Goal: Task Accomplishment & Management: Use online tool/utility

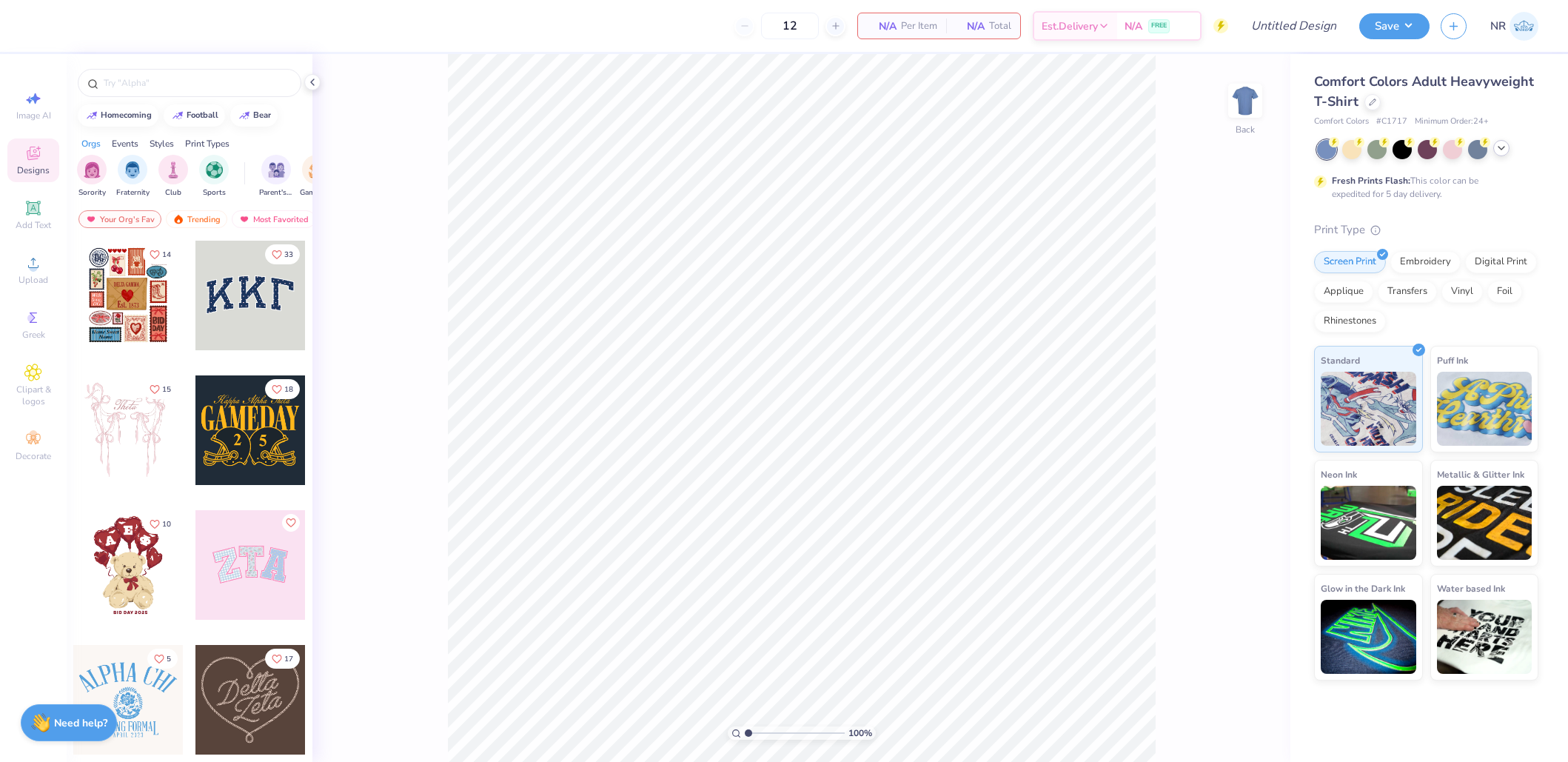
click at [1503, 150] on icon at bounding box center [1502, 147] width 12 height 12
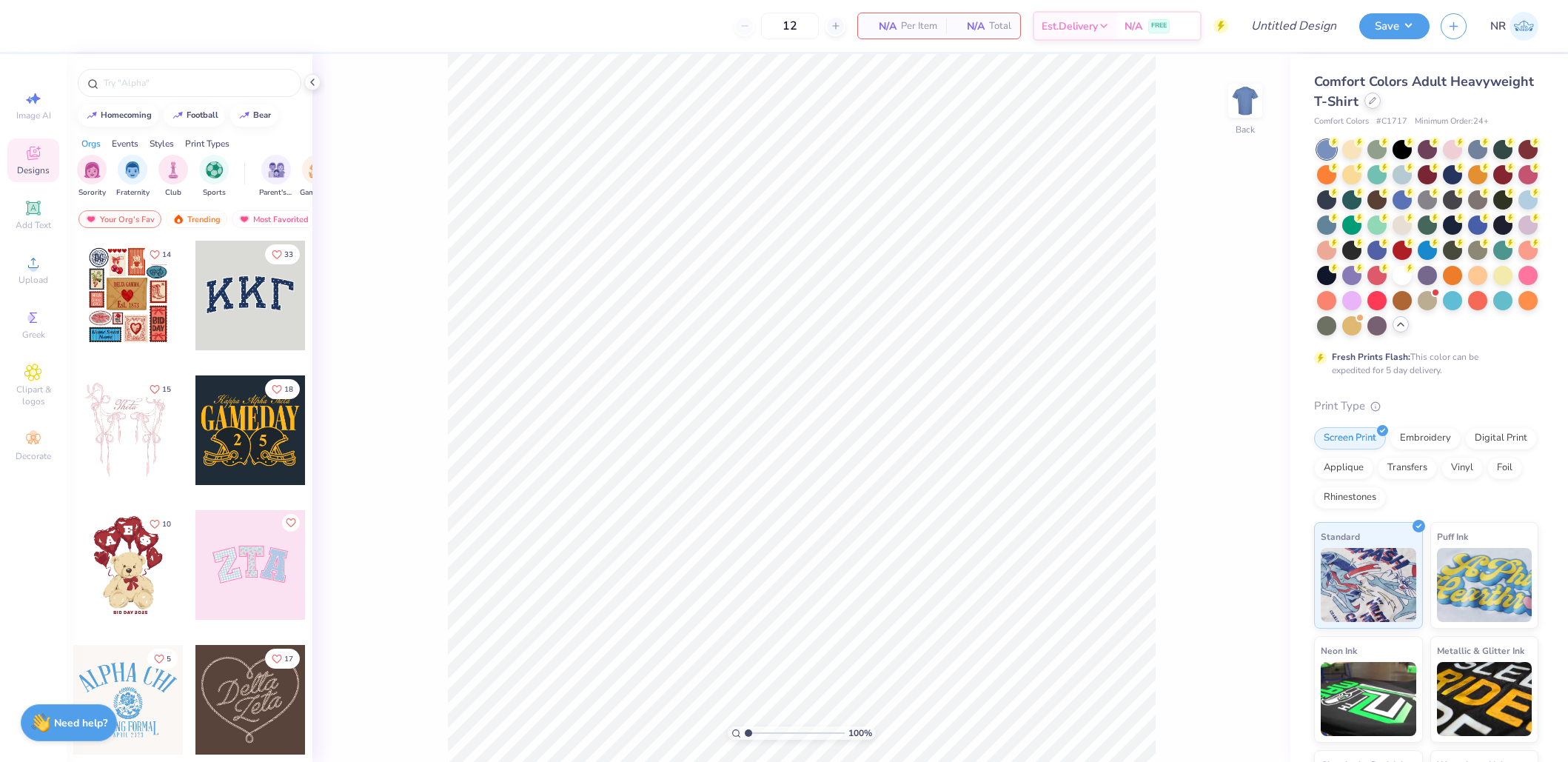
click at [1370, 98] on icon at bounding box center [1373, 101] width 8 height 8
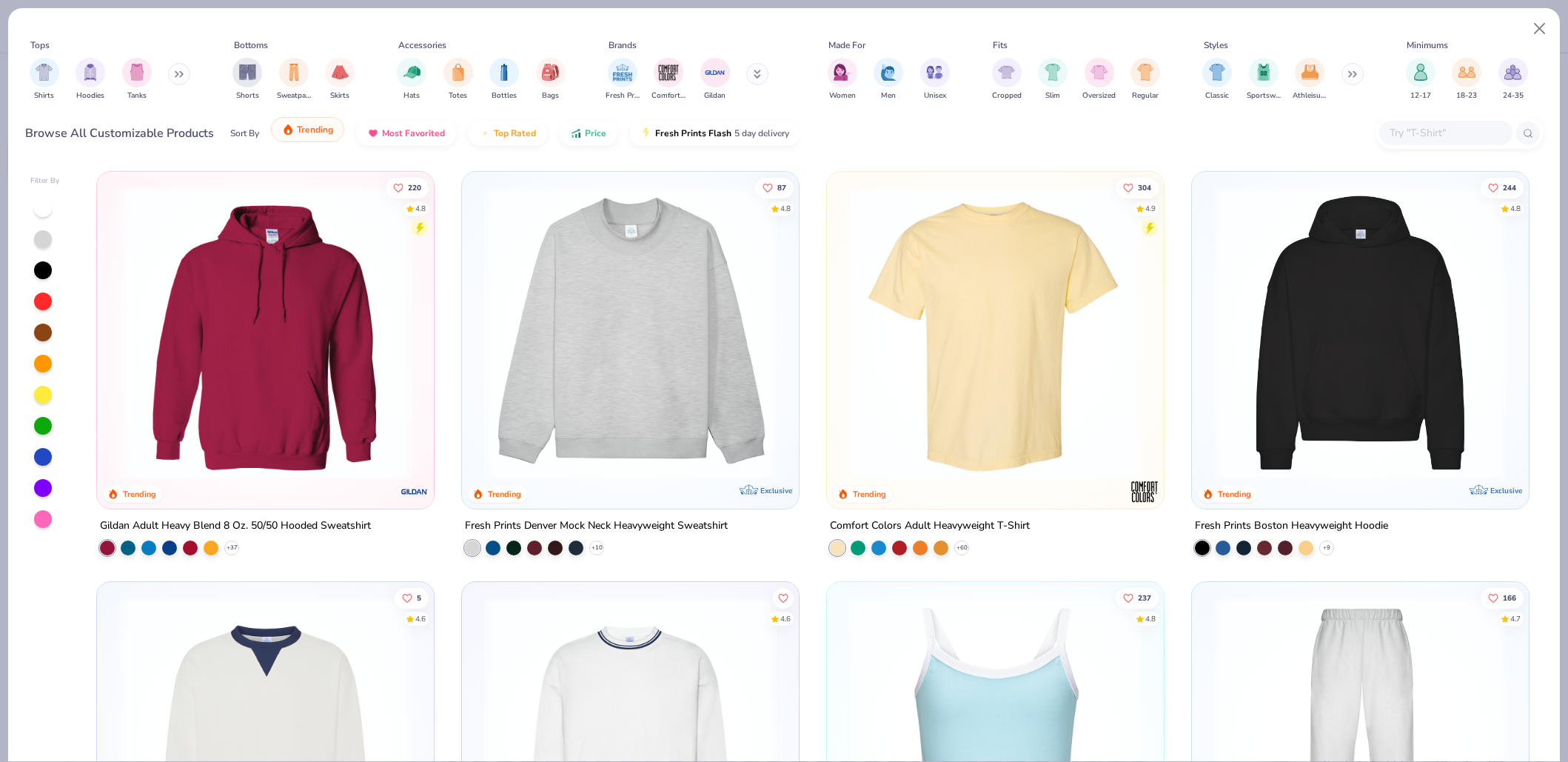
click at [314, 126] on span "Trending" at bounding box center [315, 130] width 36 height 12
click at [419, 138] on button "Most Favorited" at bounding box center [407, 130] width 100 height 26
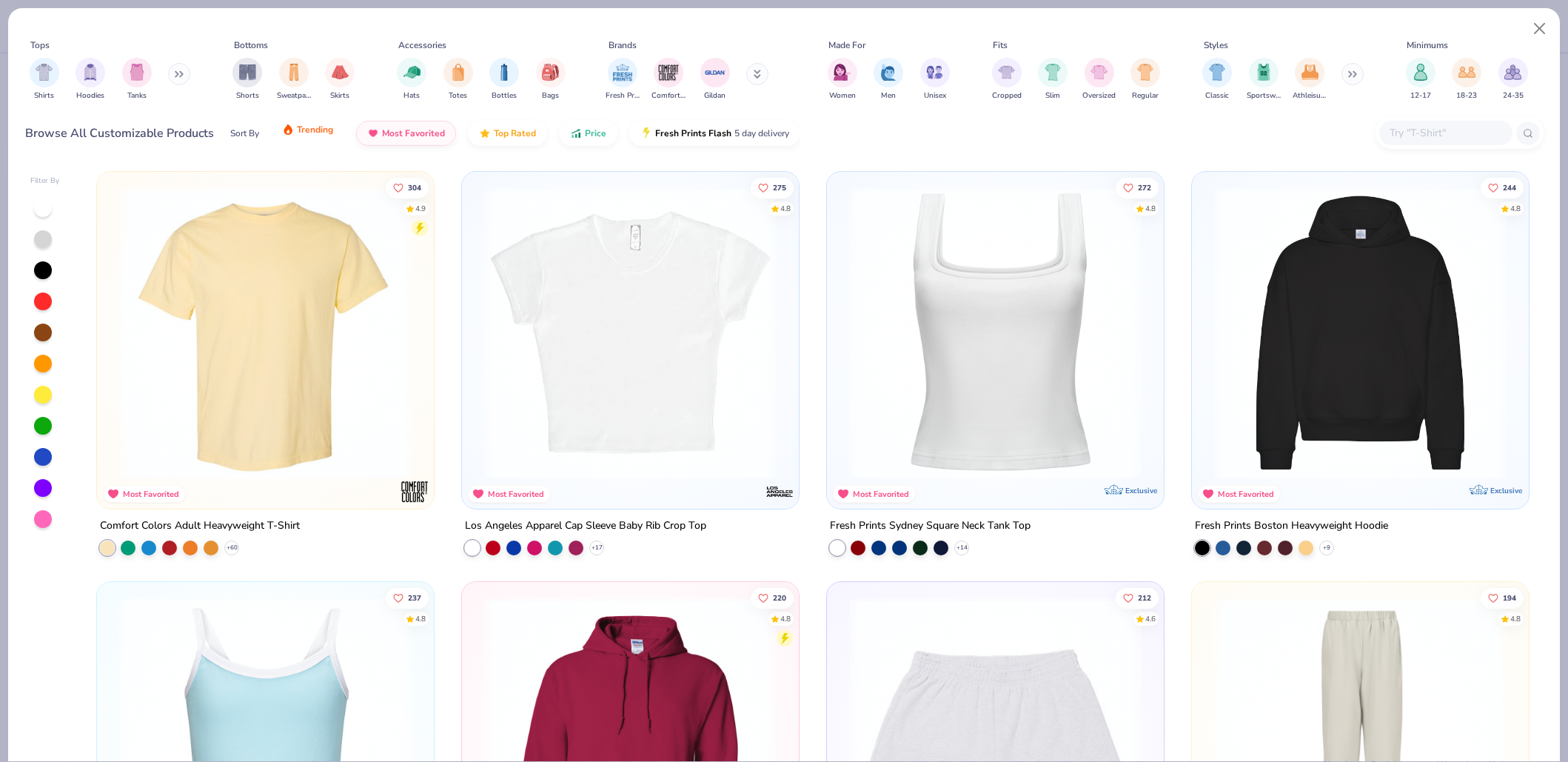
click at [302, 130] on span "Trending" at bounding box center [315, 130] width 36 height 12
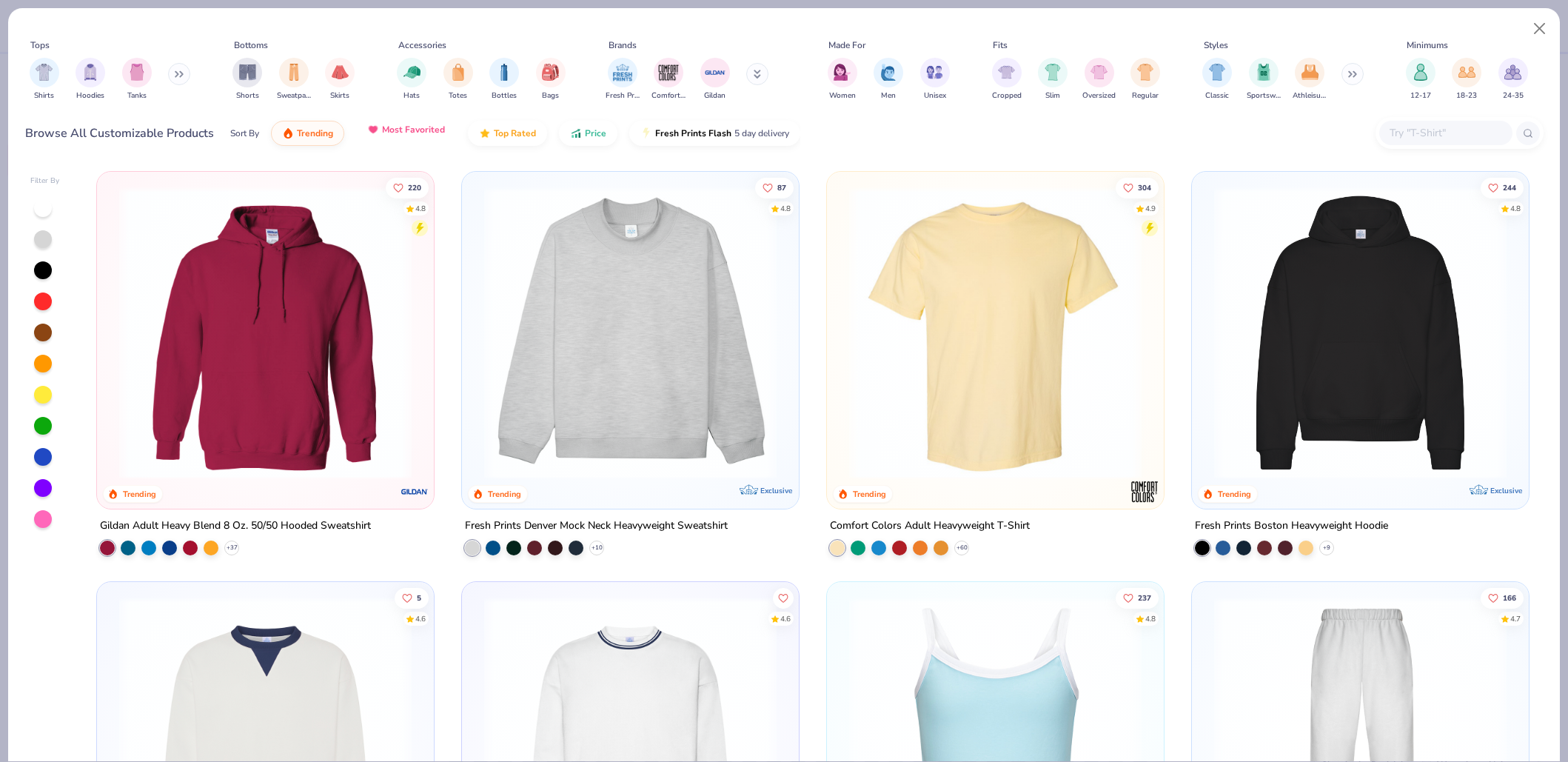
click at [418, 128] on span "Most Favorited" at bounding box center [413, 130] width 63 height 12
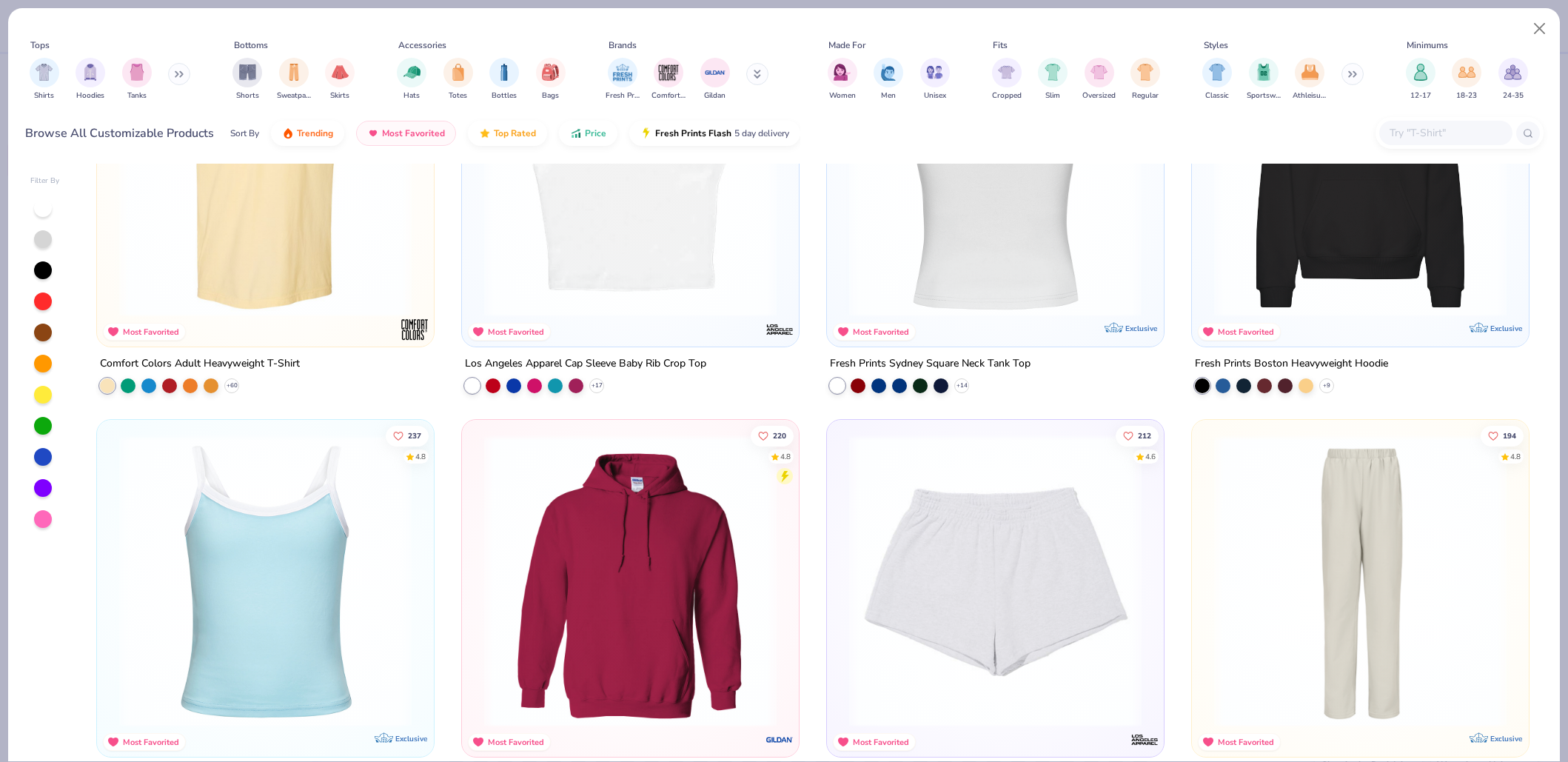
scroll to position [21, 0]
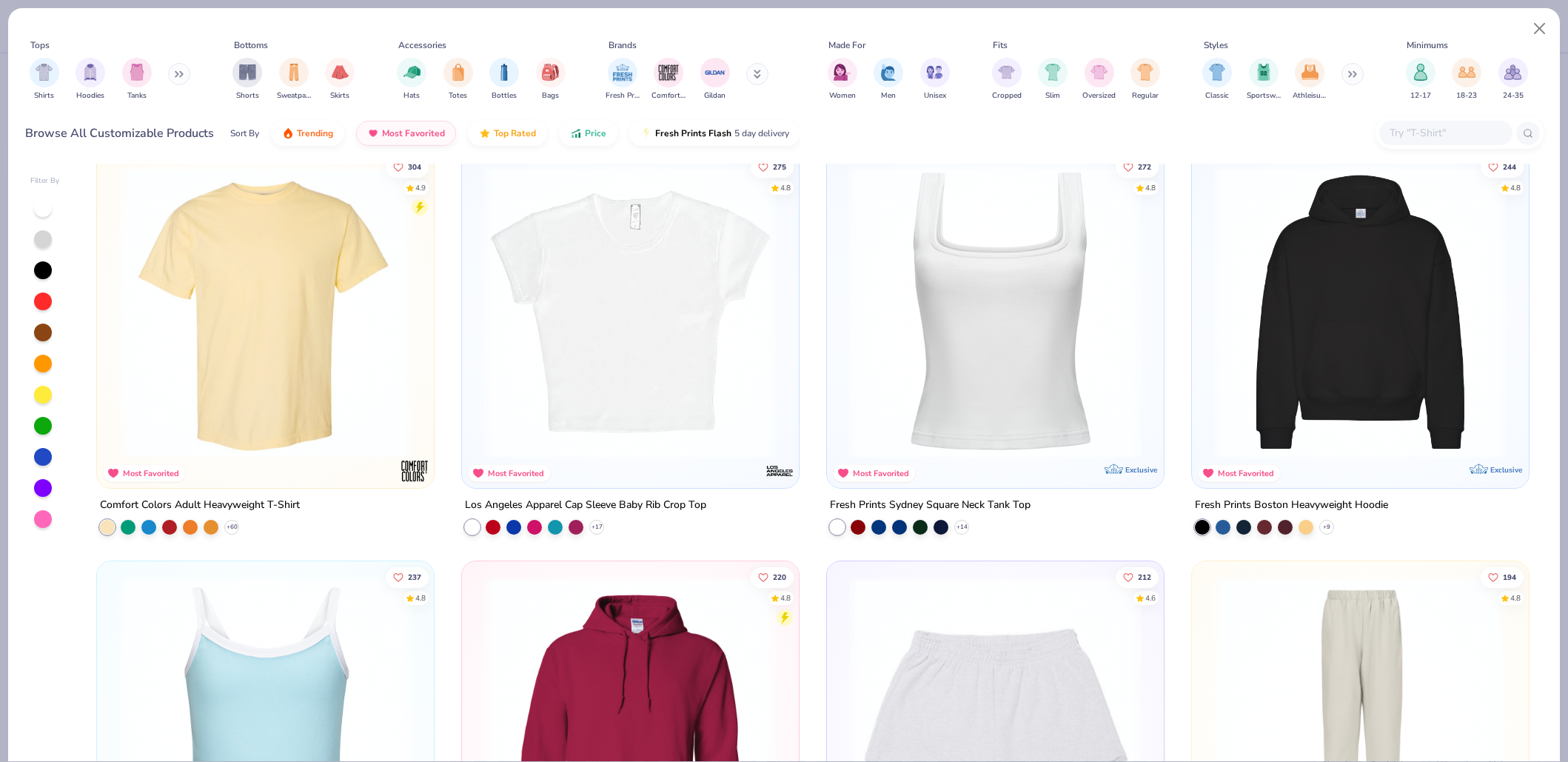
click at [950, 292] on img at bounding box center [995, 311] width 307 height 292
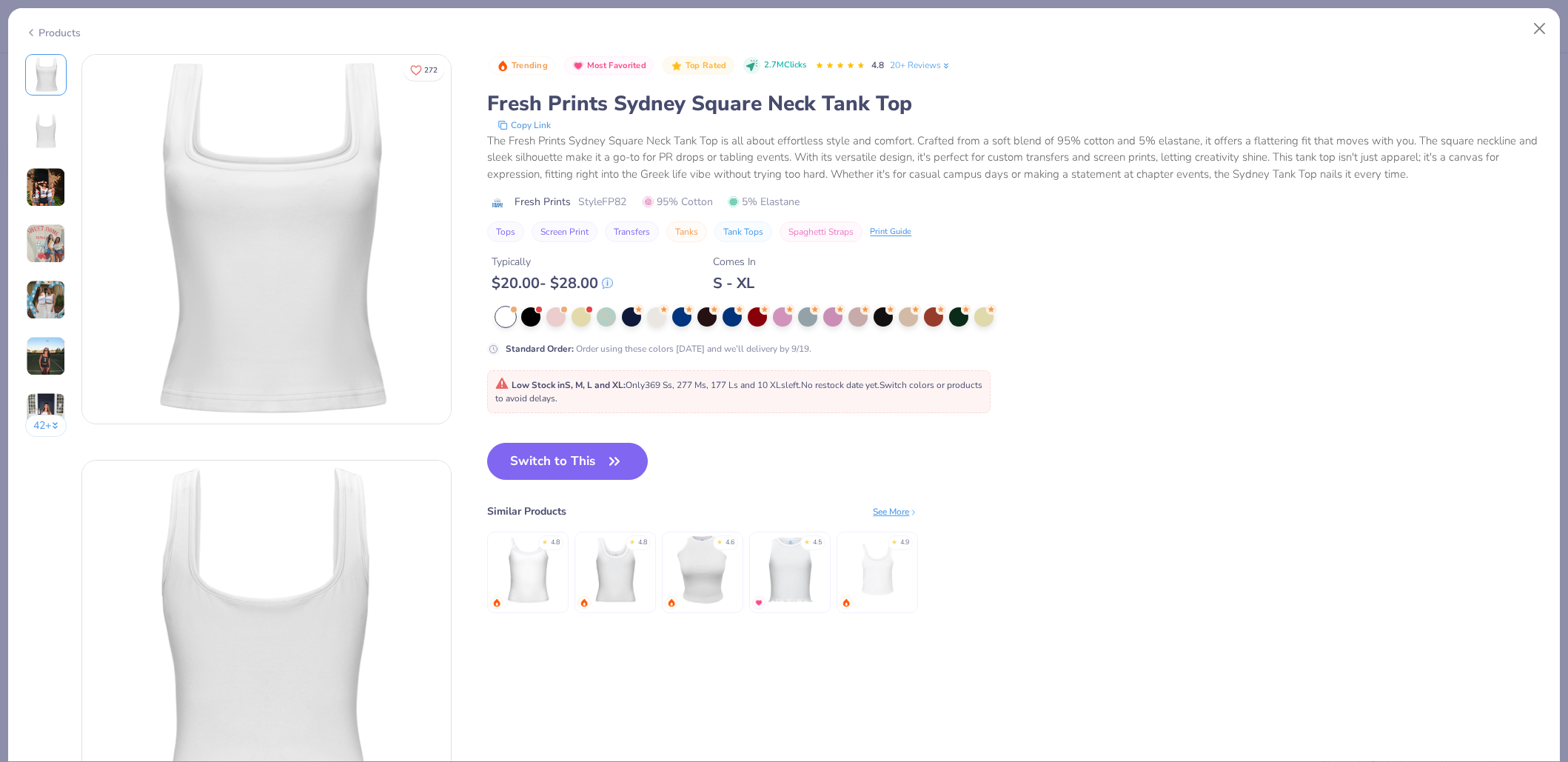
click at [50, 182] on img at bounding box center [45, 187] width 40 height 40
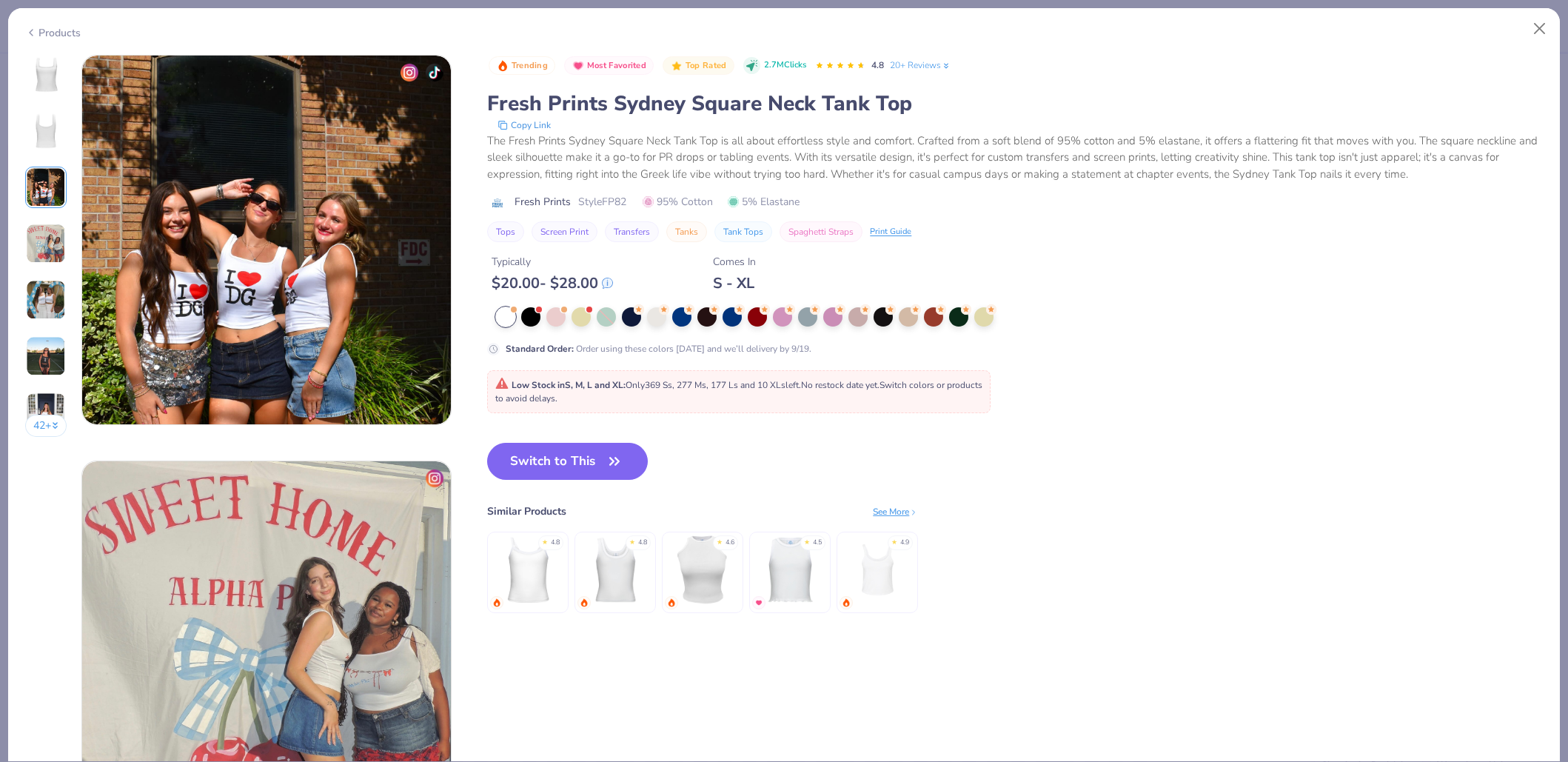
click at [41, 77] on img at bounding box center [46, 75] width 36 height 36
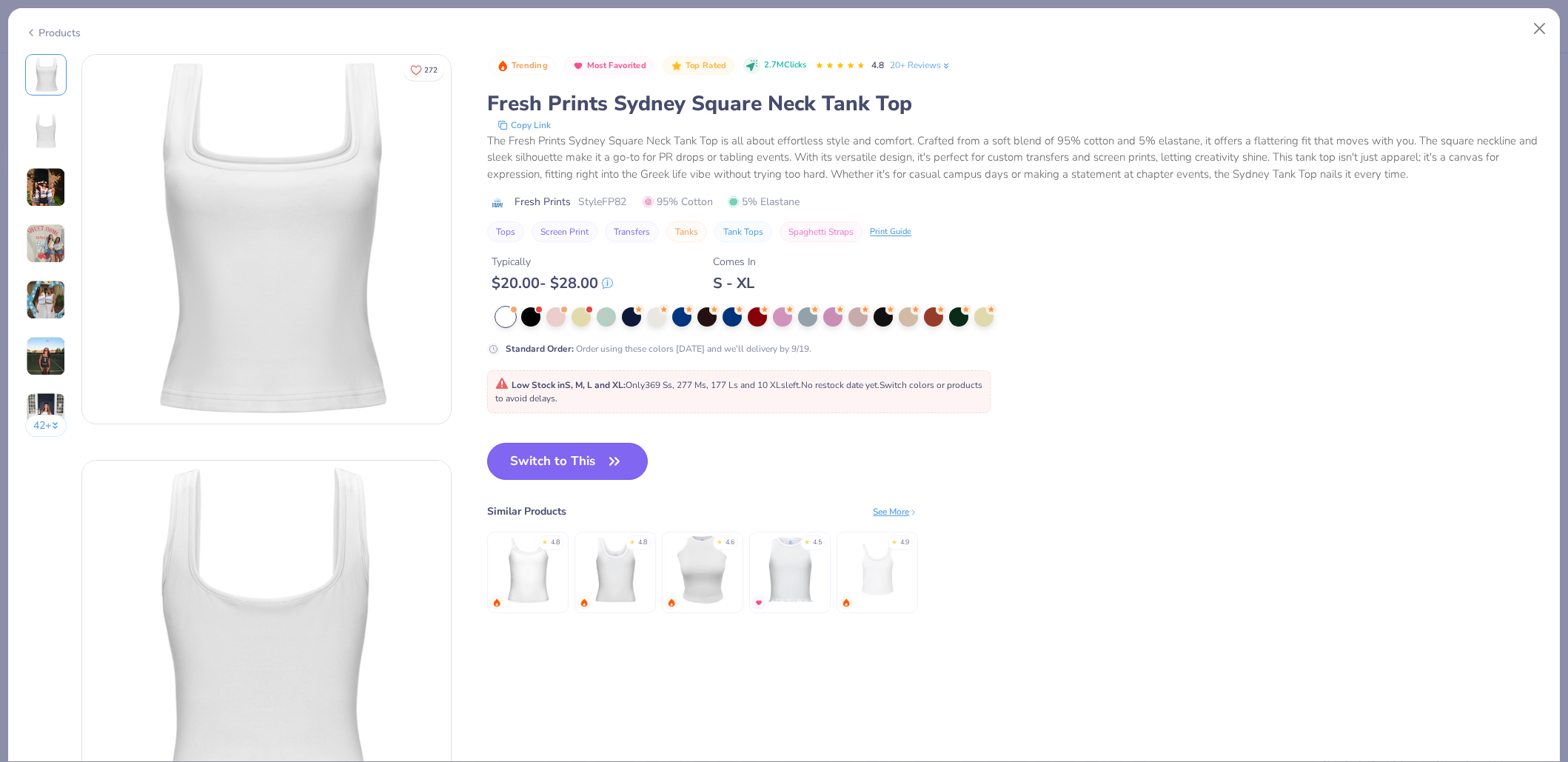
click at [603, 462] on button "Switch to This" at bounding box center [567, 460] width 161 height 37
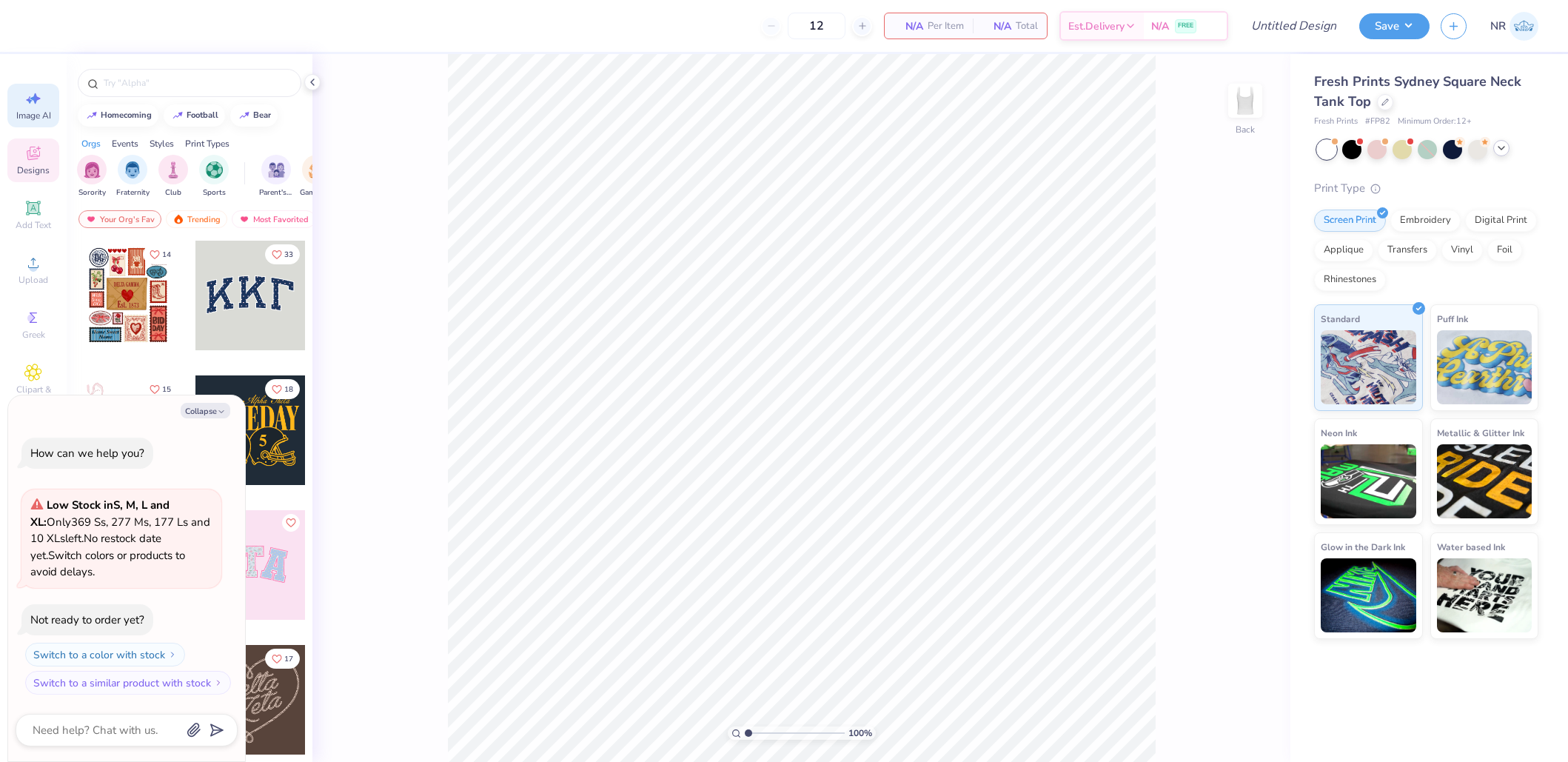
click at [25, 100] on icon at bounding box center [33, 98] width 18 height 18
type textarea "x"
select select "4"
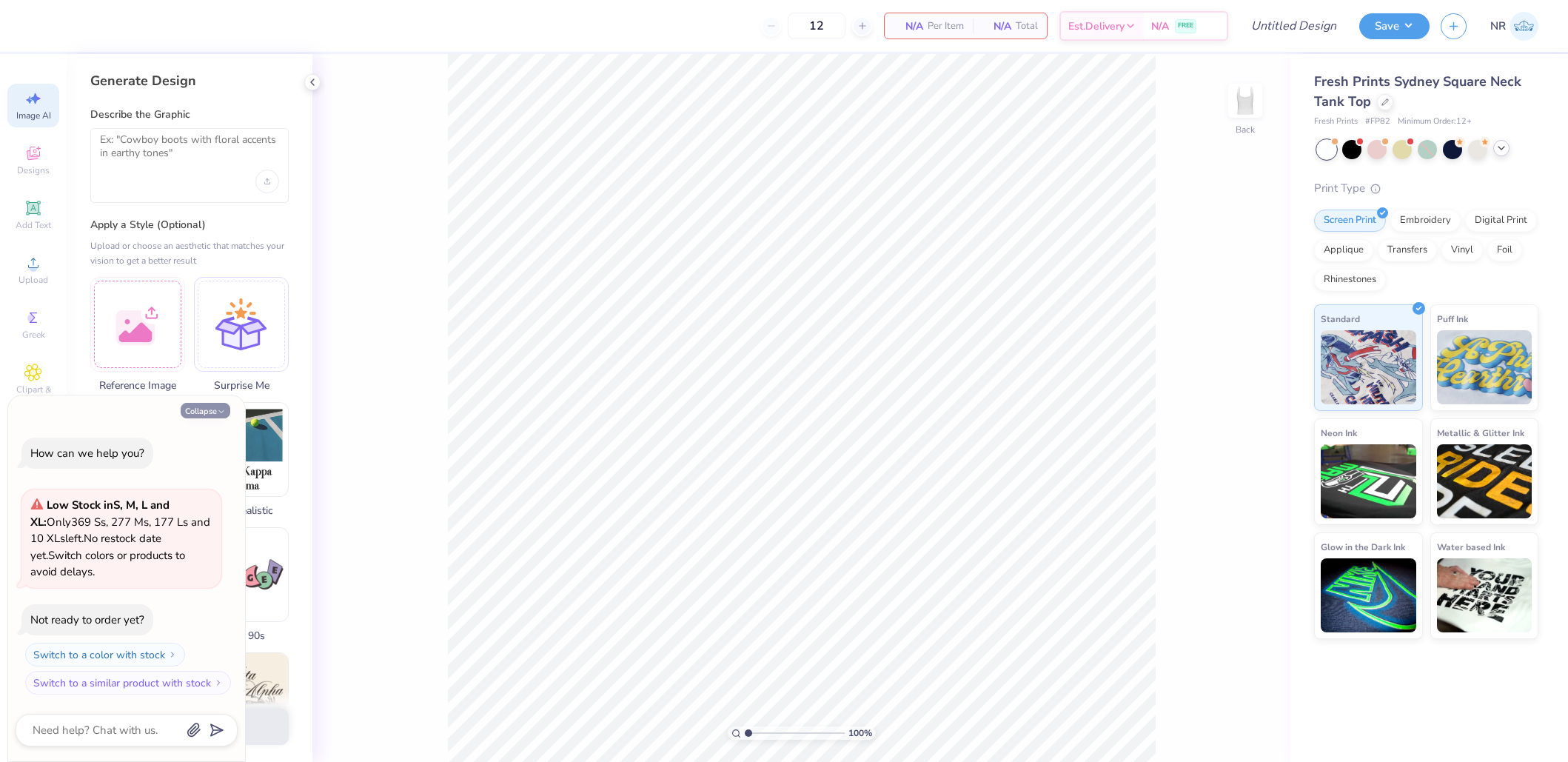
click at [204, 411] on button "Collapse" at bounding box center [205, 410] width 49 height 15
type textarea "x"
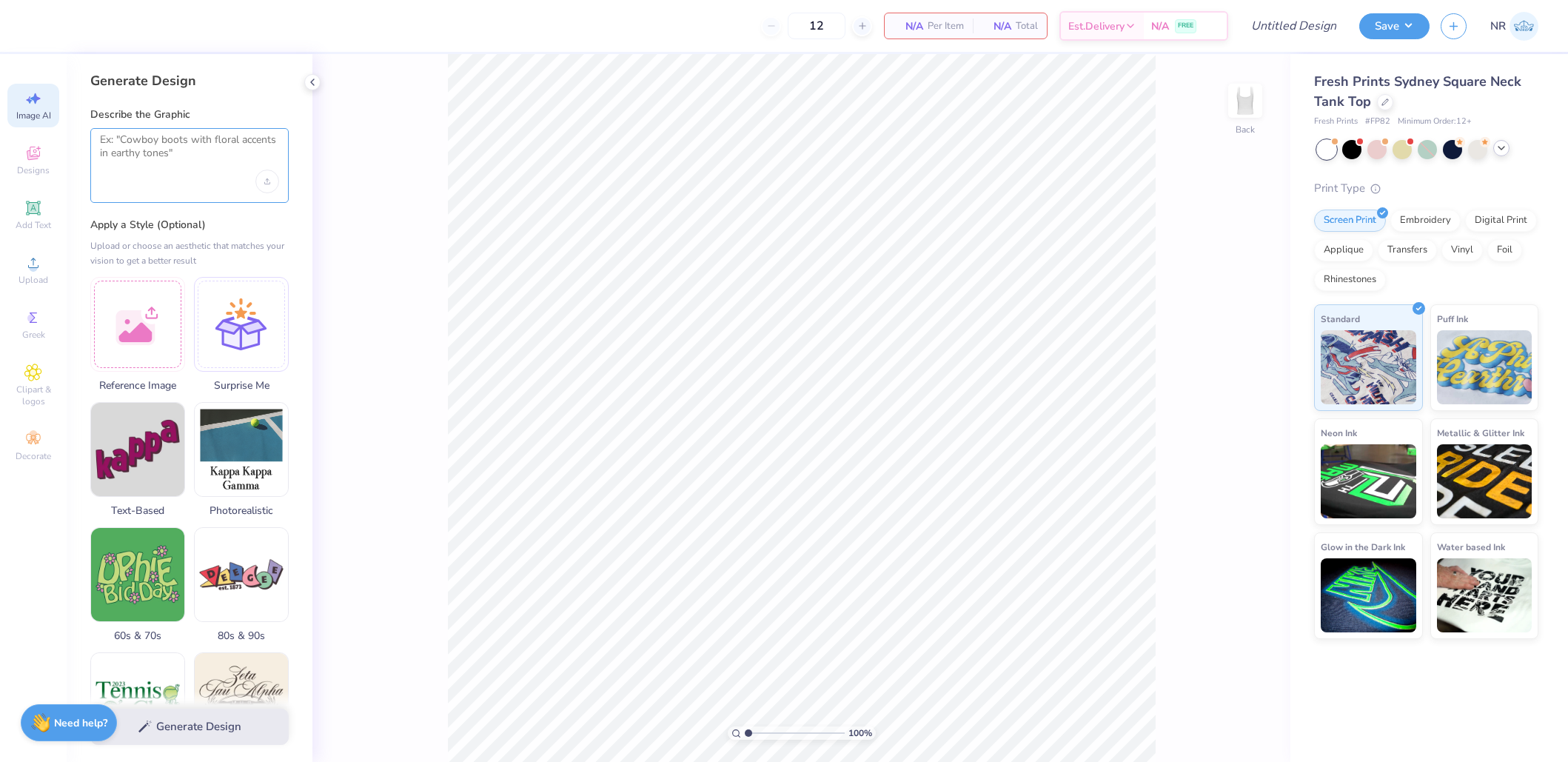
click at [217, 156] on textarea at bounding box center [189, 151] width 179 height 37
paste textarea "“Alpha Phi design in soft spring tones inspired by pastel Gazelle sneakers — cr…"
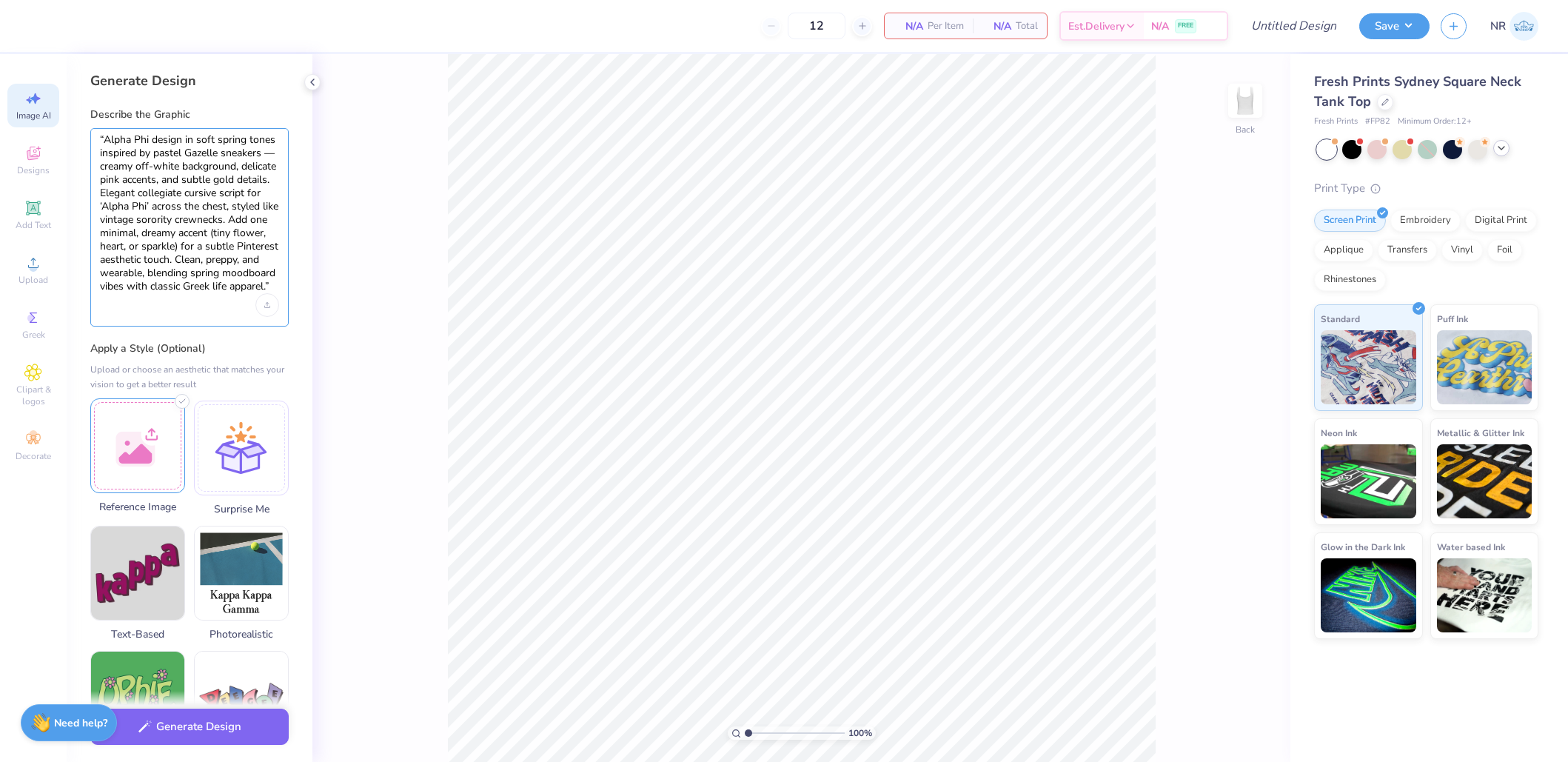
type textarea "“Alpha Phi design in soft spring tones inspired by pastel Gazelle sneakers — cr…"
click at [148, 438] on div at bounding box center [138, 445] width 95 height 95
click at [215, 722] on button "Generate Design" at bounding box center [190, 722] width 199 height 36
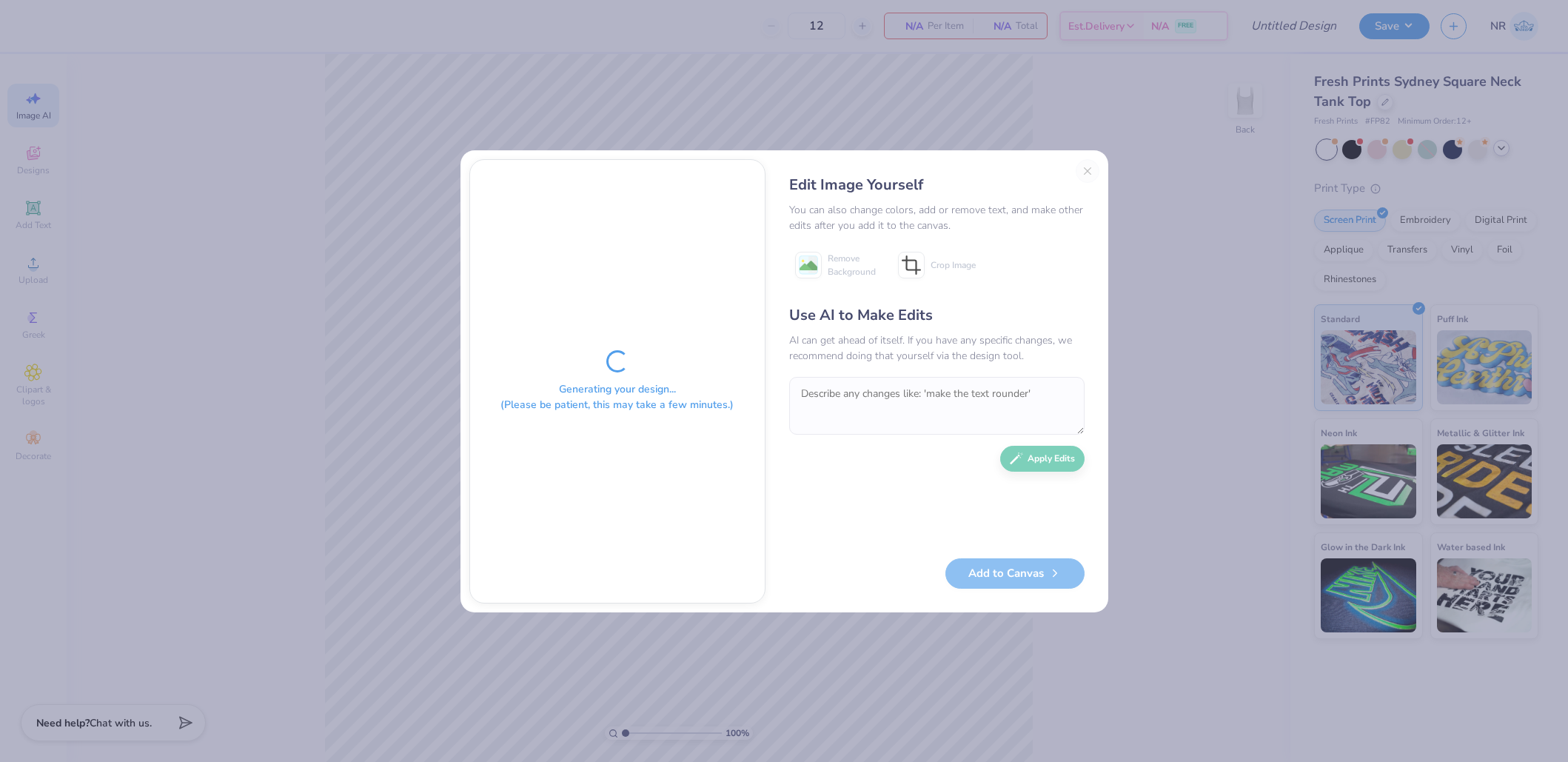
click at [1086, 171] on div "Edit Image Yourself You can also change colors, add or remove text, and make ot…" at bounding box center [937, 381] width 325 height 444
click at [1092, 172] on div "Edit Image Yourself You can also change colors, add or remove text, and make ot…" at bounding box center [937, 381] width 325 height 444
click at [1080, 166] on div "Edit Image Yourself You can also change colors, add or remove text, and make ot…" at bounding box center [937, 381] width 325 height 444
click at [977, 108] on div "Generating your design... (Please be patient, this may take a few minutes.) Edi…" at bounding box center [784, 381] width 1568 height 762
click at [466, 134] on div "Generating your design... (Please be patient, this may take a few minutes.) Edi…" at bounding box center [784, 381] width 1568 height 762
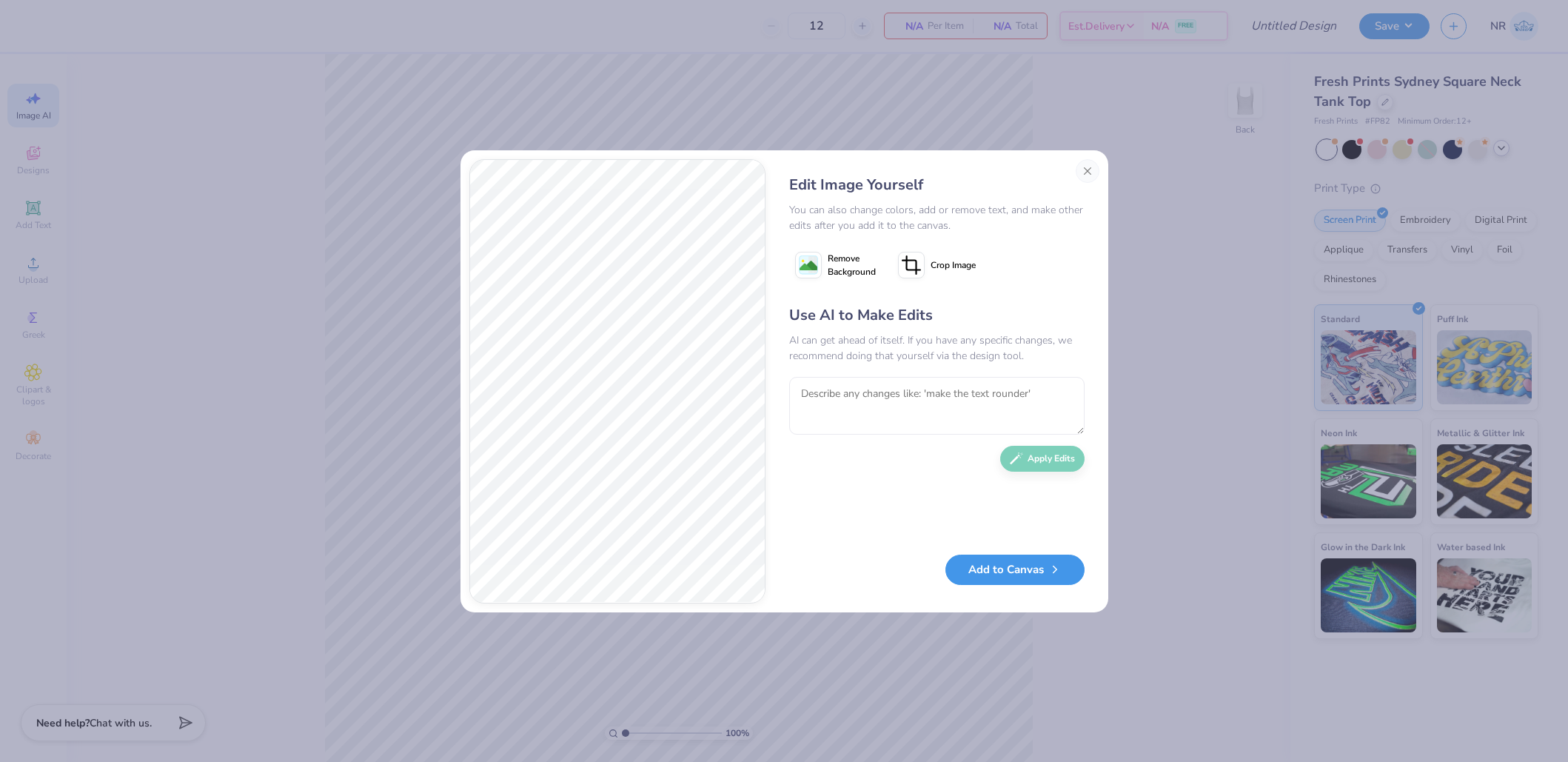
click at [998, 571] on button "Add to Canvas" at bounding box center [1015, 569] width 139 height 30
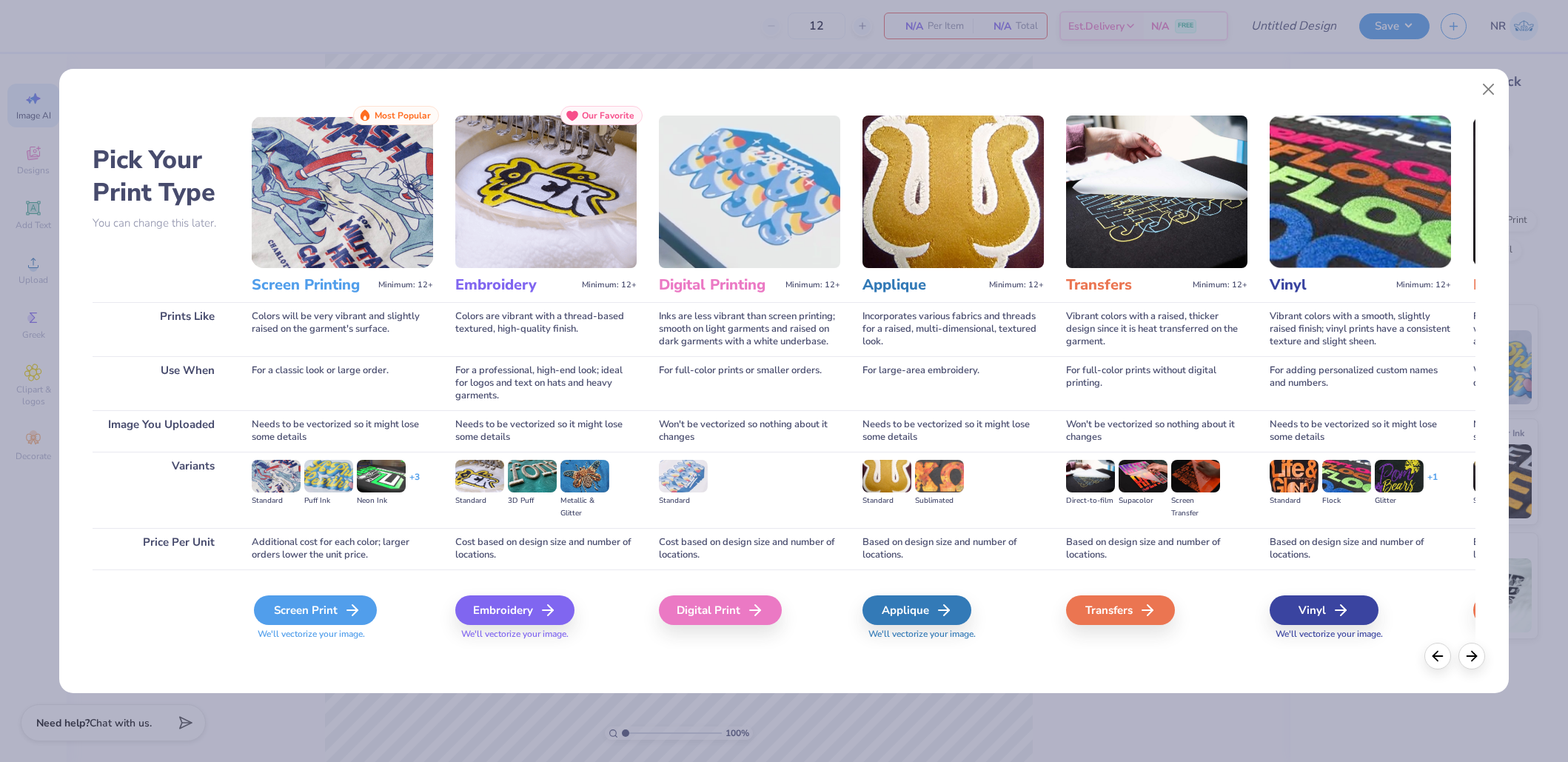
click at [336, 609] on div "Screen Print" at bounding box center [316, 609] width 123 height 29
click at [333, 599] on div "Screen Print" at bounding box center [316, 609] width 123 height 29
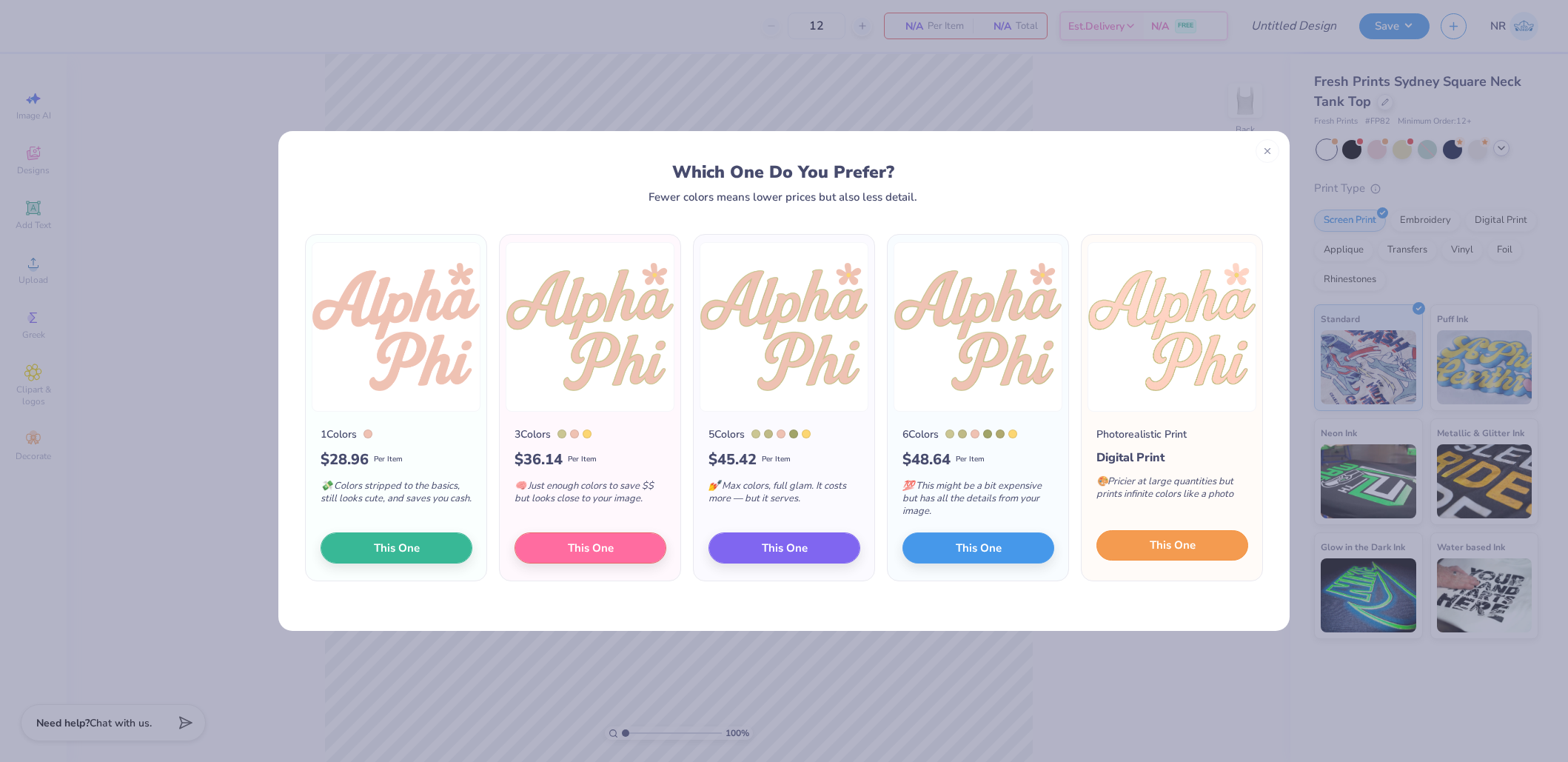
click at [1196, 540] on button "This One" at bounding box center [1173, 546] width 152 height 31
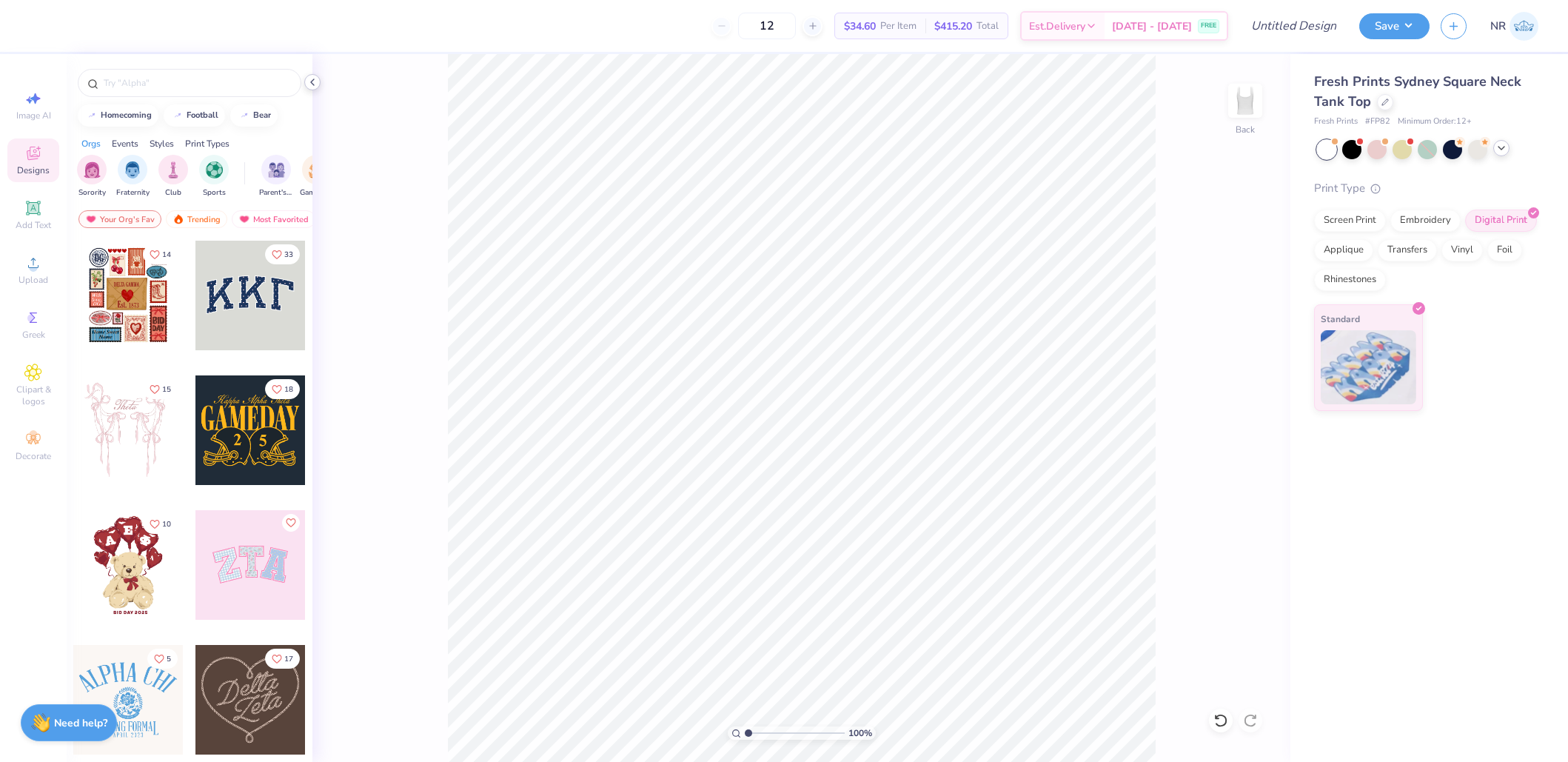
click at [316, 83] on icon at bounding box center [312, 82] width 12 height 12
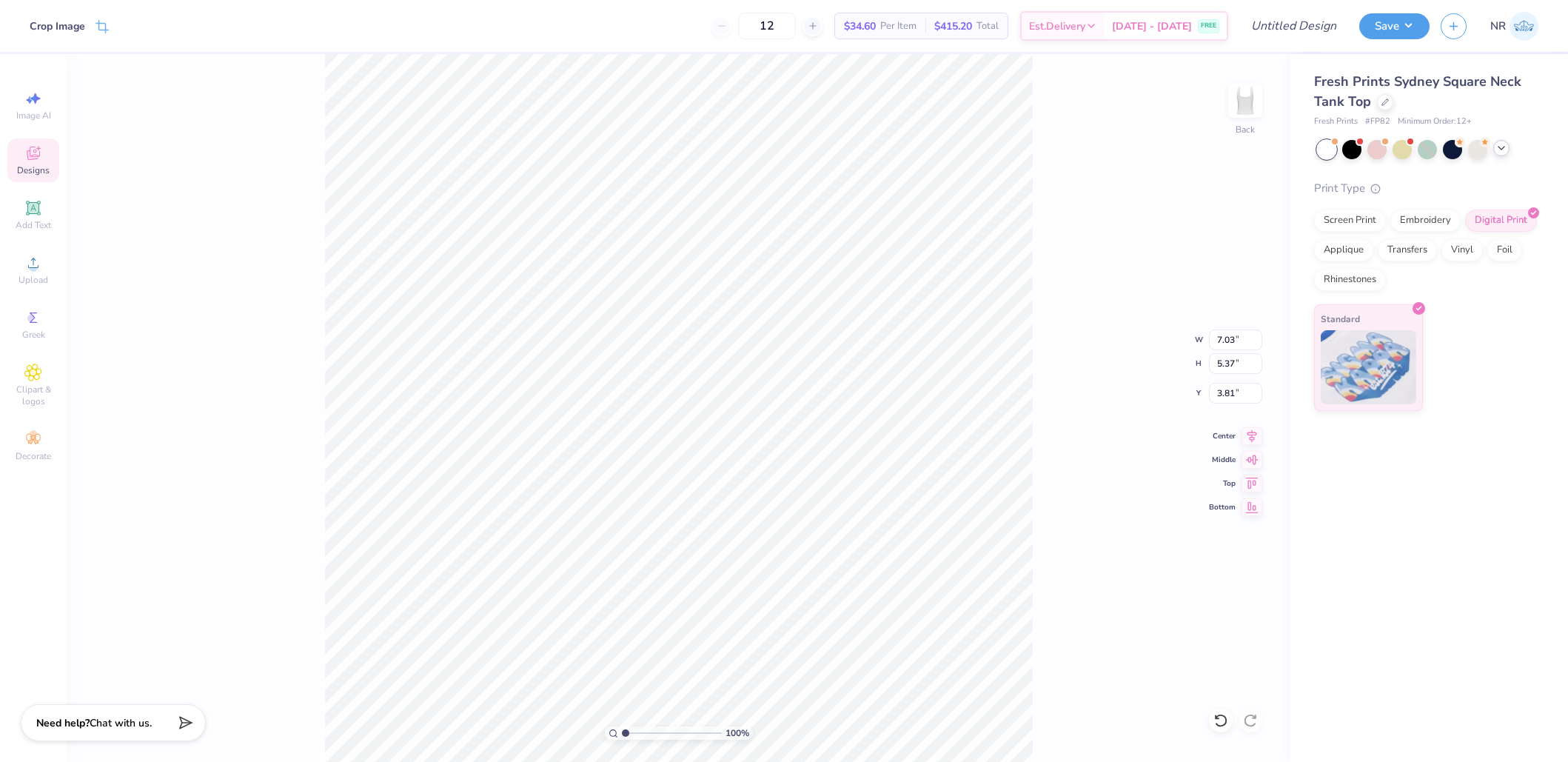
type input "0.50"
click at [1251, 460] on icon at bounding box center [1252, 457] width 21 height 18
click at [1252, 440] on icon at bounding box center [1252, 433] width 21 height 18
click at [1248, 459] on icon at bounding box center [1252, 457] width 21 height 18
click at [1249, 489] on icon at bounding box center [1252, 481] width 21 height 18
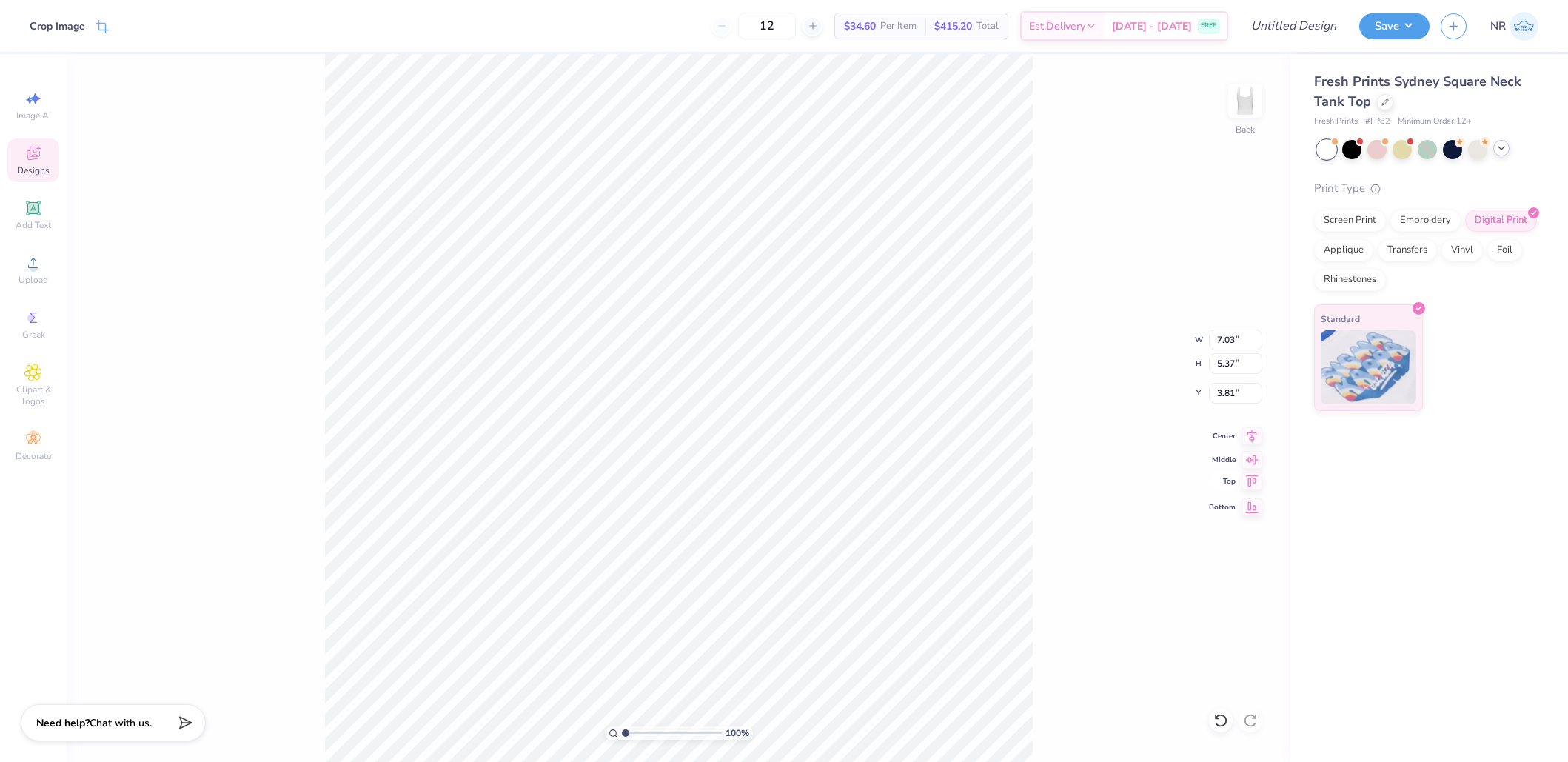
type input "0.50"
click at [300, 431] on div "100 % Back W 7.03 7.03 " H 5.37 5.37 " Y 0.50 0.50 " Center Middle Top Bottom" at bounding box center [678, 407] width 1224 height 707
click at [32, 105] on icon at bounding box center [33, 98] width 18 height 18
select select "4"
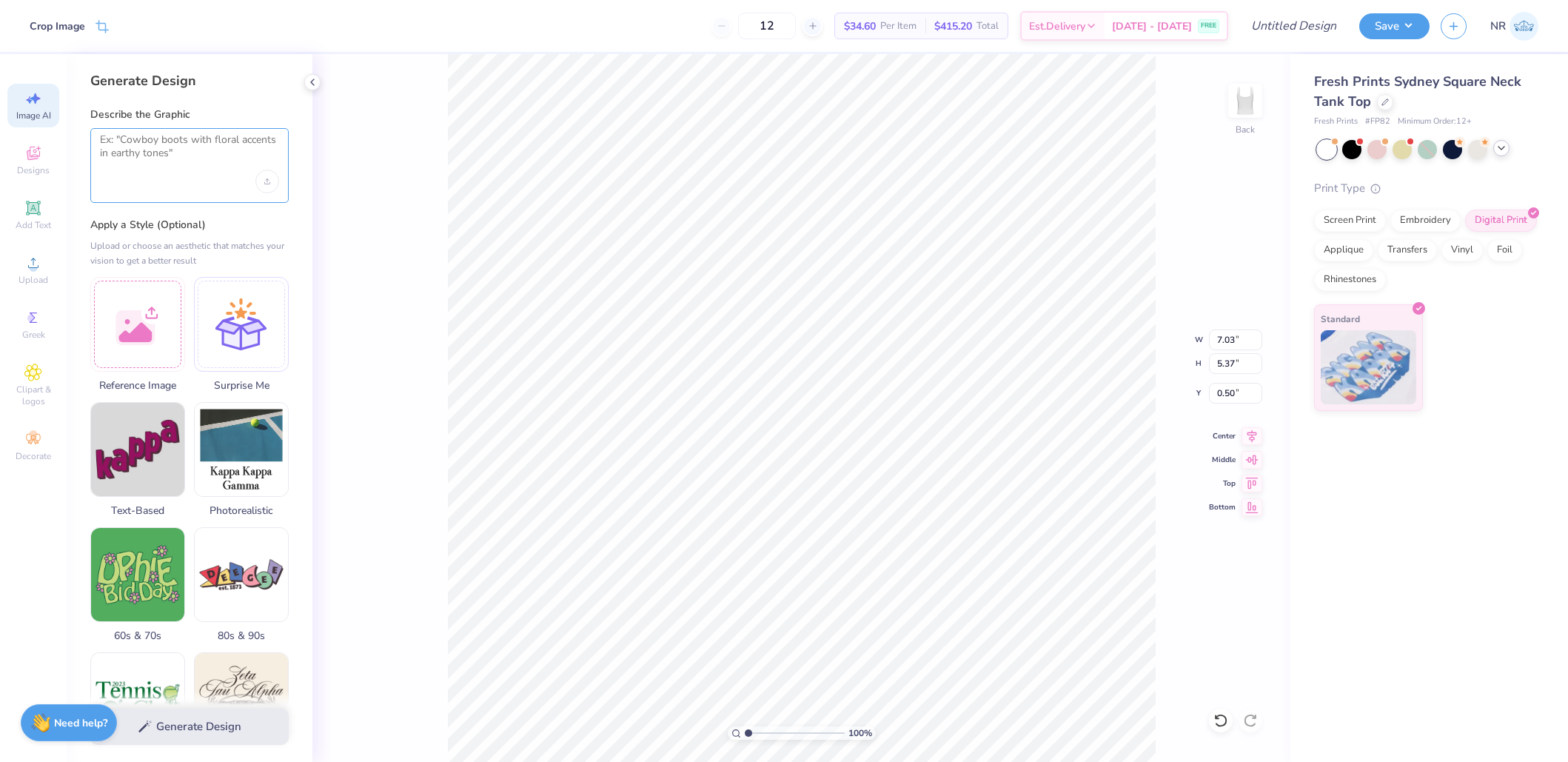
click at [200, 141] on textarea at bounding box center [189, 151] width 179 height 37
paste textarea "“Alpha Phi design in soft spring tones inspired by pastel Gazelle sneakers — cr…"
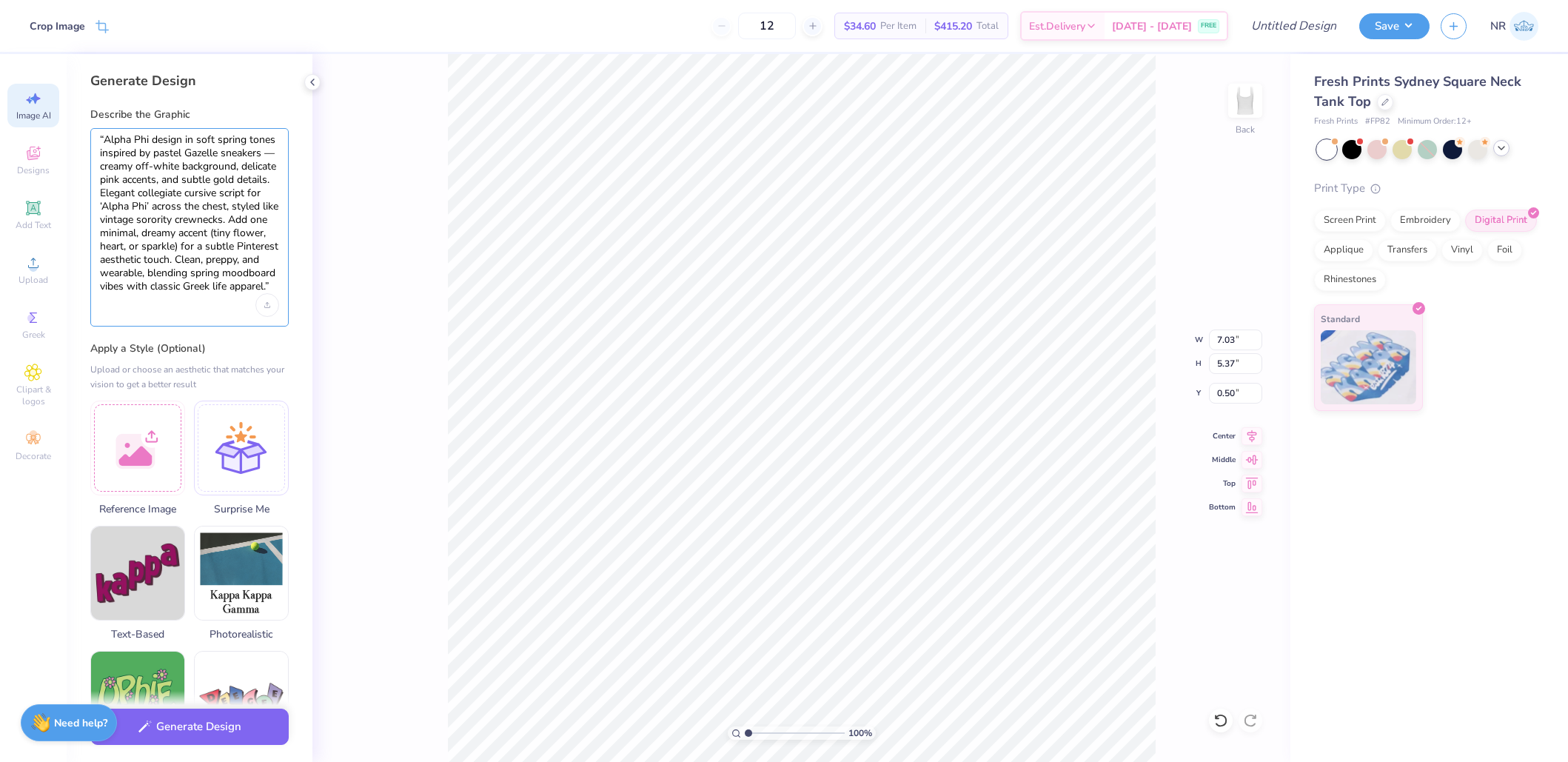
type textarea "“Alpha Phi design in soft spring tones inspired by pastel Gazelle sneakers — cr…"
click at [145, 457] on div at bounding box center [138, 445] width 95 height 95
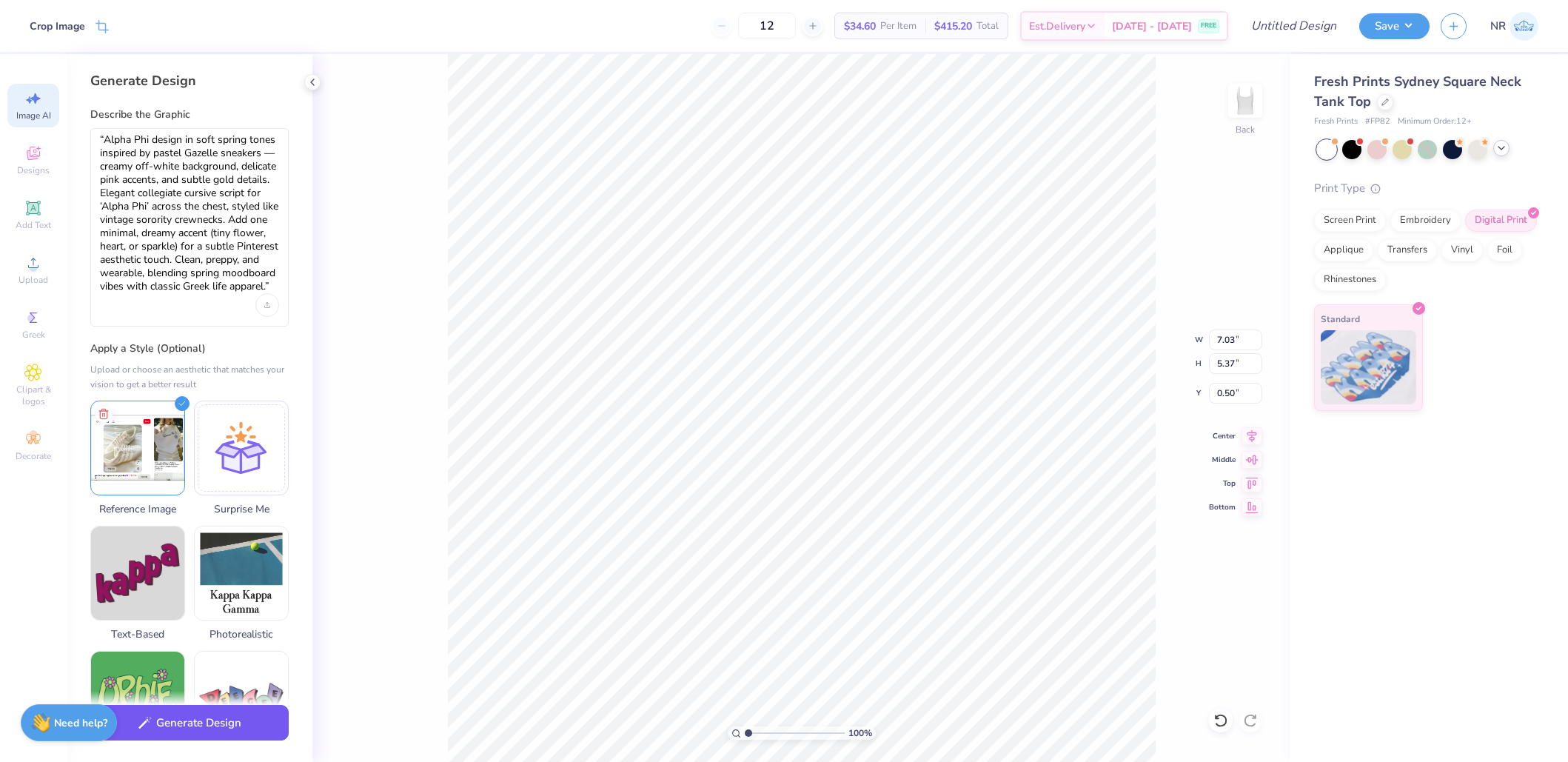
click at [218, 735] on button "Generate Design" at bounding box center [190, 722] width 199 height 36
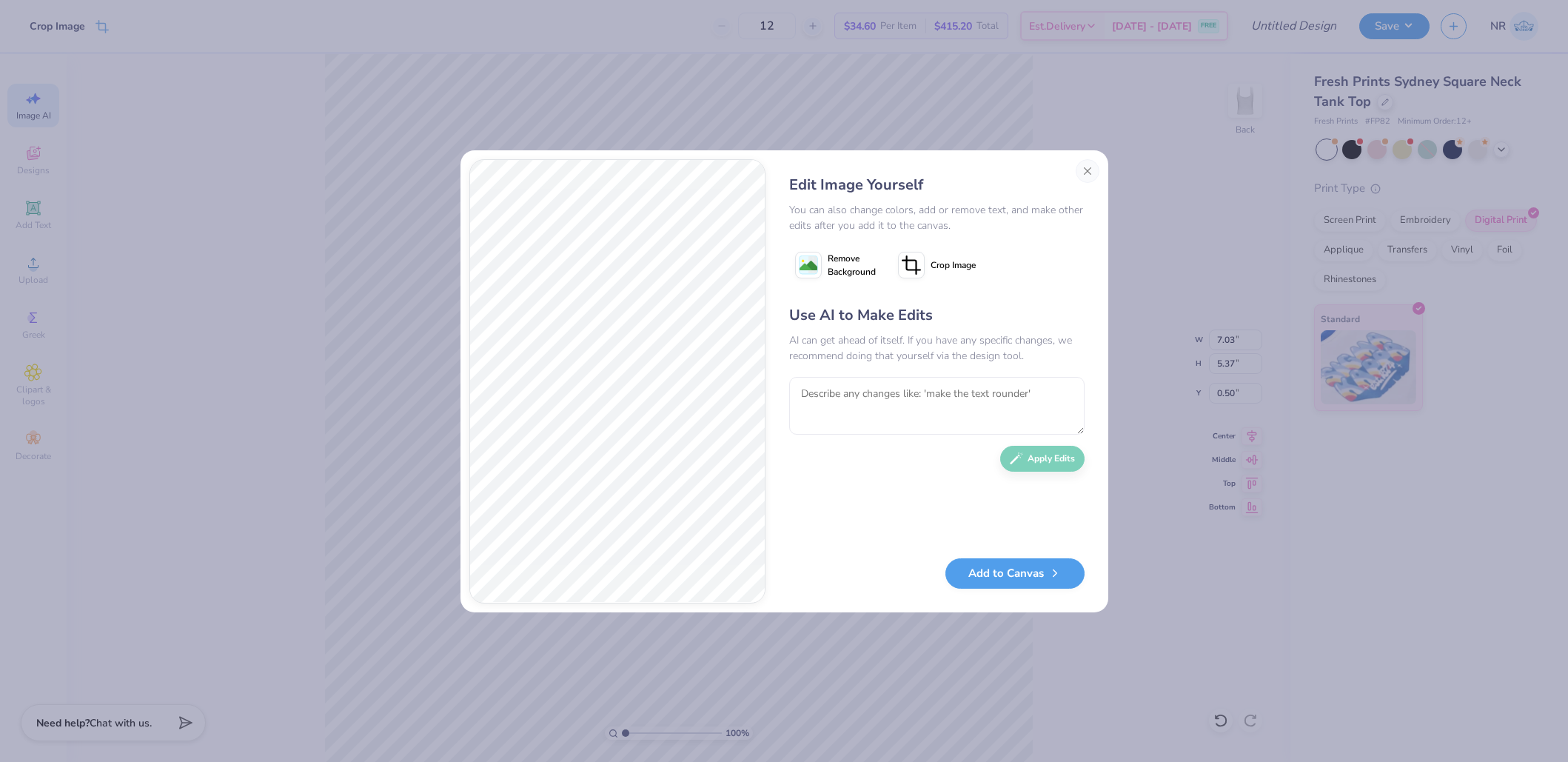
click at [916, 262] on icon at bounding box center [912, 265] width 26 height 26
click at [847, 532] on div "Edit Image Yourself You can also change colors, add or remove text, and make ot…" at bounding box center [784, 381] width 648 height 462
click at [821, 521] on div "Use AI to Make Edits AI can get ahead of itself. If you have any specific chang…" at bounding box center [937, 424] width 295 height 240
click at [998, 574] on div "Add to Canvas" at bounding box center [937, 573] width 295 height 30
click at [931, 477] on div "Use AI to Make Edits AI can get ahead of itself. If you have any specific chang…" at bounding box center [937, 424] width 295 height 240
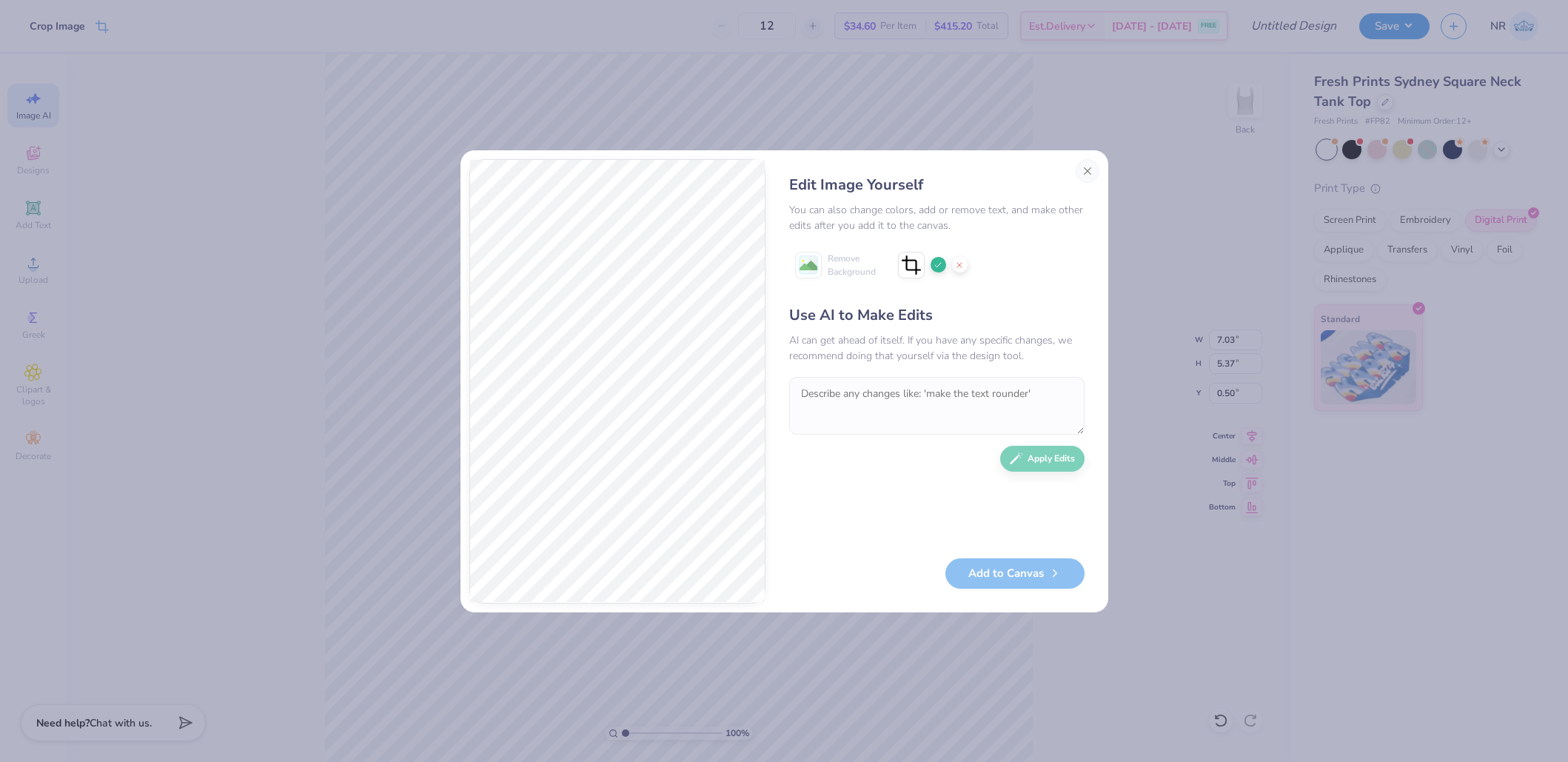
click at [987, 307] on div "Use AI to Make Edits" at bounding box center [937, 315] width 295 height 22
click at [936, 265] on icon at bounding box center [937, 265] width 9 height 9
click at [811, 264] on image at bounding box center [809, 266] width 18 height 18
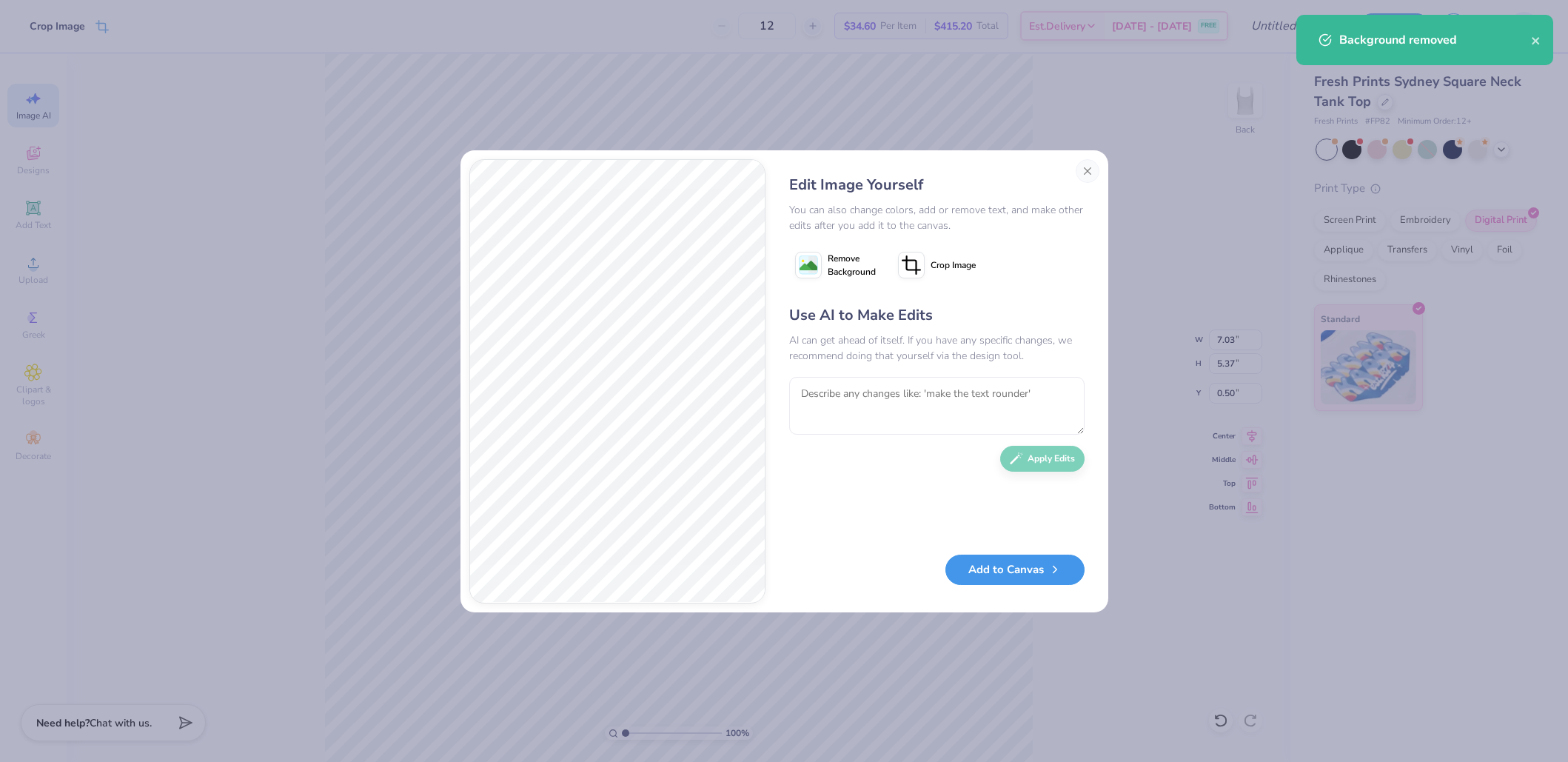
click at [1011, 572] on button "Add to Canvas" at bounding box center [1015, 569] width 139 height 30
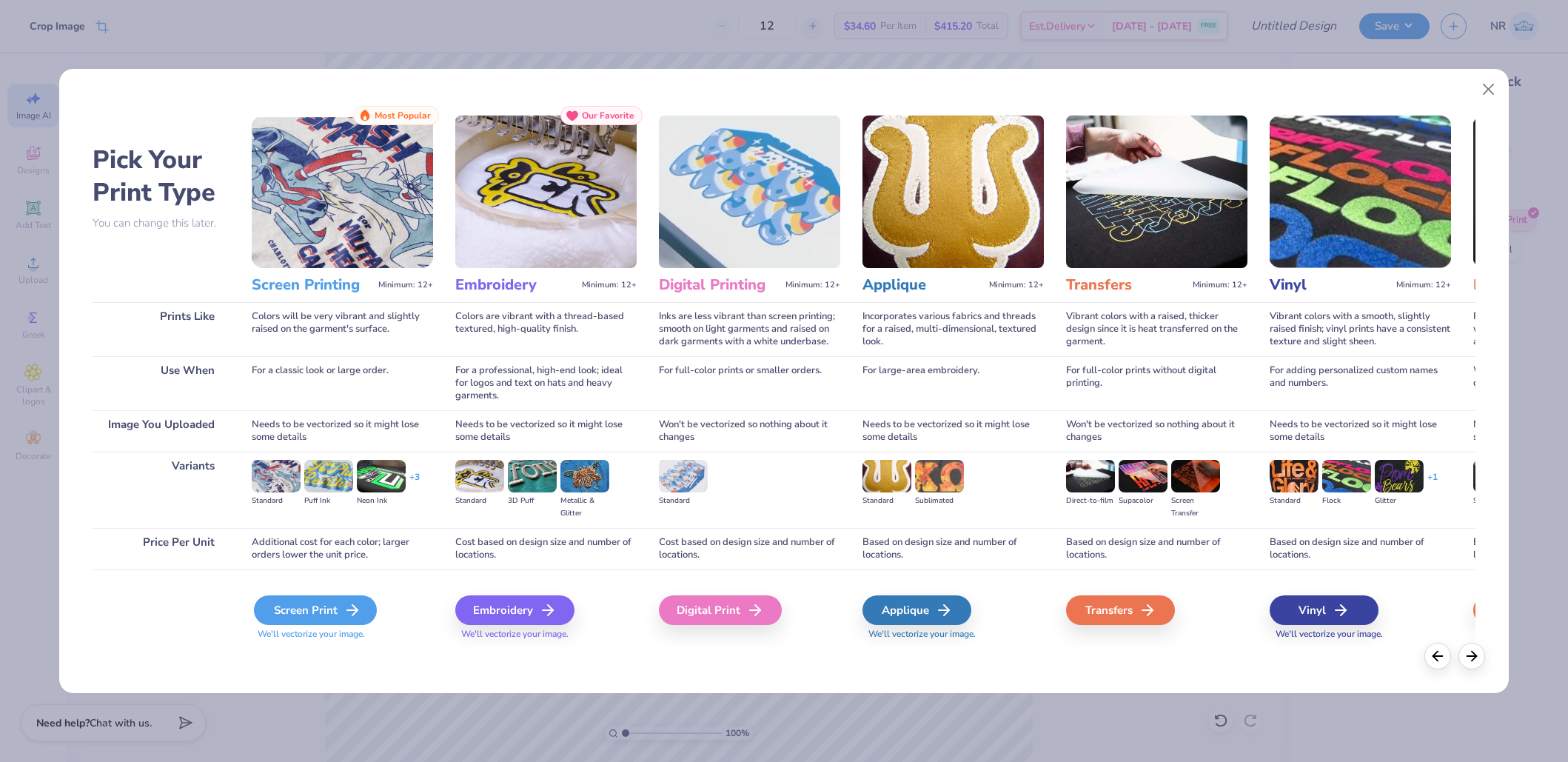
click at [333, 609] on div "Screen Print" at bounding box center [316, 609] width 123 height 29
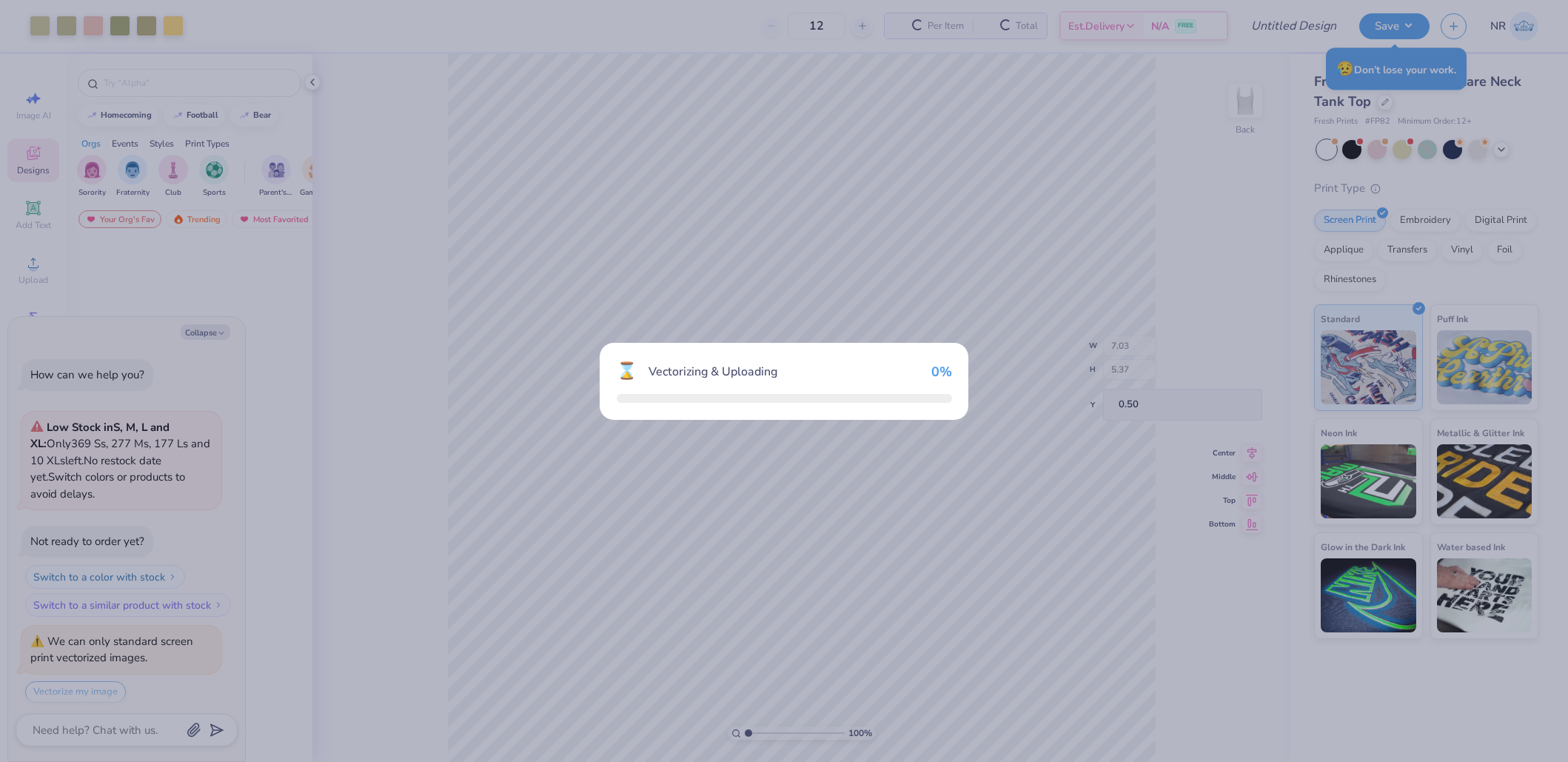
scroll to position [43, 0]
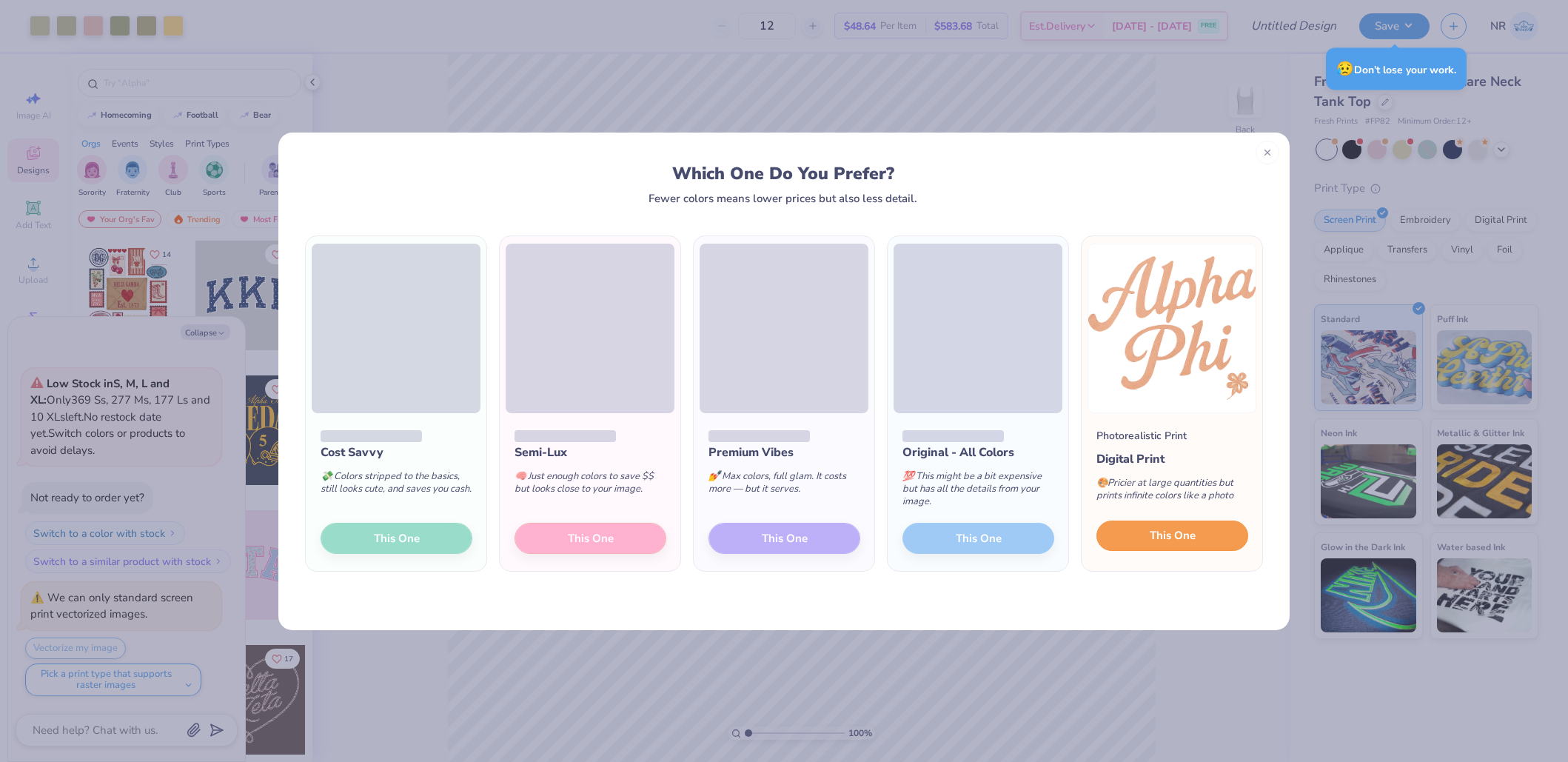
click at [1173, 537] on span "This One" at bounding box center [1173, 535] width 46 height 17
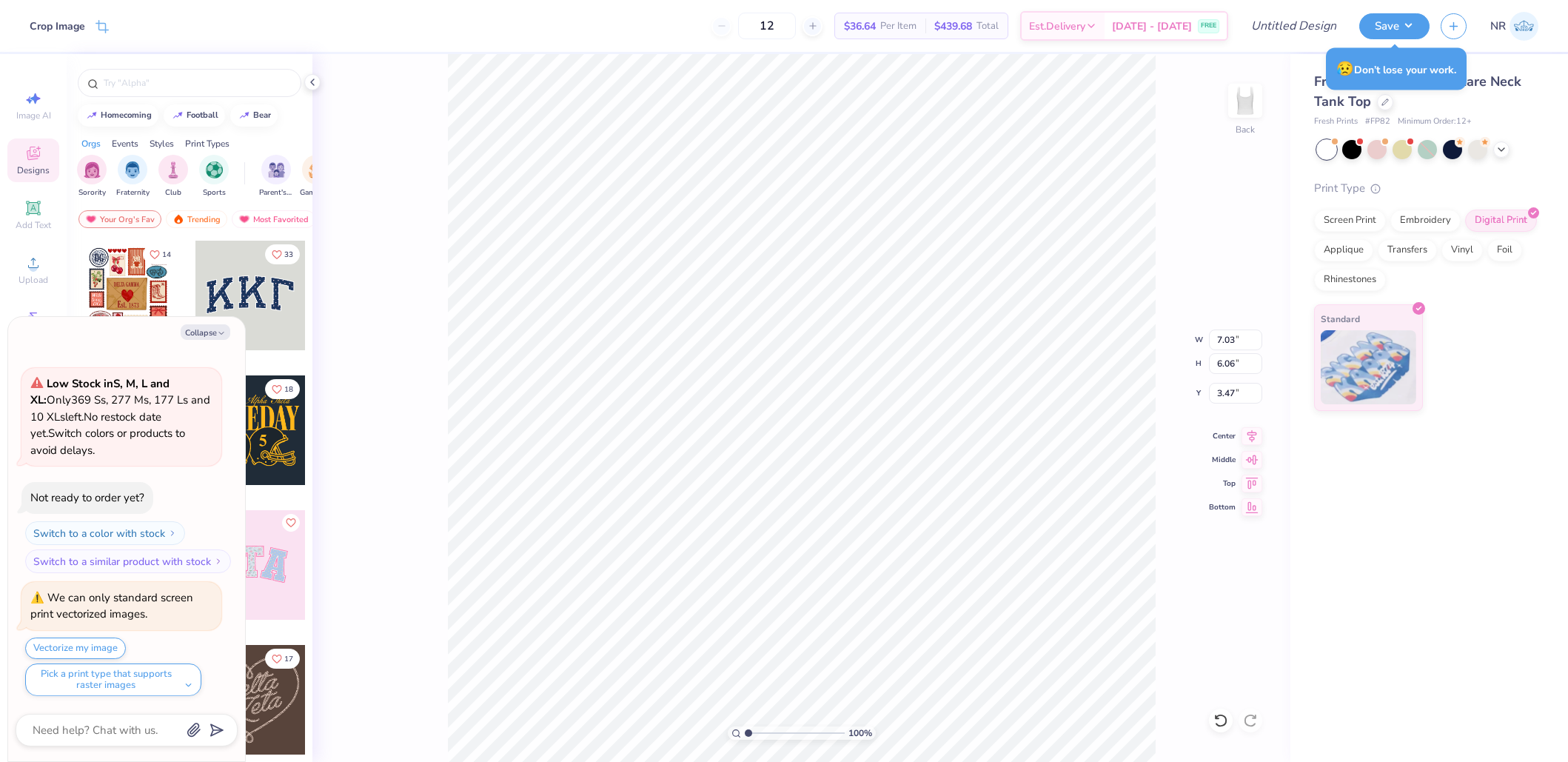
type textarea "x"
type input "7.02"
type input "5.36"
type input "0.50"
click at [1254, 482] on icon at bounding box center [1252, 480] width 12 height 11
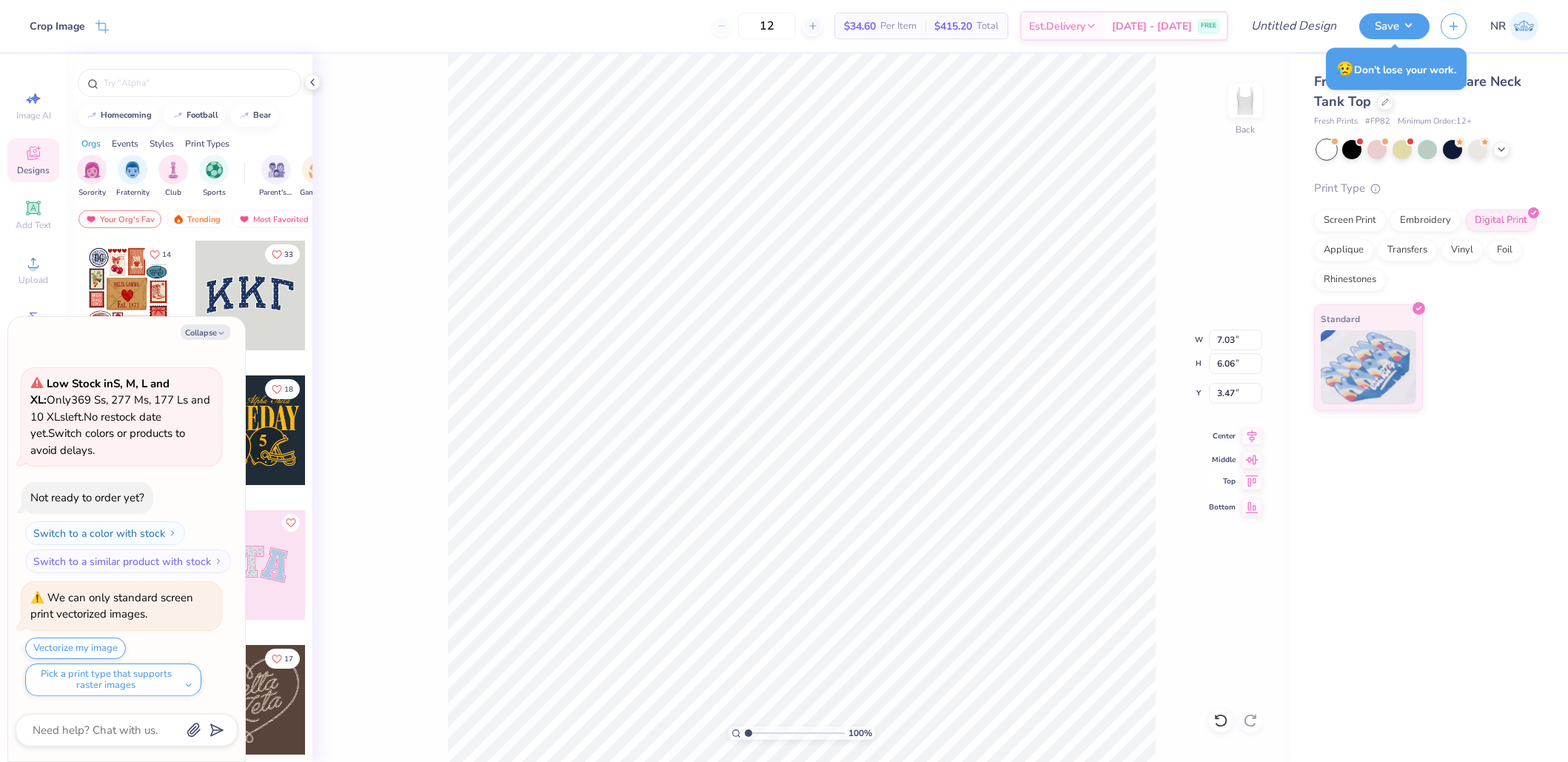
type textarea "x"
type input "0.50"
type textarea "x"
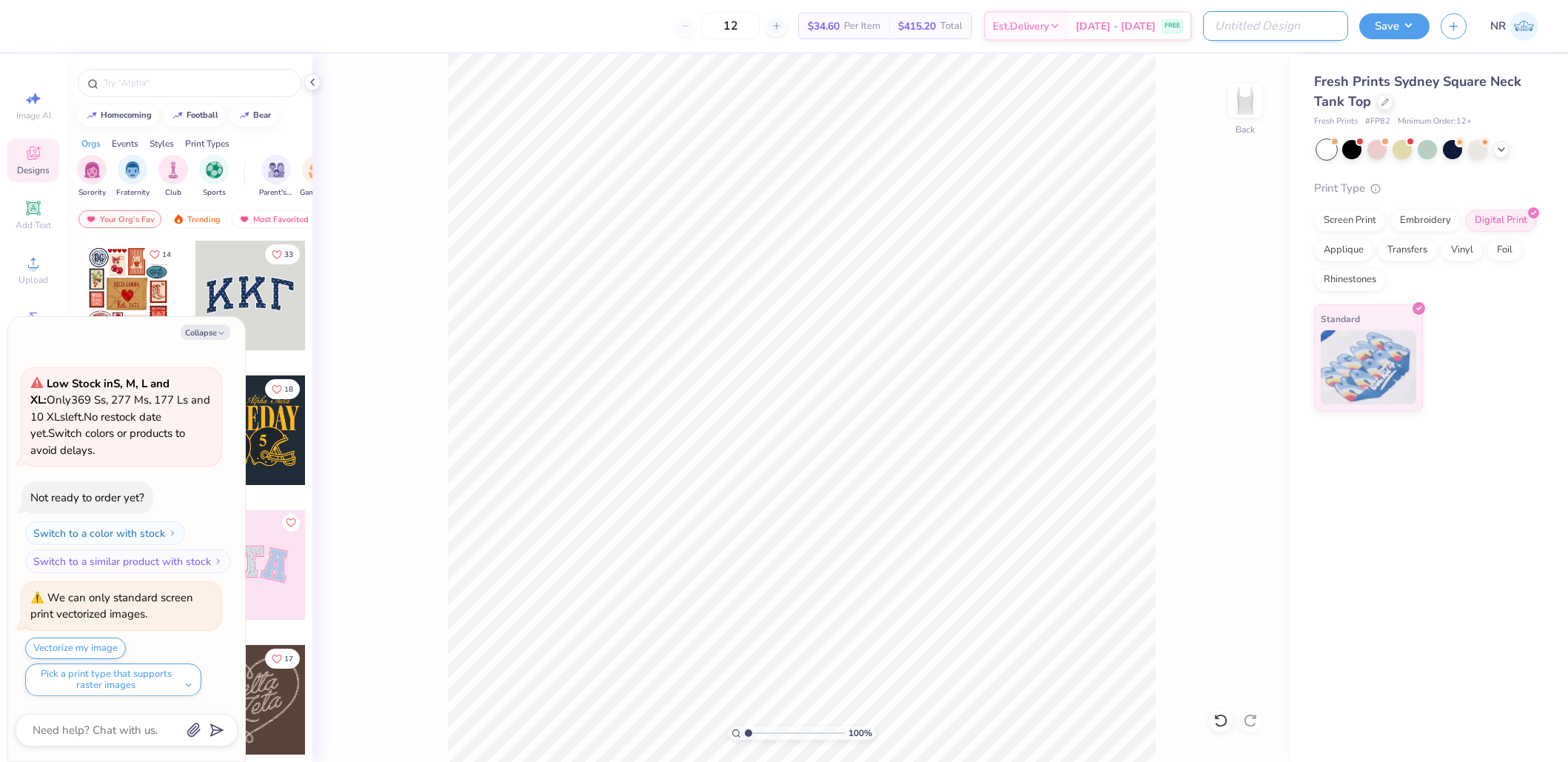
click at [1294, 25] on input "Design Title" at bounding box center [1275, 26] width 145 height 29
type input "3"
type textarea "x"
type input "31"
type textarea "x"
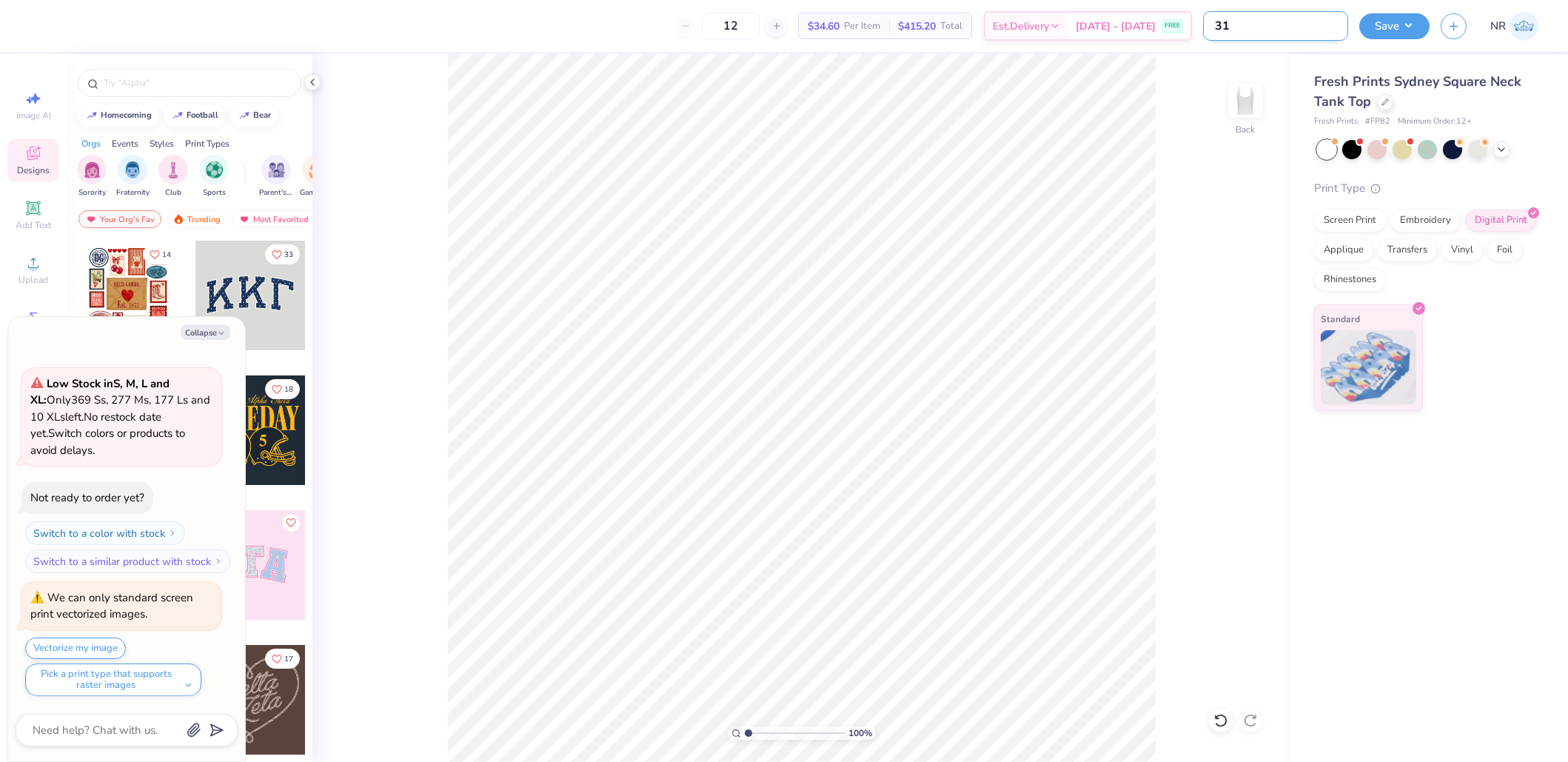
type input "3"
type textarea "x"
type input "#"
type textarea "x"
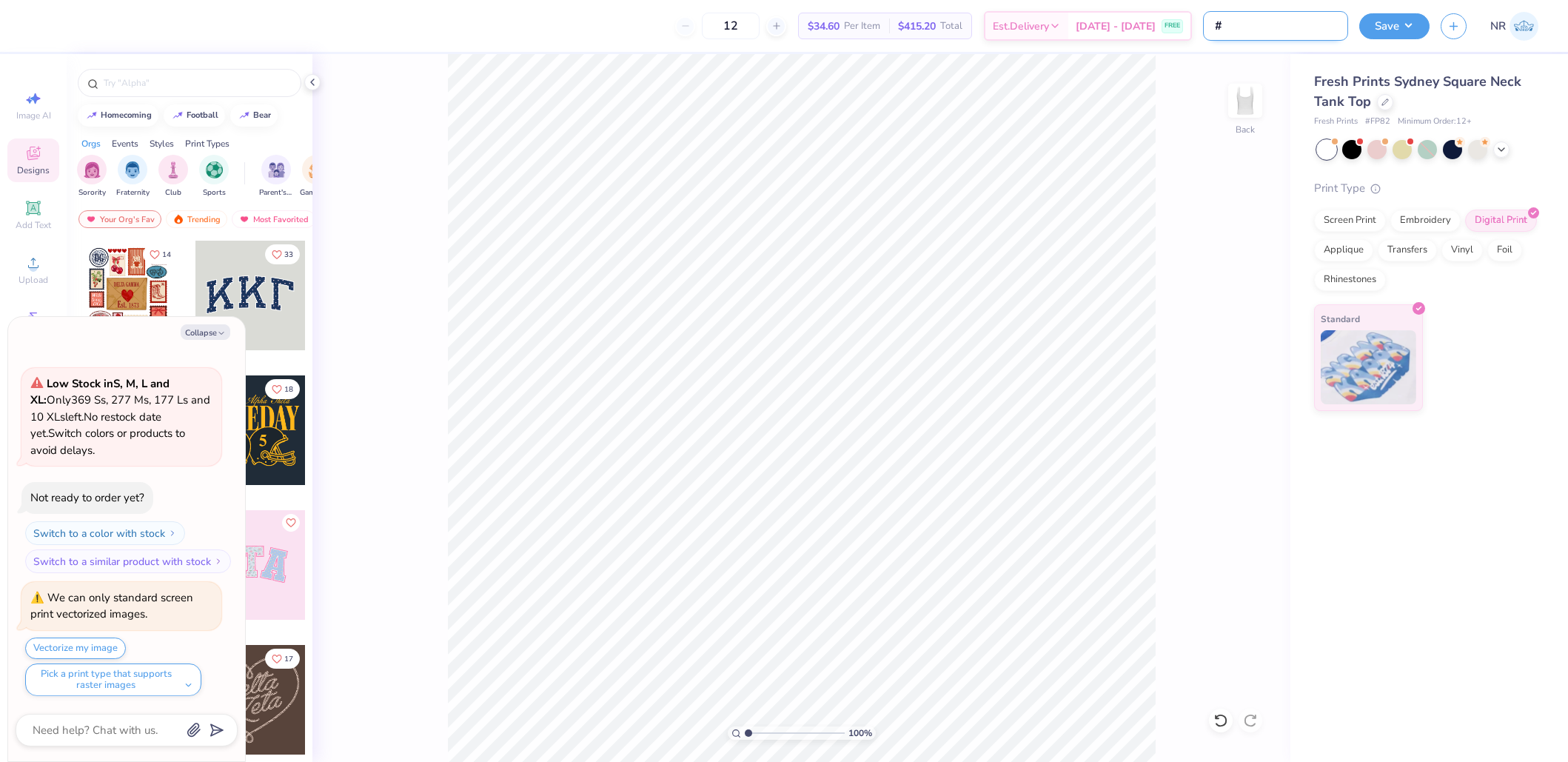
type input "#1"
type textarea "x"
type input "#1"
click at [1382, 34] on button "Save" at bounding box center [1394, 24] width 70 height 26
type textarea "x"
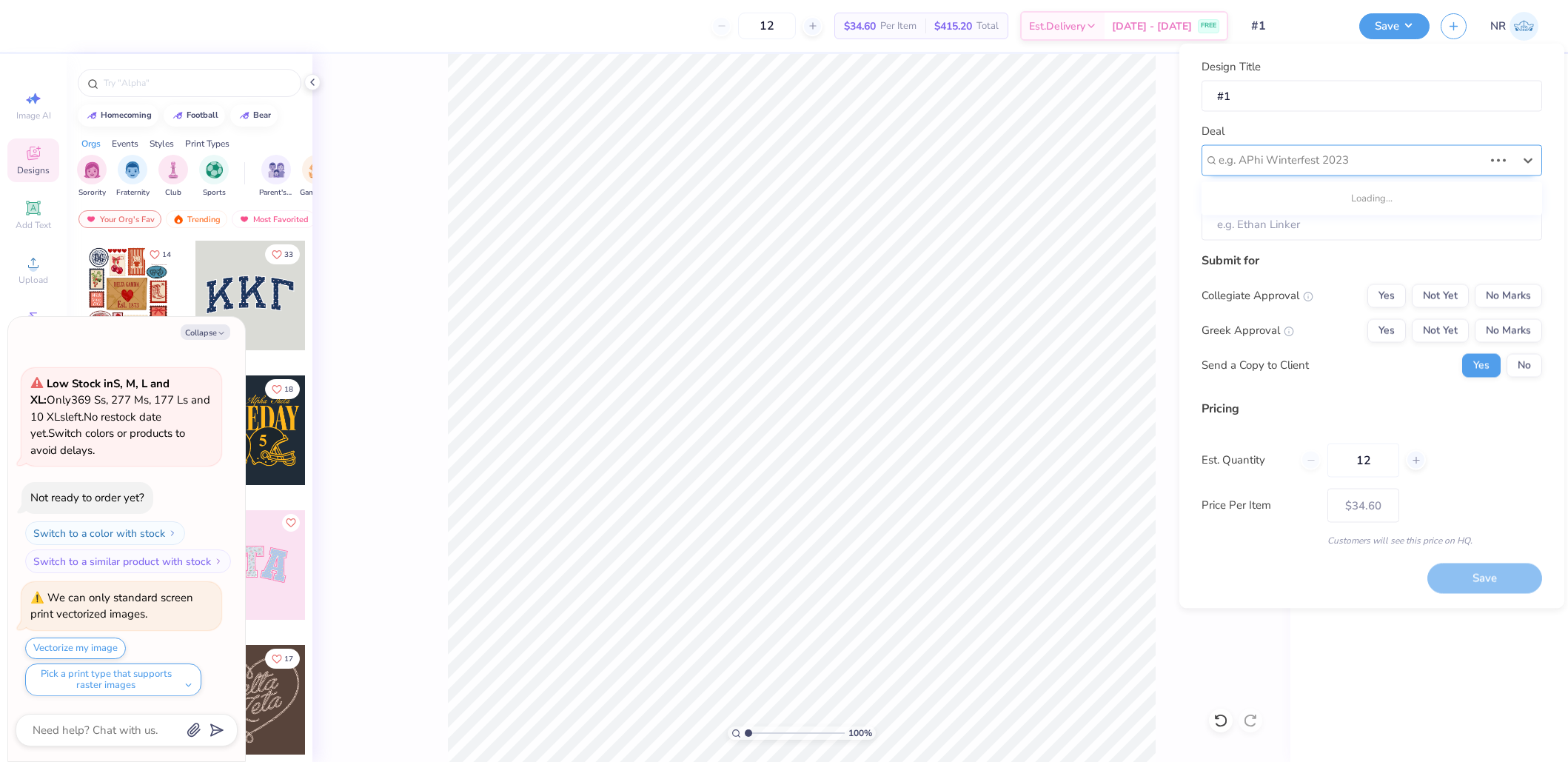
click at [1278, 173] on div "e.g. APhi Winterfest 2023" at bounding box center [1372, 160] width 340 height 31
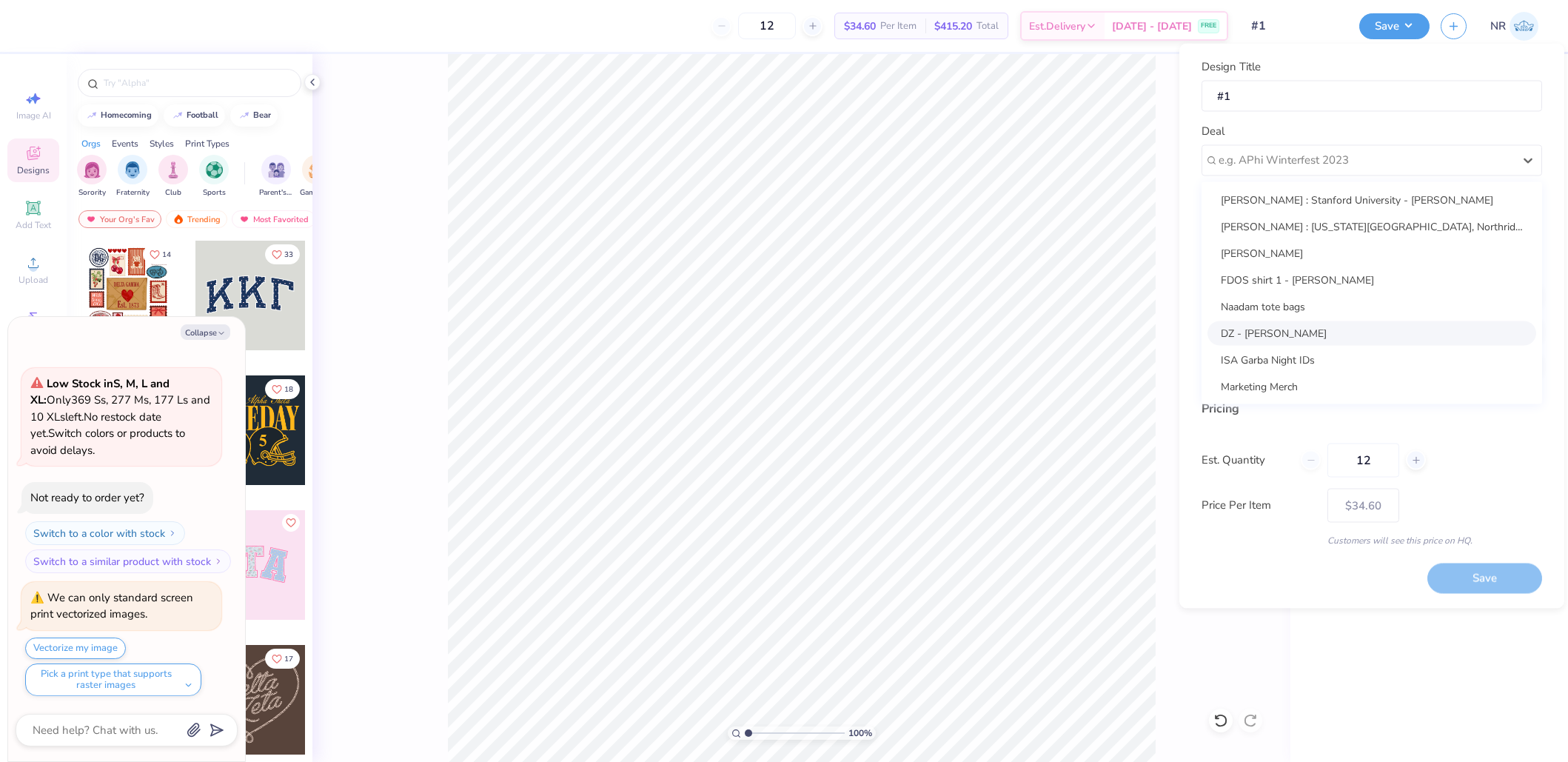
scroll to position [160, 0]
click at [1186, 328] on div "Design Title #1 Deal option Remi - KKG focused, 12 of 14. 14 results available.…" at bounding box center [1371, 325] width 385 height 564
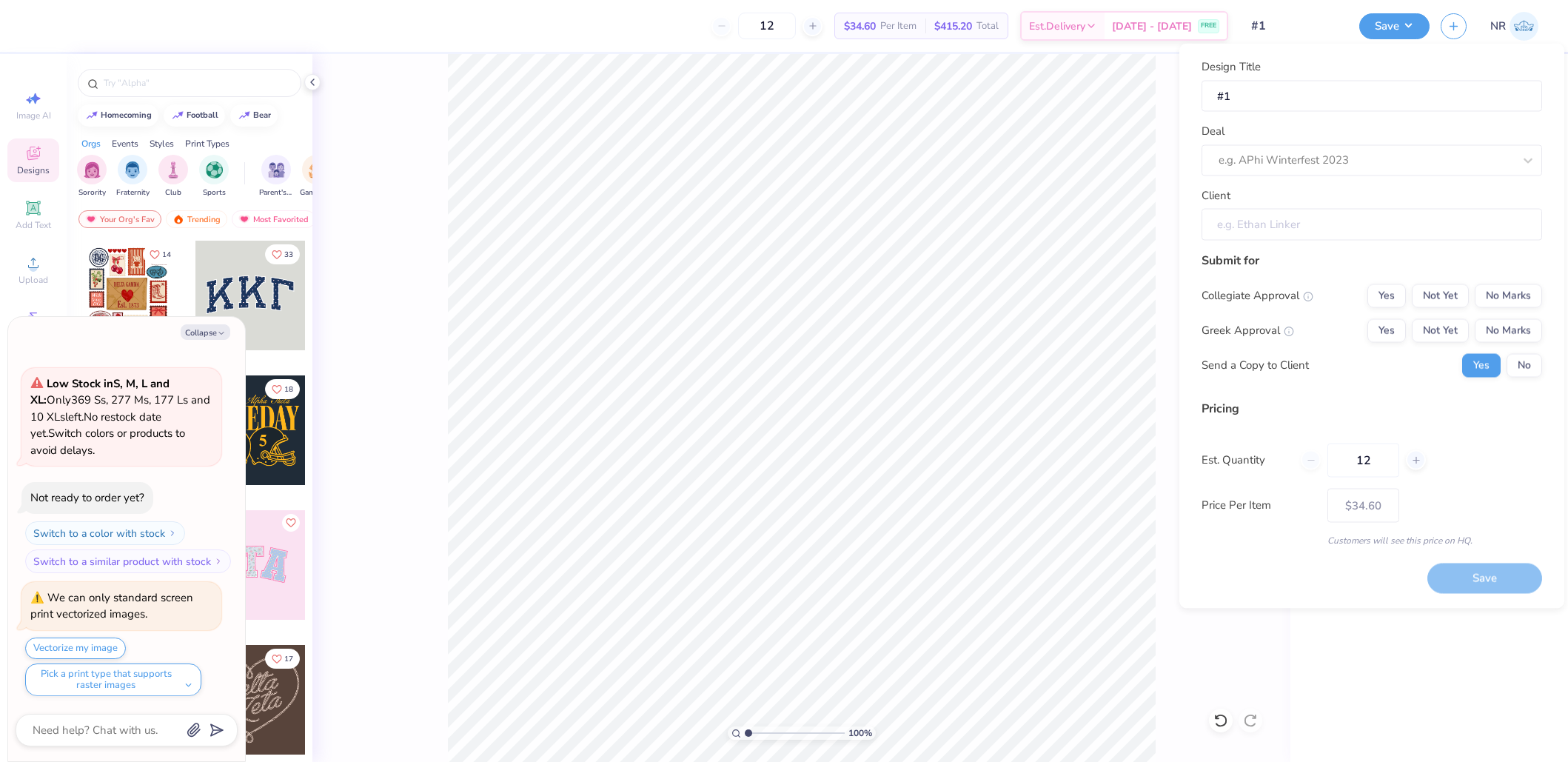
click at [1271, 229] on input "Client" at bounding box center [1372, 225] width 340 height 32
click at [1268, 229] on input "Client" at bounding box center [1372, 225] width 340 height 32
click at [1271, 165] on div at bounding box center [1367, 160] width 295 height 20
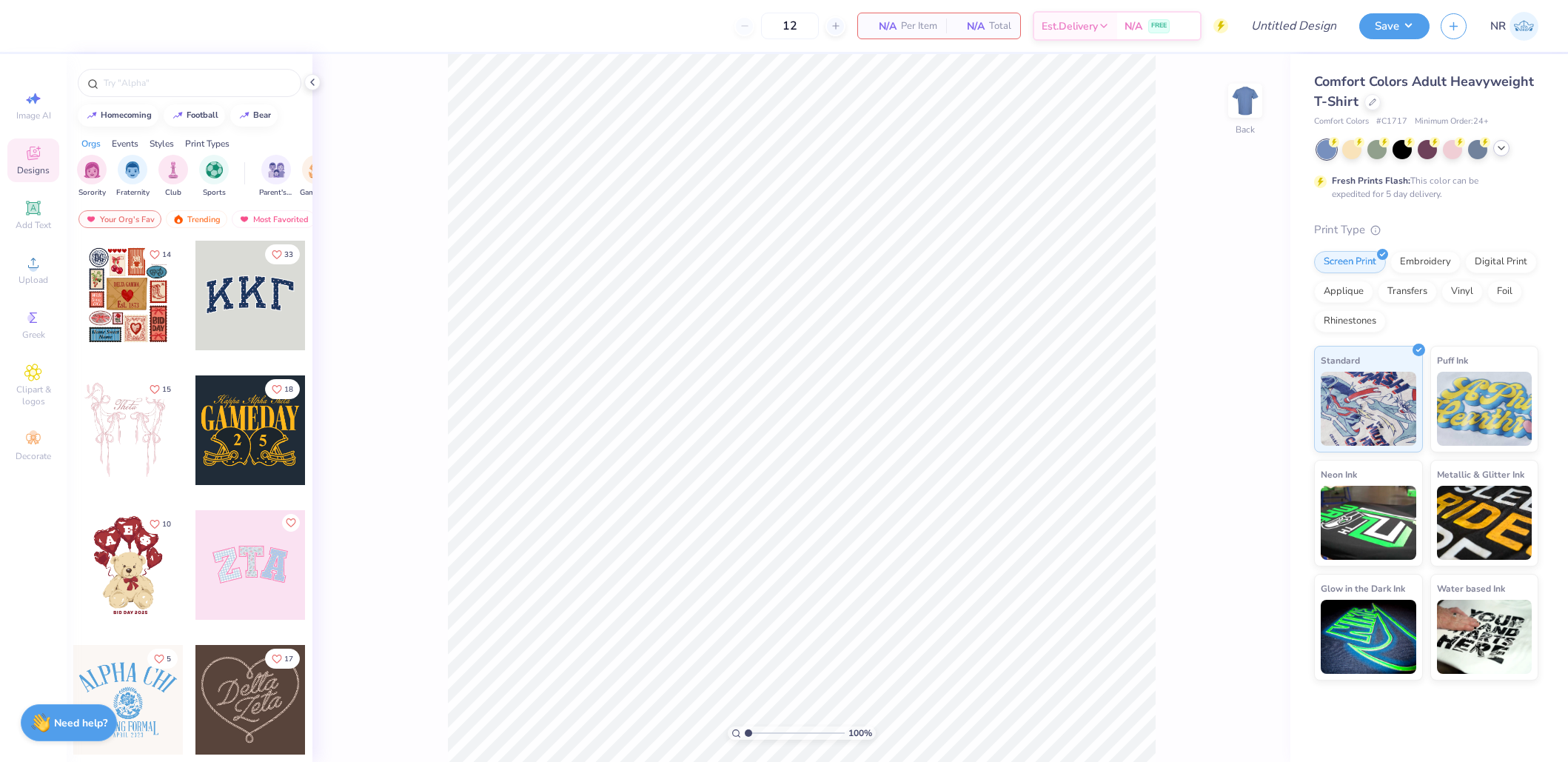
click at [1508, 151] on div at bounding box center [1428, 149] width 221 height 19
click at [1497, 148] on icon at bounding box center [1502, 147] width 12 height 12
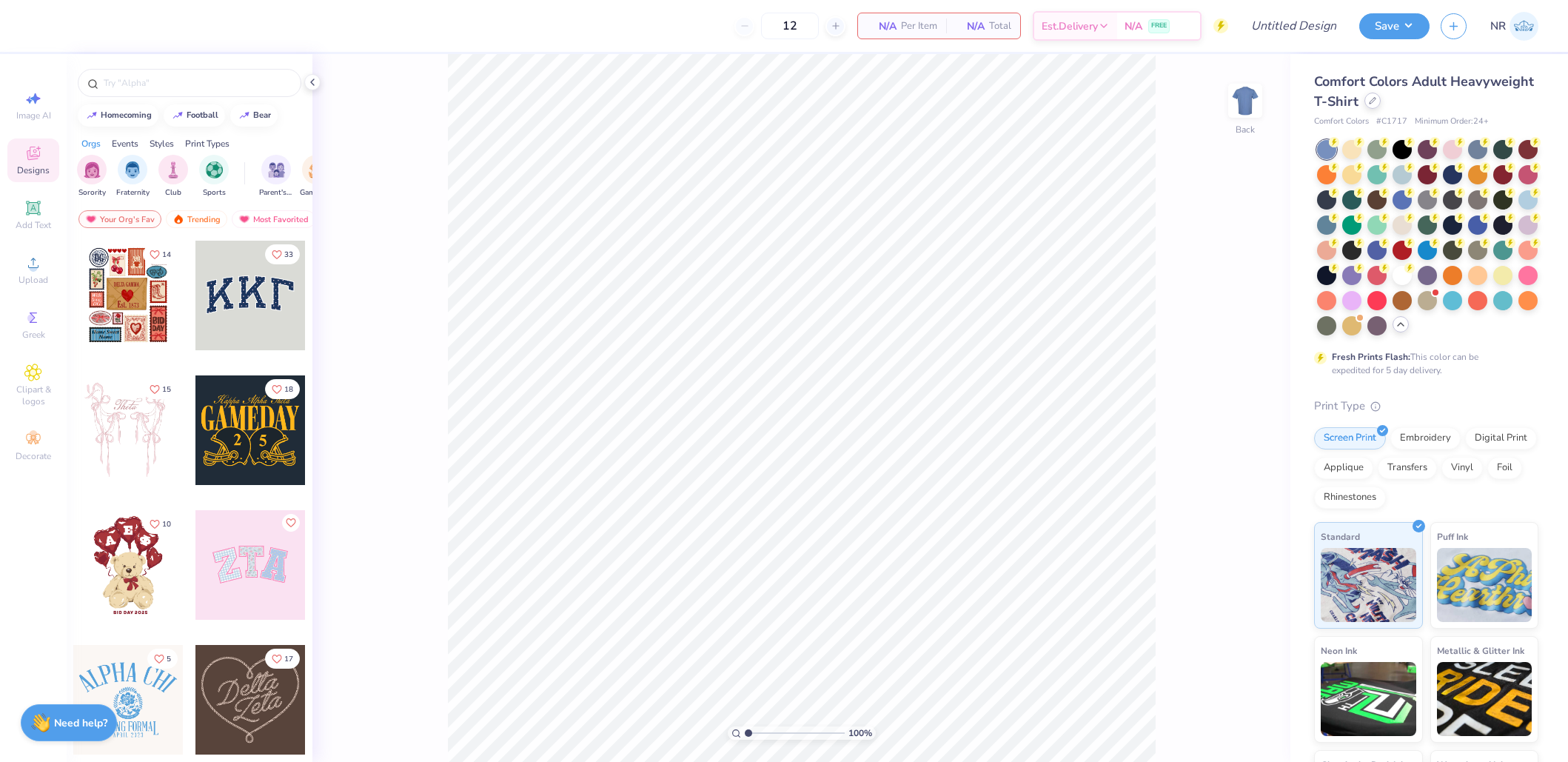
click at [1373, 107] on div at bounding box center [1372, 100] width 16 height 16
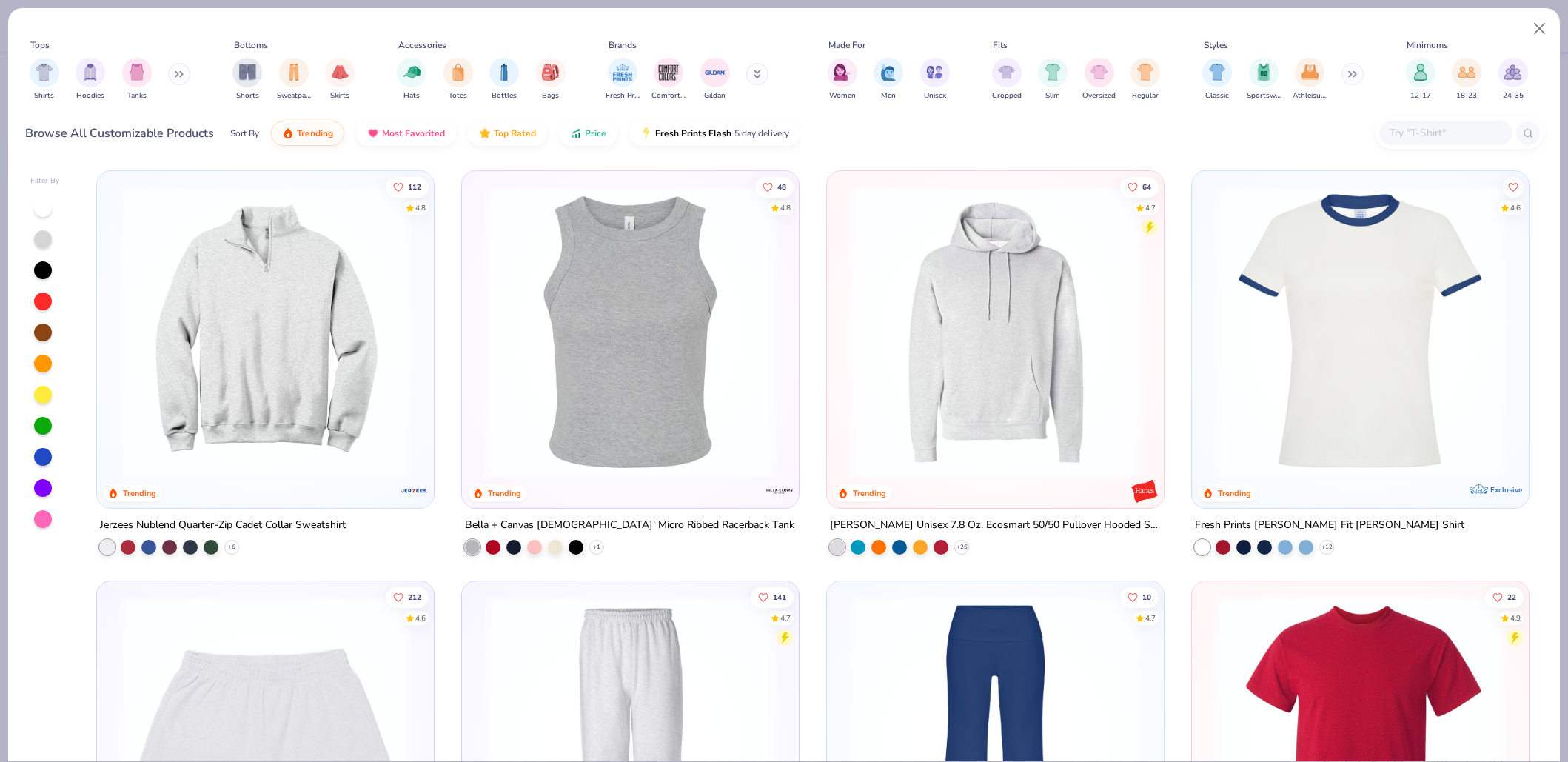
scroll to position [3403, 0]
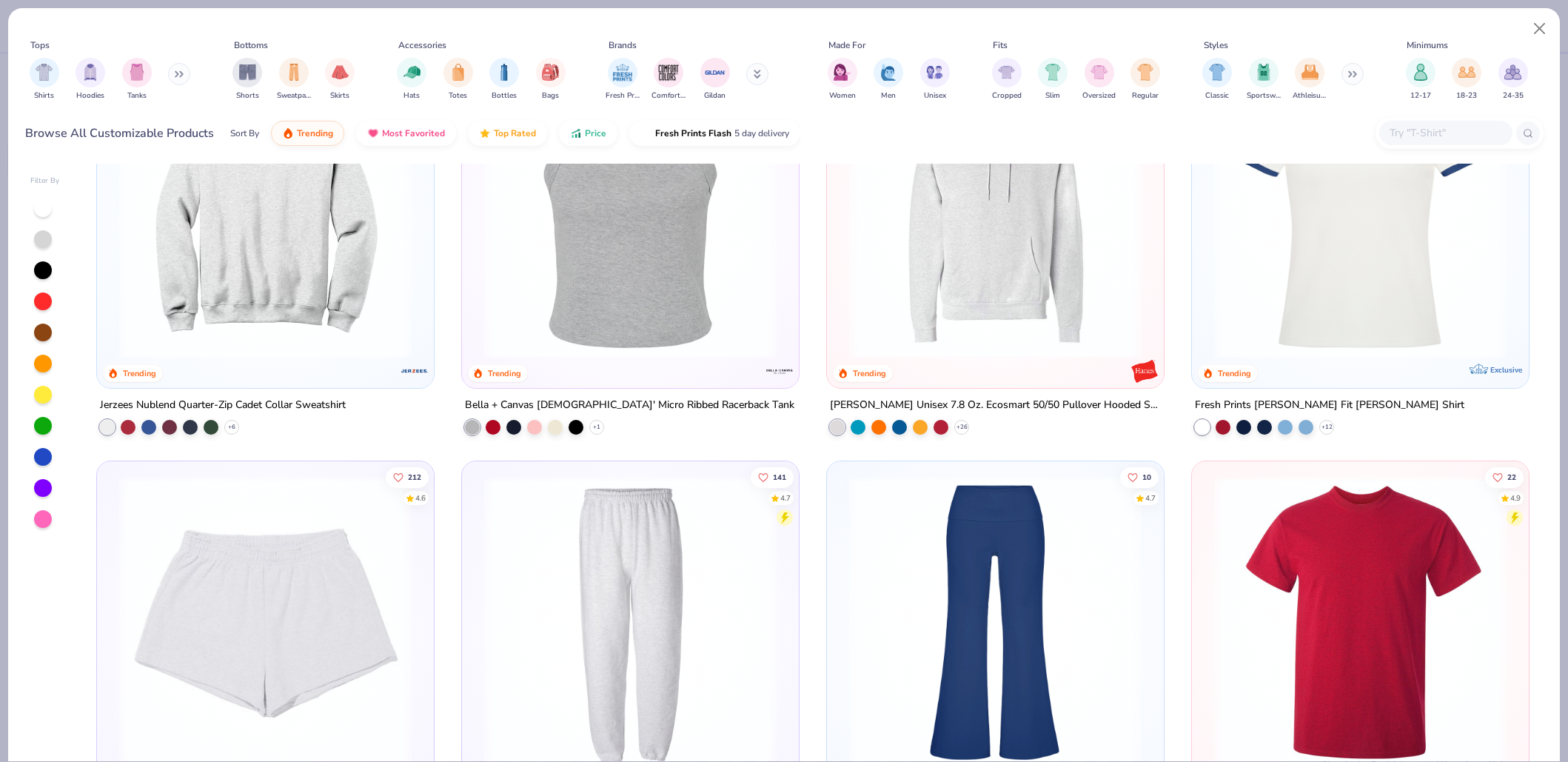
click at [312, 257] on img at bounding box center [265, 212] width 307 height 292
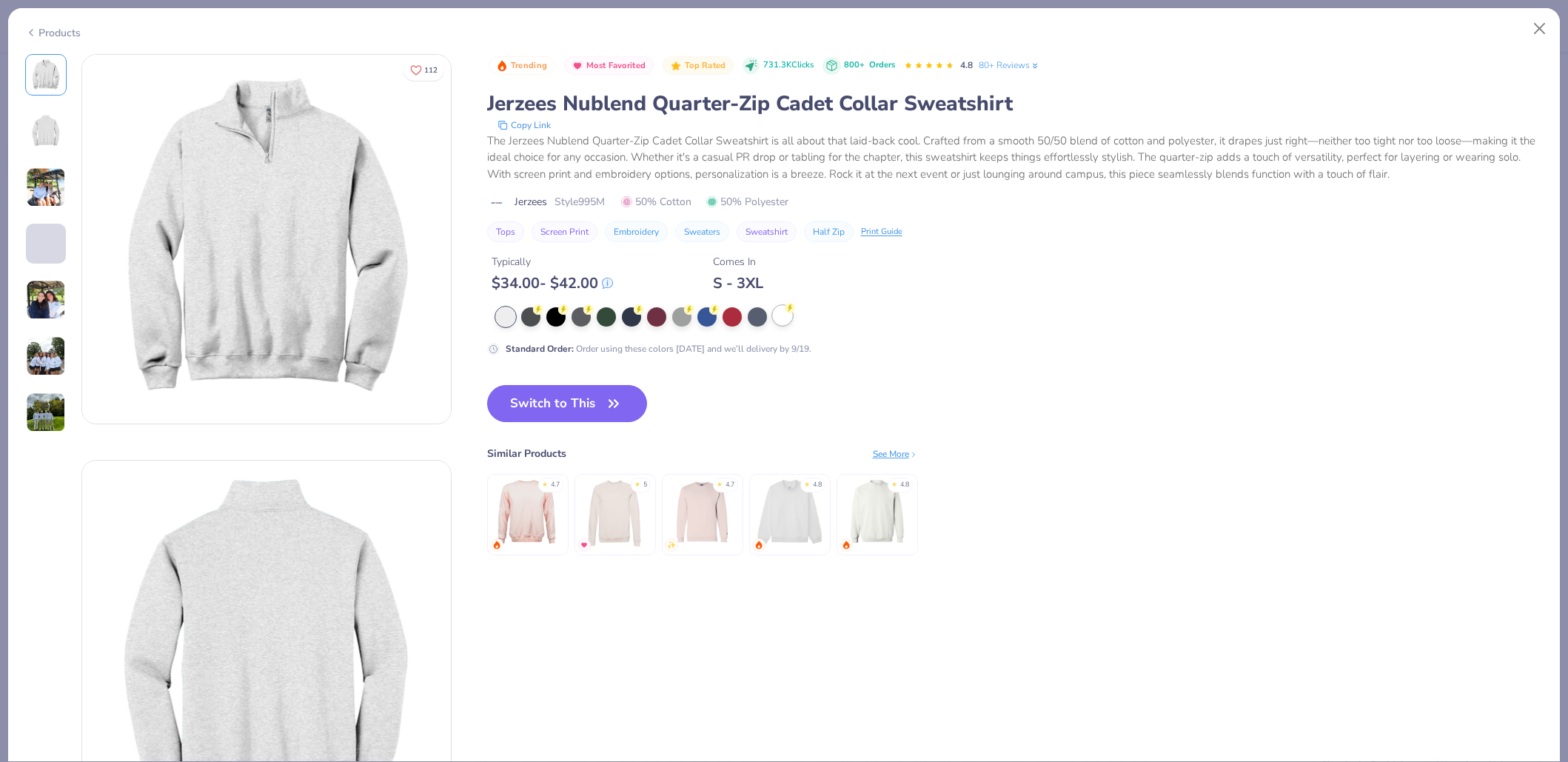
click at [657, 311] on div at bounding box center [656, 317] width 19 height 19
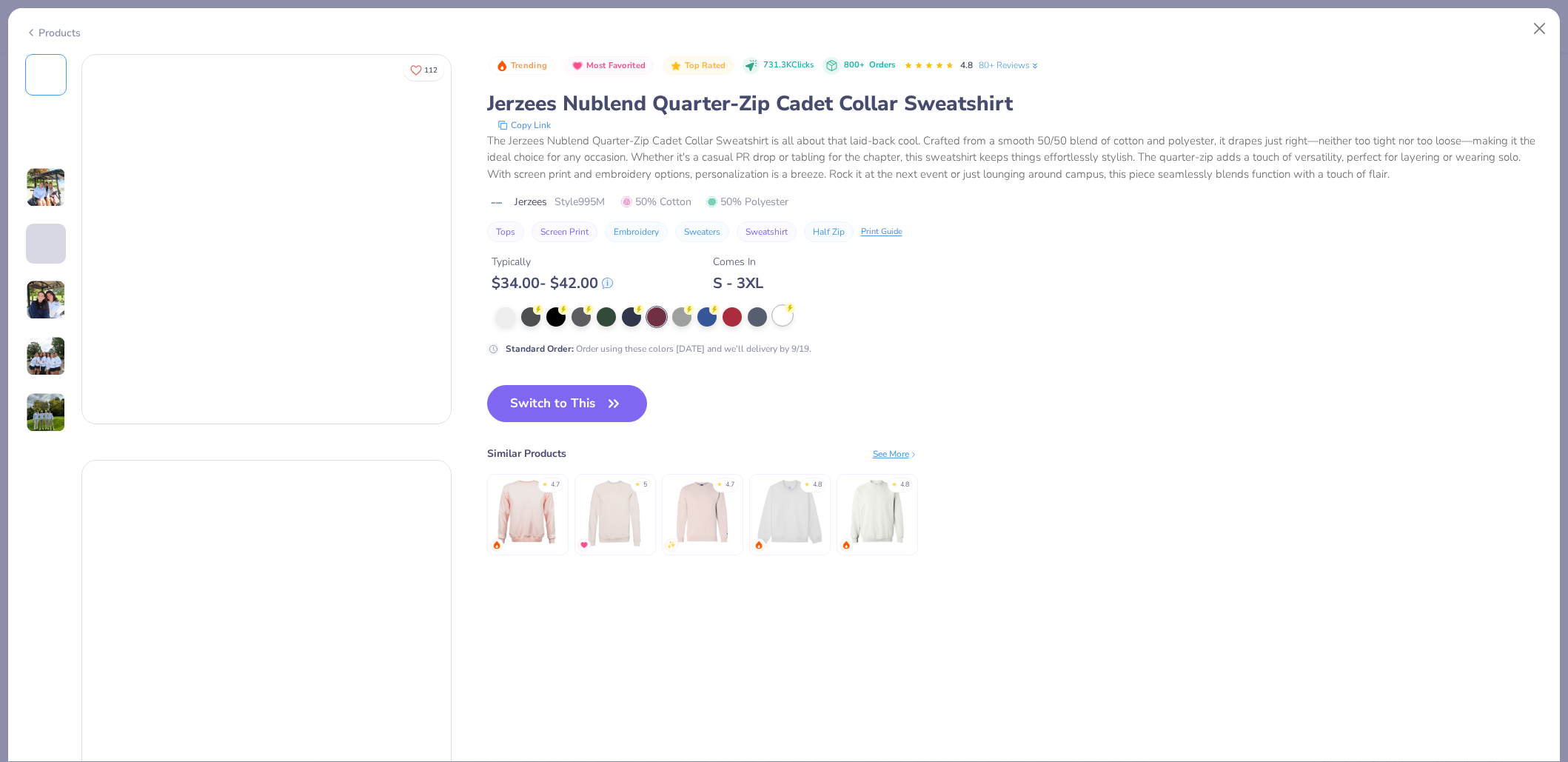
click at [786, 312] on icon at bounding box center [790, 307] width 10 height 10
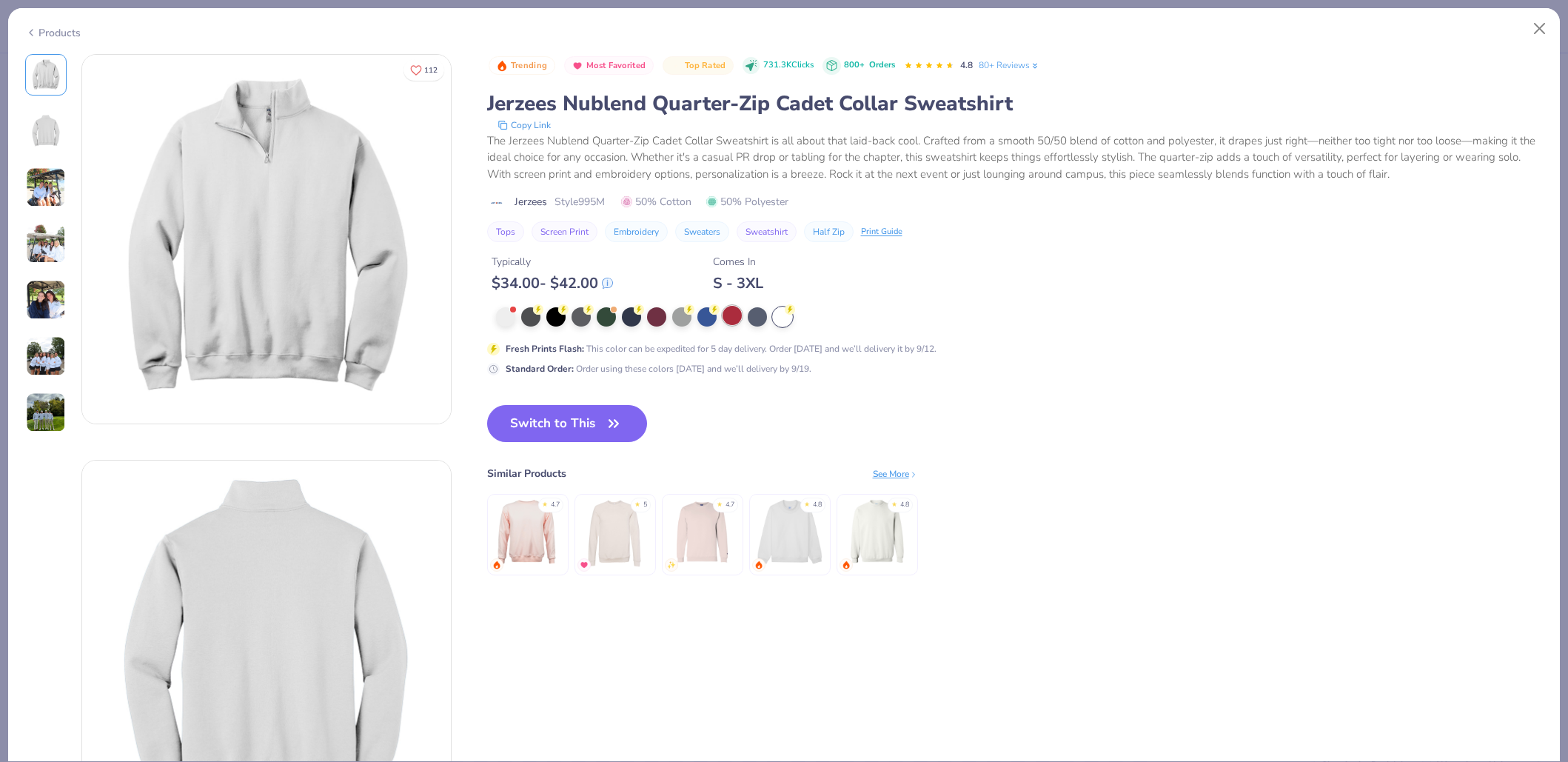
click at [735, 320] on div at bounding box center [732, 315] width 19 height 19
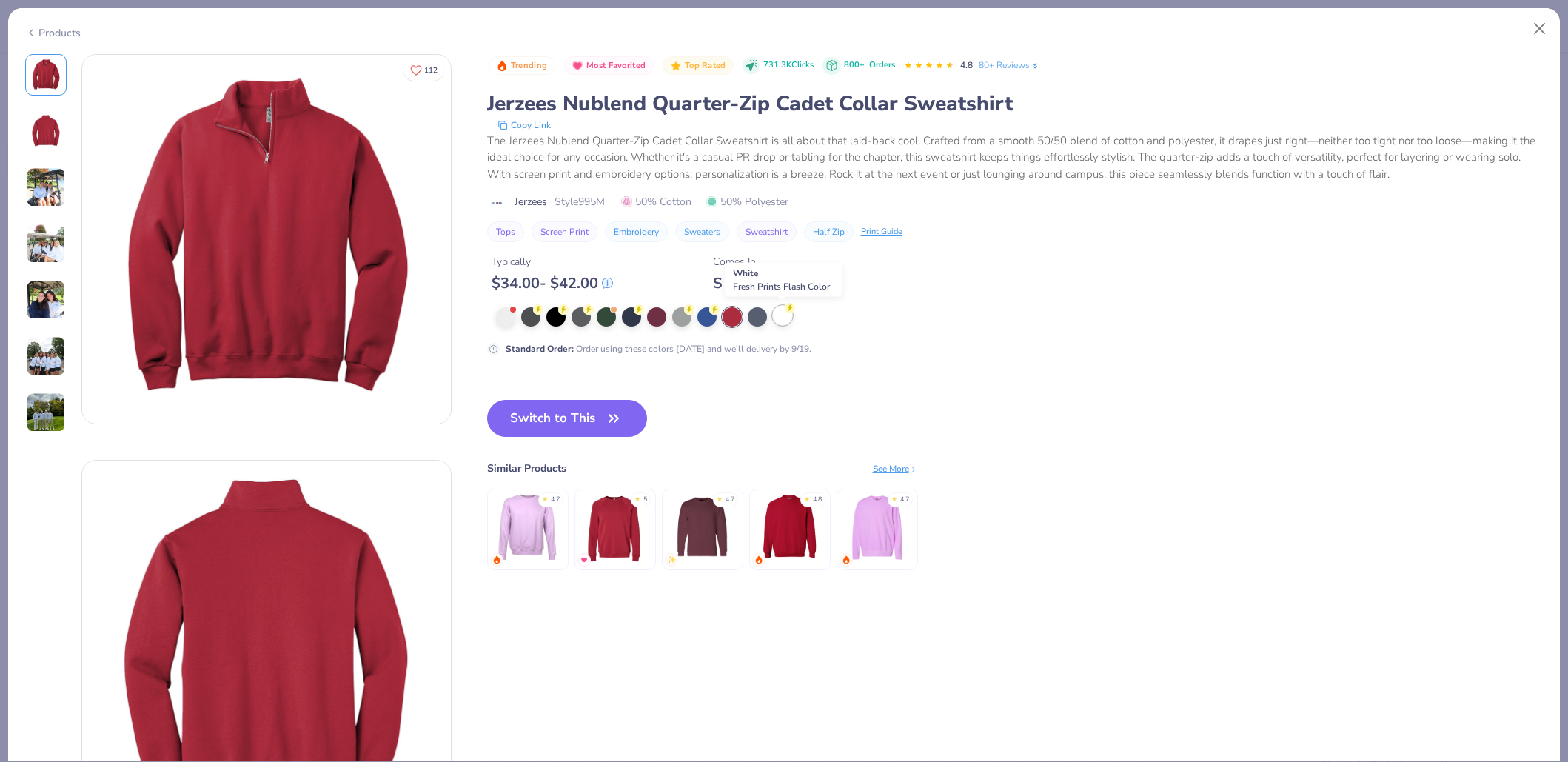
click at [779, 316] on div at bounding box center [782, 315] width 19 height 19
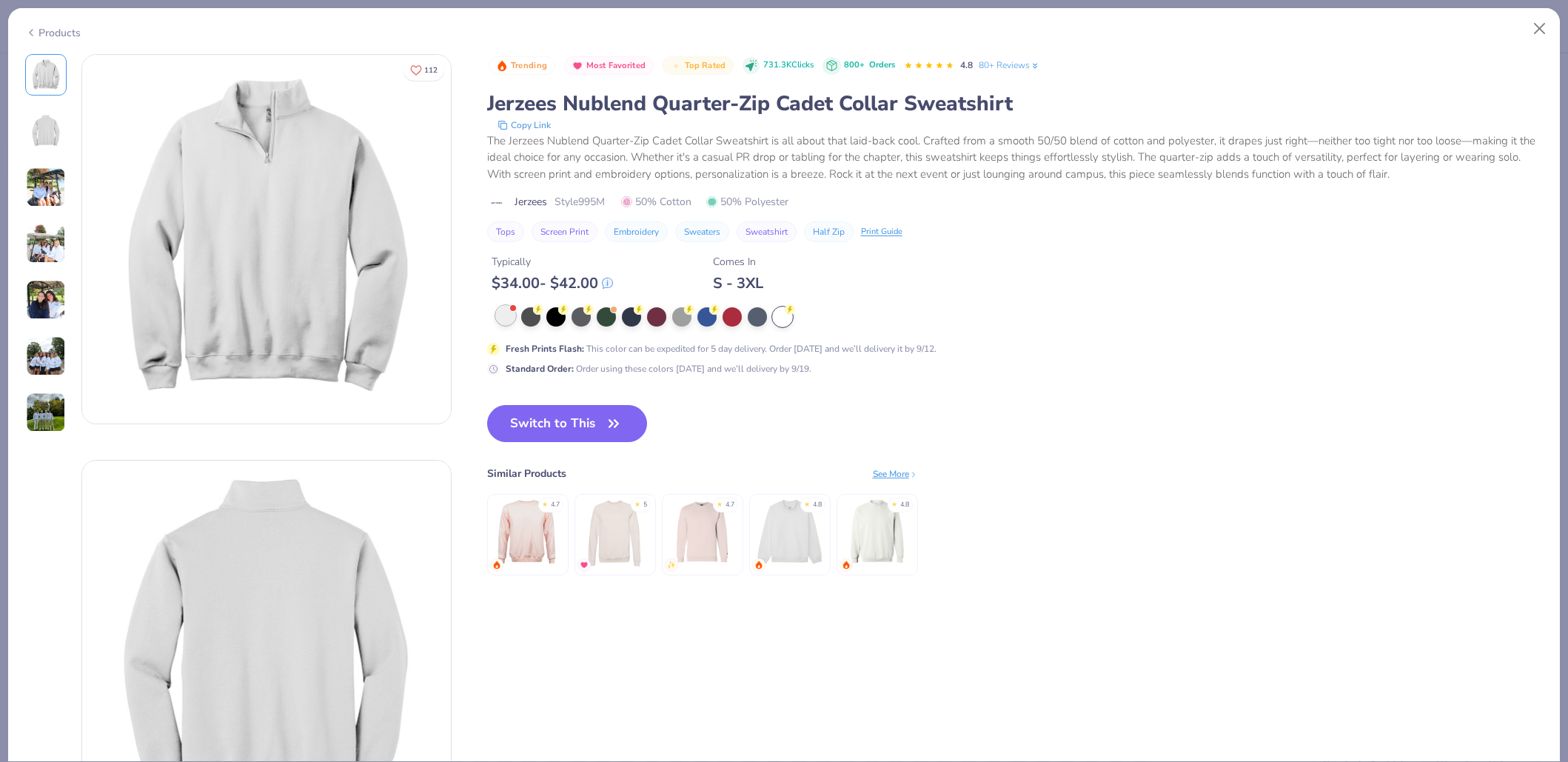
click at [497, 307] on div at bounding box center [506, 315] width 19 height 19
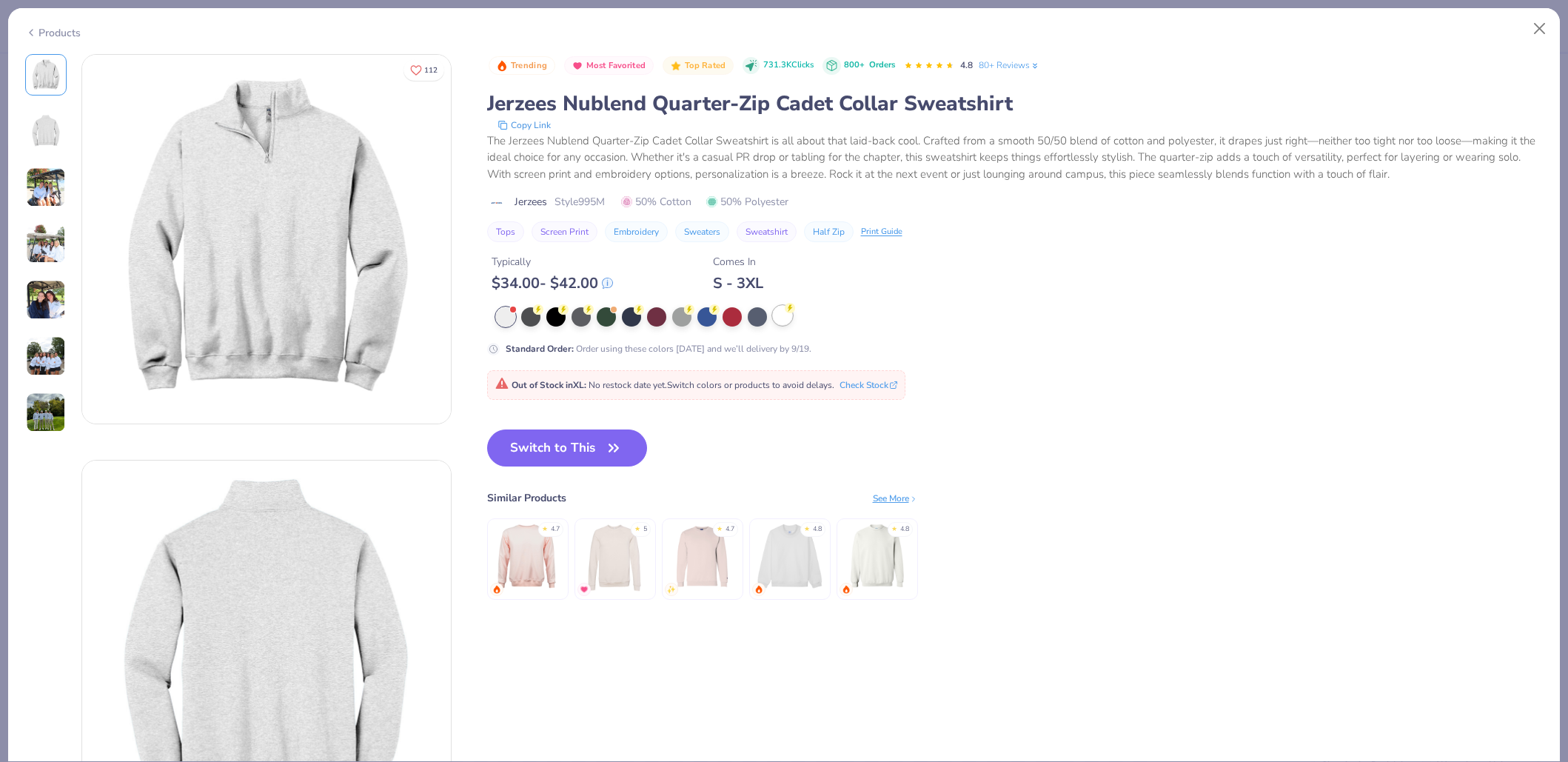
click at [780, 313] on div at bounding box center [782, 315] width 19 height 19
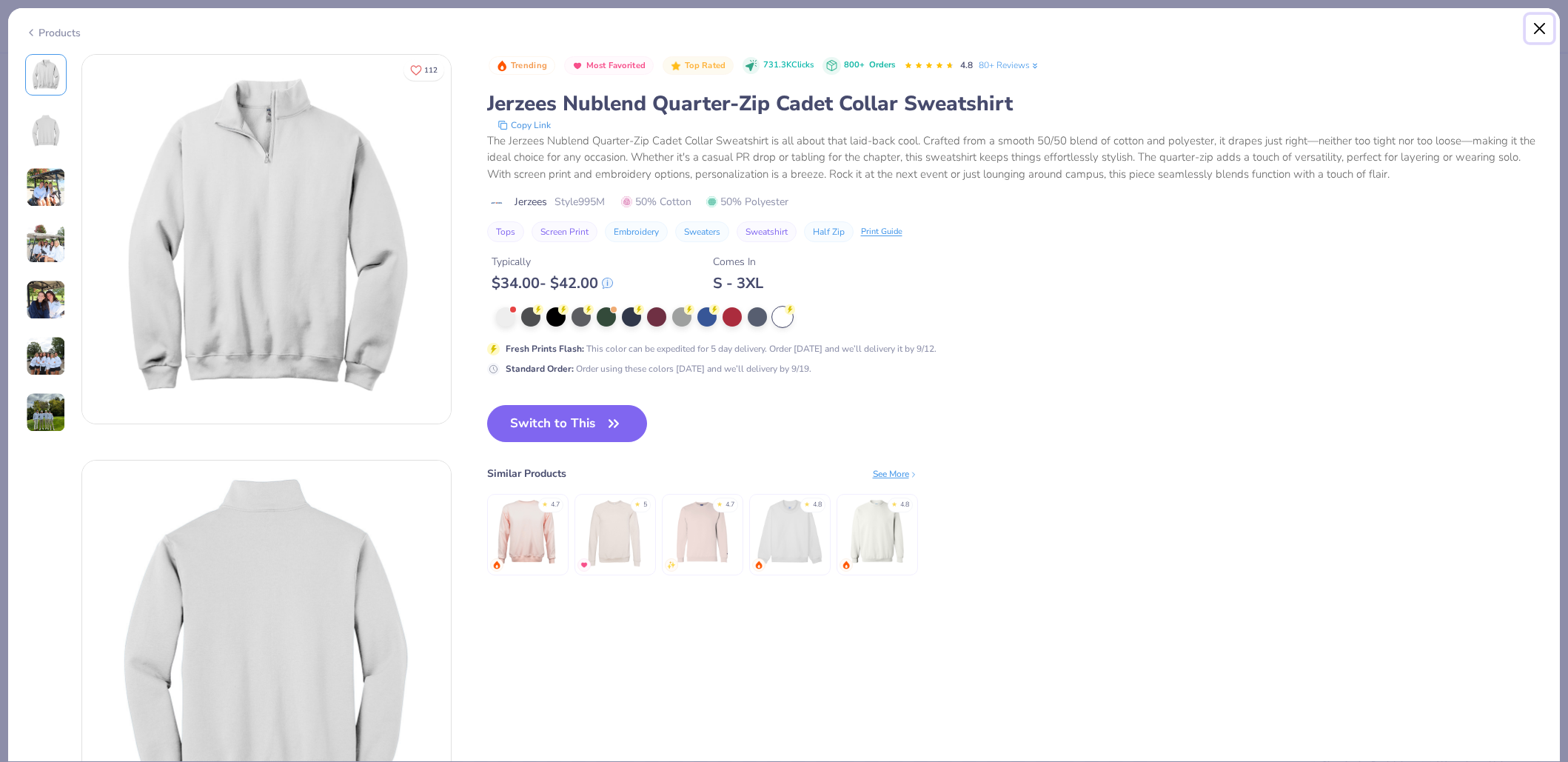
click at [1531, 32] on button "Close" at bounding box center [1541, 29] width 28 height 28
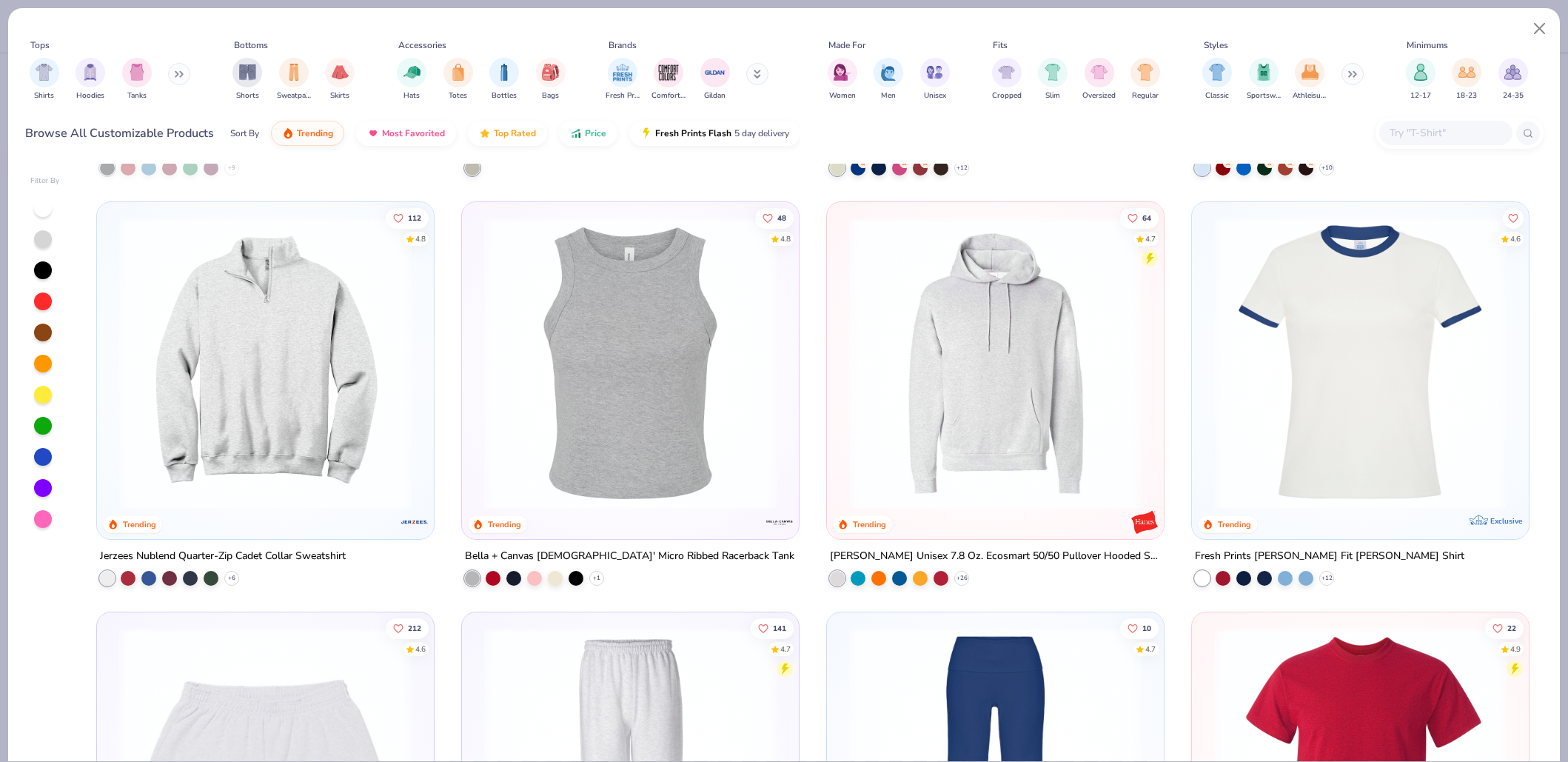
scroll to position [3247, 0]
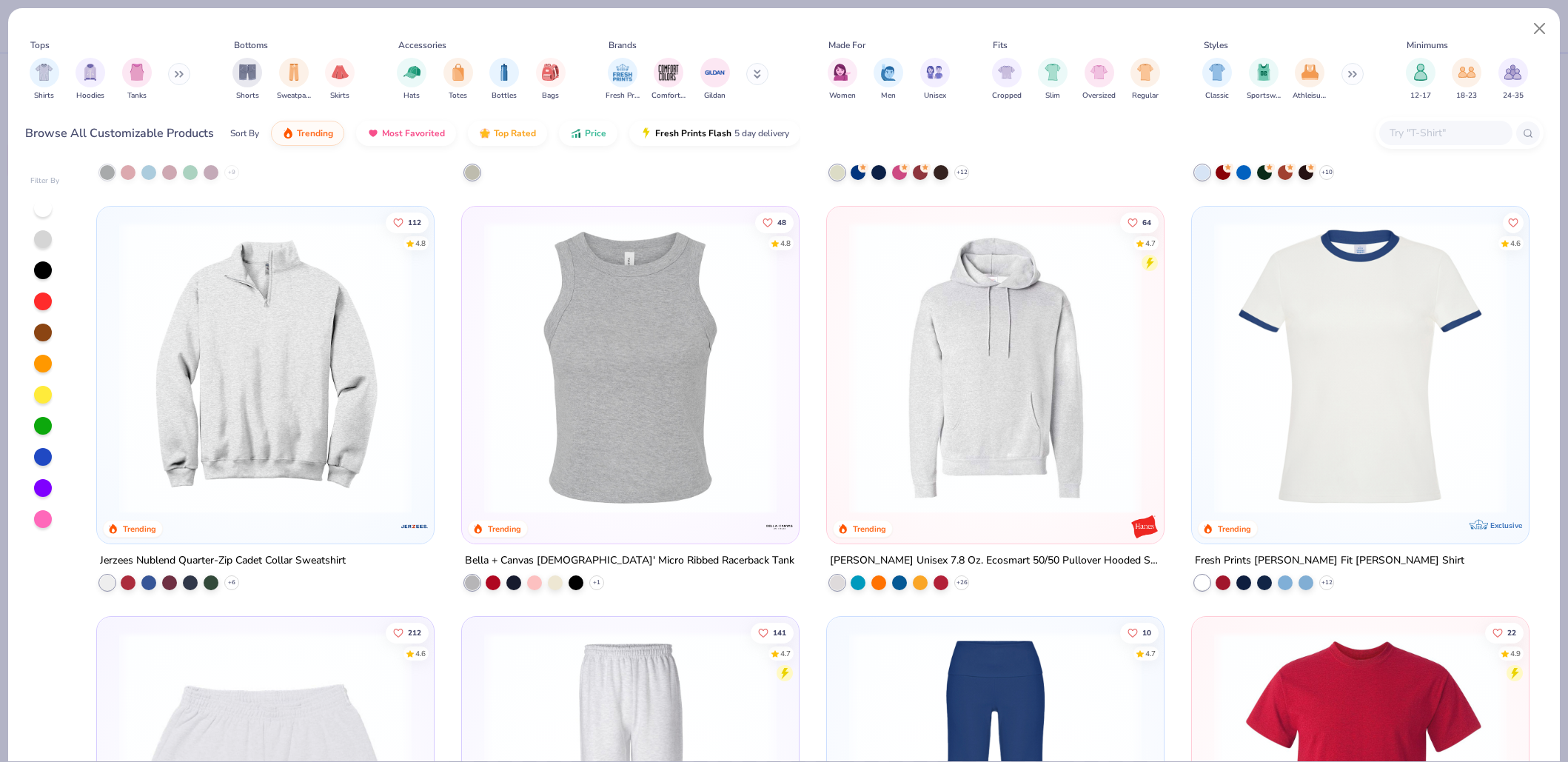
click at [280, 423] on img at bounding box center [265, 367] width 307 height 292
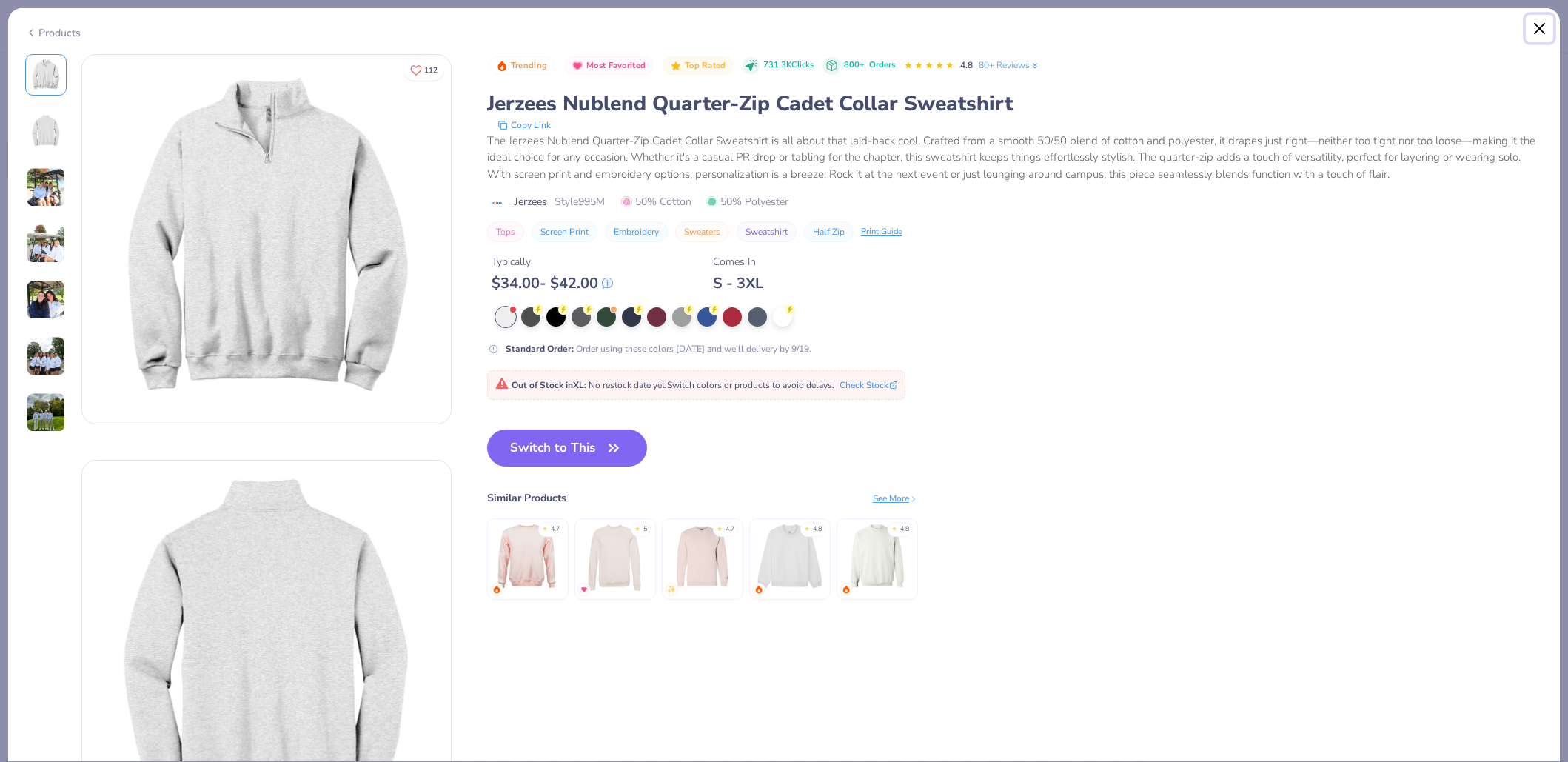
click at [1543, 27] on button "Close" at bounding box center [1541, 29] width 28 height 28
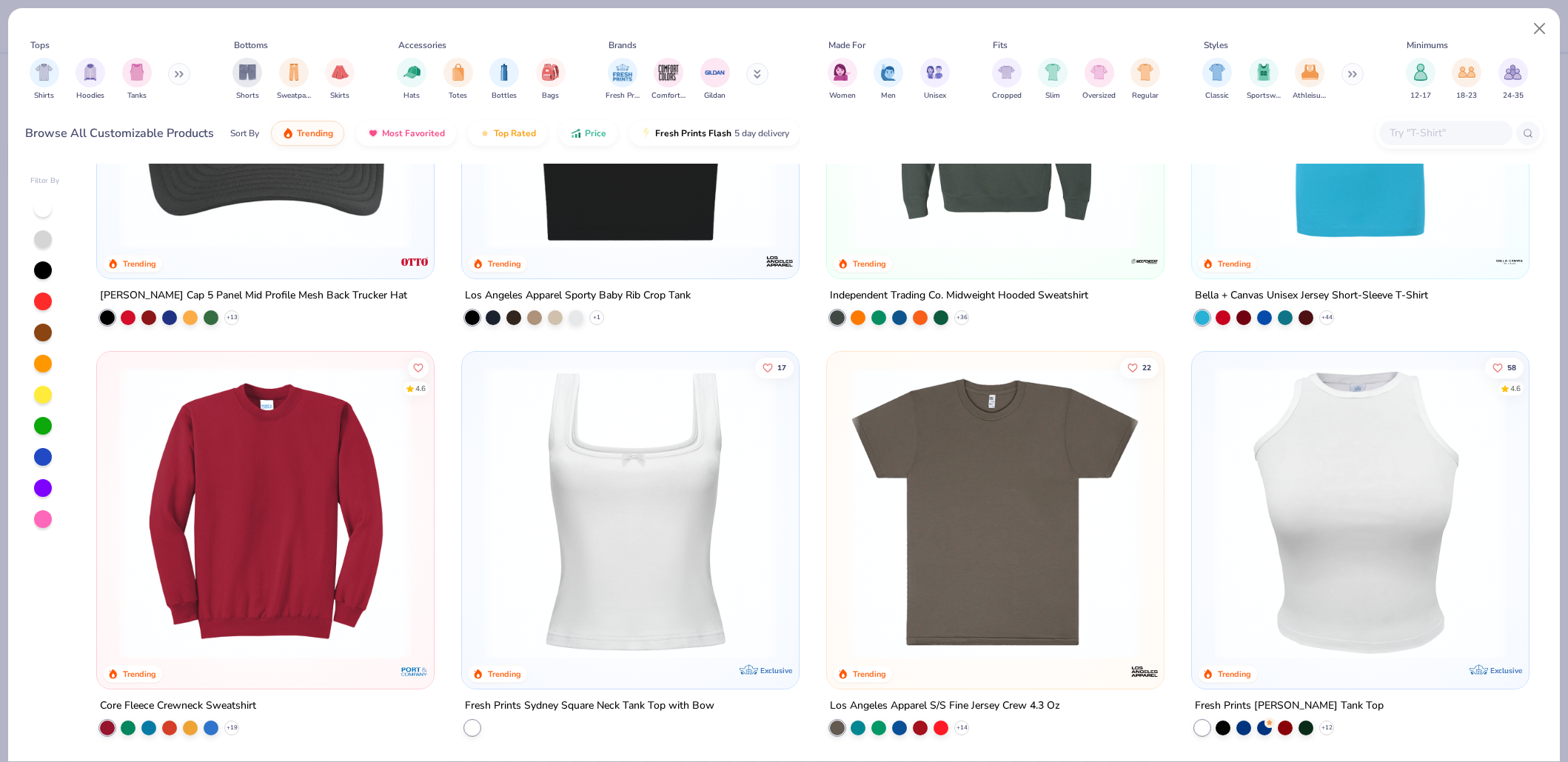
scroll to position [6389, 0]
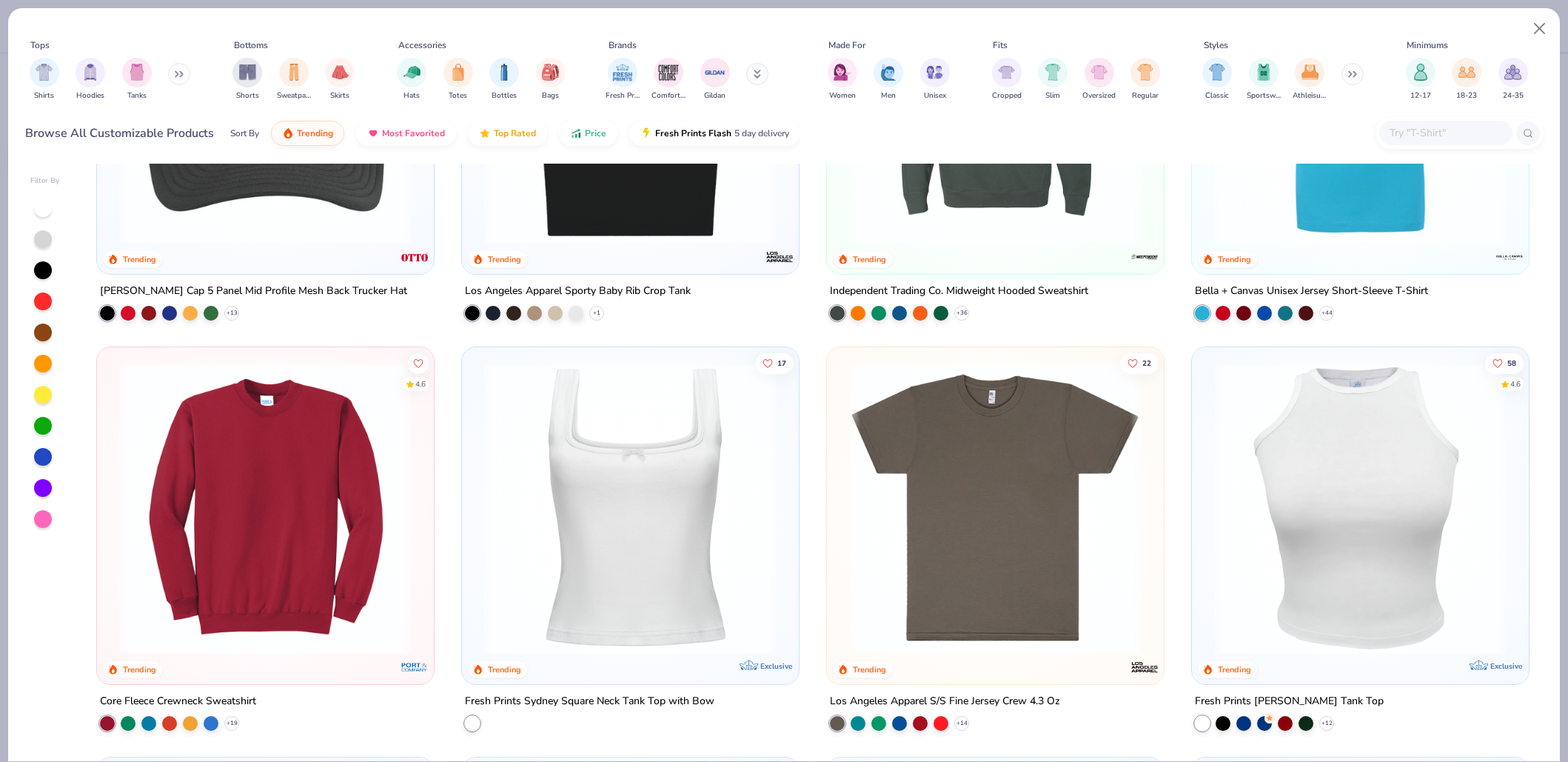
click at [287, 522] on img at bounding box center [265, 508] width 307 height 292
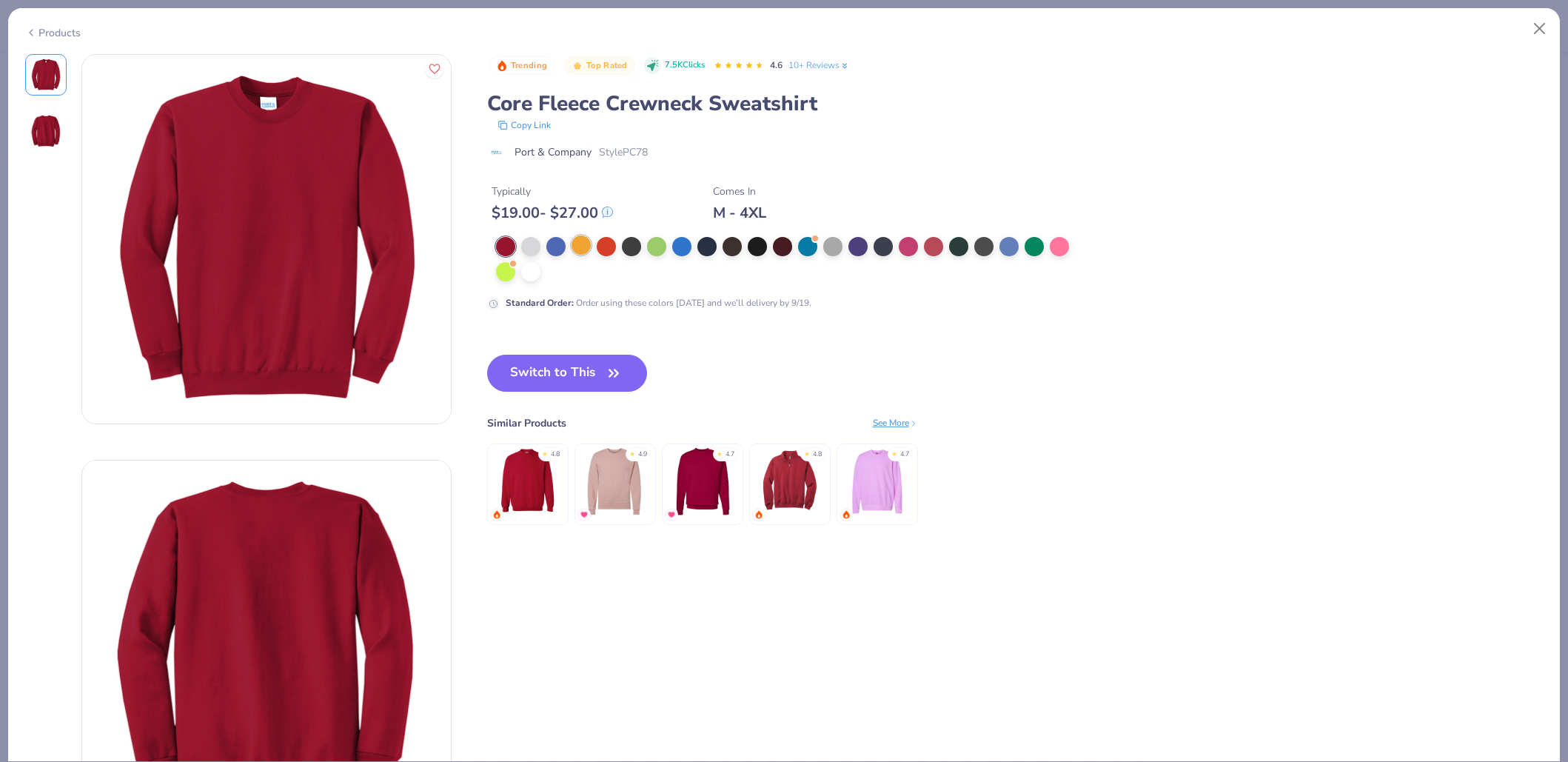
click at [582, 244] on div at bounding box center [581, 245] width 19 height 19
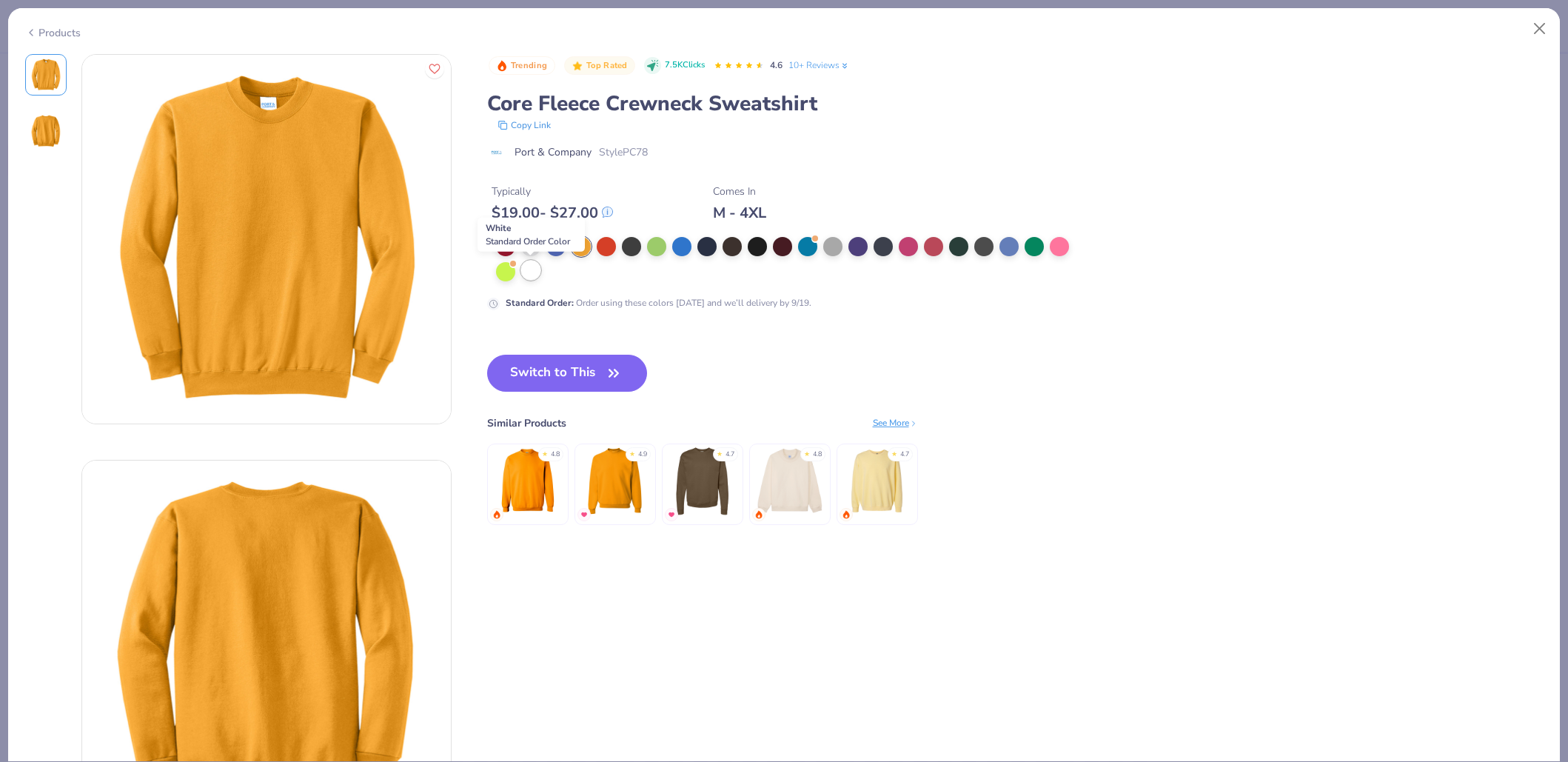
click at [530, 273] on div at bounding box center [531, 270] width 19 height 19
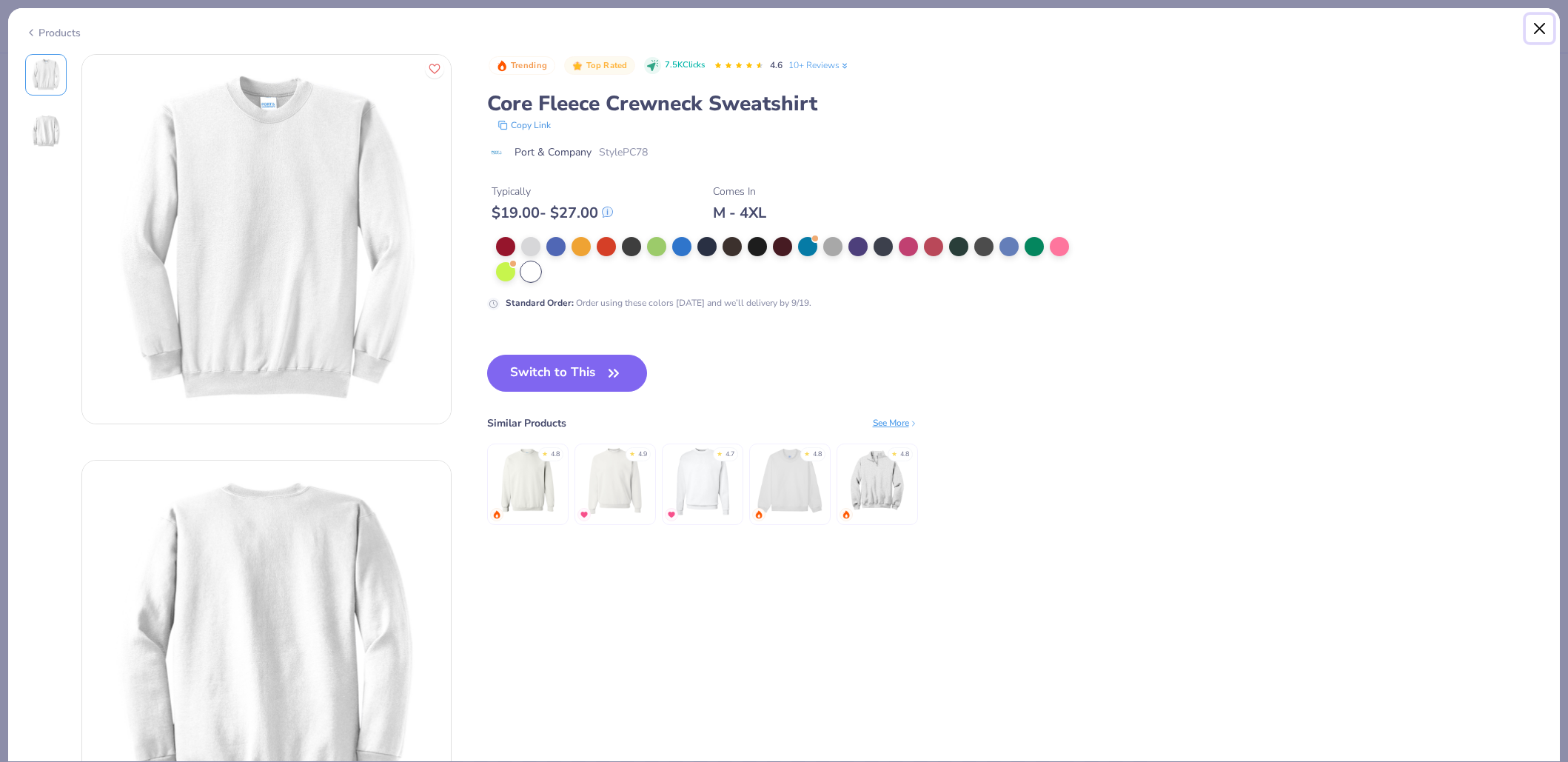
click at [1532, 29] on button "Close" at bounding box center [1541, 29] width 28 height 28
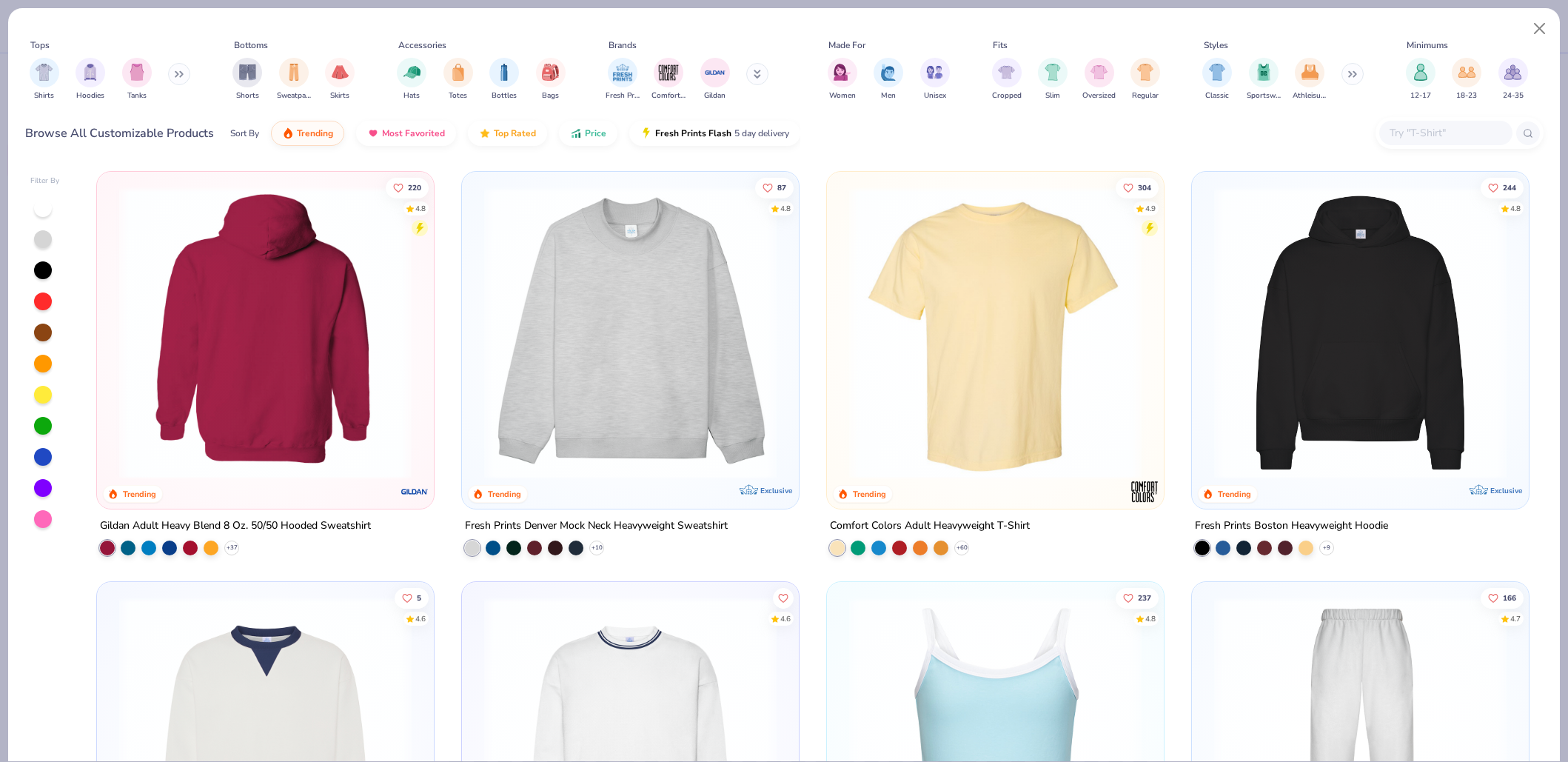
click at [1393, 325] on img at bounding box center [1360, 332] width 307 height 292
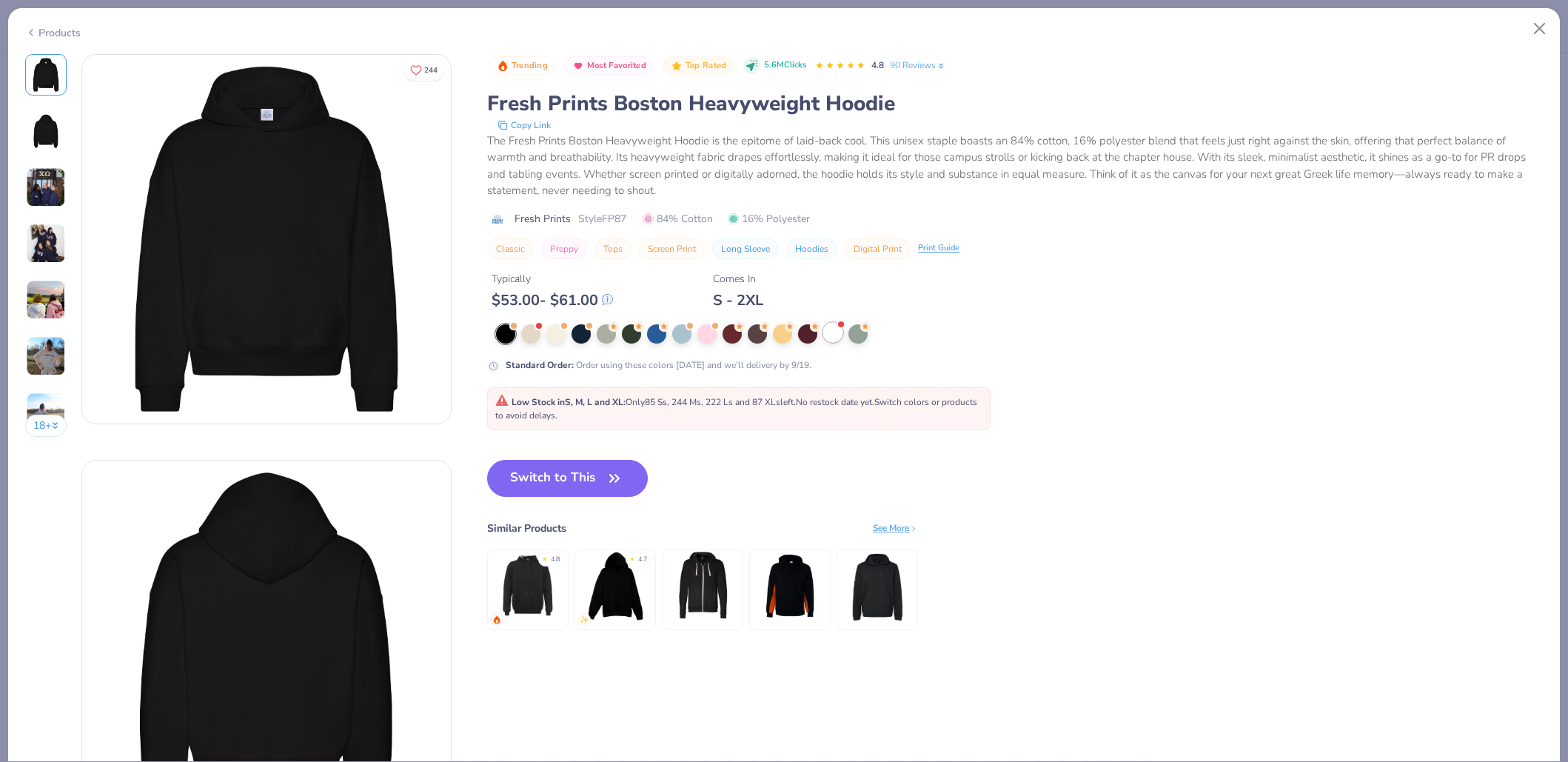
click at [834, 340] on div at bounding box center [833, 332] width 19 height 19
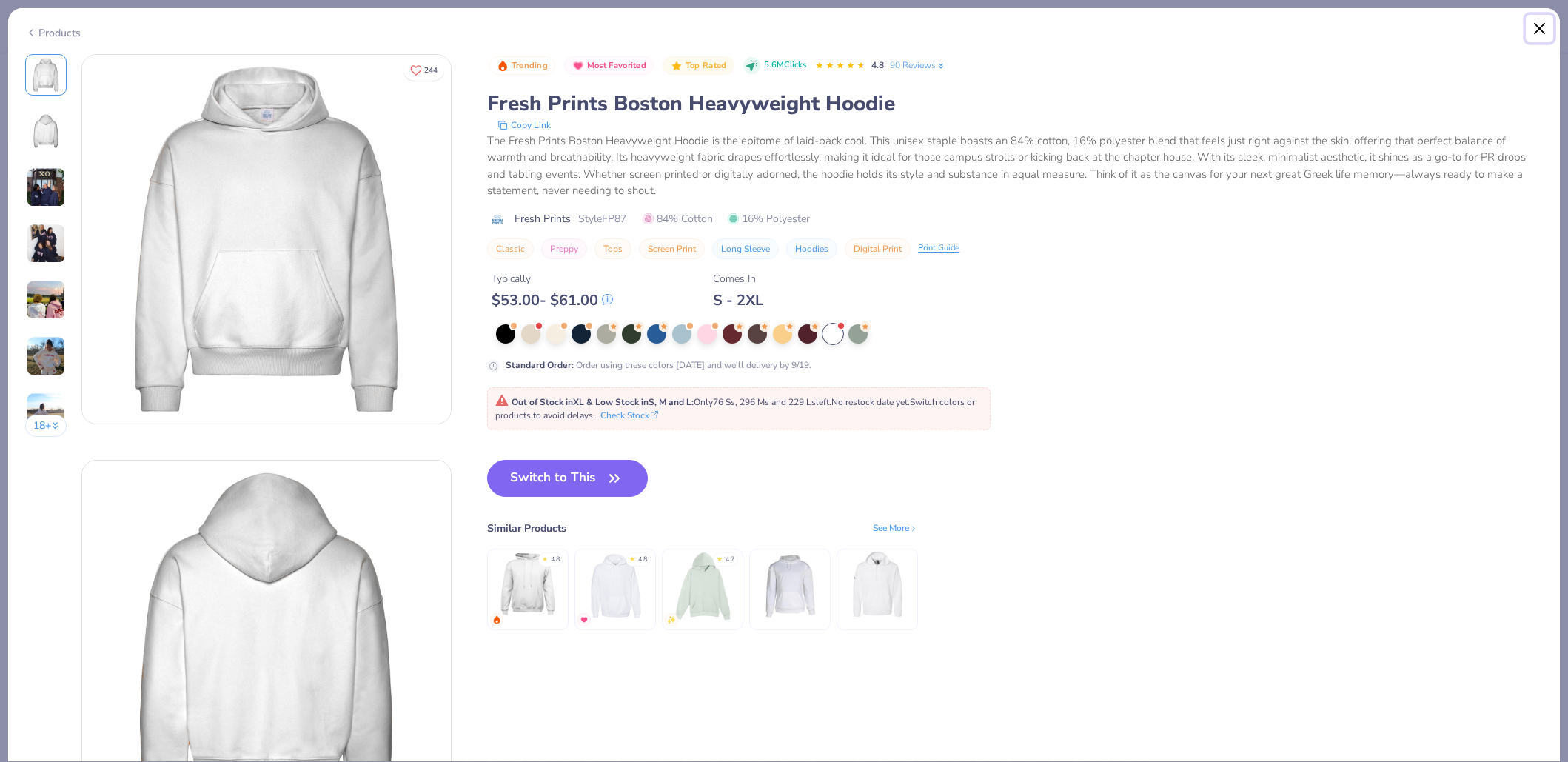
click at [1539, 24] on button "Close" at bounding box center [1541, 29] width 28 height 28
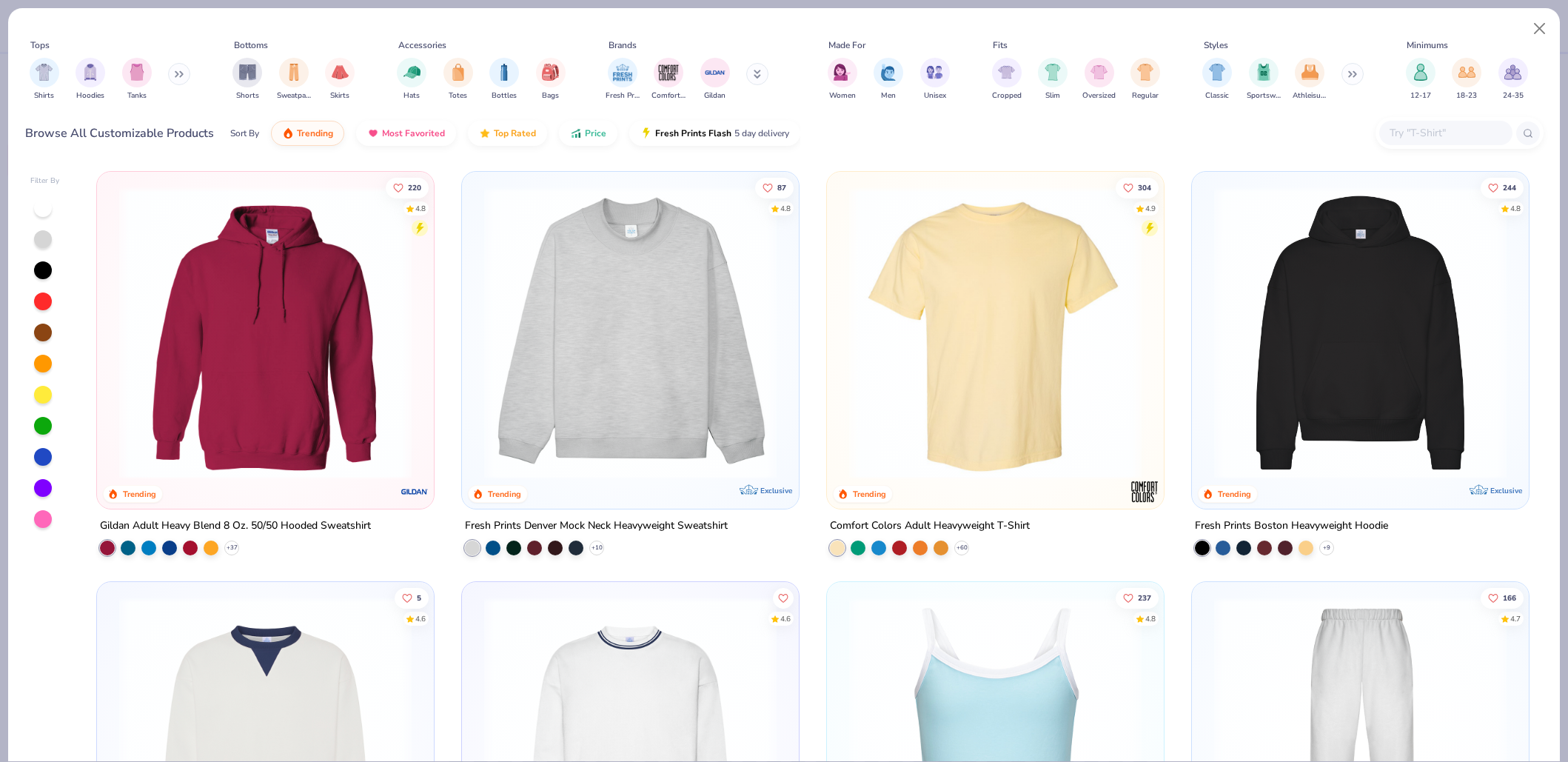
click at [673, 339] on img at bounding box center [630, 332] width 307 height 292
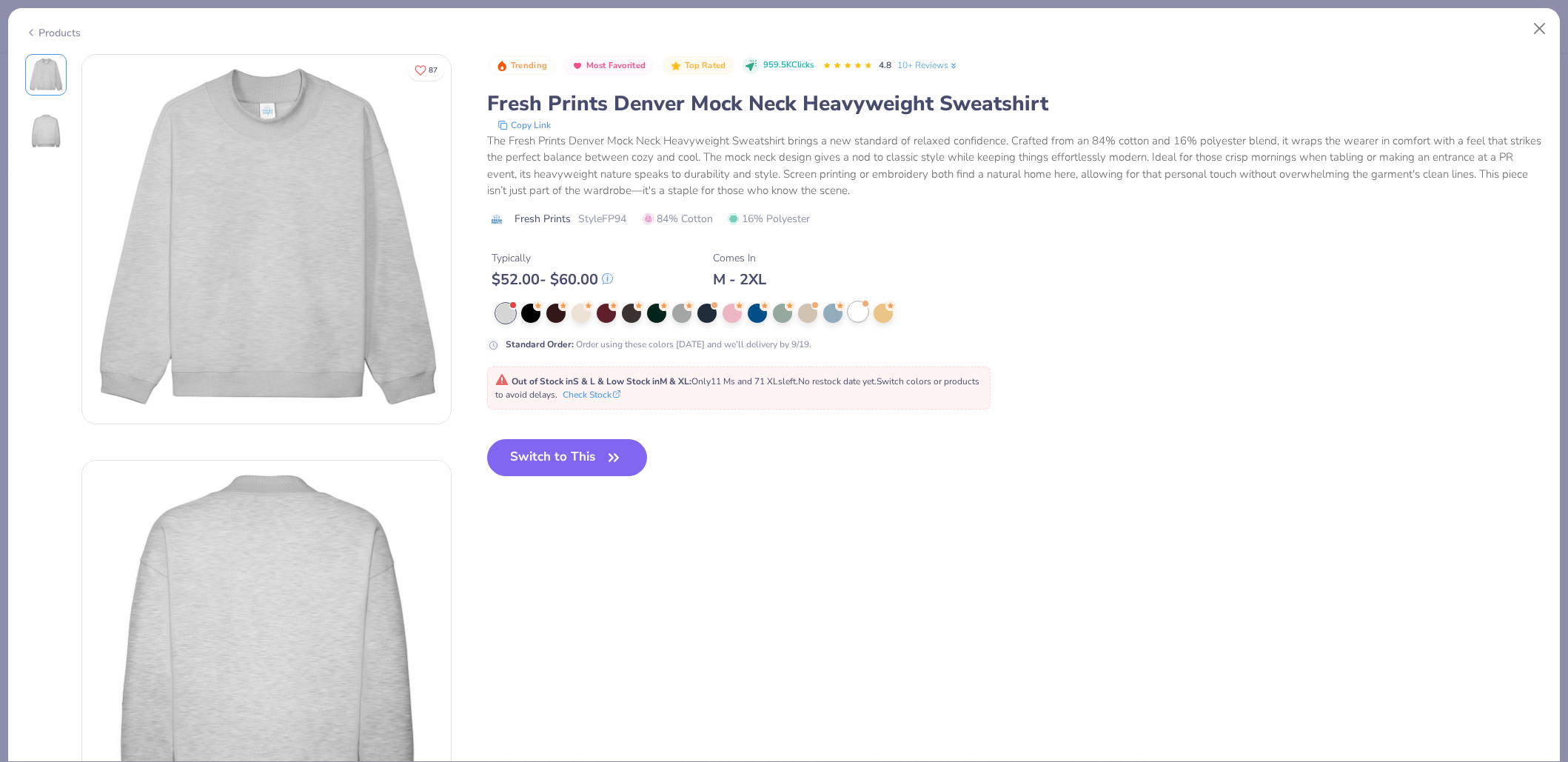
click at [865, 315] on div at bounding box center [858, 311] width 19 height 19
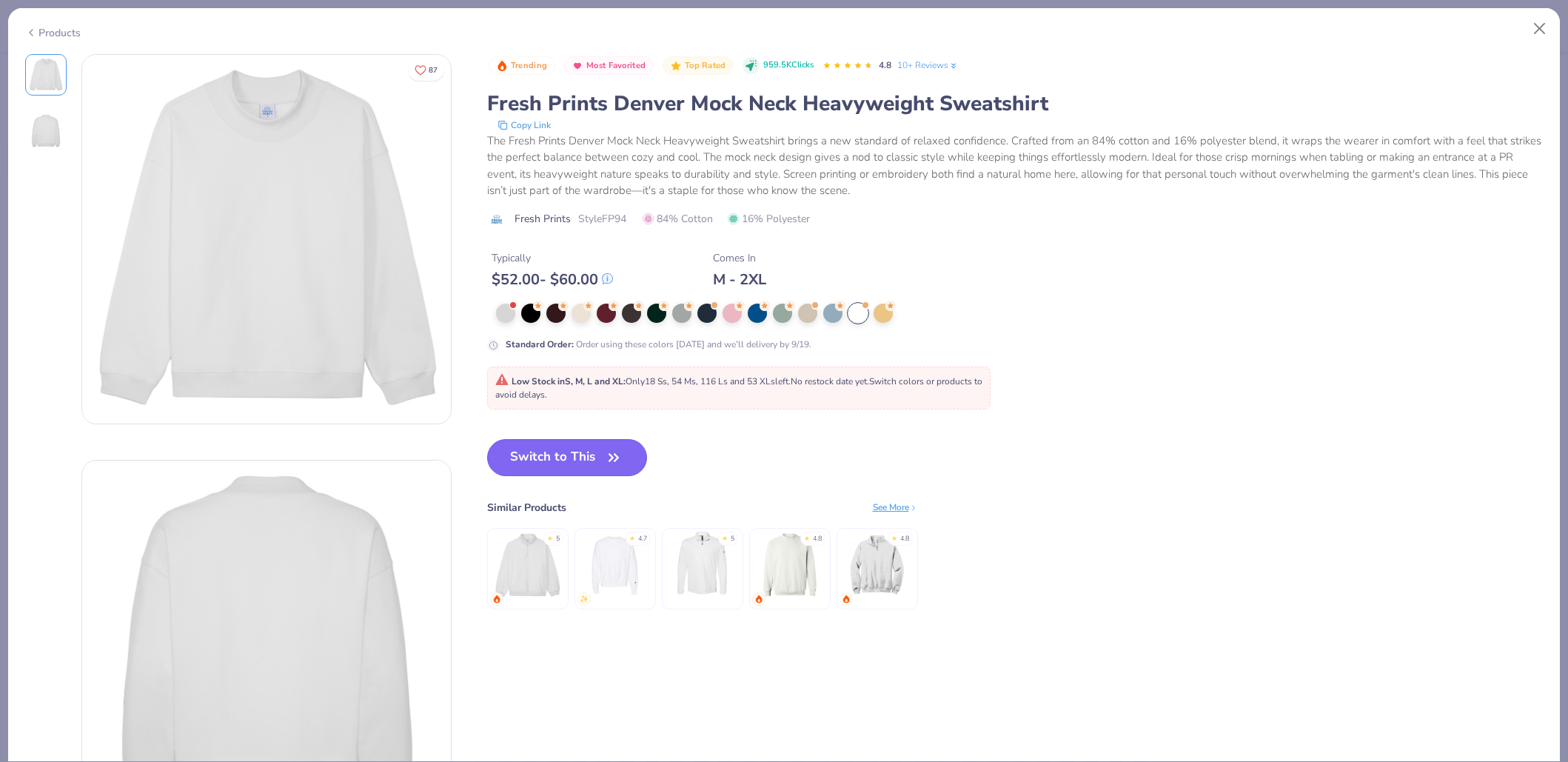
click at [618, 463] on icon "button" at bounding box center [614, 458] width 21 height 21
type input "50"
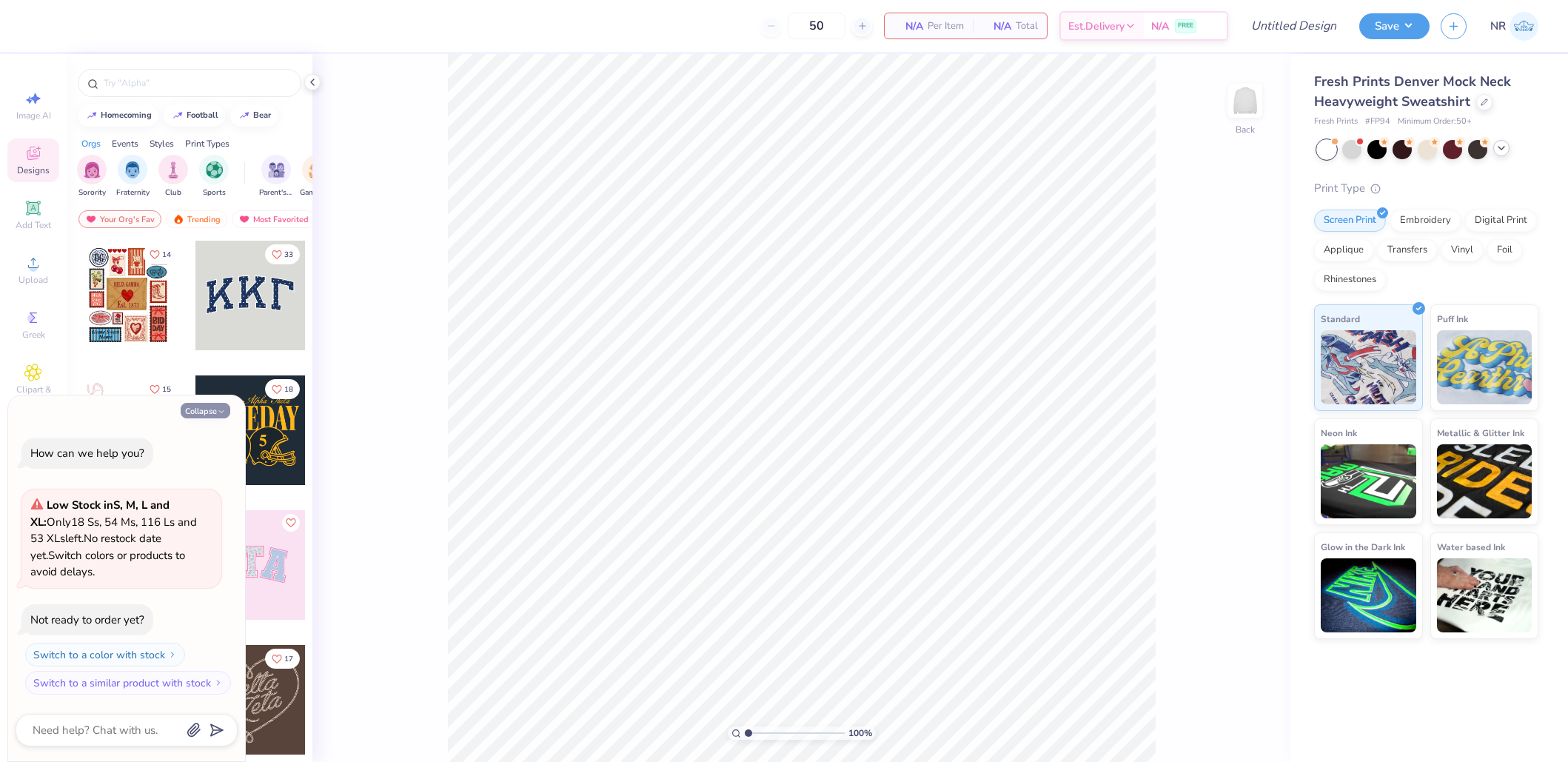
click at [214, 411] on button "Collapse" at bounding box center [205, 410] width 49 height 15
type textarea "x"
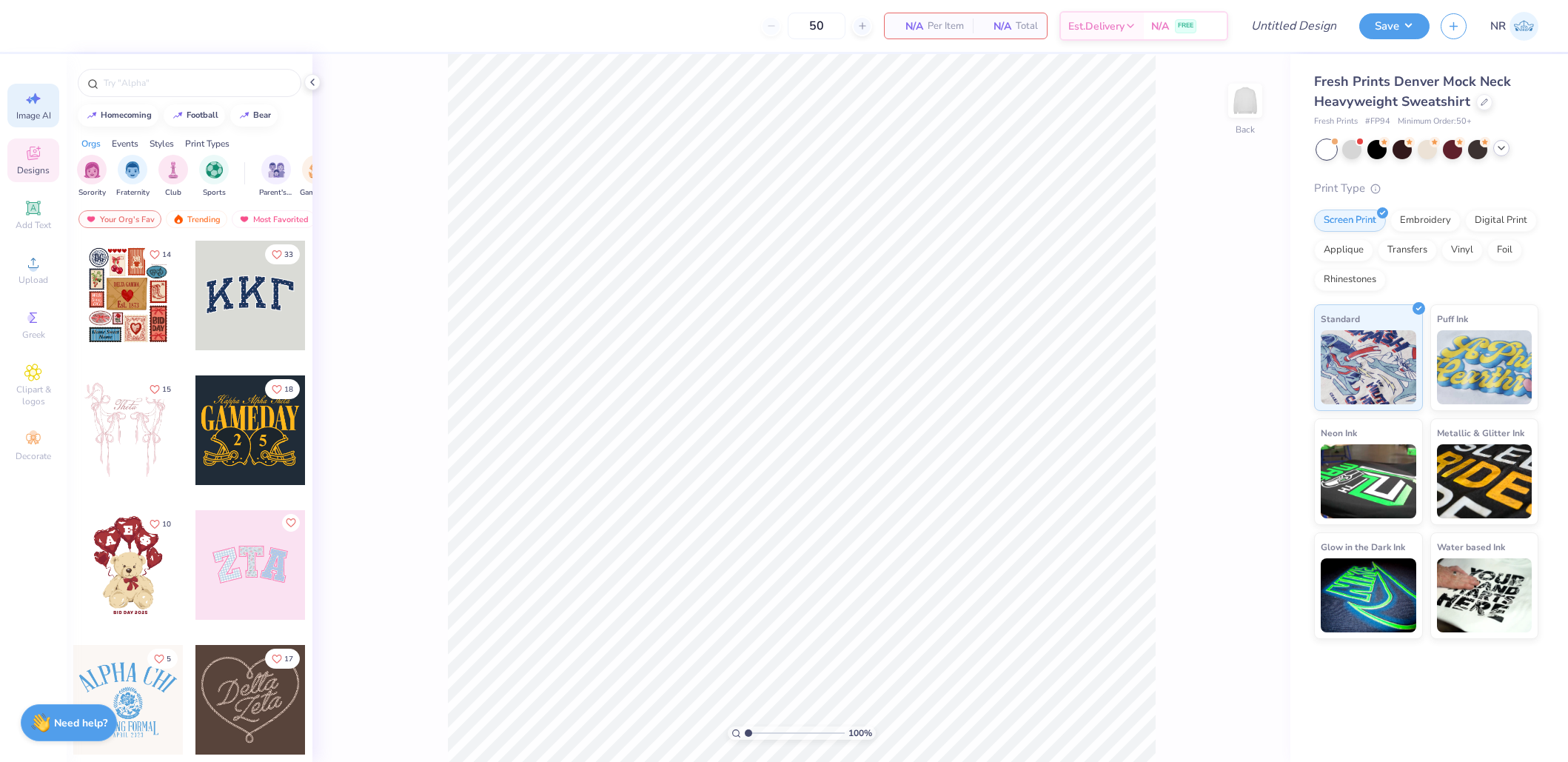
click at [23, 101] on div "Image AI" at bounding box center [33, 105] width 52 height 43
select select "4"
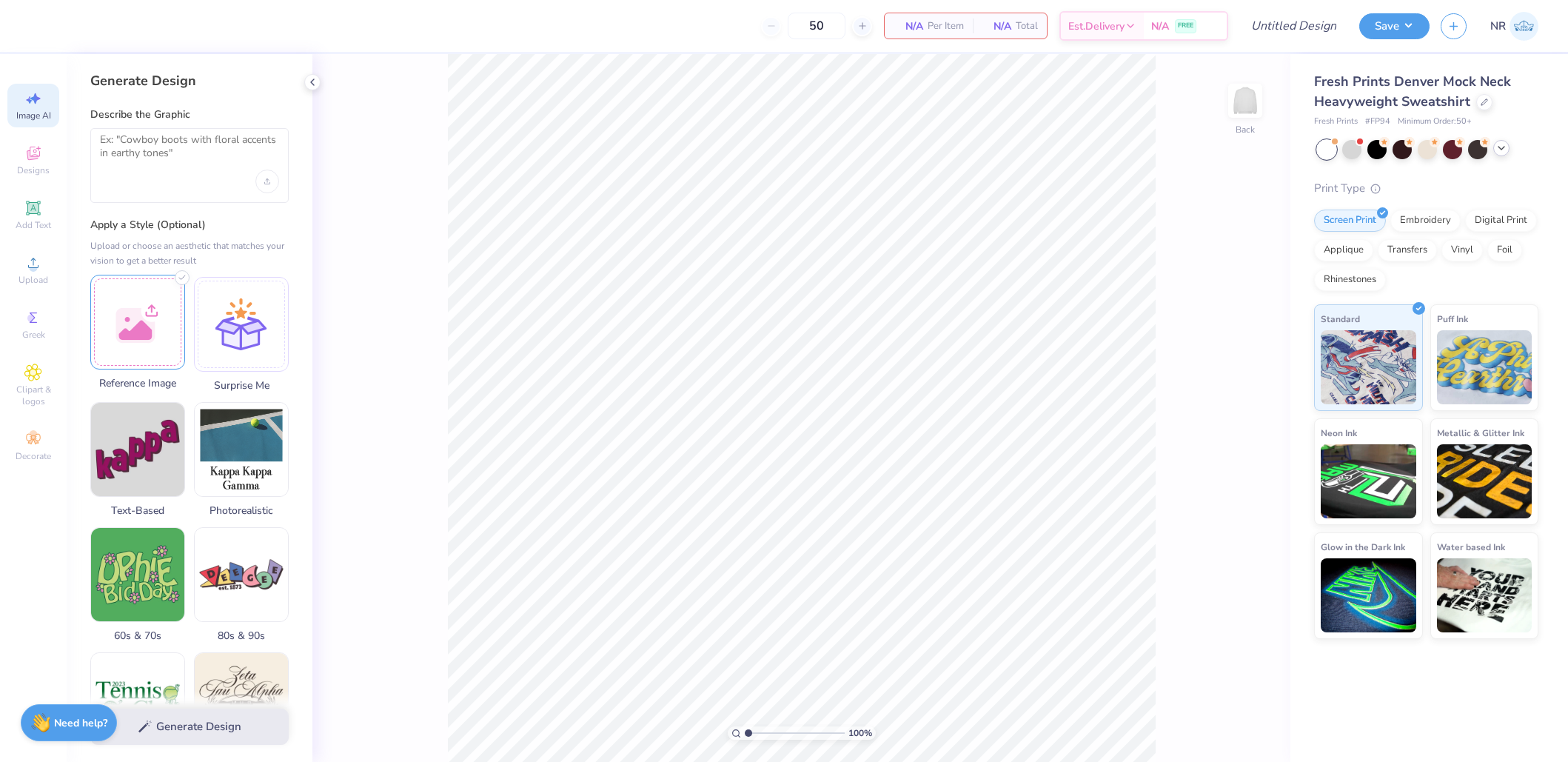
click at [150, 336] on div at bounding box center [138, 321] width 95 height 95
click at [237, 169] on textarea at bounding box center [189, 151] width 179 height 37
click at [204, 155] on textarea at bounding box center [189, 151] width 179 height 37
paste textarea "“Alpha Phi design in a classic collegiate cursive script across the chest, insp…"
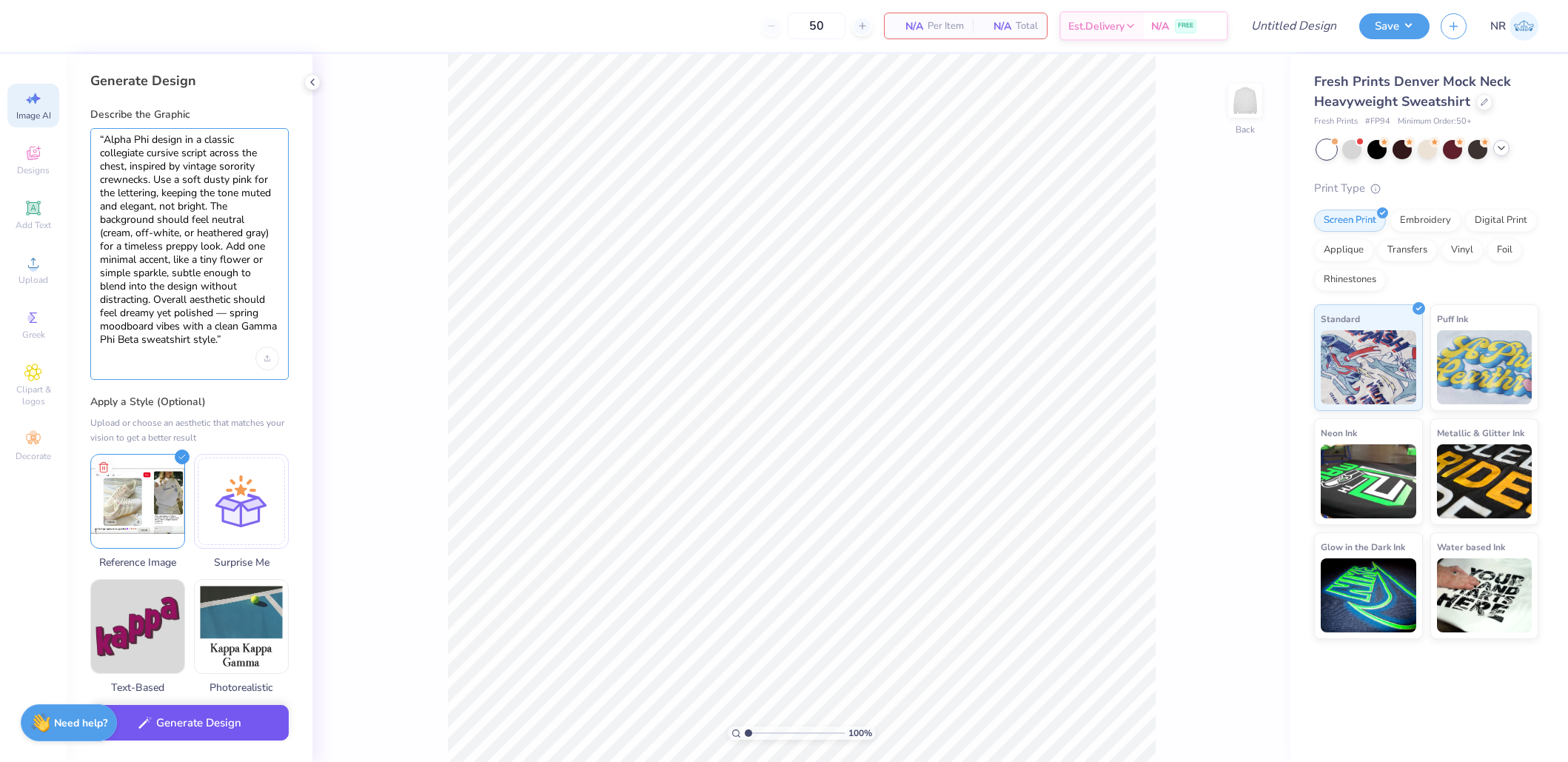
type textarea "“Alpha Phi design in a classic collegiate cursive script across the chest, insp…"
click at [230, 726] on button "Generate Design" at bounding box center [190, 722] width 199 height 36
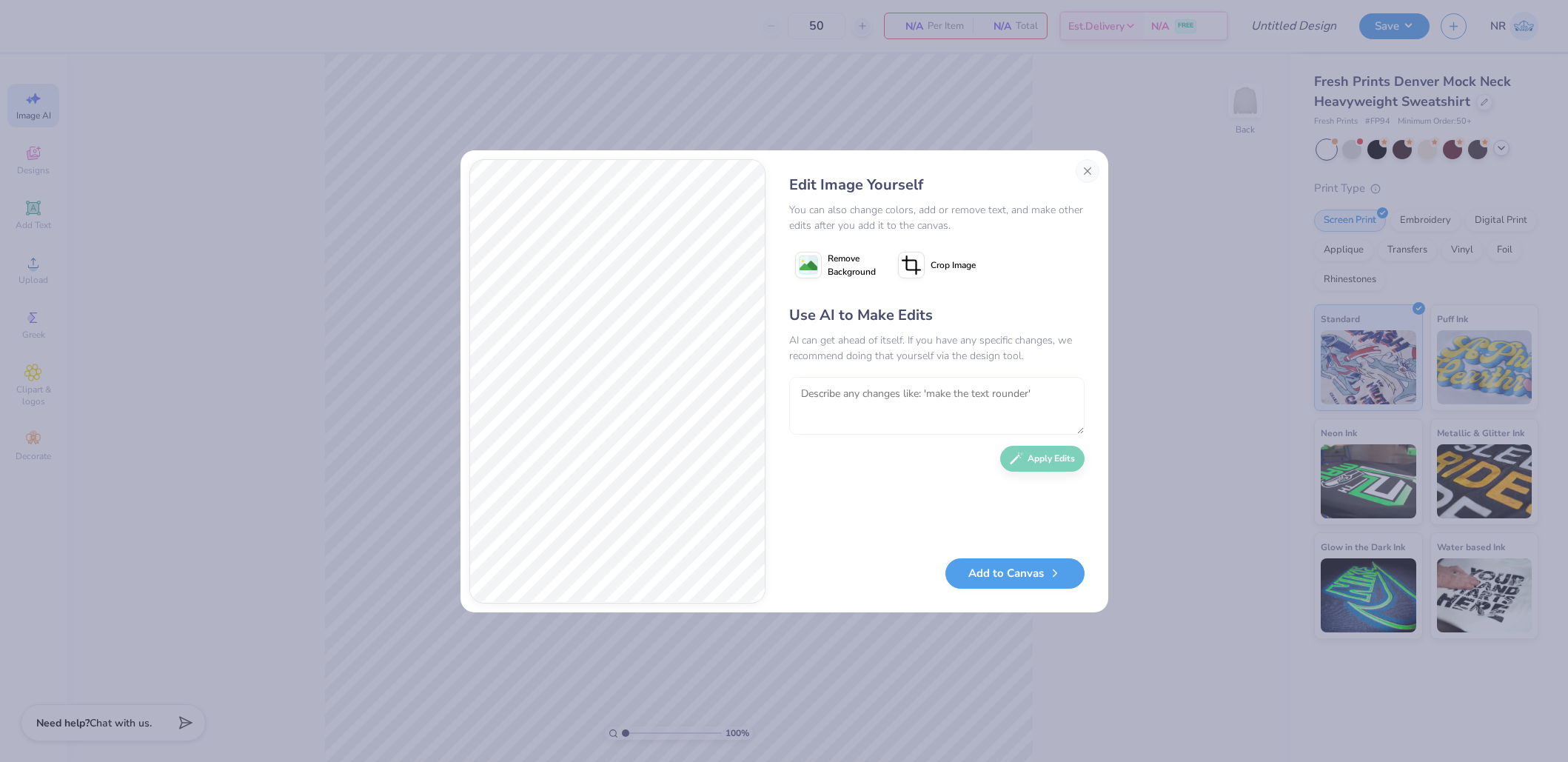
click at [864, 399] on textarea at bounding box center [937, 406] width 295 height 58
paste textarea "“Alpha Phi design in a graceful, elegant cursive script, thinner and more sophi…"
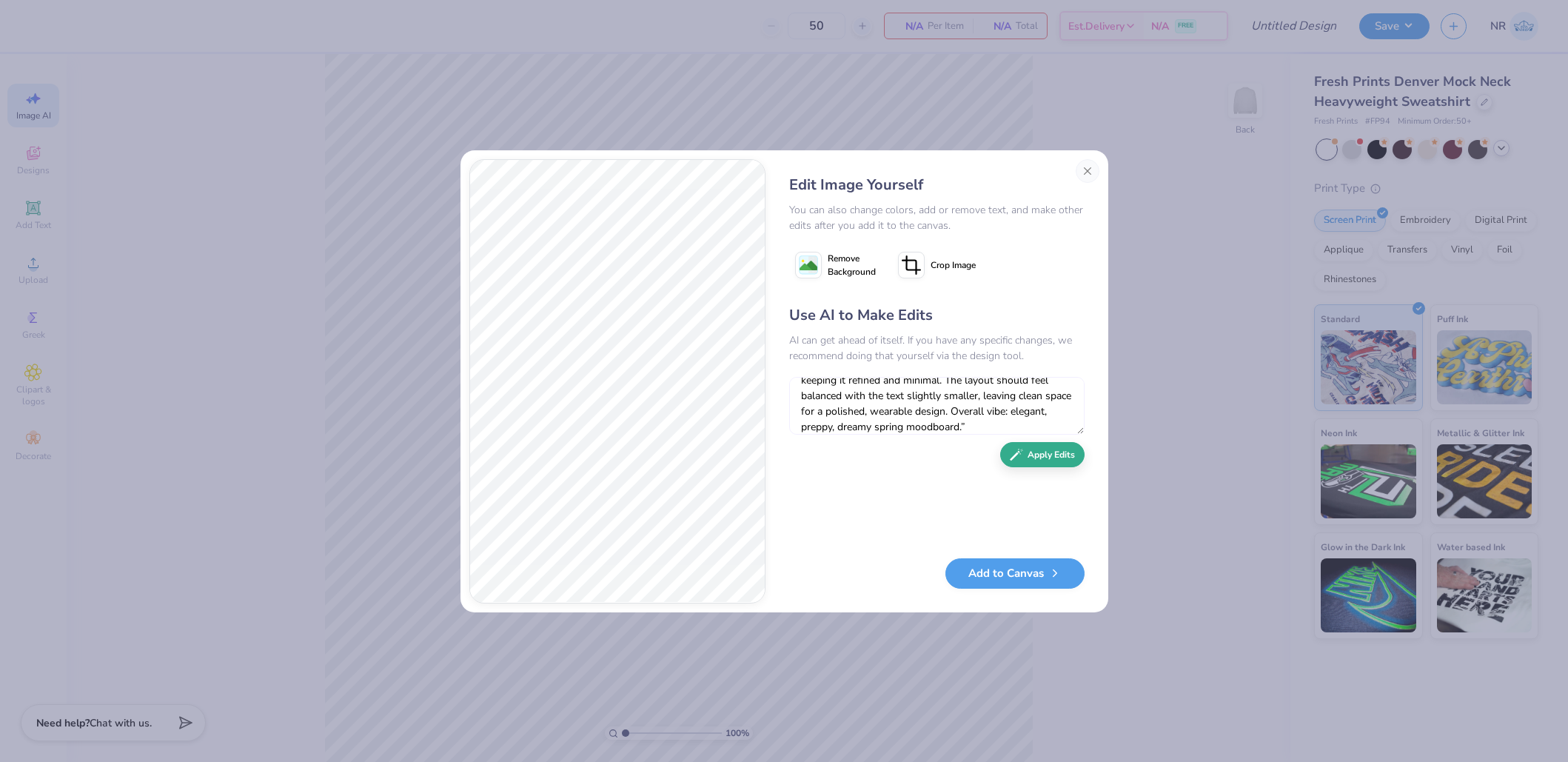
type textarea "“Alpha Phi design in a graceful, elegant cursive script, thinner and more sophi…"
click at [1044, 460] on button "Apply Edits" at bounding box center [1042, 454] width 84 height 26
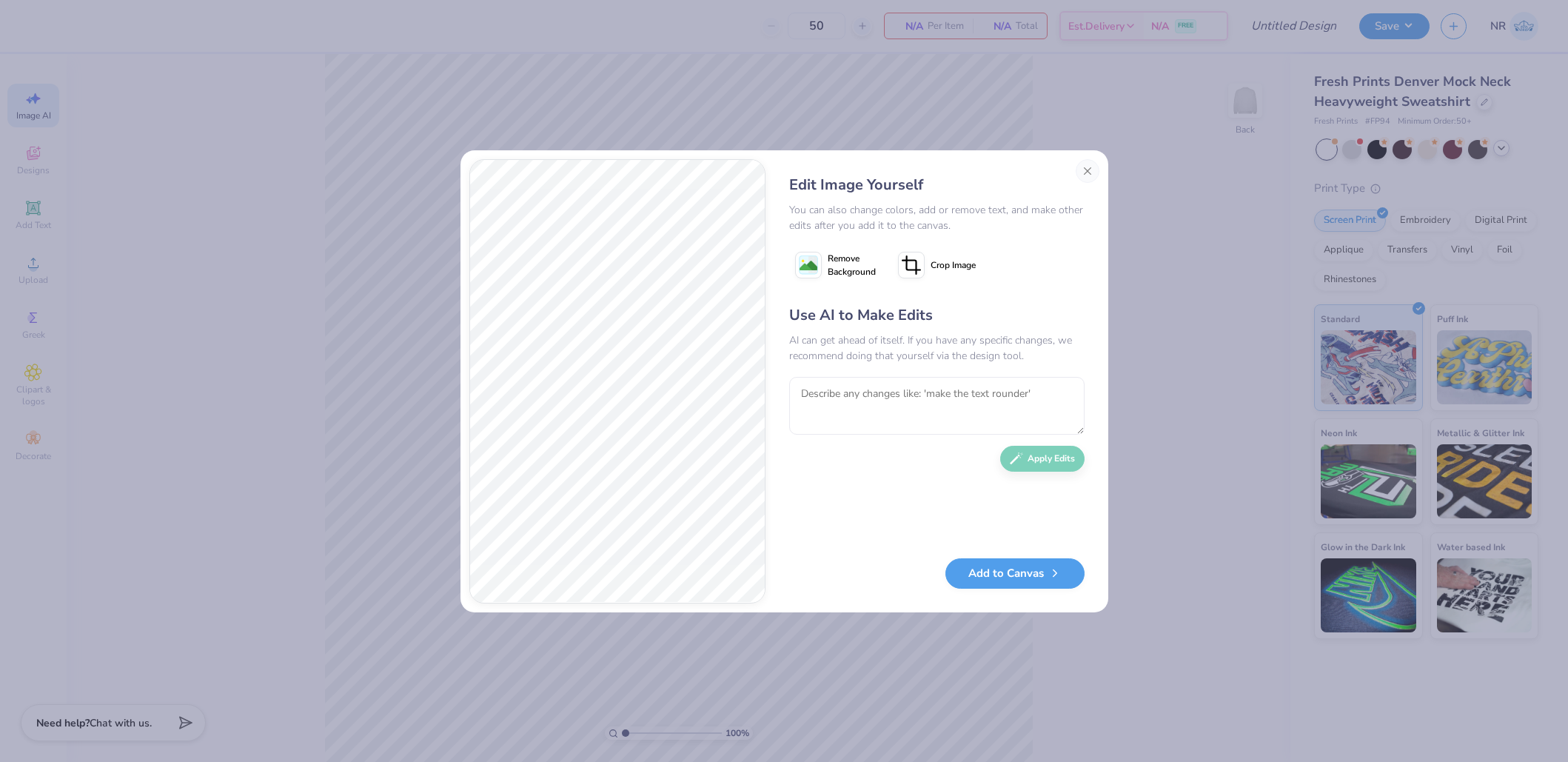
scroll to position [0, 0]
click at [830, 410] on textarea at bounding box center [937, 406] width 295 height 58
click at [944, 362] on div "AI can get ahead of itself. If you have any specific changes, we recommend doin…" at bounding box center [937, 348] width 295 height 31
click at [940, 404] on textarea at bounding box center [937, 406] width 295 height 58
click at [839, 396] on textarea at bounding box center [937, 406] width 295 height 58
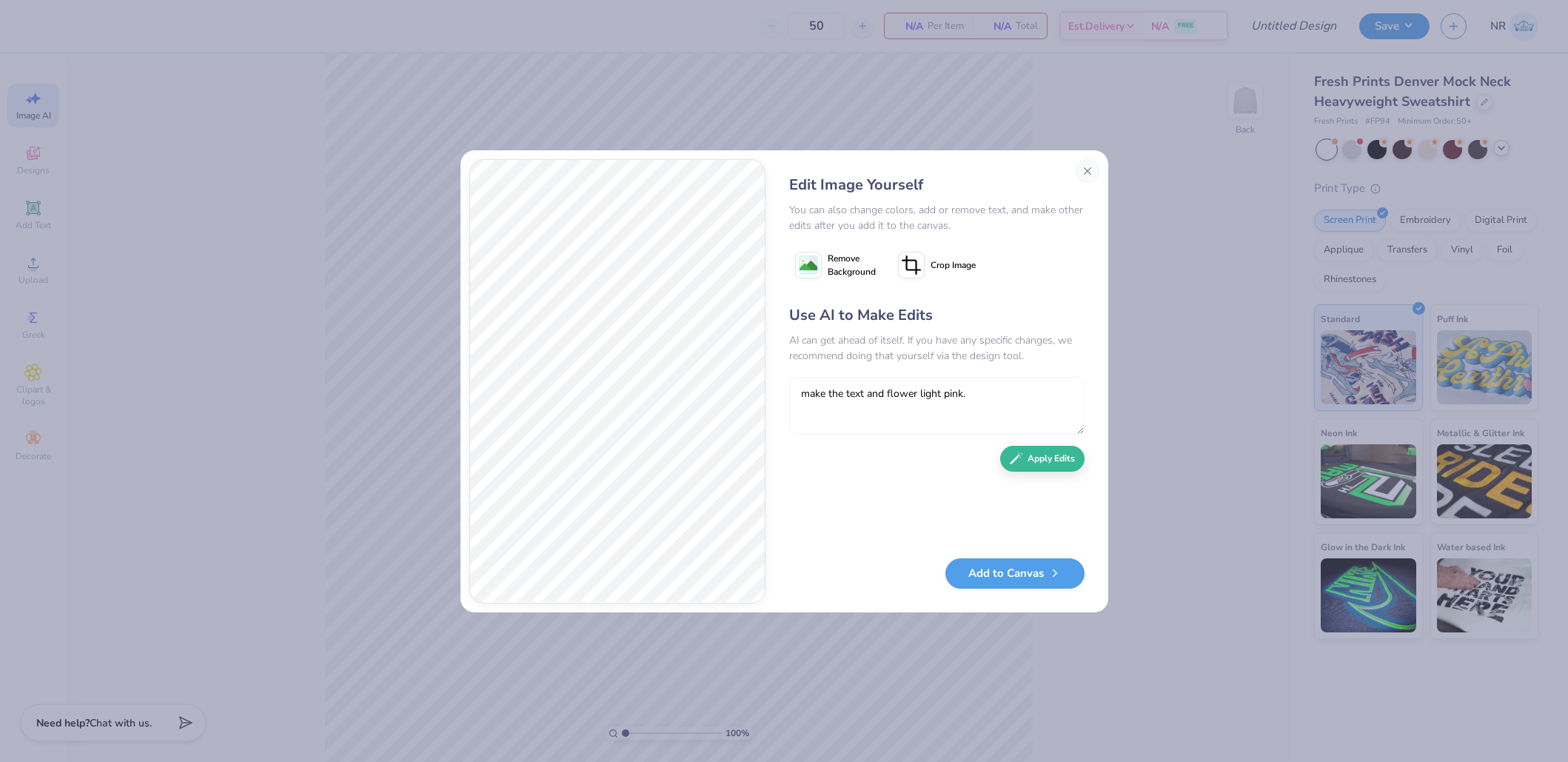
click at [943, 390] on textarea "make the text and flower light pink." at bounding box center [937, 406] width 295 height 58
type textarea "make the text and flower light baby pink."
click at [1022, 453] on button "Apply Edits" at bounding box center [1042, 454] width 84 height 26
click at [1006, 574] on button "Add to Canvas" at bounding box center [1015, 569] width 139 height 30
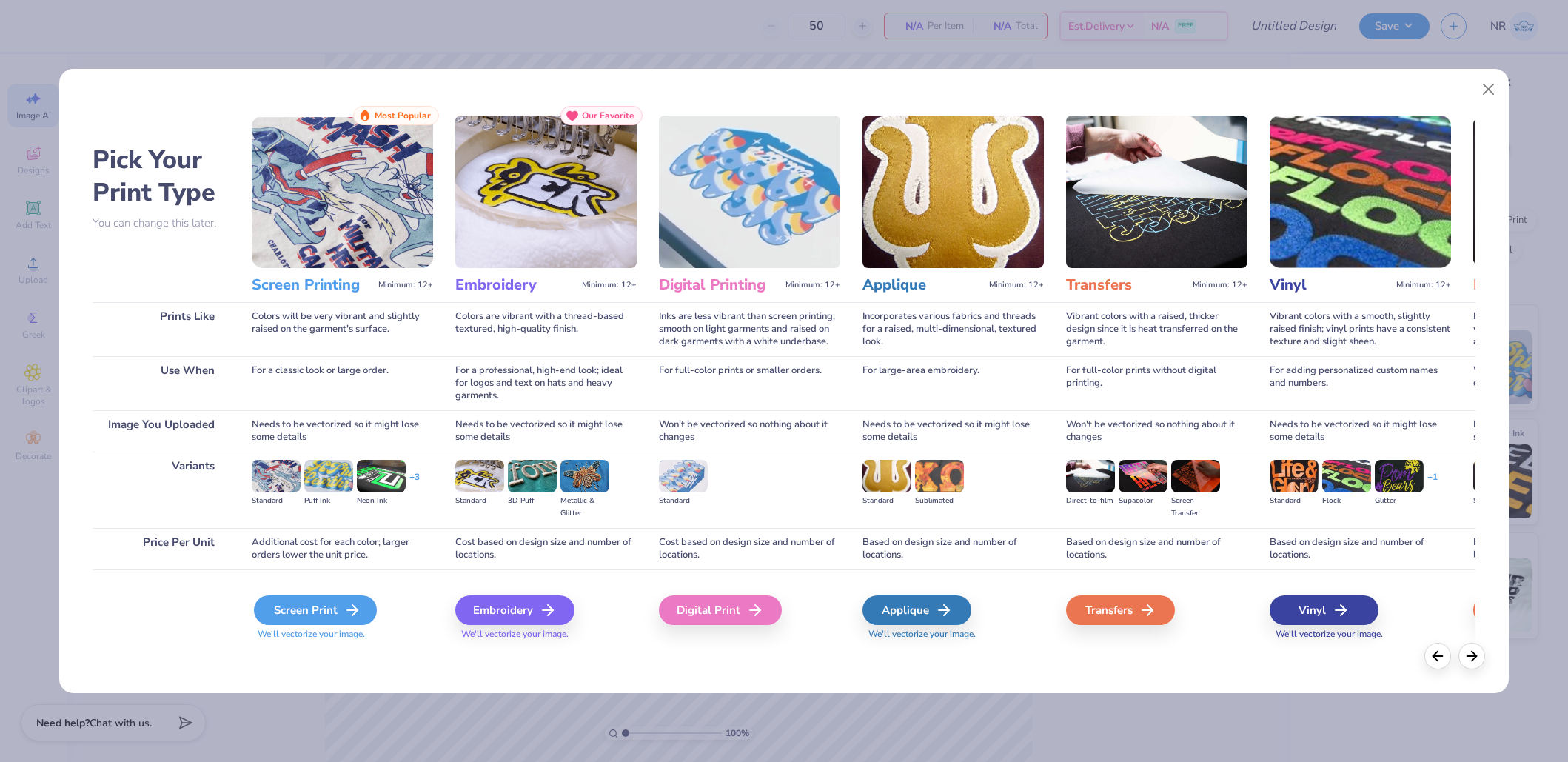
click at [343, 613] on icon at bounding box center [352, 610] width 18 height 18
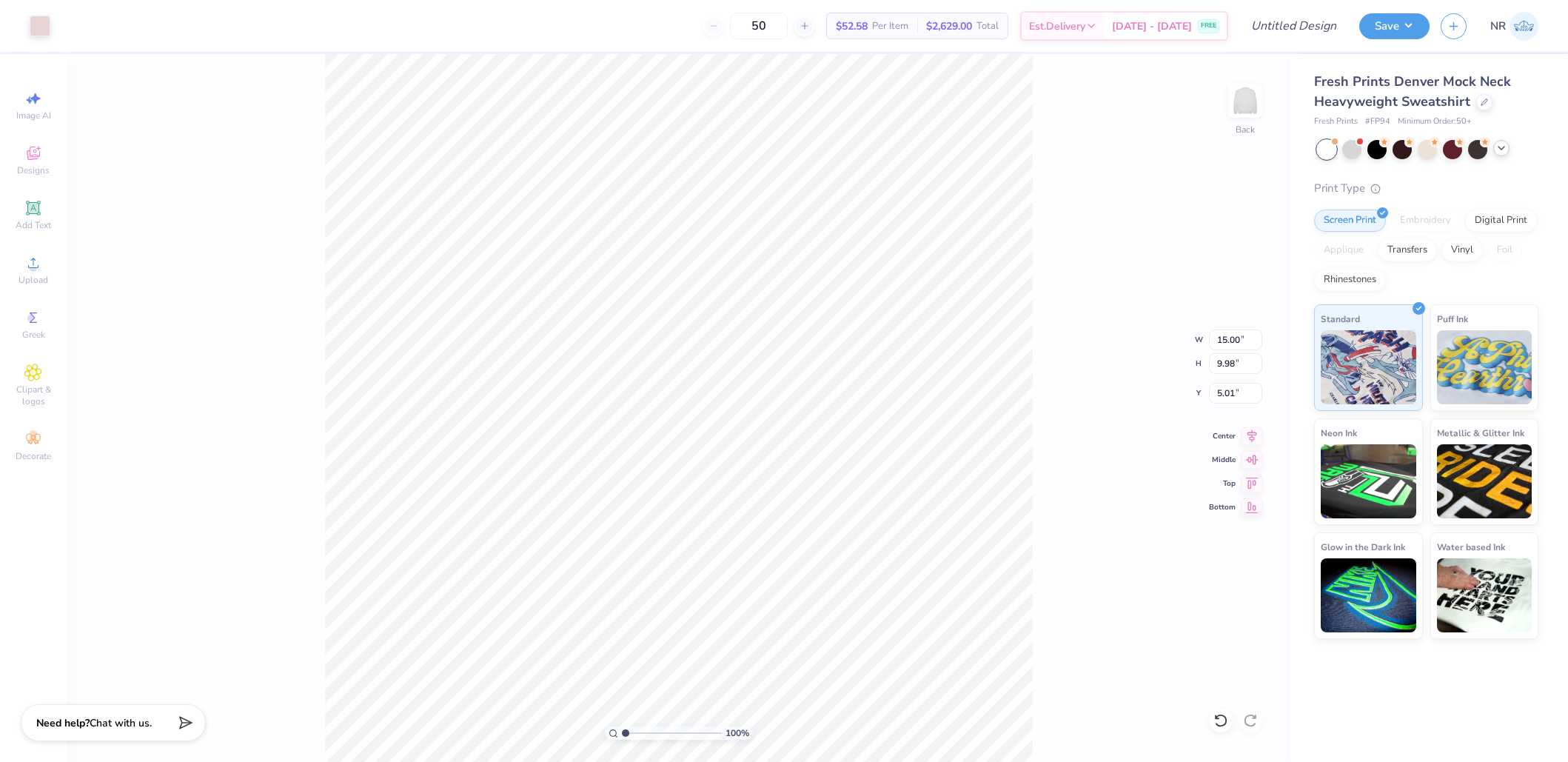
type input "0.69"
click at [1072, 341] on div "100 % Back W 15.00 15.00 " H 9.98 9.98 " Y 0.69 0.69 " Center Middle Top Bottom" at bounding box center [678, 407] width 1224 height 707
type input "11.33"
type input "7.54"
type input "1.15"
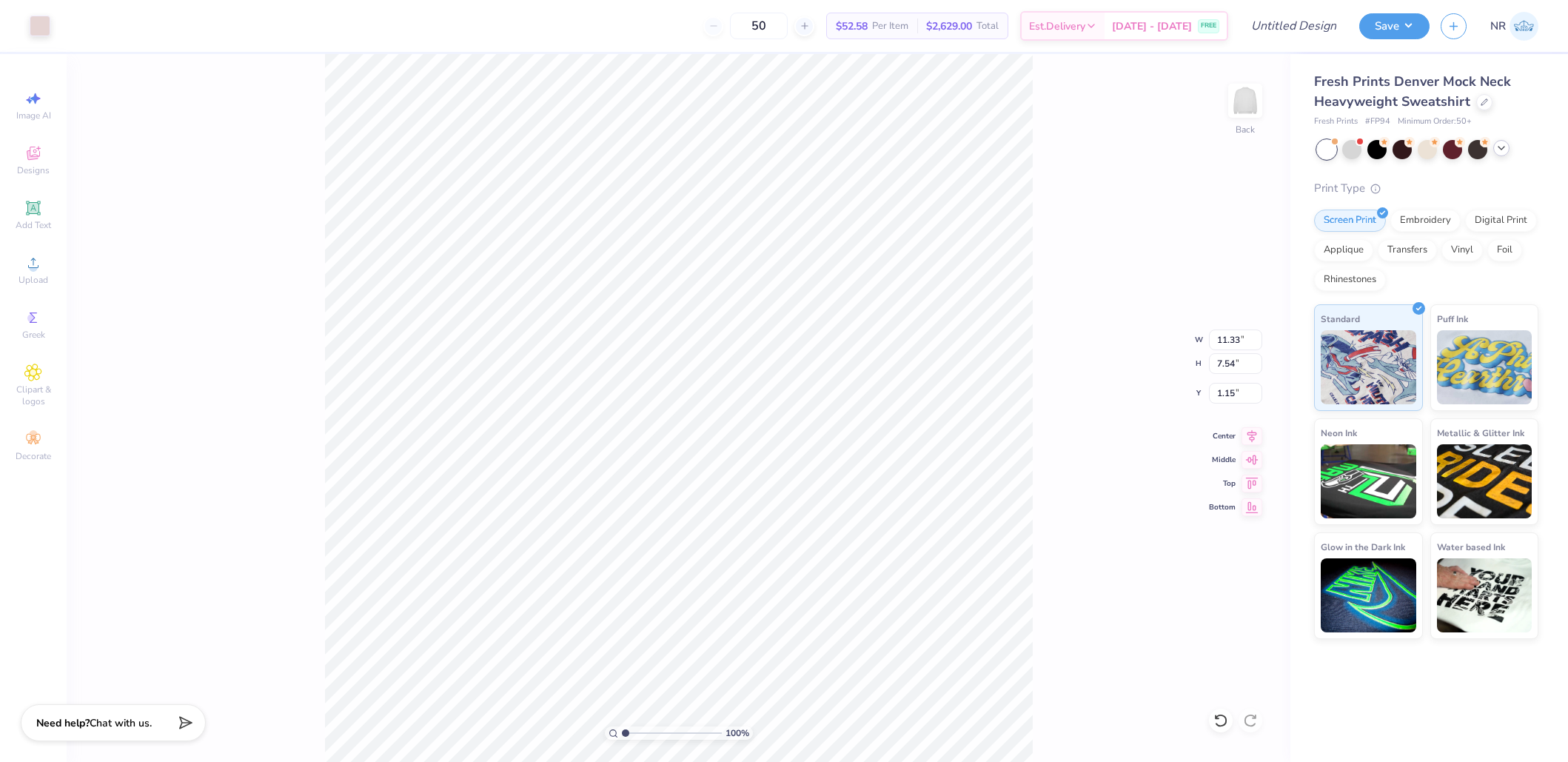
click at [1089, 247] on div "100 % Back W 11.33 11.33 " H 7.54 7.54 " Y 1.15 1.15 " Center Middle Top Bottom" at bounding box center [678, 407] width 1224 height 707
click at [43, 27] on div at bounding box center [40, 25] width 21 height 21
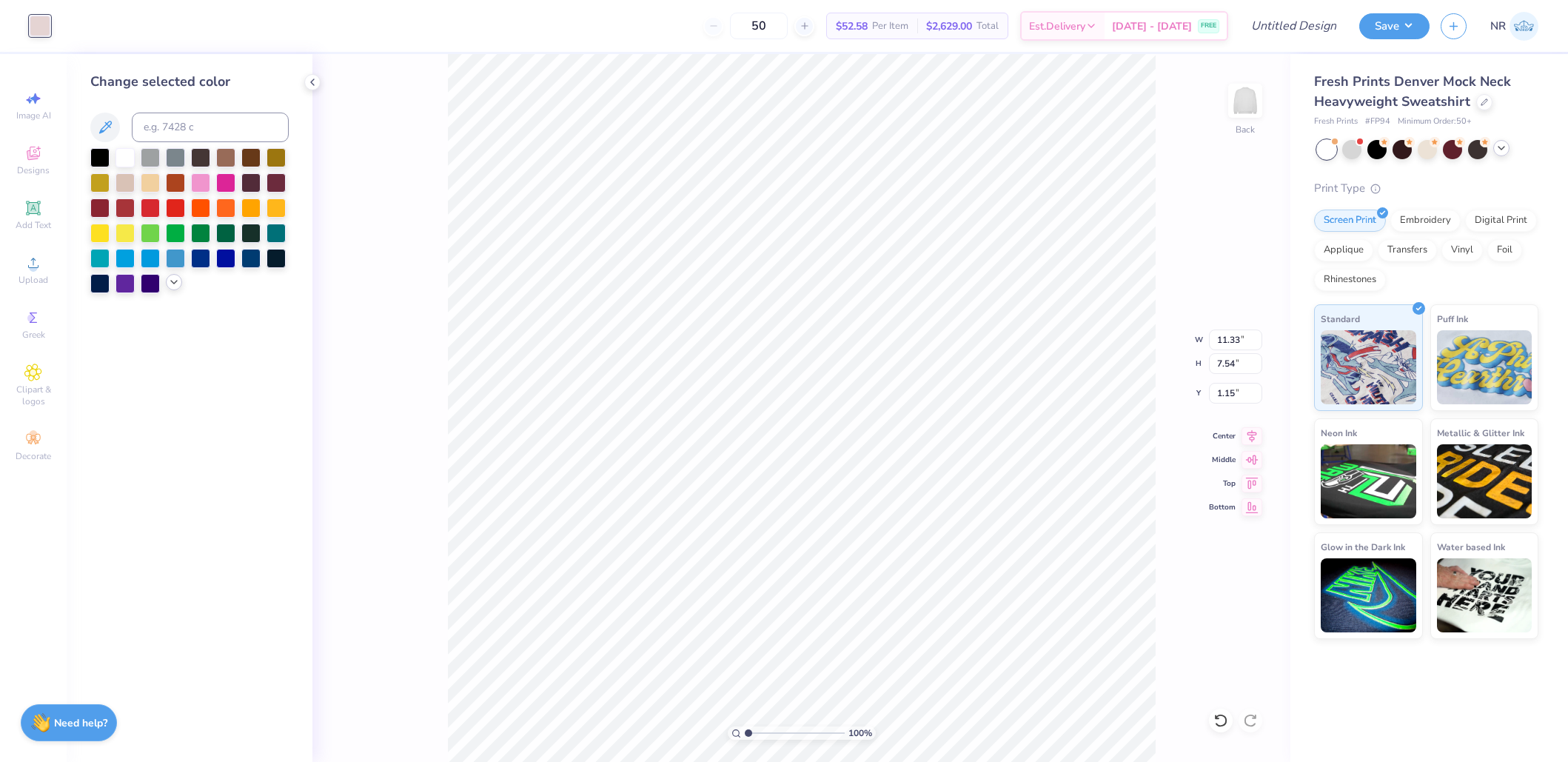
click at [178, 285] on icon at bounding box center [174, 282] width 12 height 12
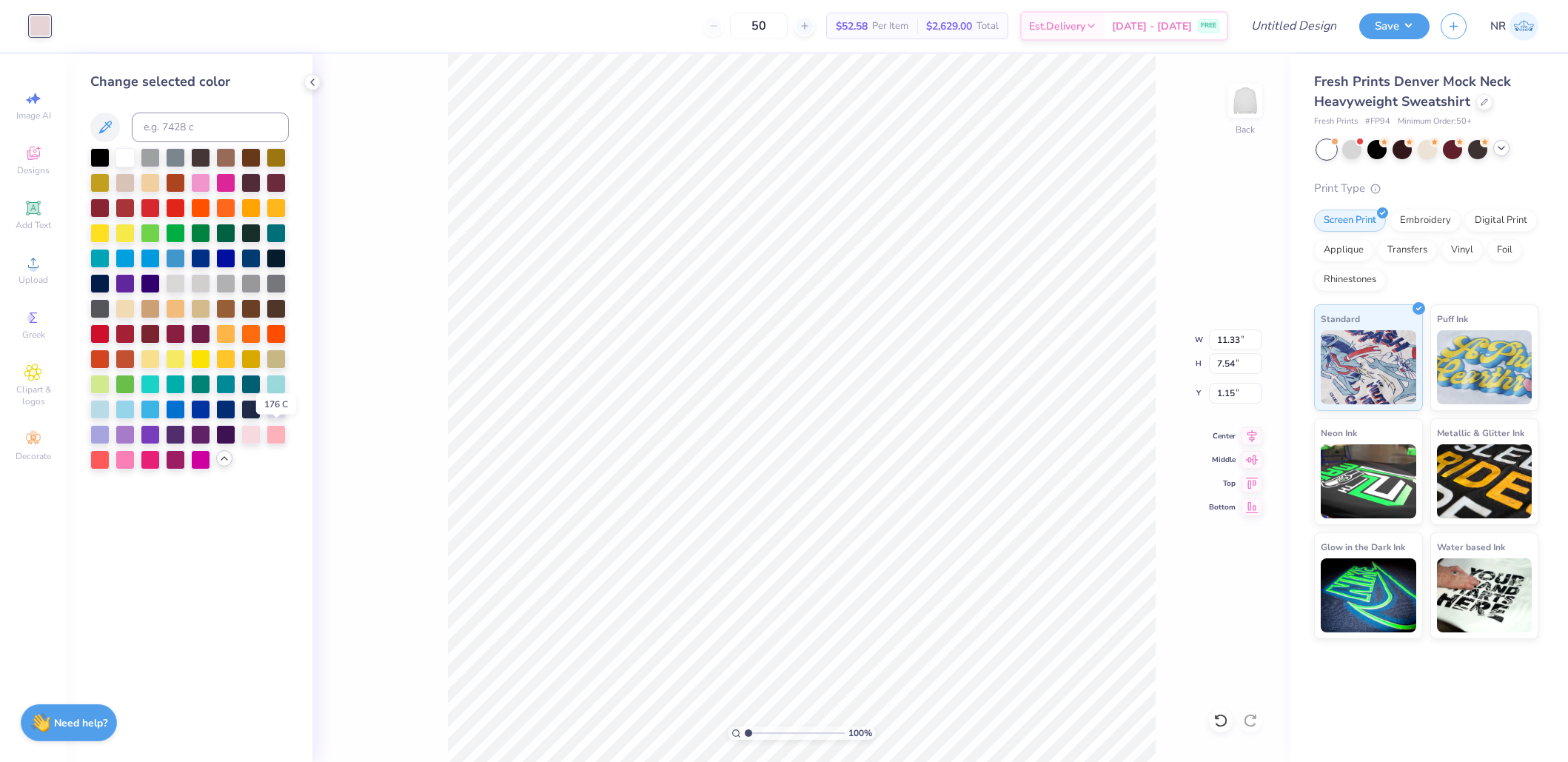
click at [282, 434] on div at bounding box center [276, 434] width 19 height 19
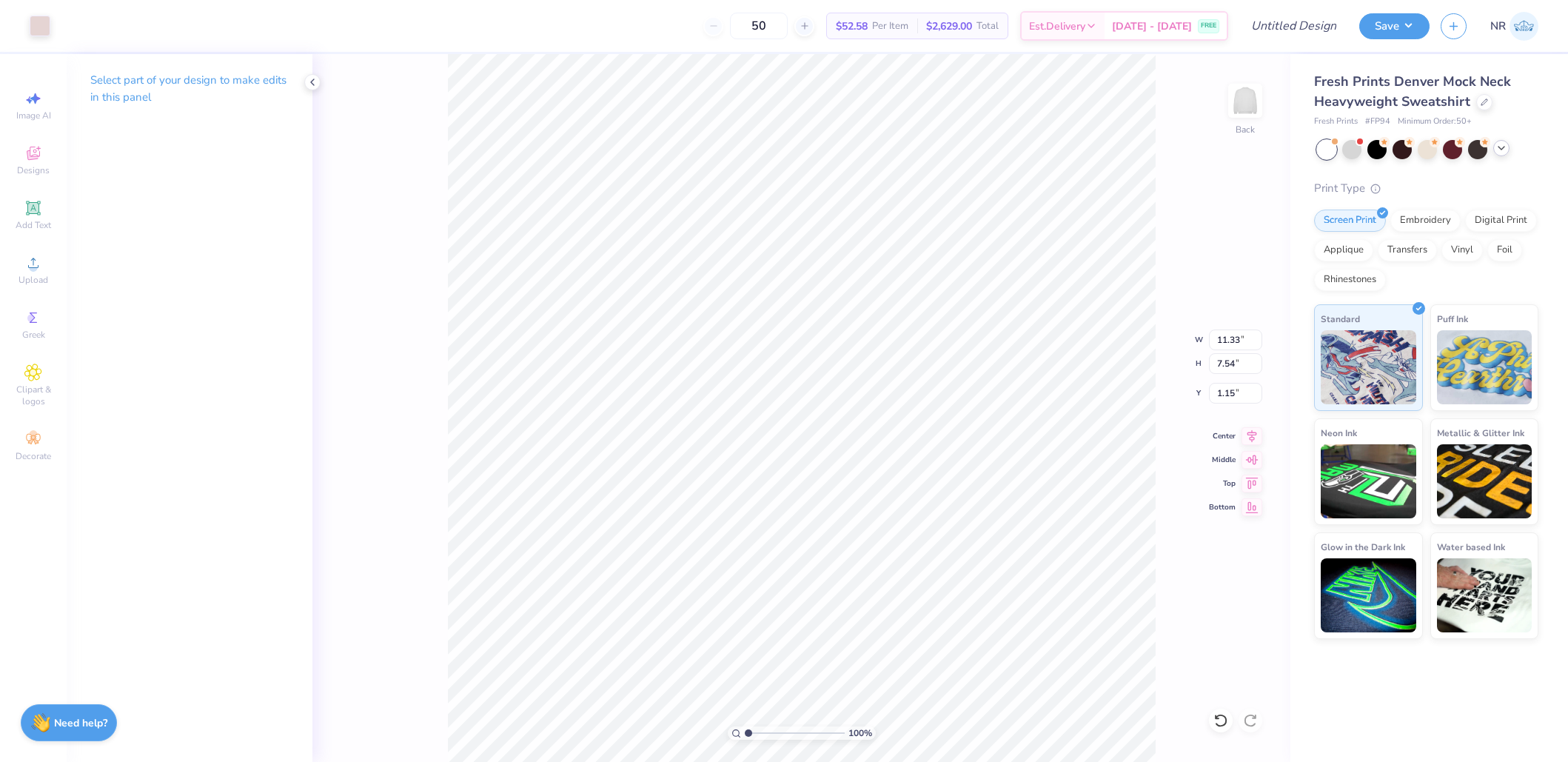
type input "1.14"
click at [35, 26] on div at bounding box center [40, 25] width 21 height 21
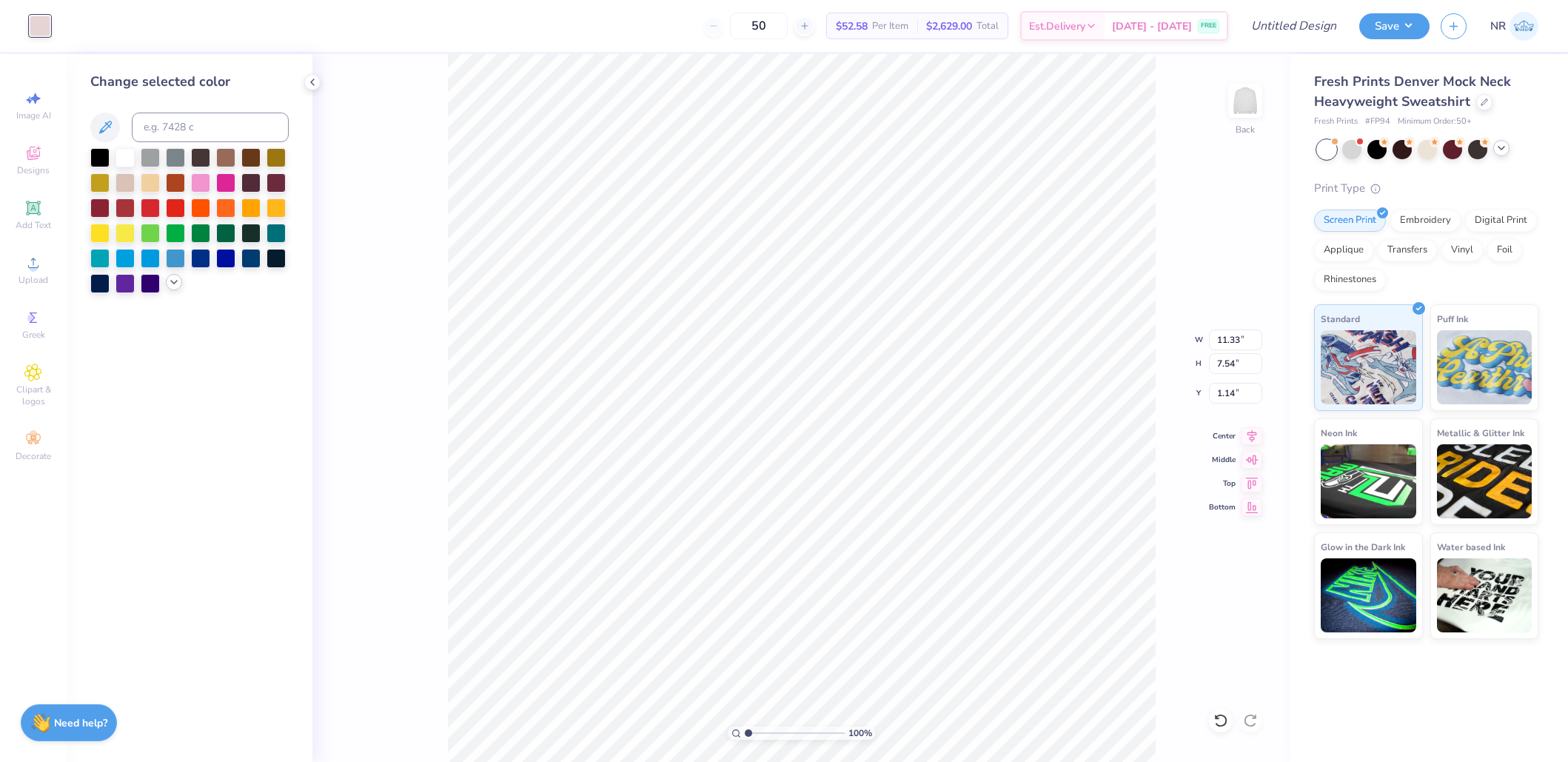
click at [178, 285] on icon at bounding box center [174, 282] width 12 height 12
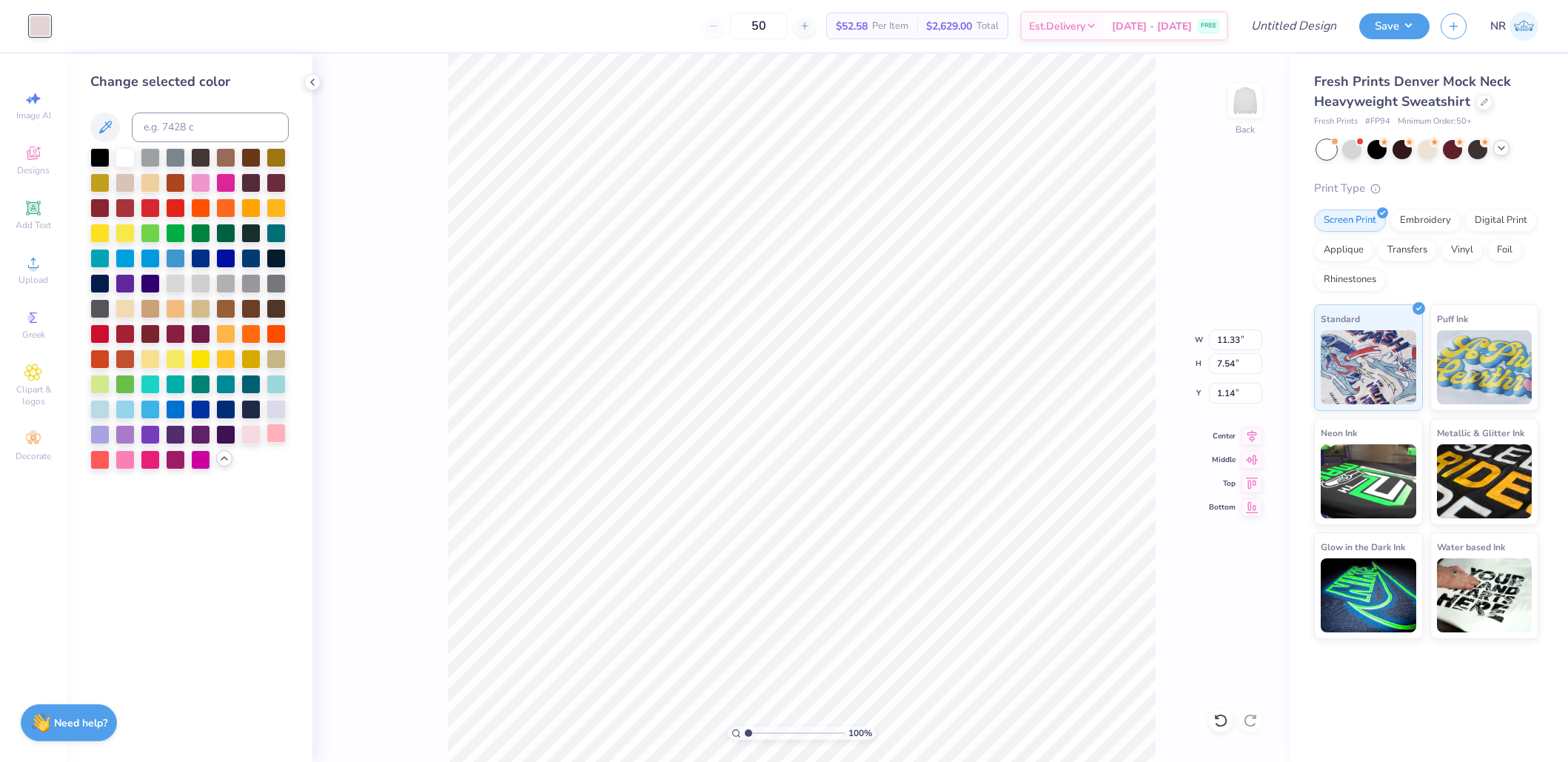
click at [276, 428] on div at bounding box center [276, 433] width 19 height 19
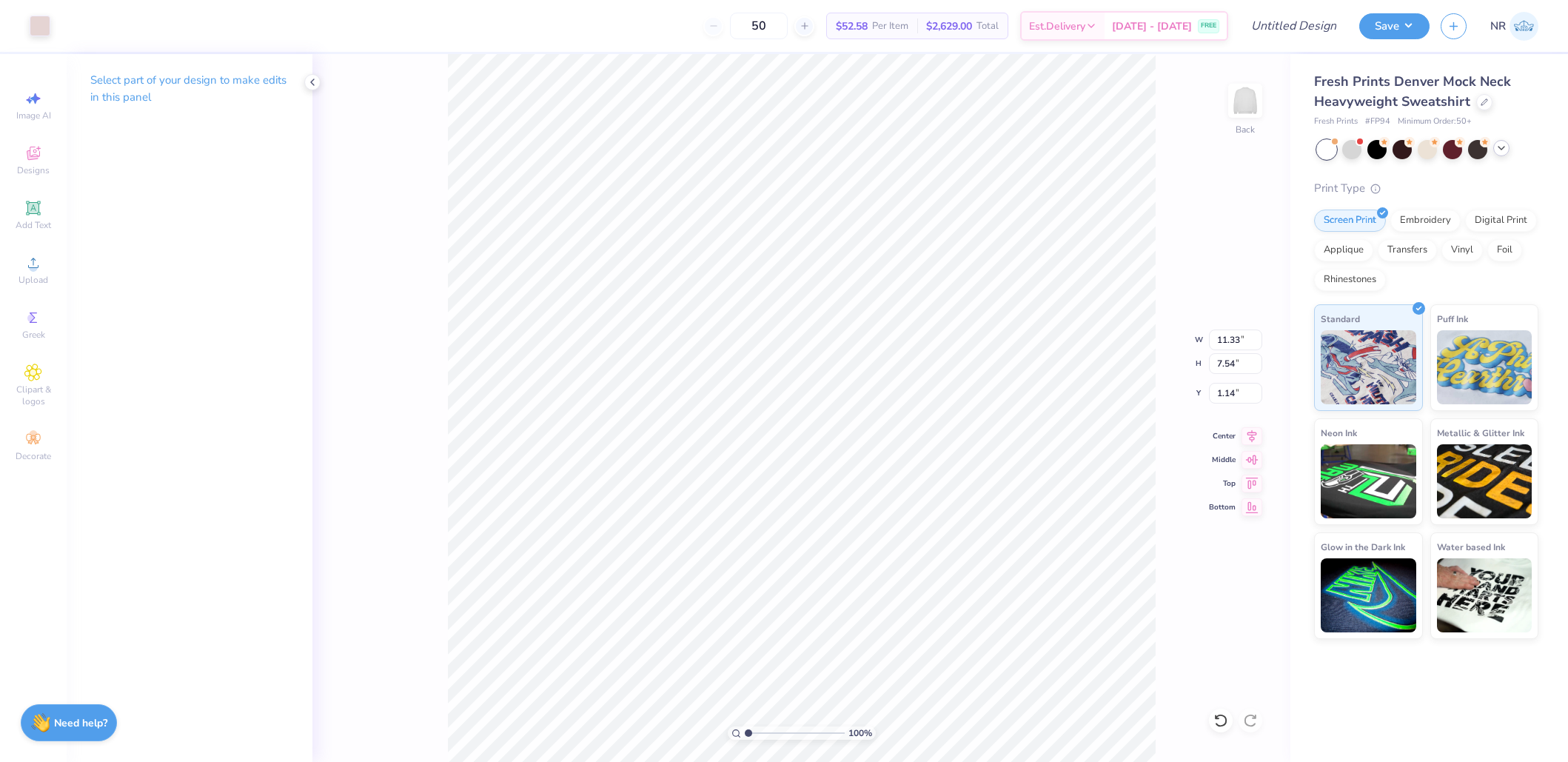
click at [179, 85] on p "Select part of your design to make edits in this panel" at bounding box center [190, 89] width 199 height 34
click at [148, 60] on div "Select part of your design to make edits in this panel" at bounding box center [189, 94] width 246 height 80
click at [148, 85] on p "Select part of your design to make edits in this panel" at bounding box center [190, 89] width 199 height 34
click at [208, 157] on div "Select part of your design to make edits in this panel" at bounding box center [189, 407] width 246 height 707
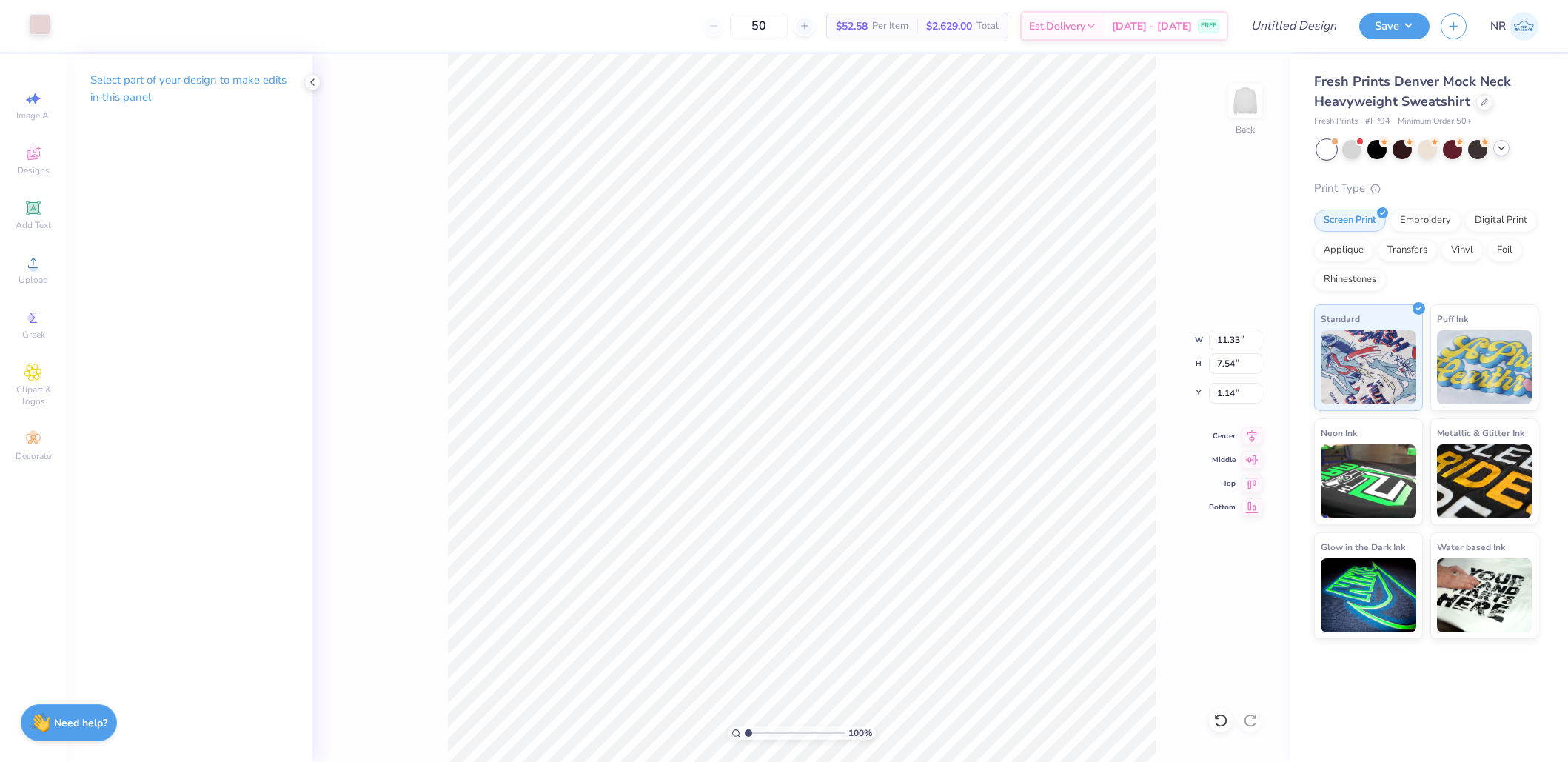
click at [42, 22] on div at bounding box center [40, 25] width 21 height 21
click at [39, 27] on div at bounding box center [40, 25] width 21 height 21
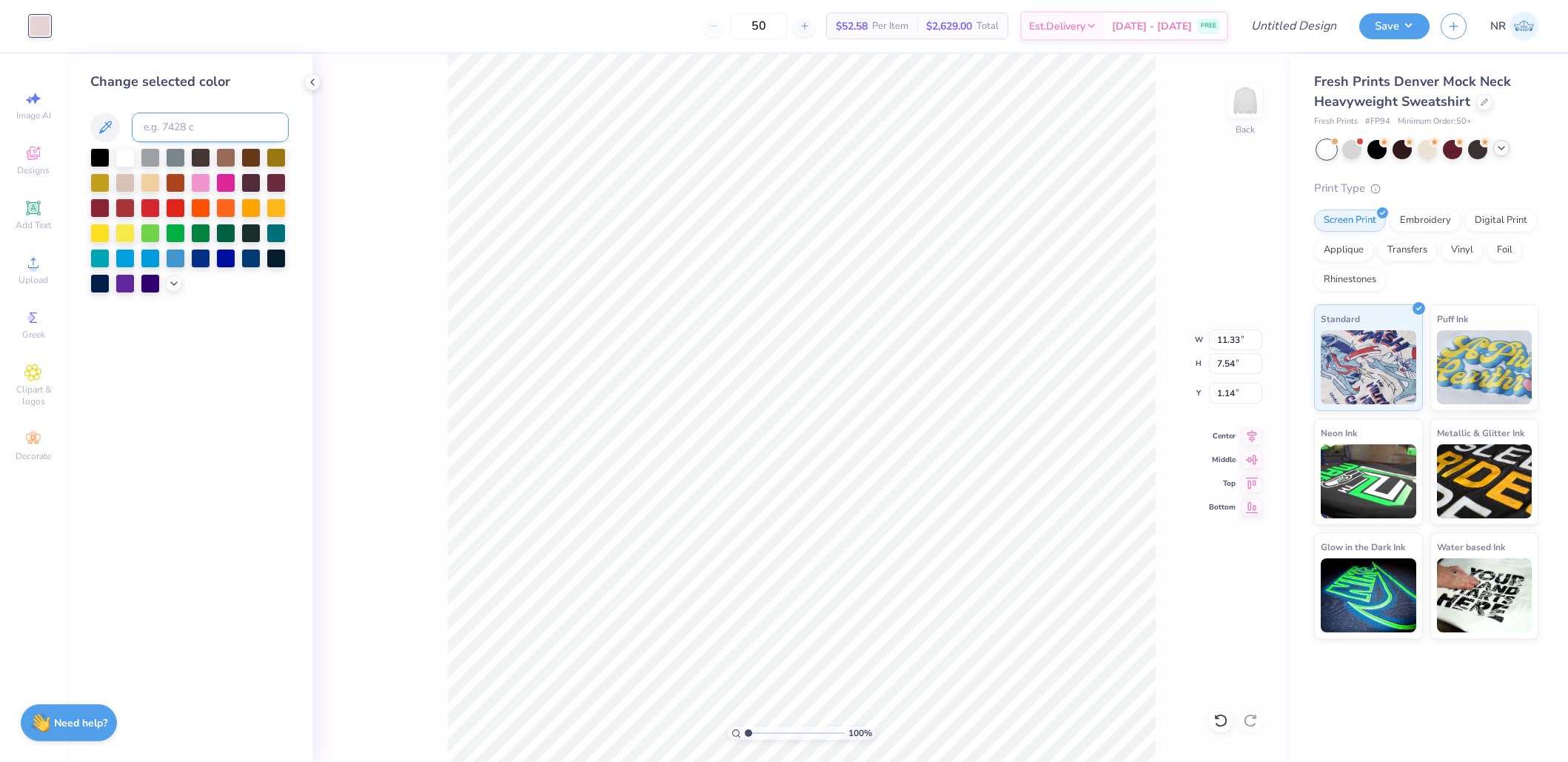
click at [161, 128] on input at bounding box center [210, 127] width 157 height 29
click at [179, 271] on div at bounding box center [190, 220] width 199 height 145
click at [177, 282] on icon at bounding box center [174, 282] width 12 height 12
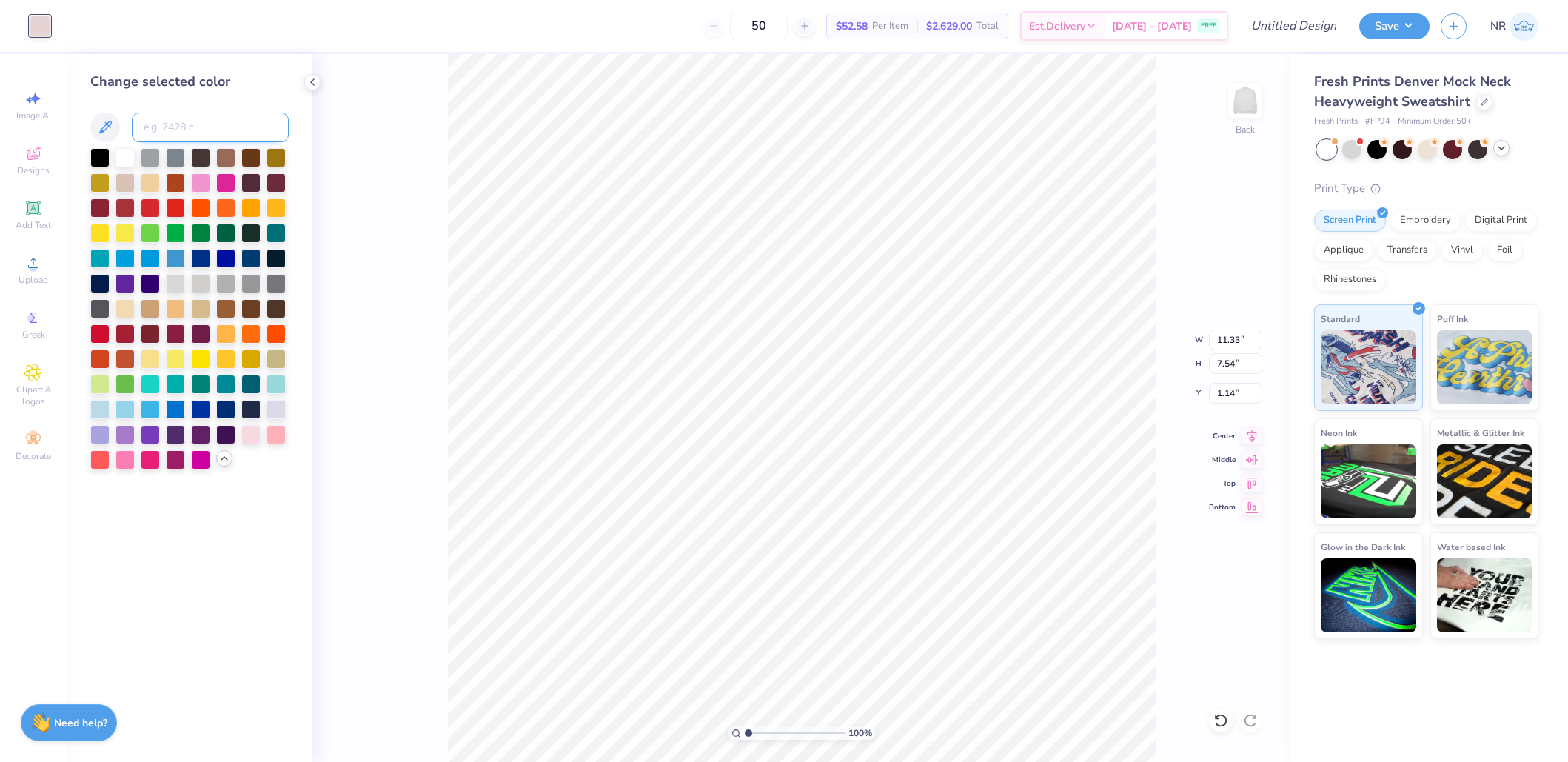
click at [191, 125] on input at bounding box center [210, 127] width 157 height 29
type input "176"
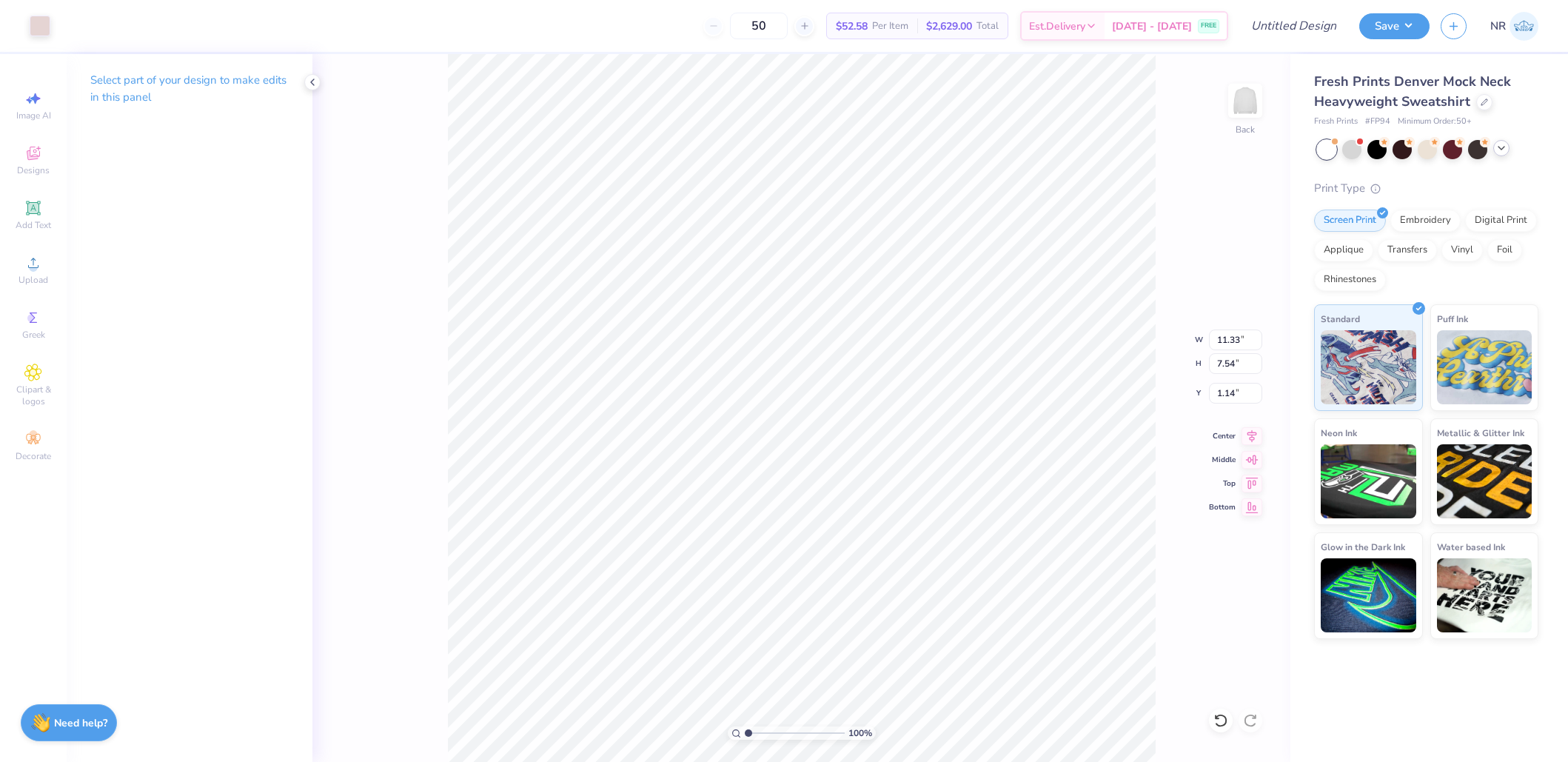
click at [153, 79] on p "Select part of your design to make edits in this panel" at bounding box center [190, 89] width 199 height 34
click at [41, 20] on div at bounding box center [40, 25] width 21 height 21
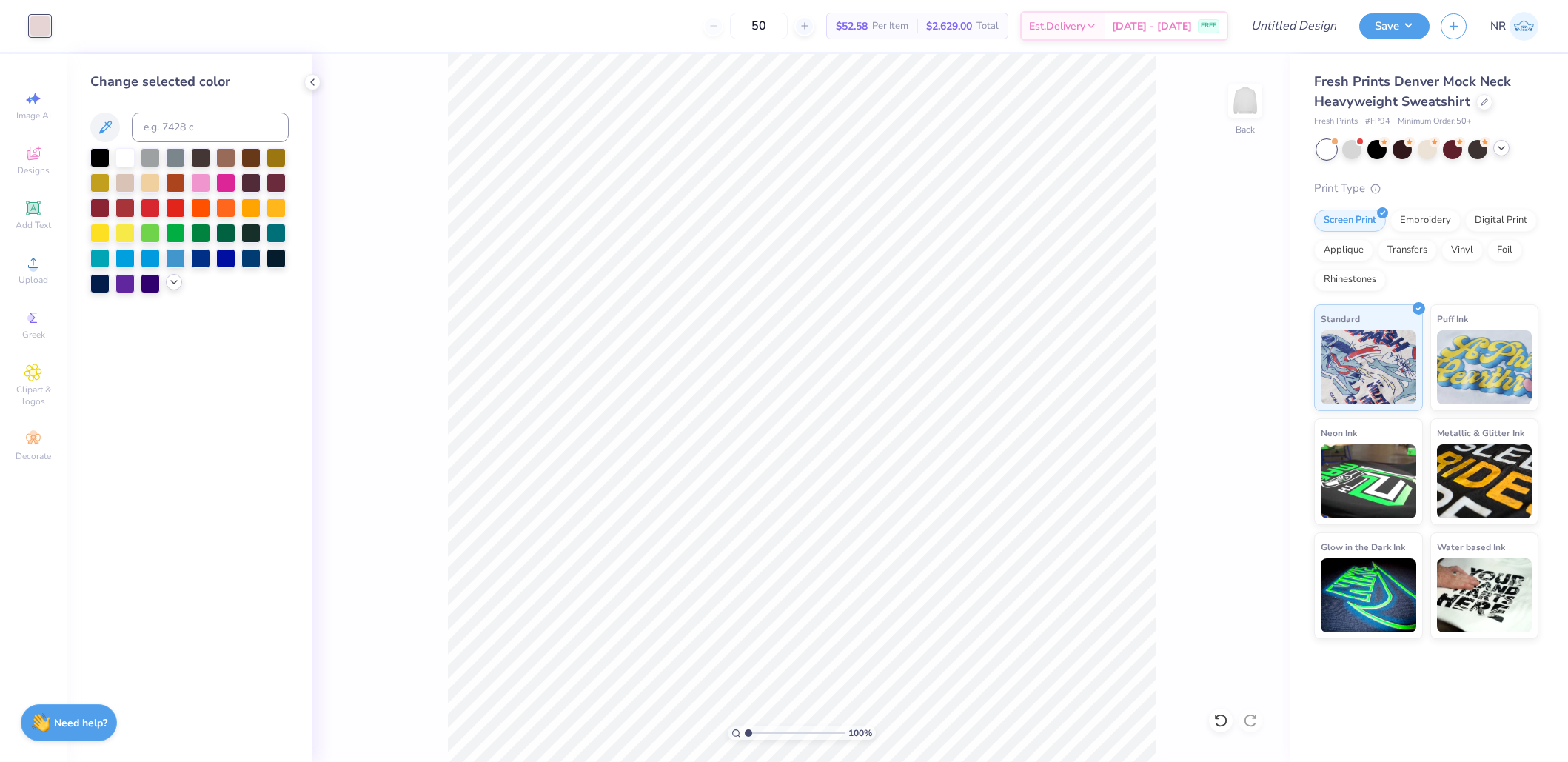
click at [171, 281] on icon at bounding box center [174, 282] width 12 height 12
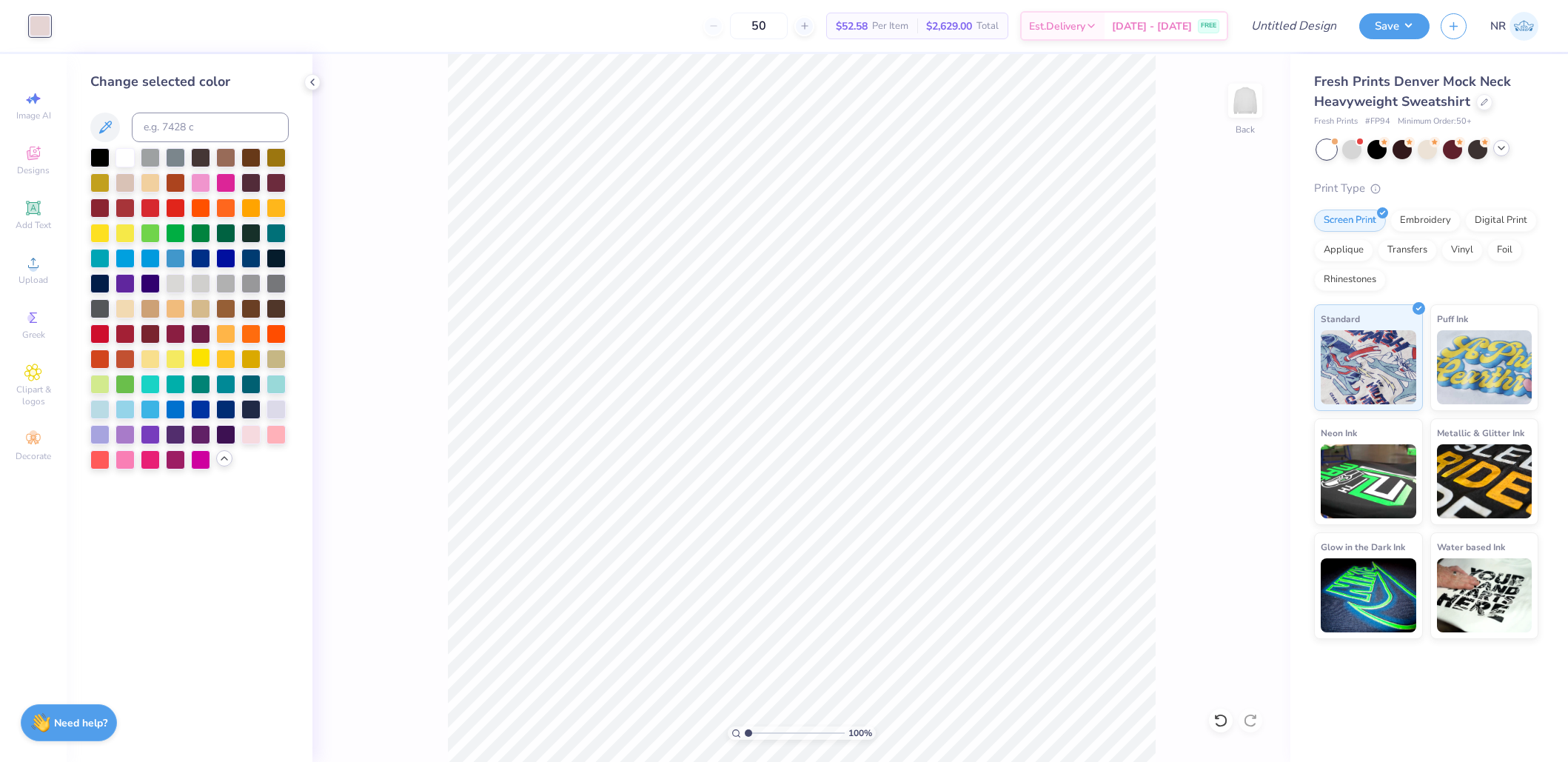
click at [195, 349] on div at bounding box center [200, 357] width 19 height 19
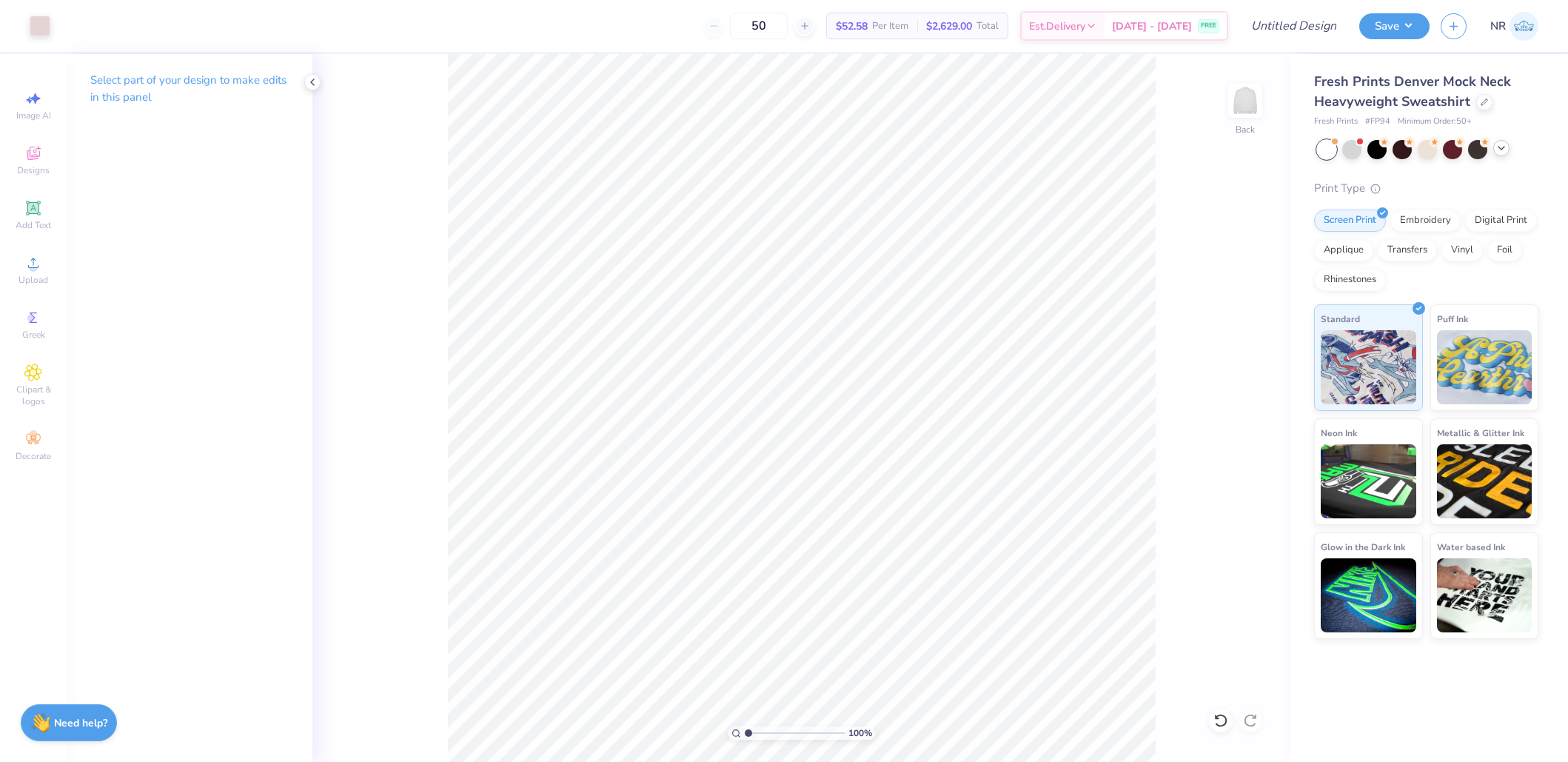
click at [138, 84] on p "Select part of your design to make edits in this panel" at bounding box center [190, 89] width 199 height 34
type input "1.14"
click at [313, 80] on icon at bounding box center [312, 82] width 12 height 12
click at [43, 26] on div at bounding box center [40, 25] width 21 height 21
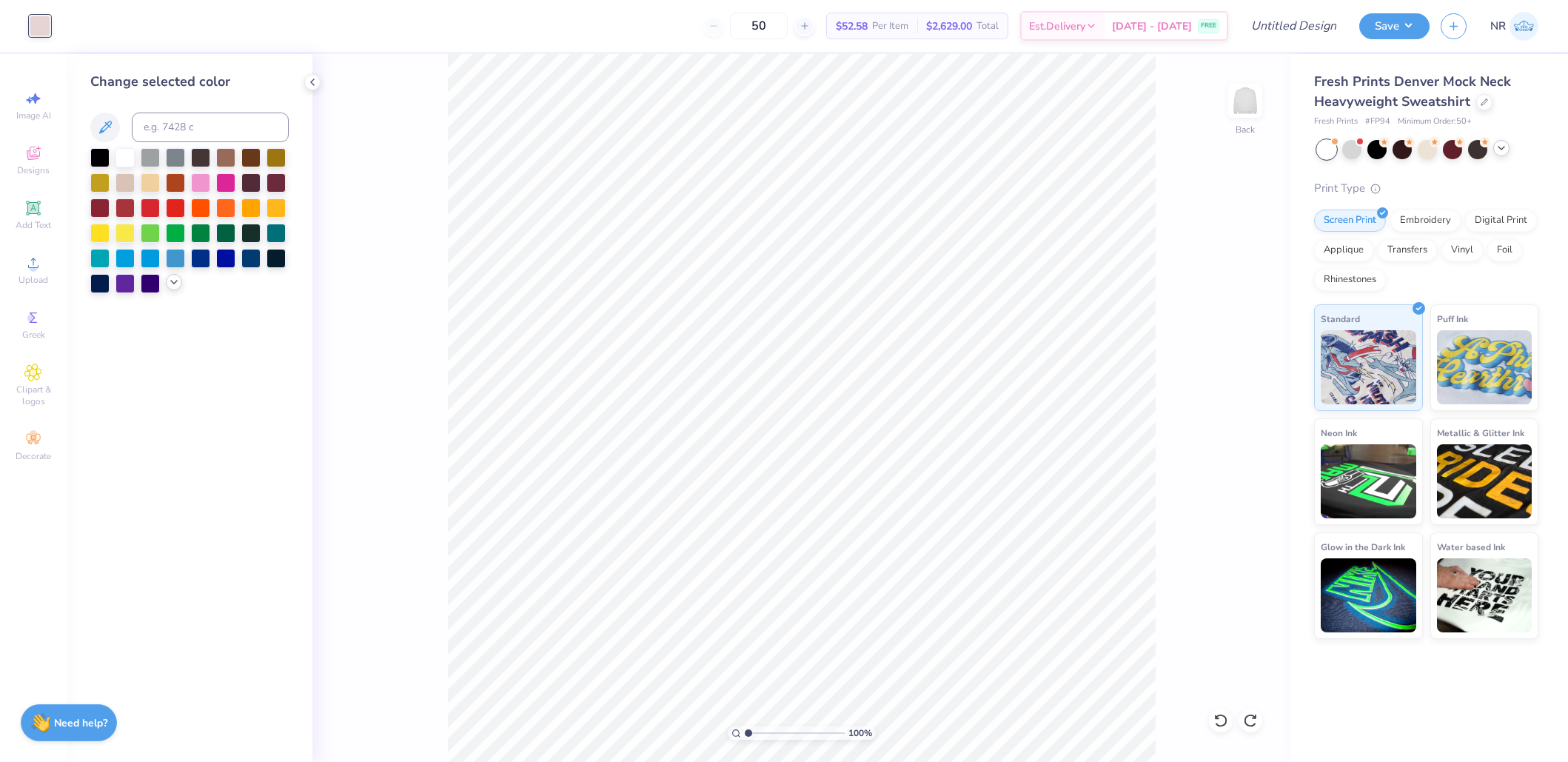
click at [166, 280] on div at bounding box center [173, 282] width 16 height 16
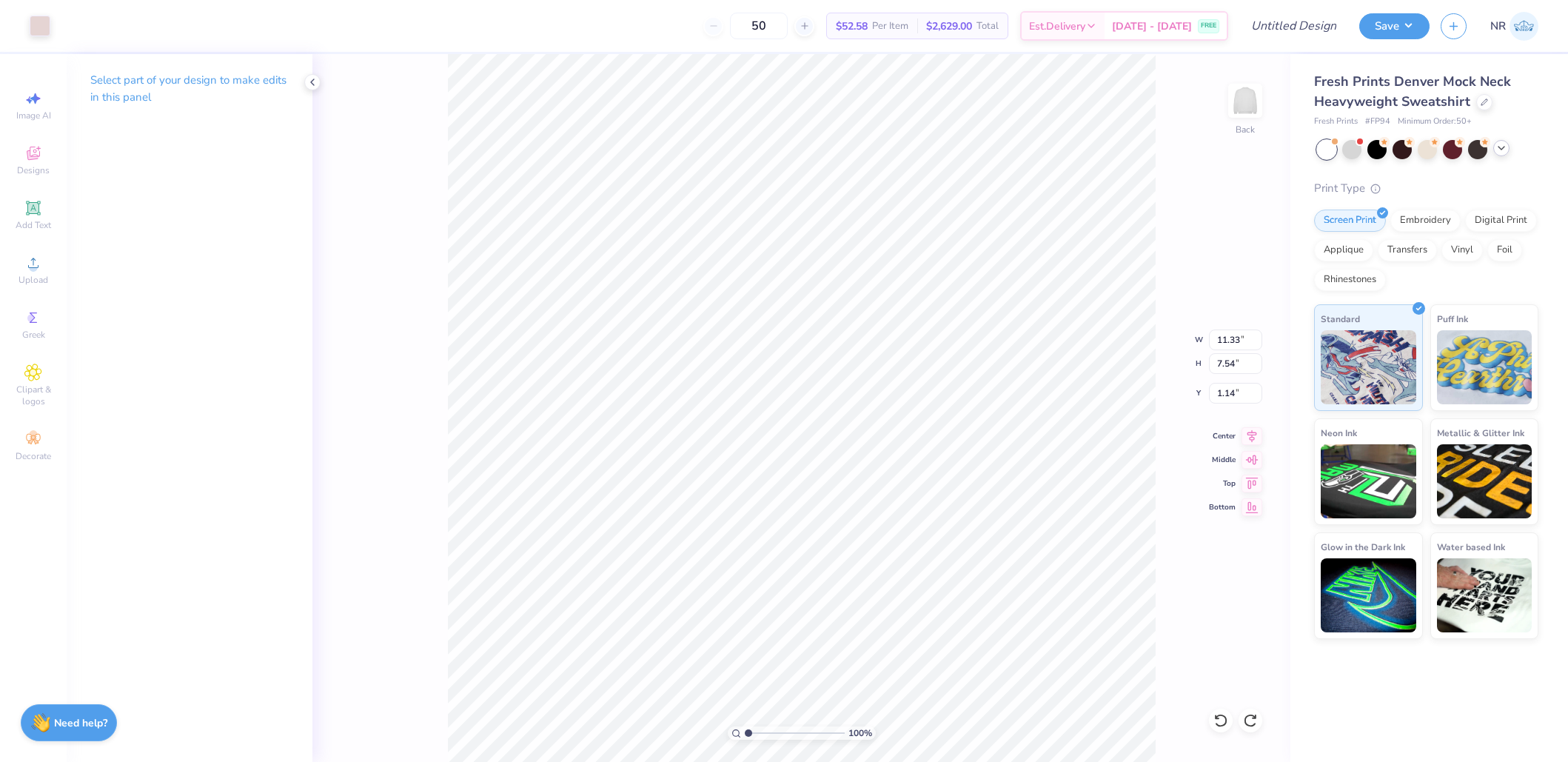
click at [149, 78] on p "Select part of your design to make edits in this panel" at bounding box center [190, 89] width 199 height 34
click at [307, 78] on icon at bounding box center [312, 82] width 12 height 12
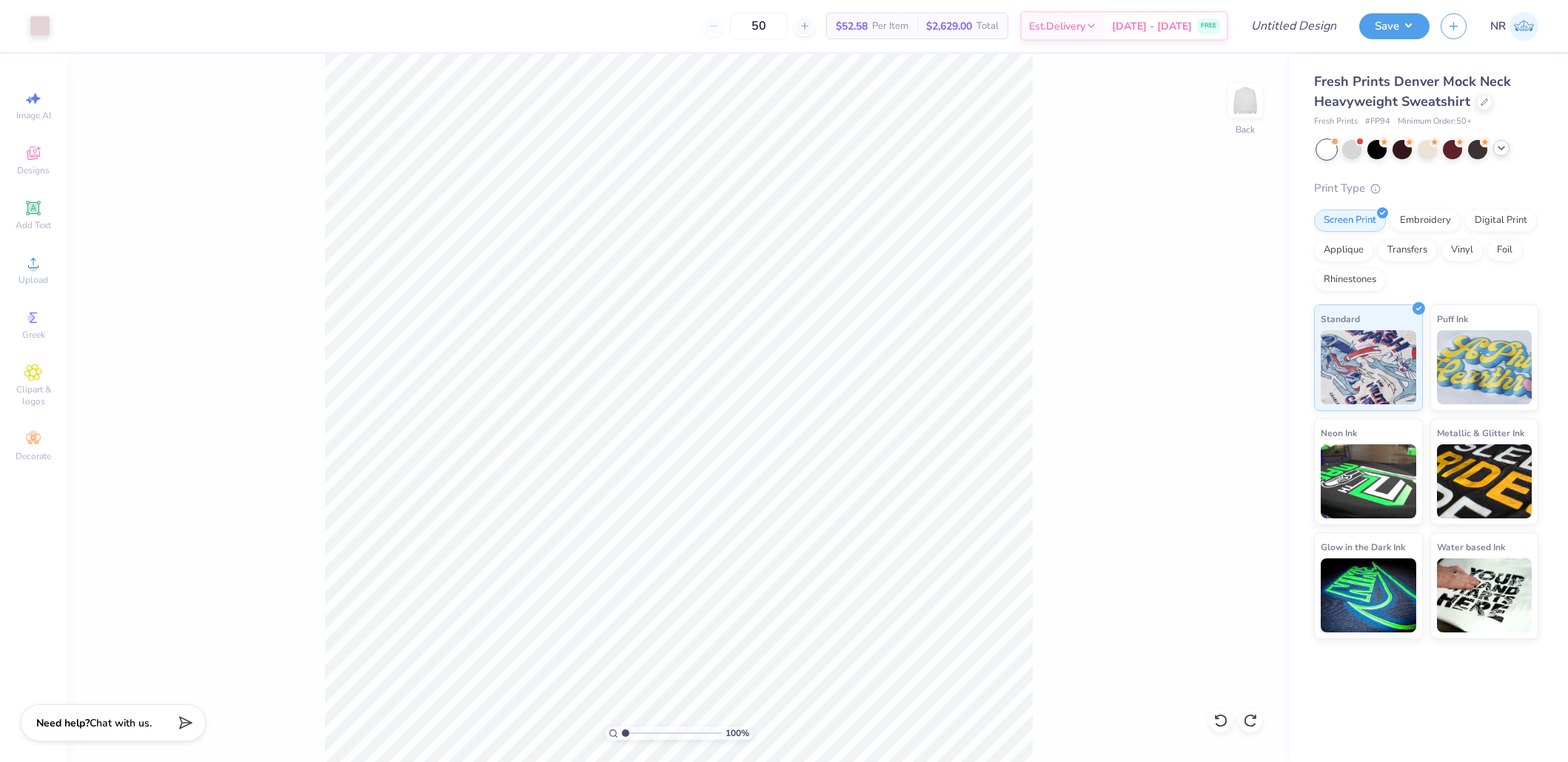
click at [311, 374] on div "100 % Back" at bounding box center [678, 407] width 1224 height 707
click at [39, 21] on div at bounding box center [40, 25] width 21 height 21
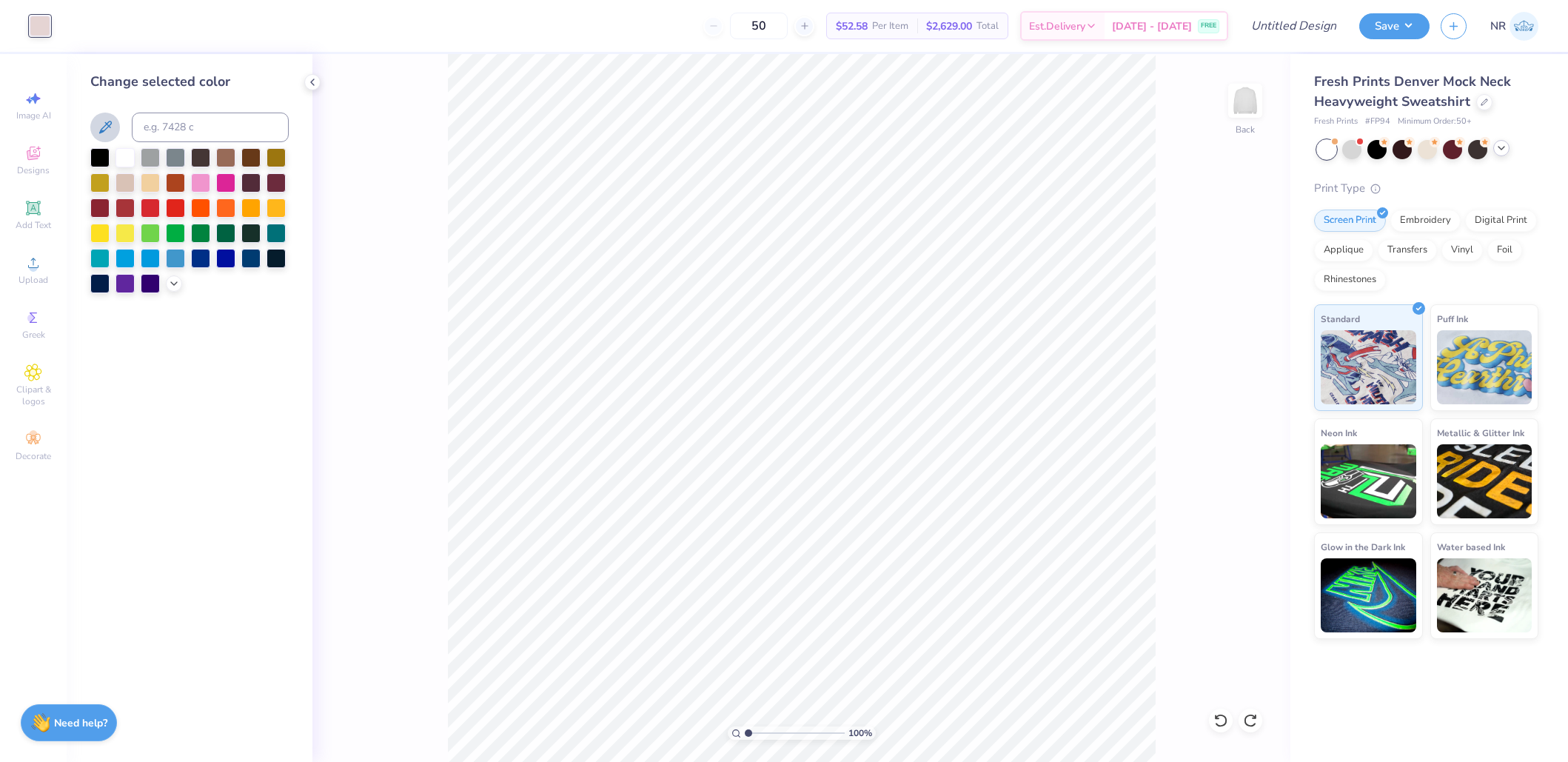
click at [108, 130] on icon at bounding box center [105, 127] width 18 height 18
click at [163, 286] on div at bounding box center [190, 220] width 199 height 145
click at [166, 286] on div at bounding box center [190, 220] width 199 height 145
click at [169, 286] on icon at bounding box center [174, 282] width 12 height 12
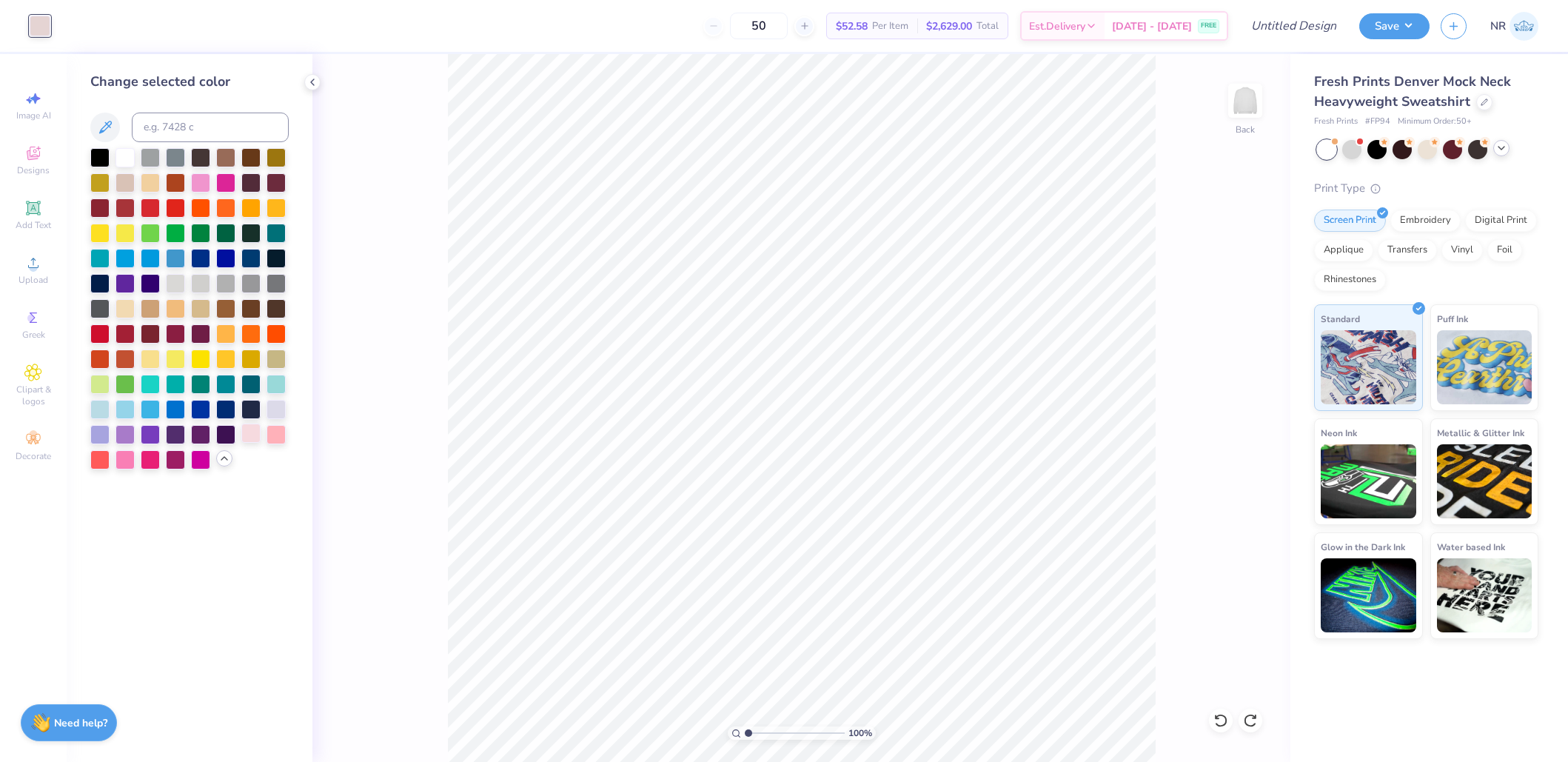
click at [254, 429] on div at bounding box center [251, 433] width 19 height 19
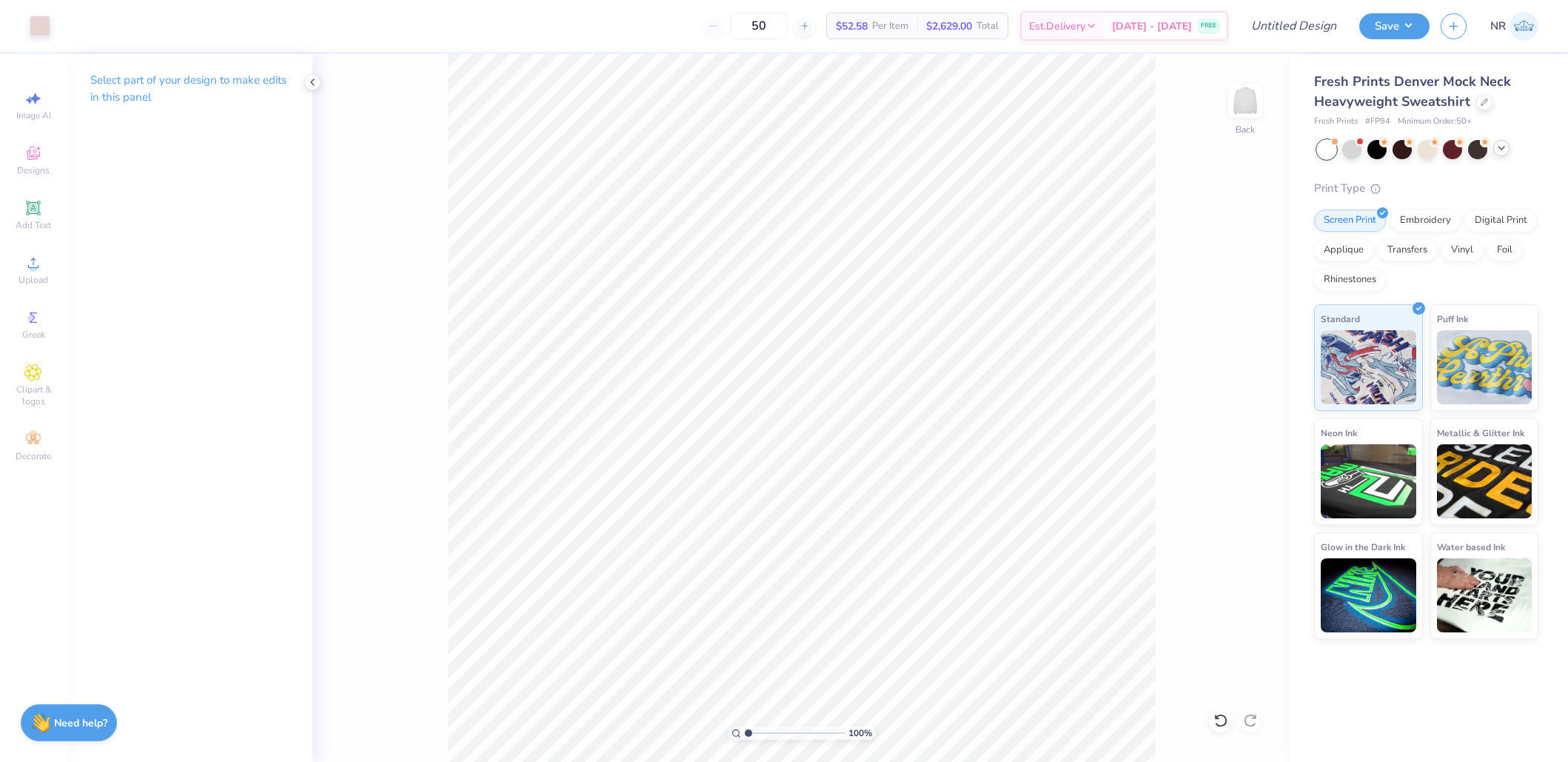
click at [209, 94] on p "Select part of your design to make edits in this panel" at bounding box center [190, 89] width 199 height 34
click at [249, 66] on div "Select part of your design to make edits in this panel" at bounding box center [189, 94] width 246 height 80
click at [31, 25] on div at bounding box center [40, 25] width 21 height 21
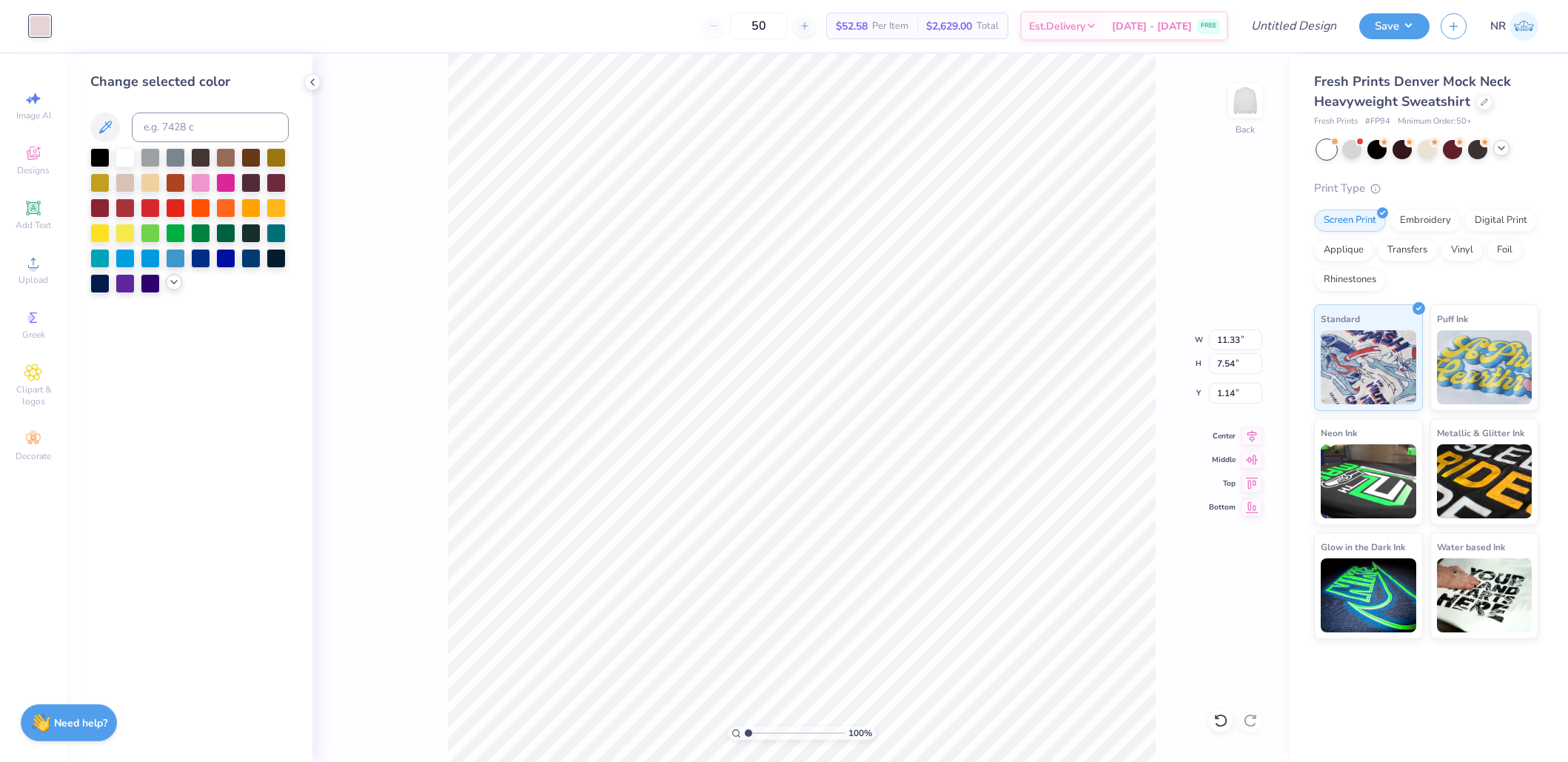
click at [179, 279] on icon at bounding box center [174, 282] width 12 height 12
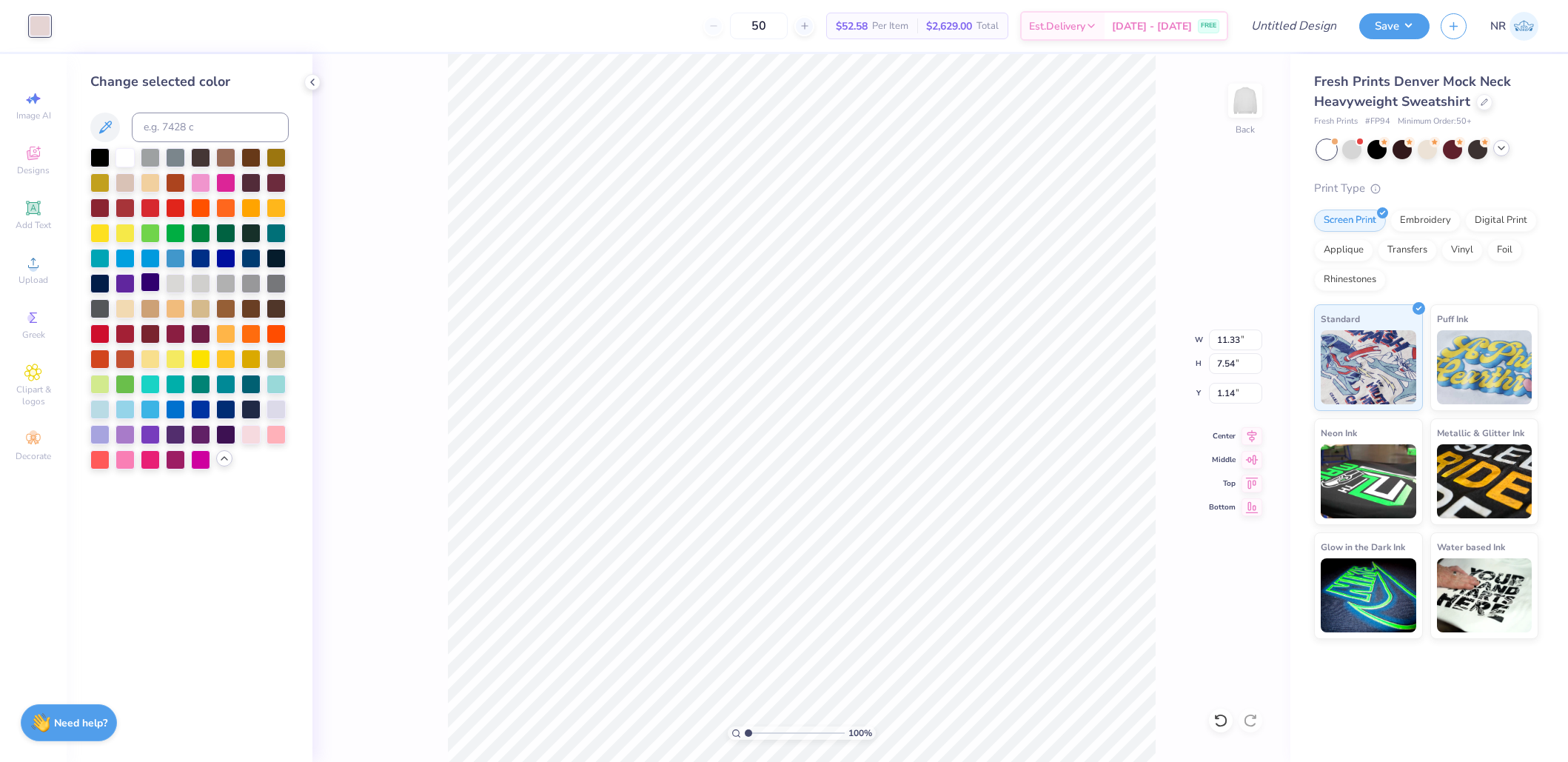
click at [155, 281] on div at bounding box center [150, 282] width 19 height 19
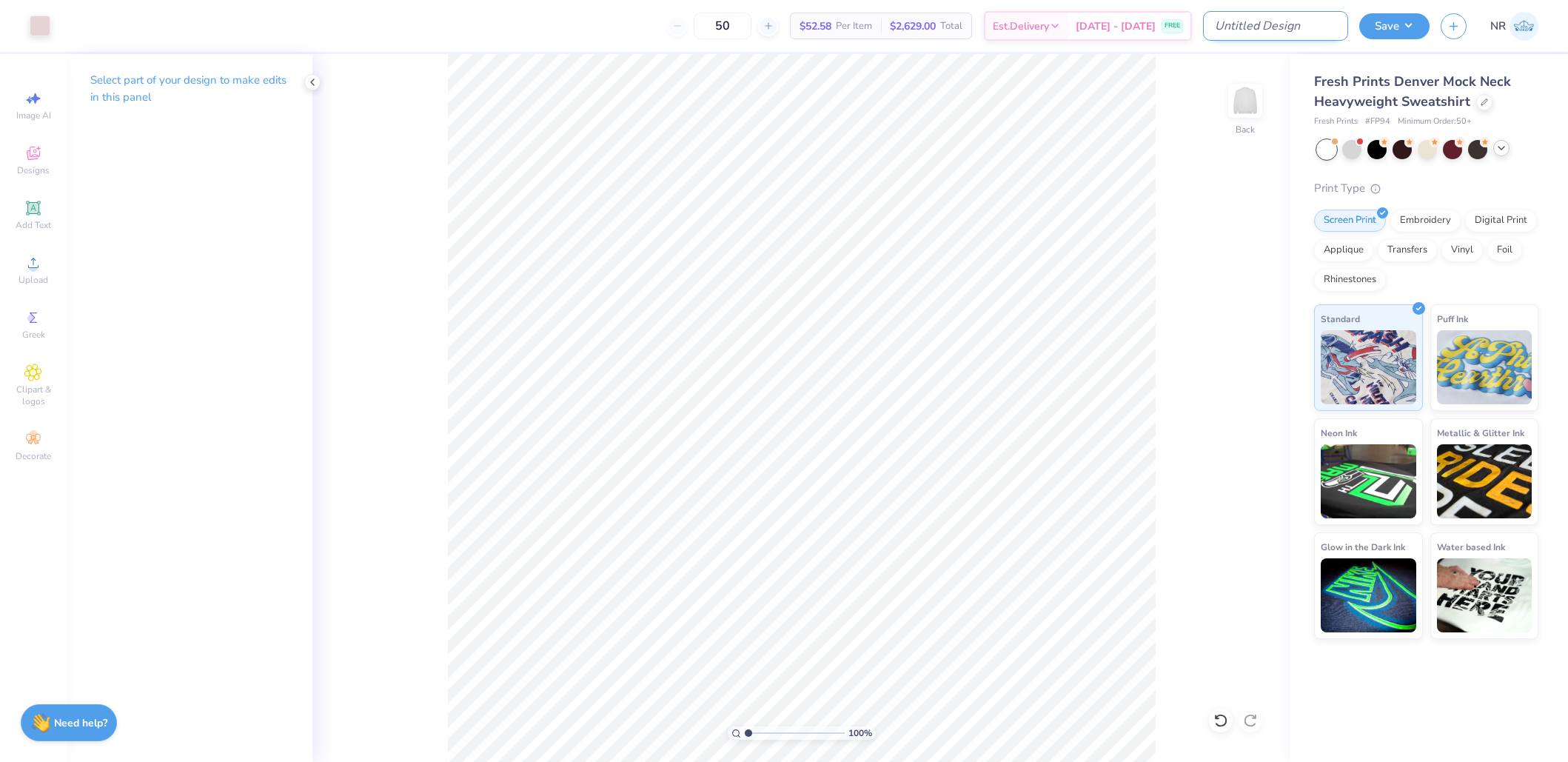
click at [1298, 17] on input "Design Title" at bounding box center [1275, 26] width 145 height 29
type input "#2"
click at [1387, 27] on button "Save" at bounding box center [1394, 24] width 70 height 26
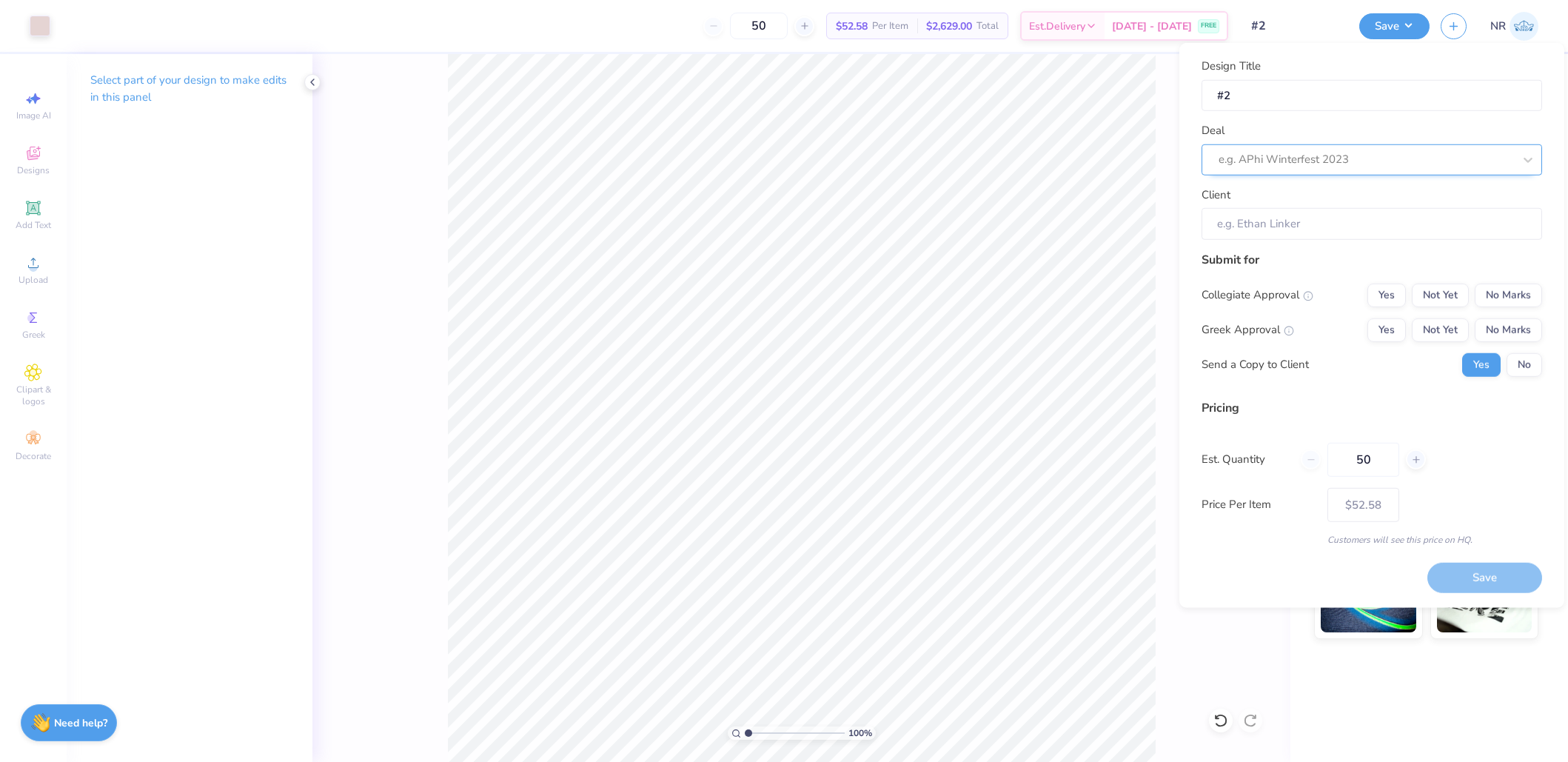
click at [1281, 159] on div at bounding box center [1367, 159] width 295 height 20
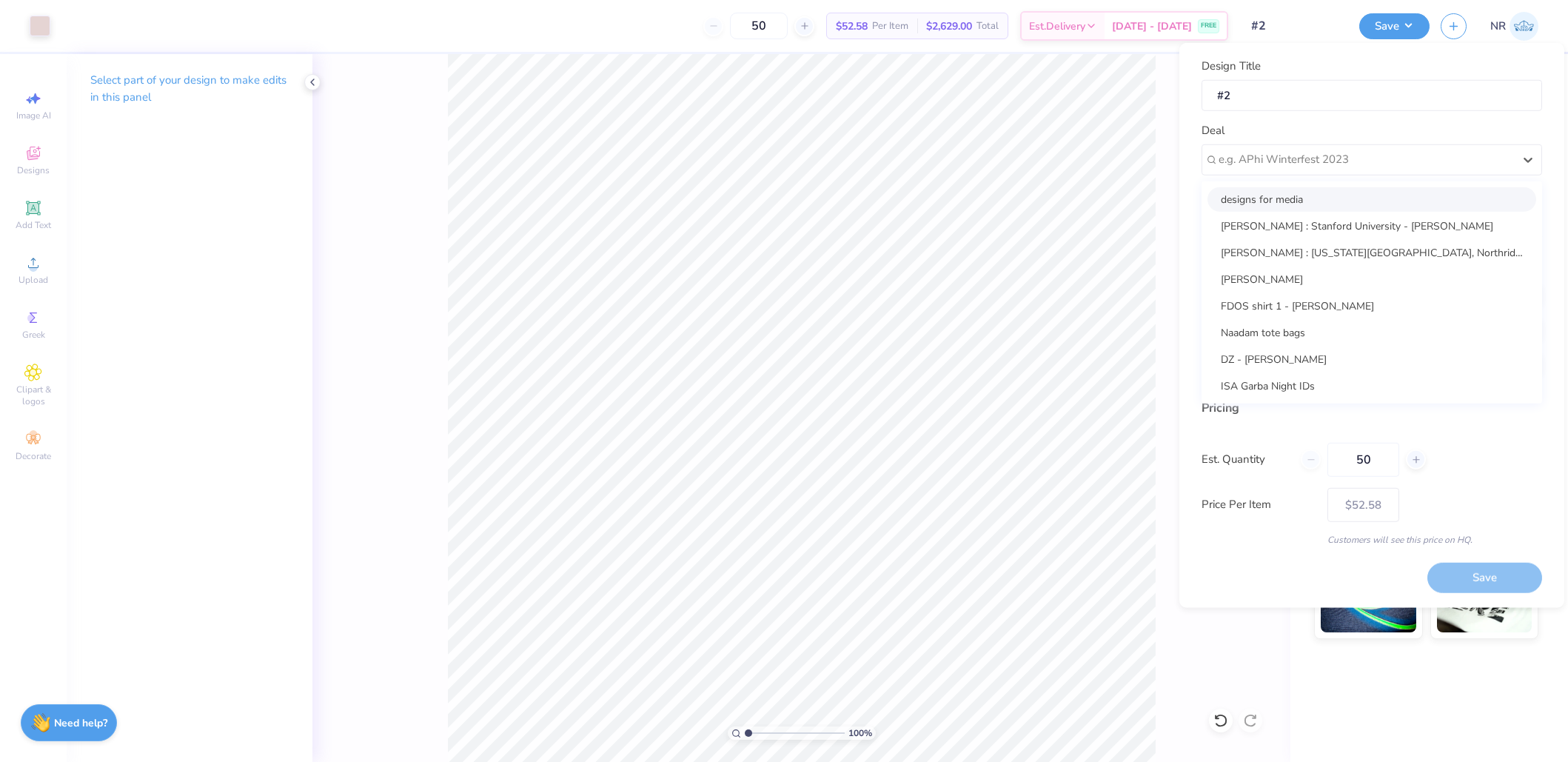
click at [1279, 203] on div "designs for media" at bounding box center [1372, 199] width 329 height 25
type input "Natalie R"
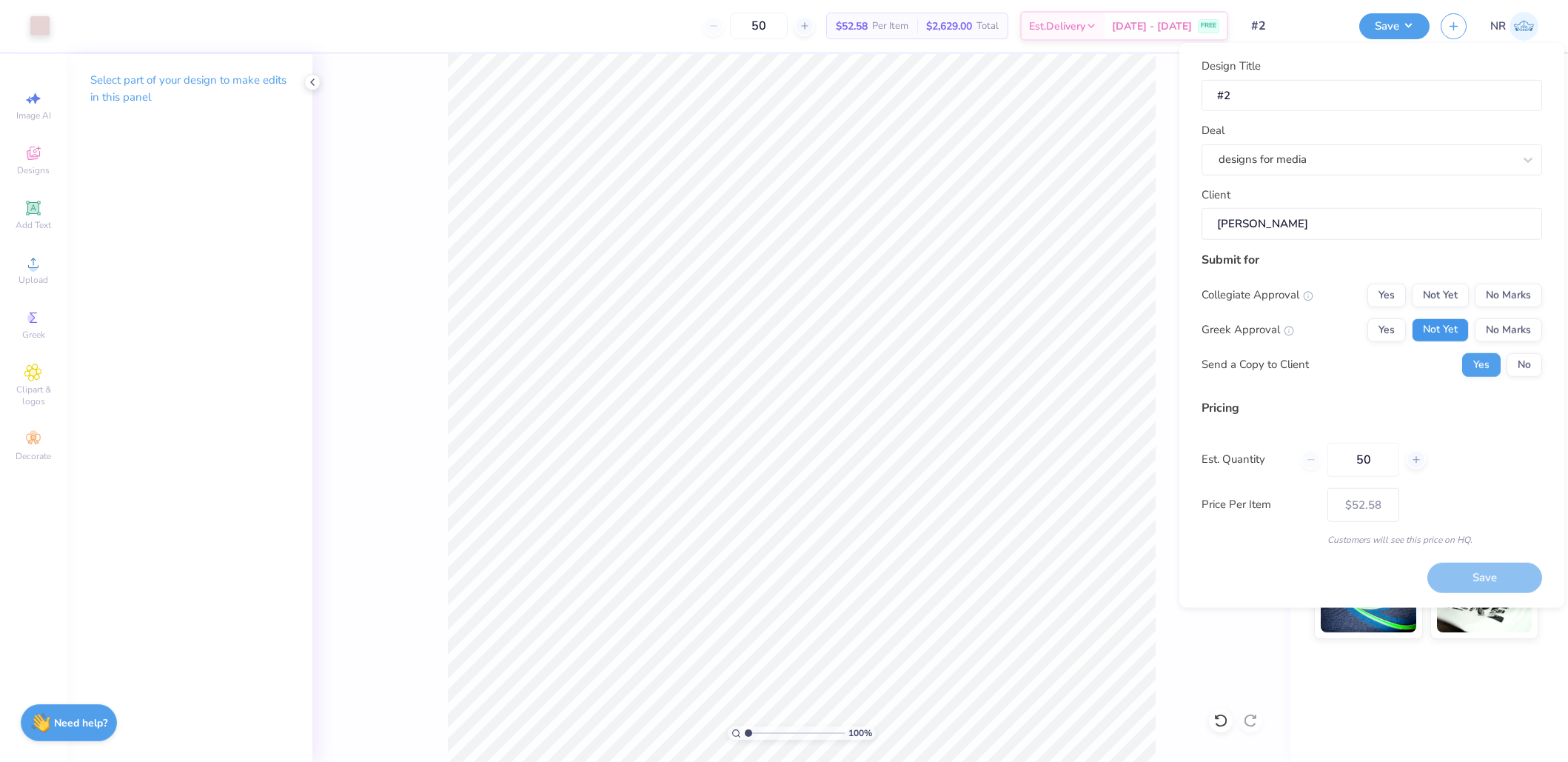
click at [1414, 321] on button "Not Yet" at bounding box center [1440, 329] width 57 height 24
click at [1392, 321] on button "Yes" at bounding box center [1386, 329] width 39 height 24
click at [1510, 291] on button "No Marks" at bounding box center [1508, 294] width 67 height 24
click at [1530, 365] on button "No" at bounding box center [1524, 364] width 36 height 24
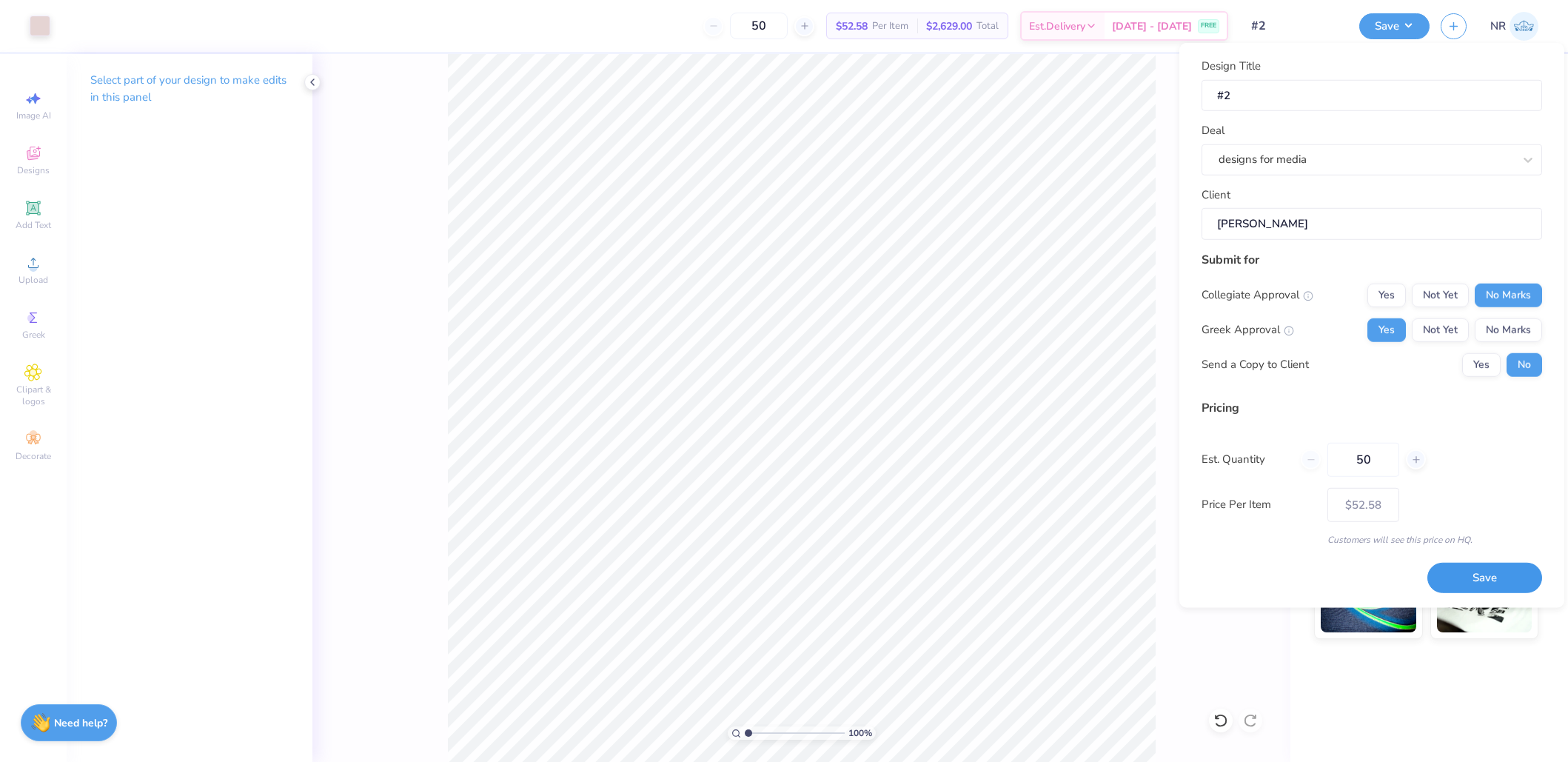
click at [1504, 570] on button "Save" at bounding box center [1485, 578] width 114 height 30
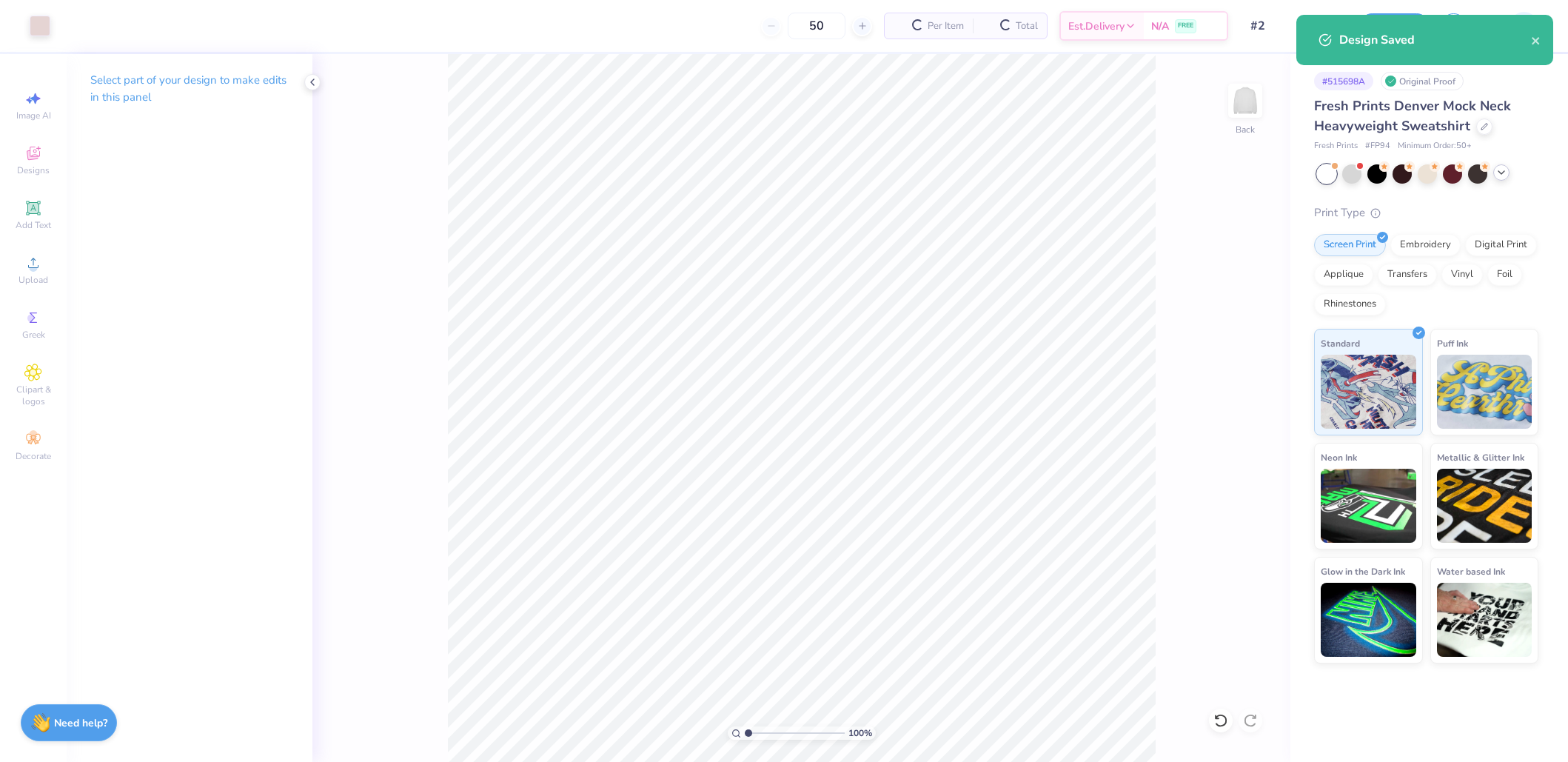
type input "$52.58"
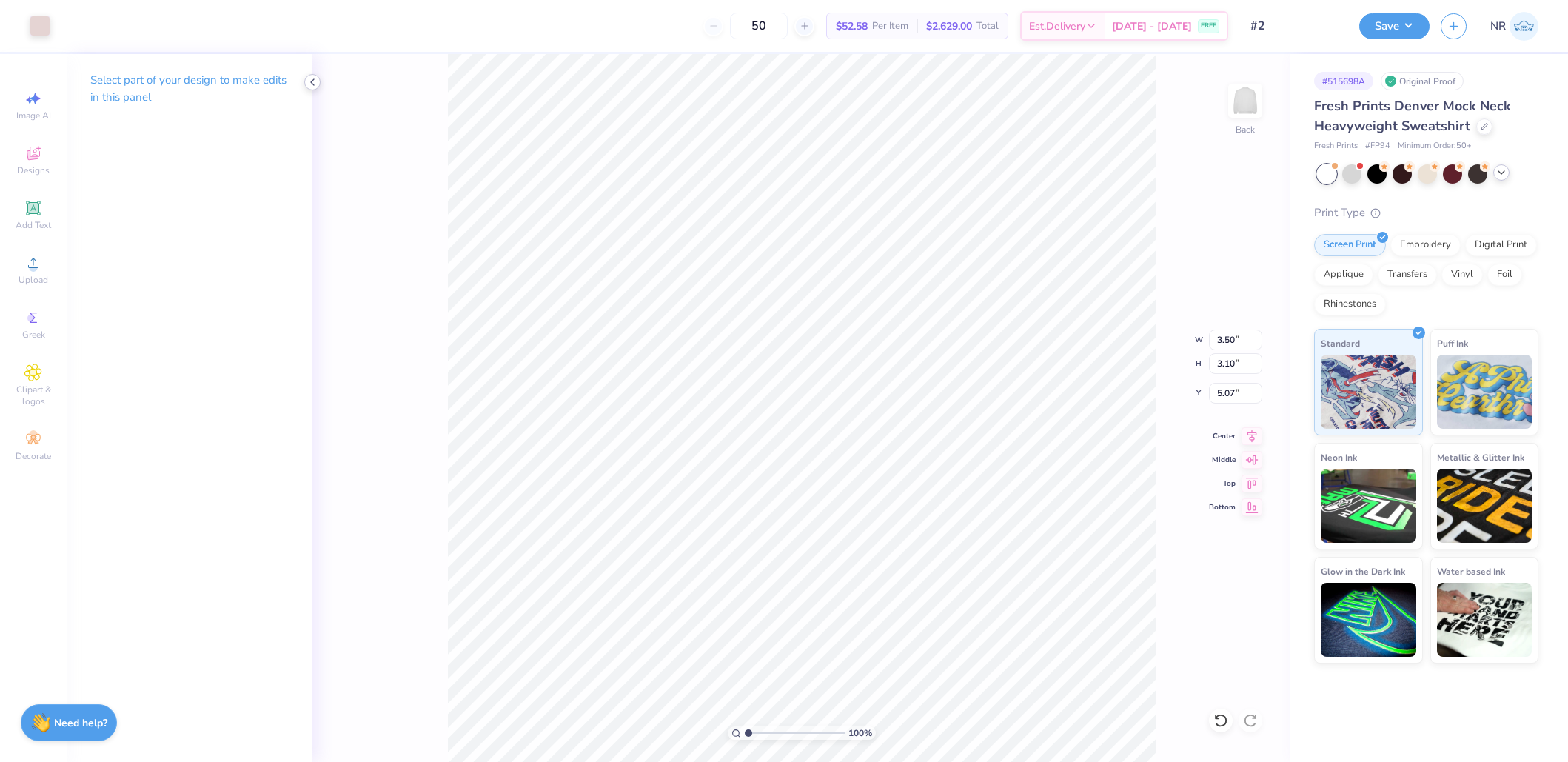
click at [319, 83] on div at bounding box center [312, 81] width 16 height 16
click at [50, 31] on div at bounding box center [40, 25] width 21 height 21
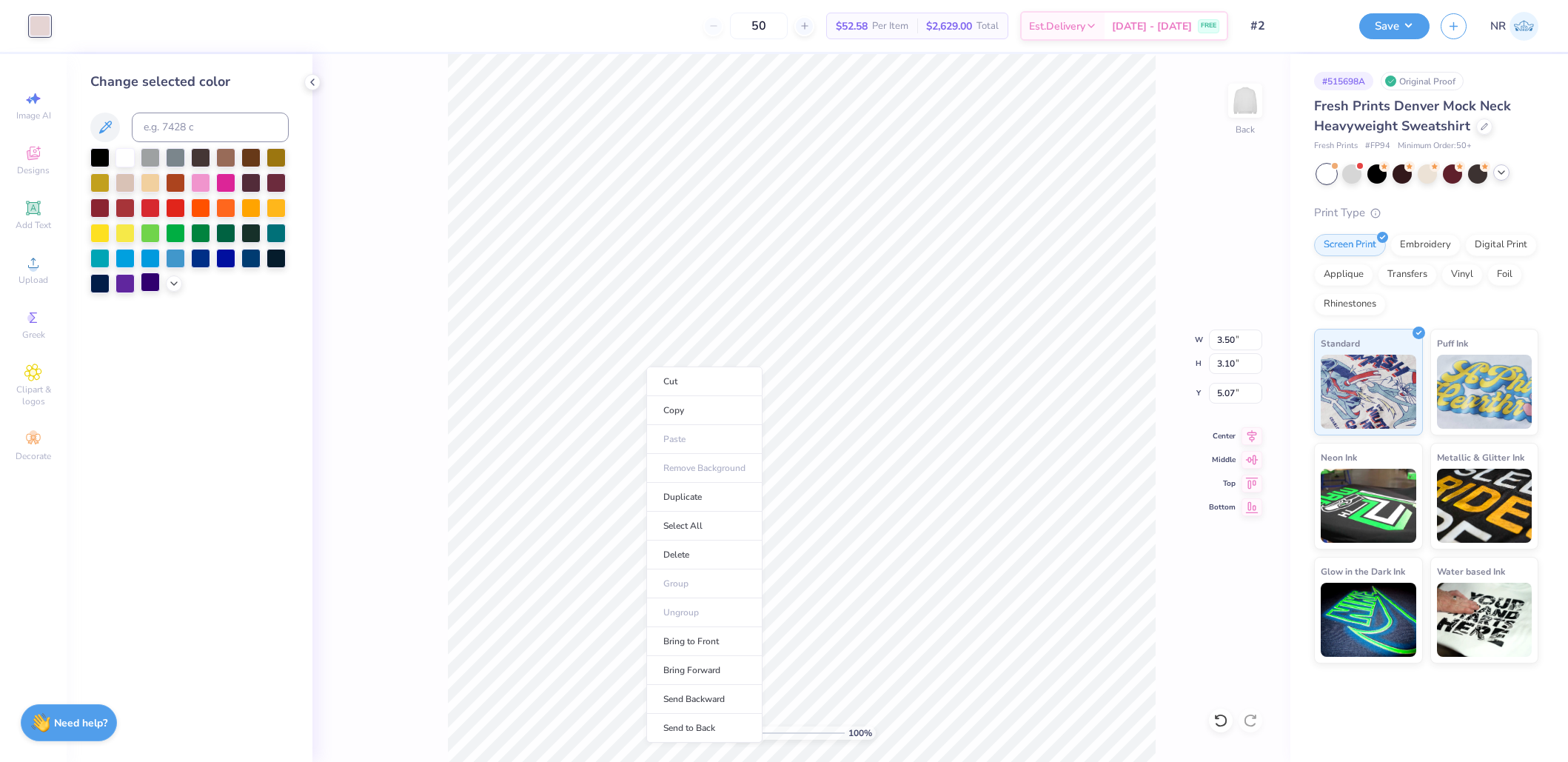
click at [155, 285] on div at bounding box center [150, 282] width 19 height 19
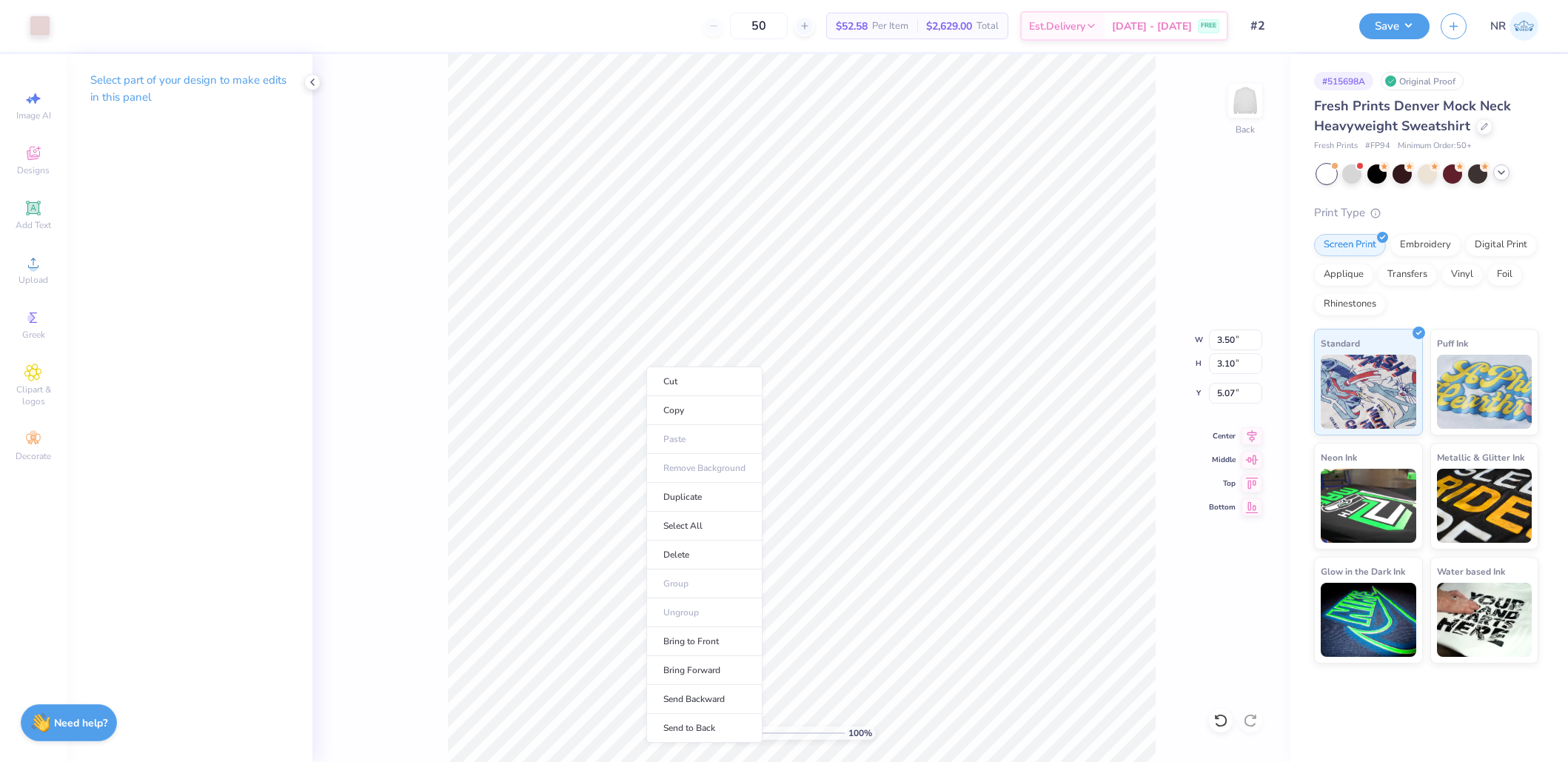
click at [198, 49] on div "50 $52.58 Per Item $2,629.00 Total Est. Delivery Sep 16 - 19 FREE" at bounding box center [645, 26] width 1167 height 52
click at [198, 65] on div "Select part of your design to make edits in this panel" at bounding box center [189, 94] width 246 height 80
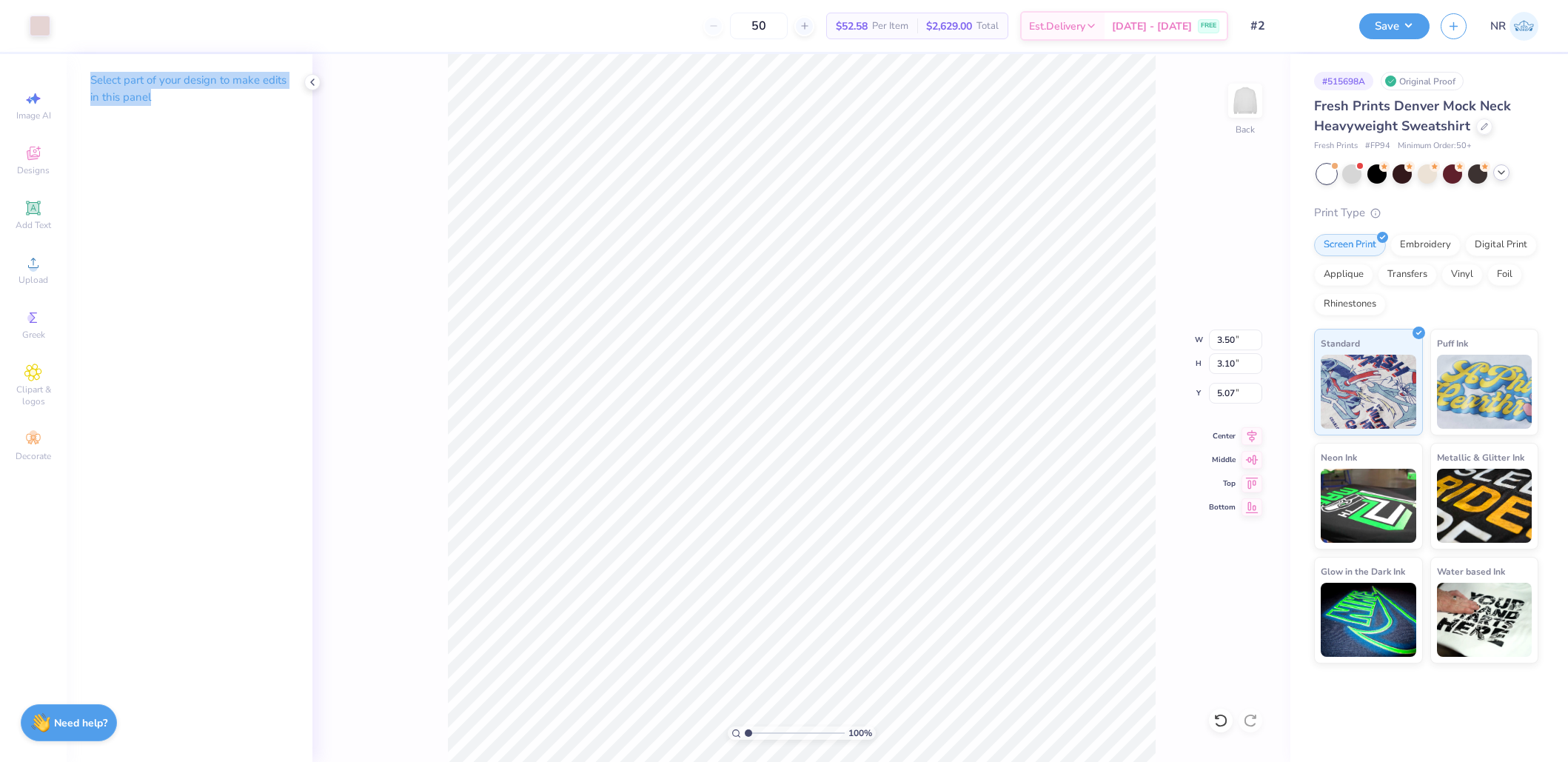
click at [203, 80] on p "Select part of your design to make edits in this panel" at bounding box center [190, 89] width 199 height 34
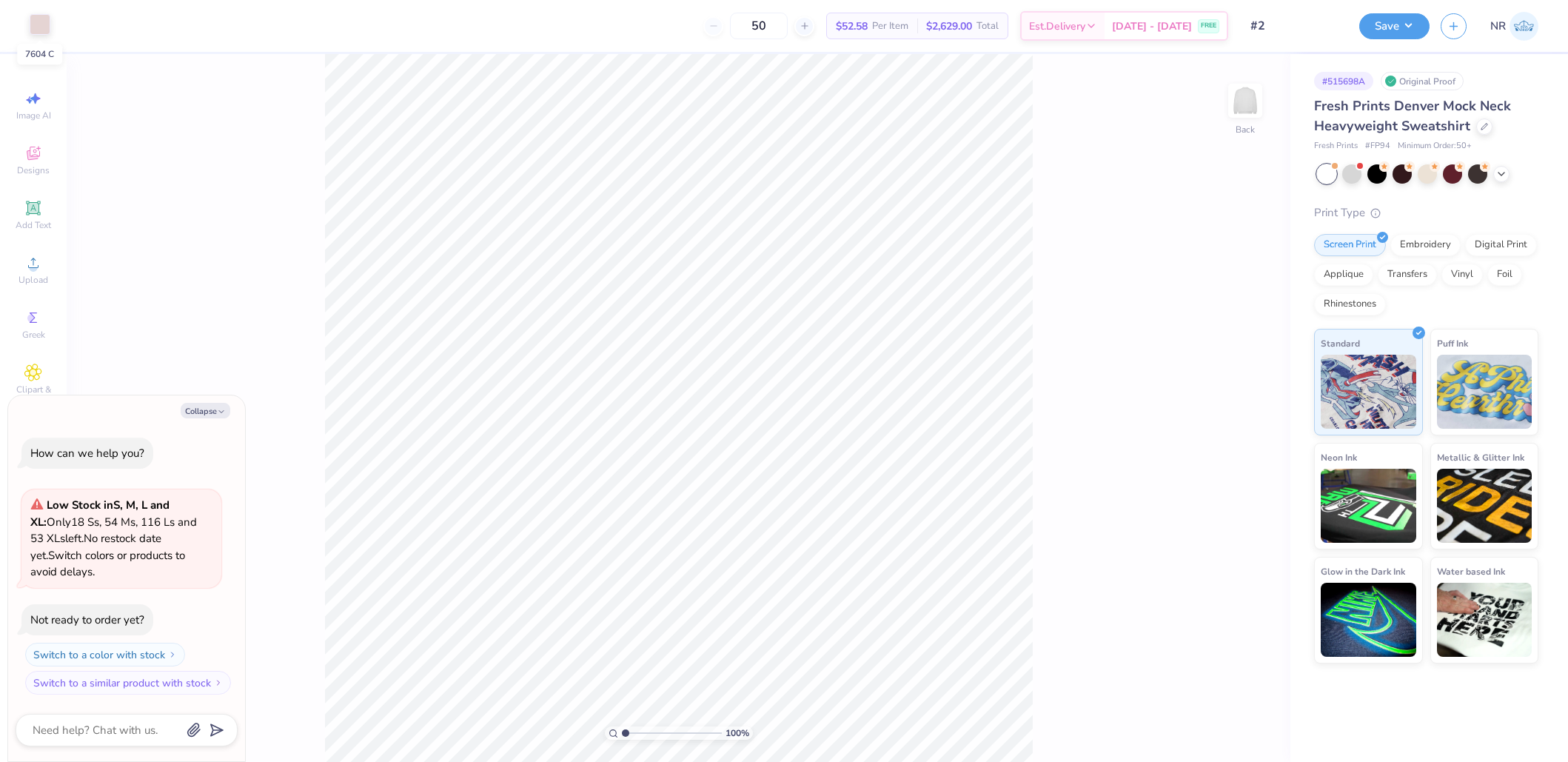
click at [35, 22] on div at bounding box center [40, 25] width 21 height 21
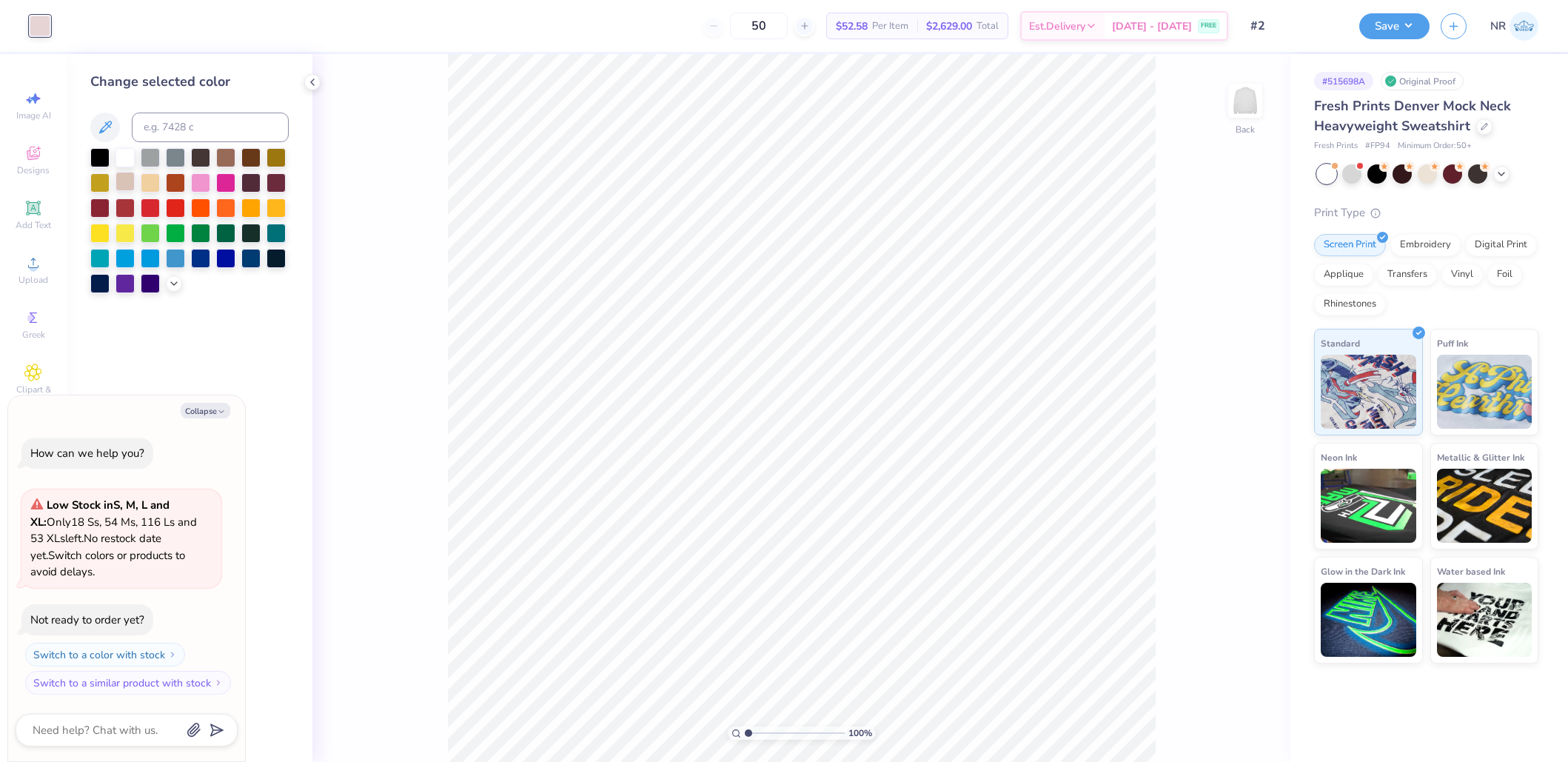
click at [130, 190] on div at bounding box center [125, 182] width 19 height 19
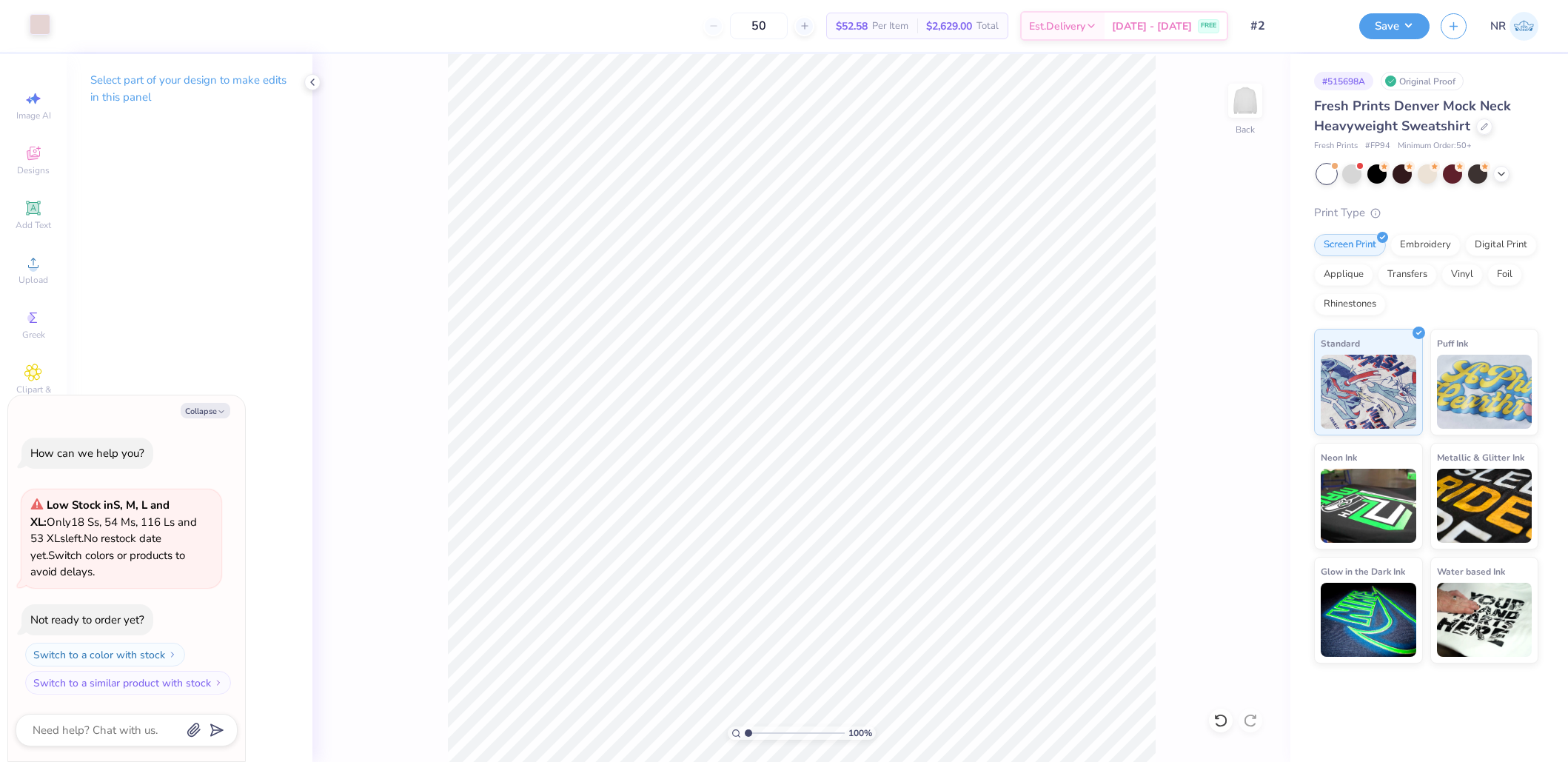
click at [38, 22] on div at bounding box center [40, 25] width 21 height 21
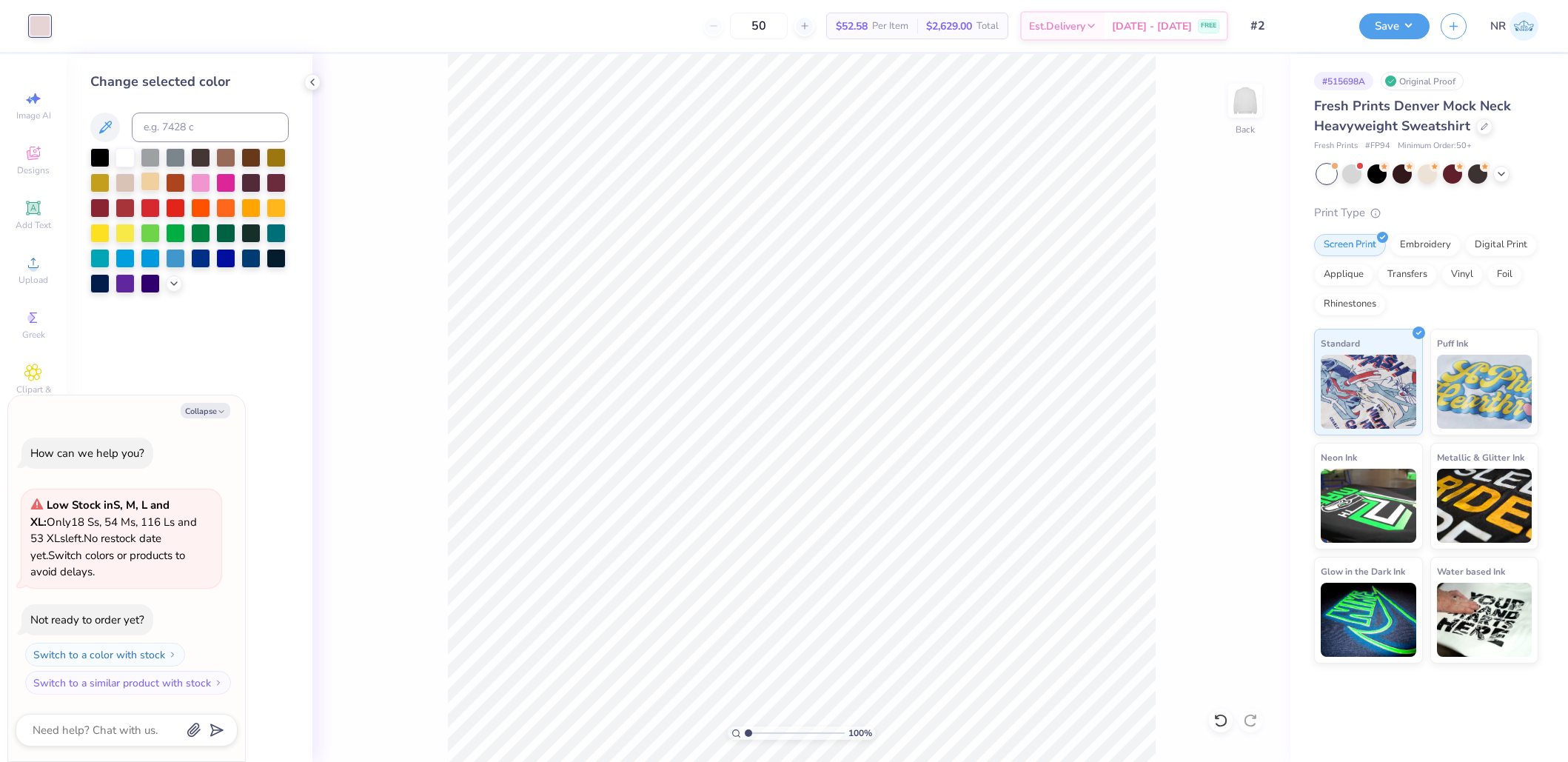
click at [153, 182] on div at bounding box center [150, 182] width 19 height 19
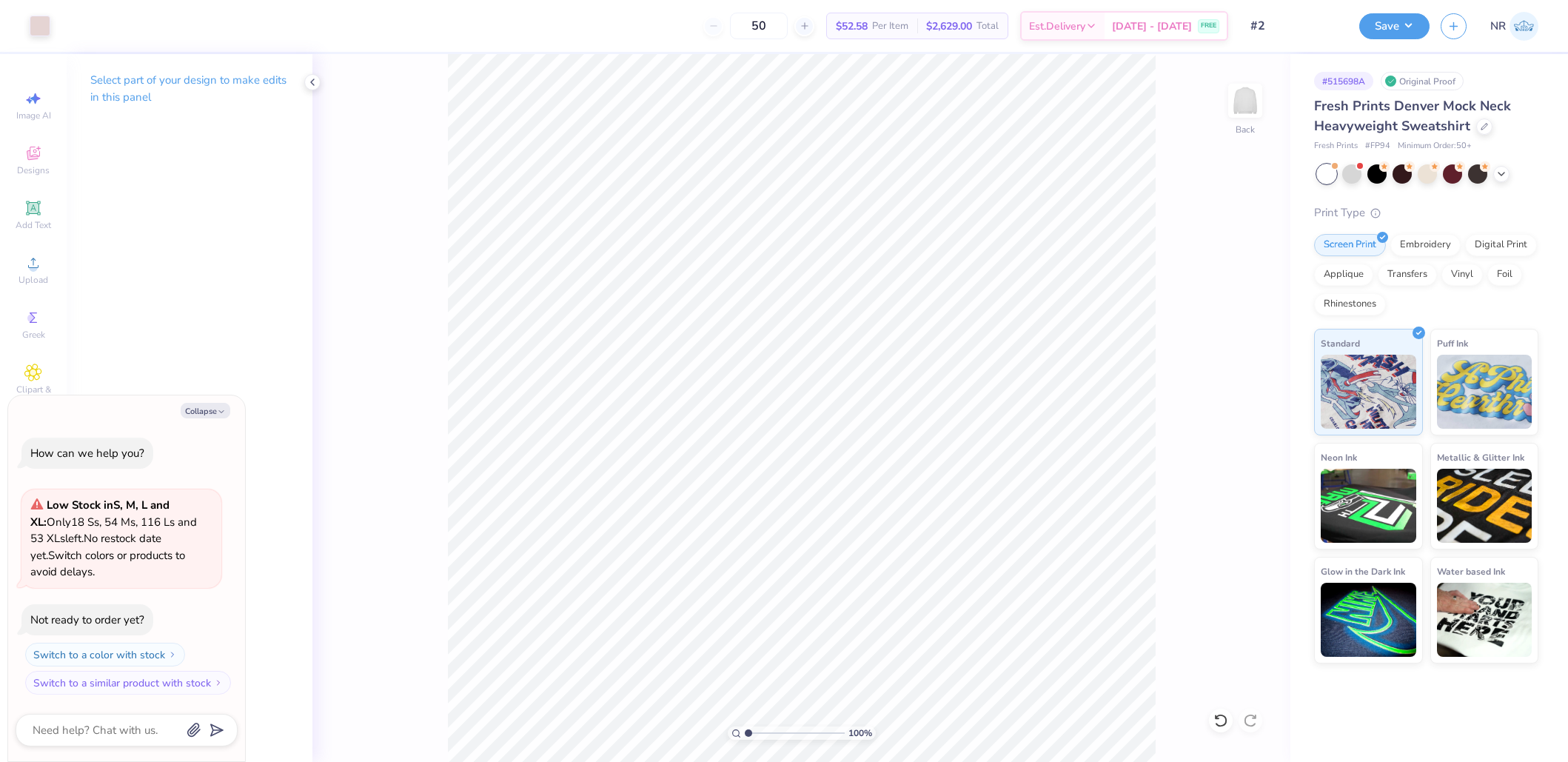
click at [217, 425] on div "How can we help you? Low Stock in S, M, L and XL : Only 18 Ss, 54 Ms, 116 Ls an…" at bounding box center [126, 566] width 222 height 282
click at [217, 414] on button "Collapse" at bounding box center [205, 410] width 49 height 15
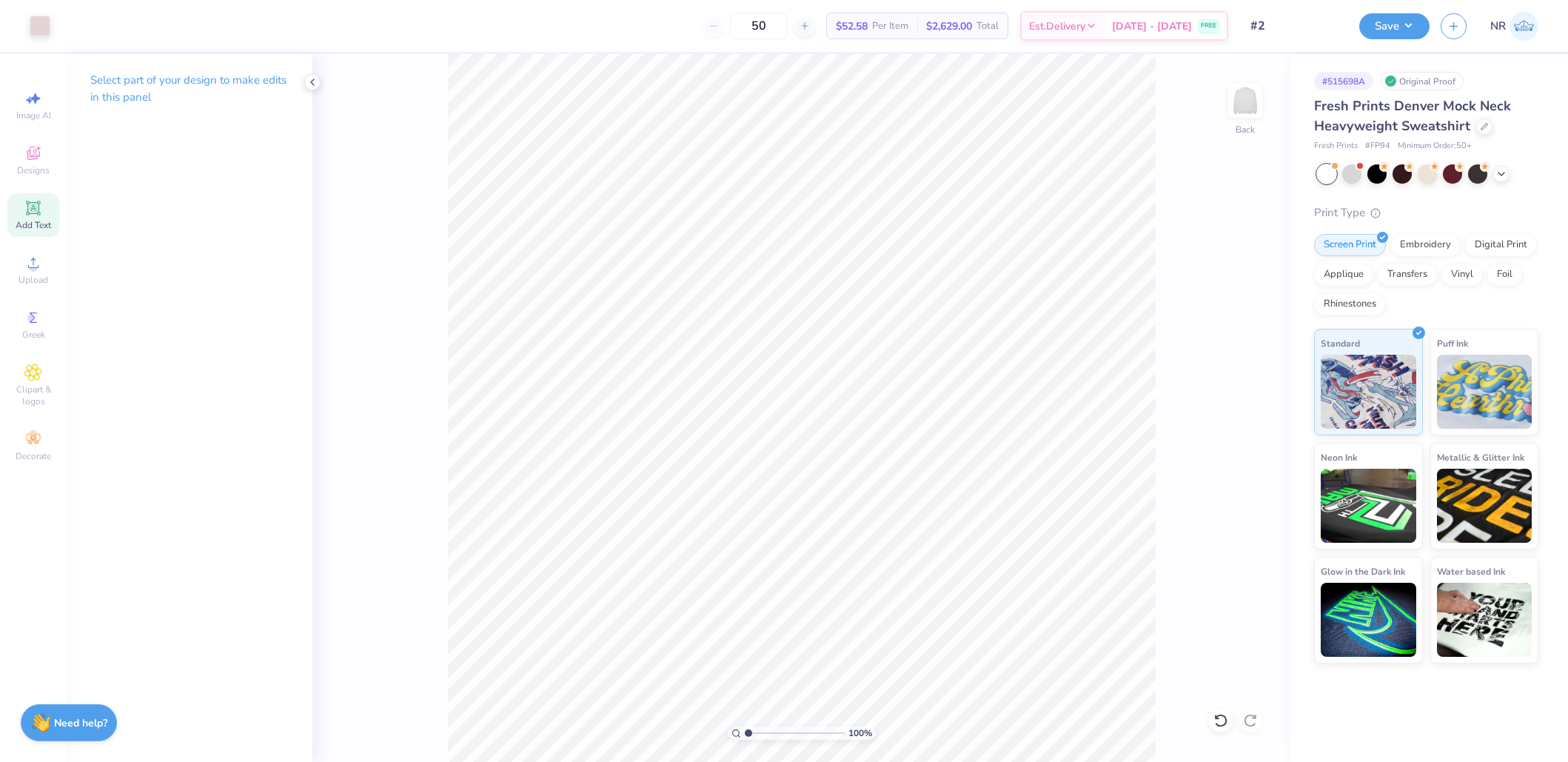
click at [31, 220] on span "Add Text" at bounding box center [33, 225] width 36 height 12
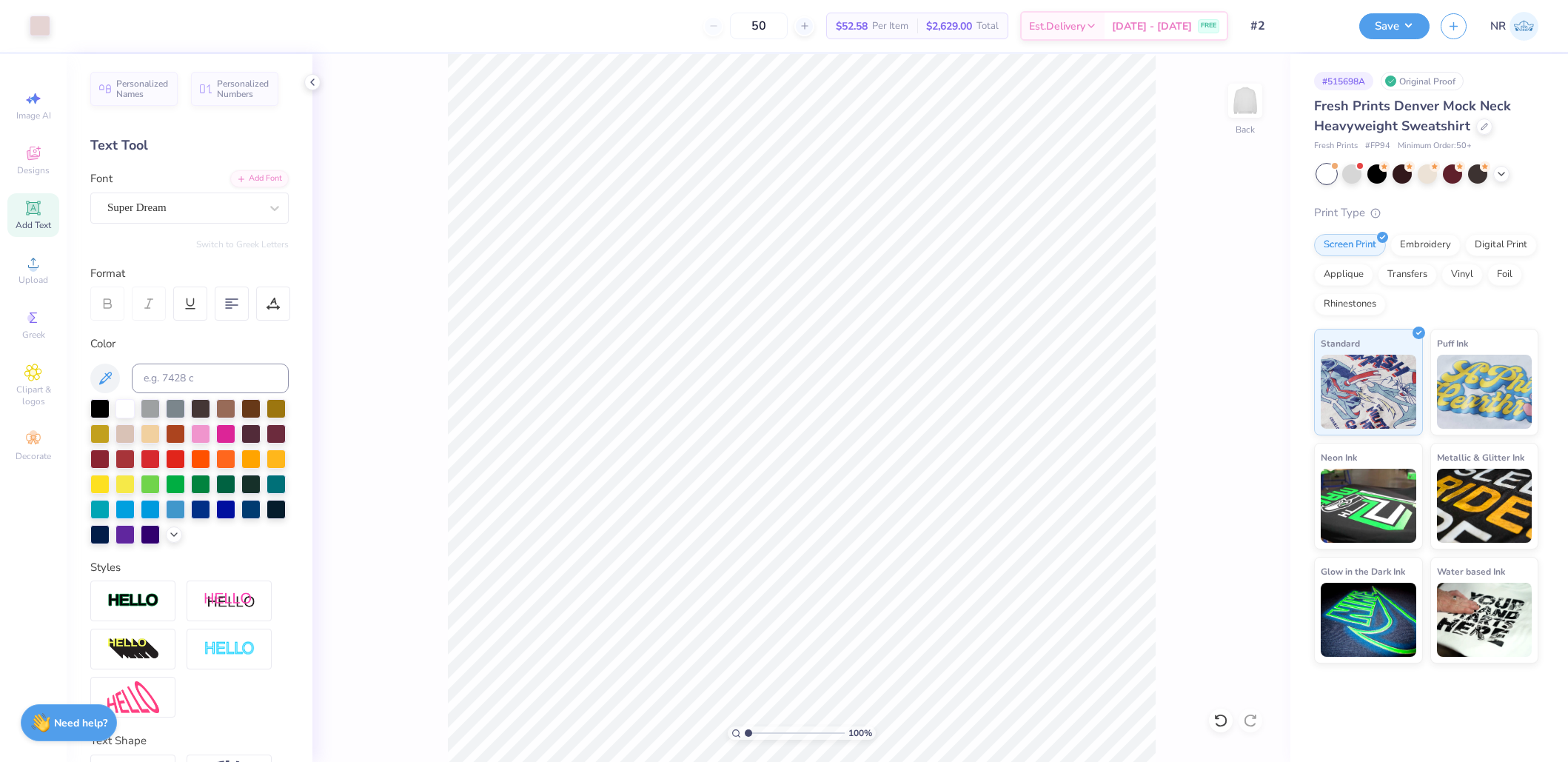
click at [40, 131] on div "Image AI Designs Add Text Upload Greek Clipart & logos Decorate" at bounding box center [33, 275] width 52 height 384
click at [40, 159] on icon at bounding box center [33, 153] width 18 height 18
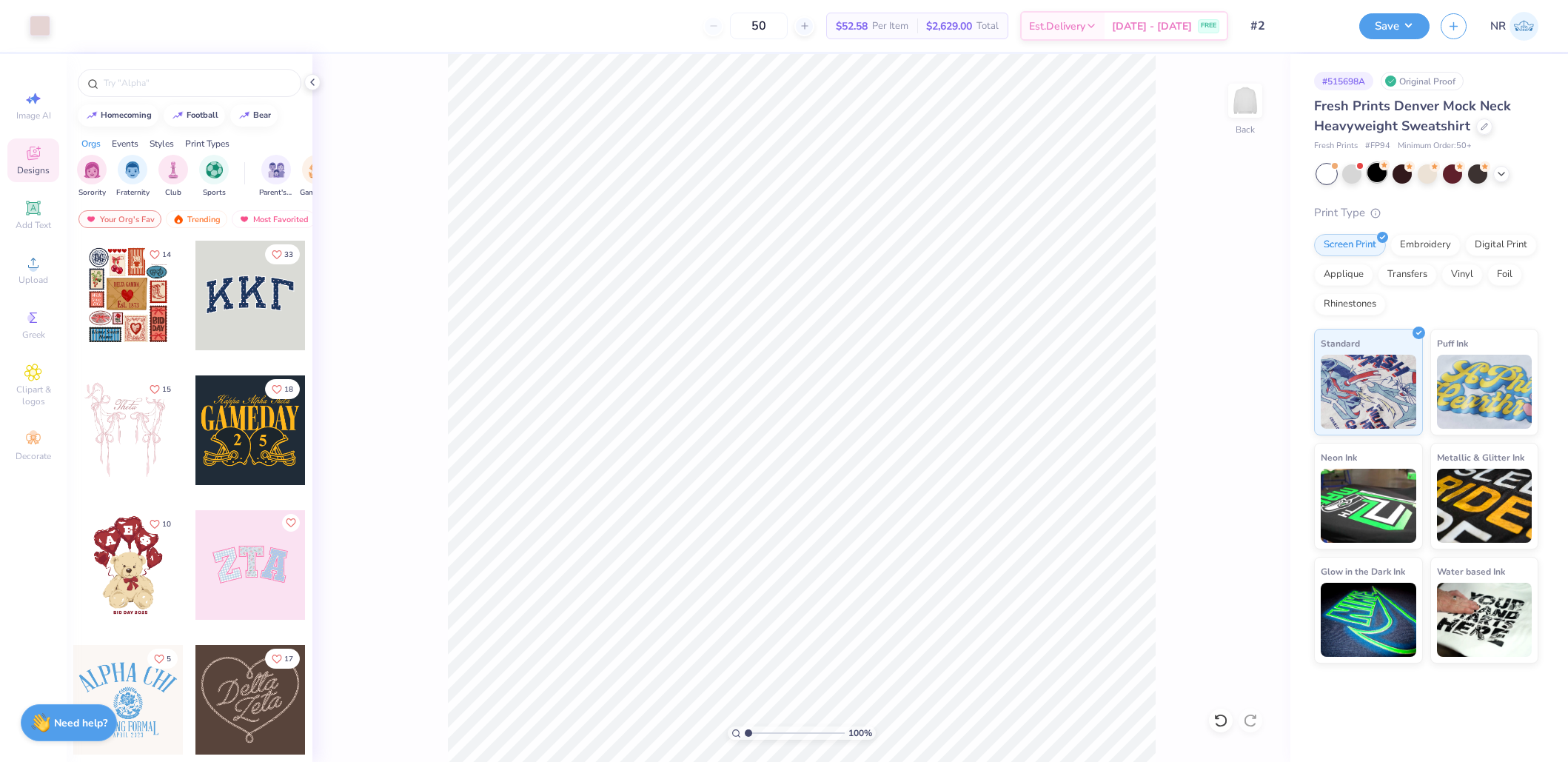
click at [1373, 170] on div at bounding box center [1377, 172] width 19 height 19
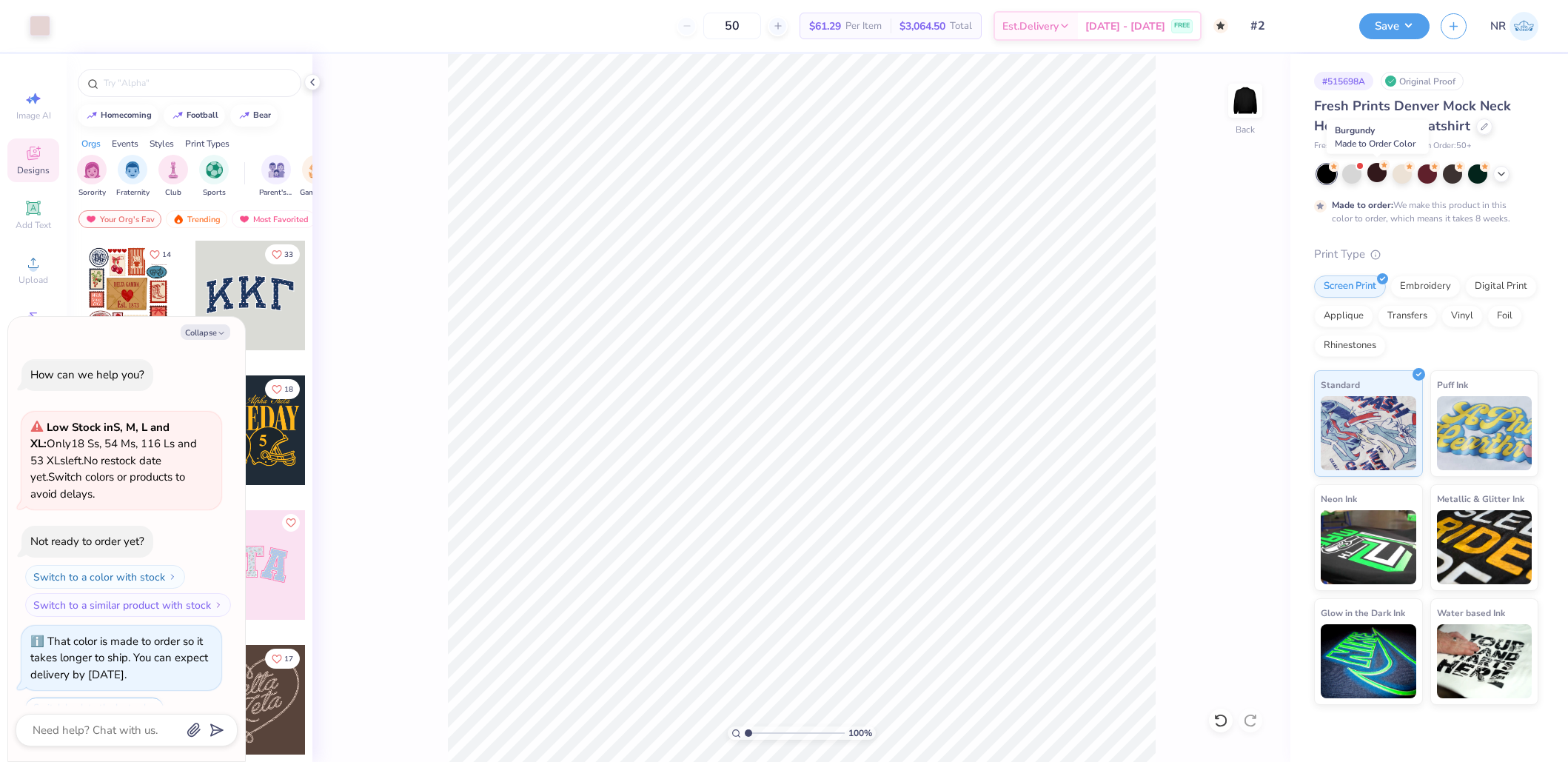
scroll to position [60, 0]
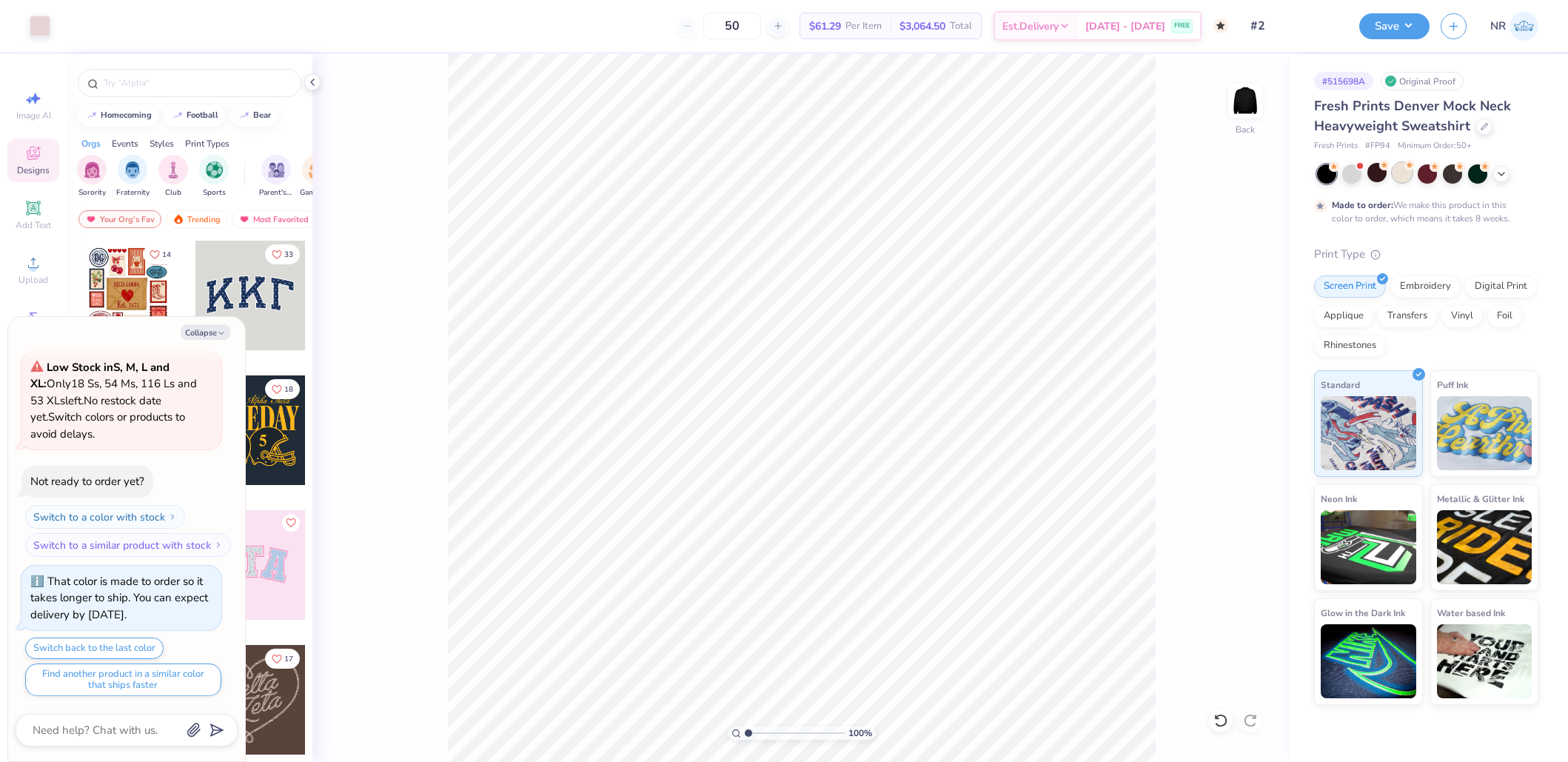
click at [1404, 172] on div at bounding box center [1402, 172] width 19 height 19
click at [1352, 172] on div at bounding box center [1351, 172] width 19 height 19
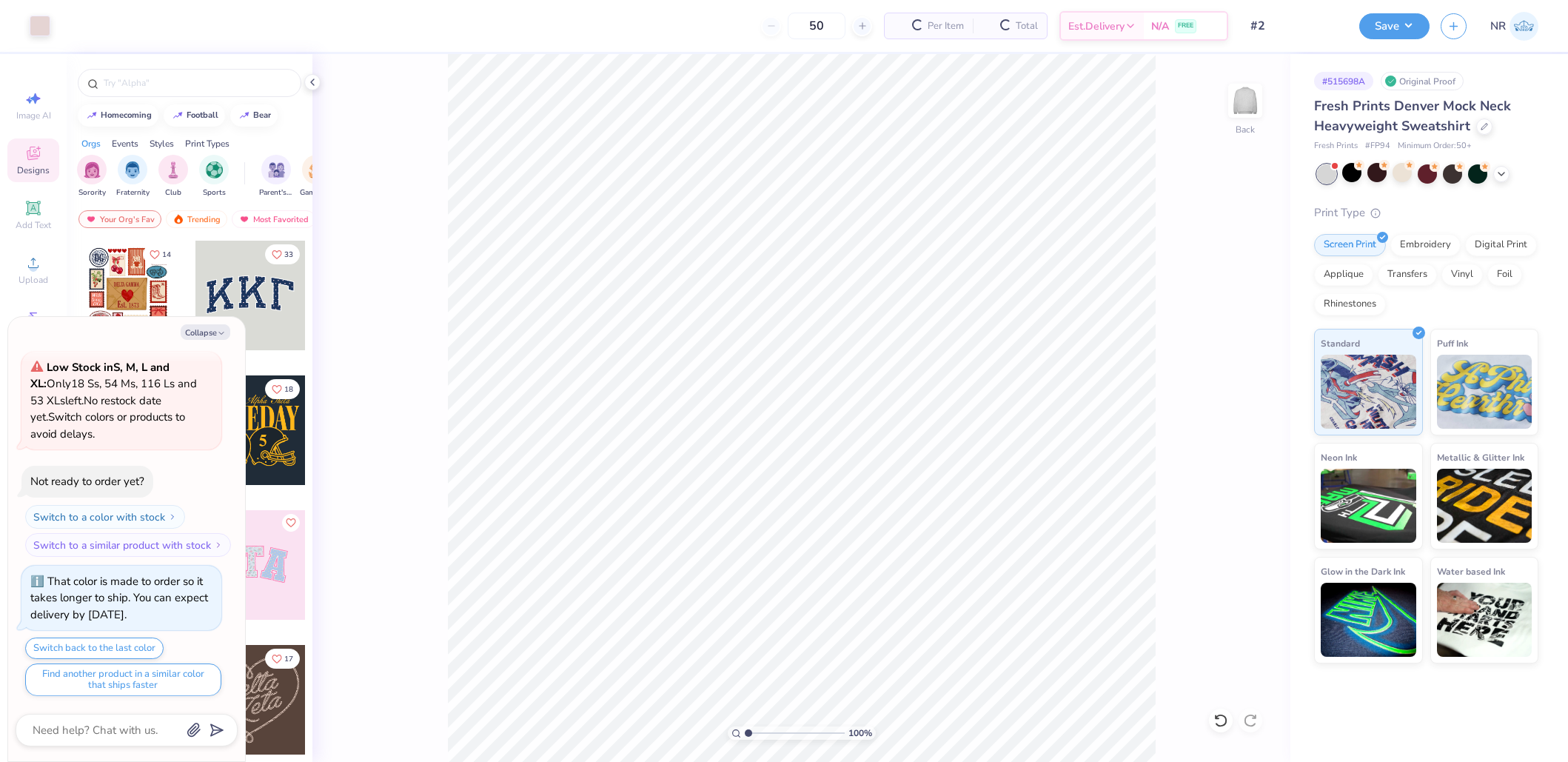
scroll to position [376, 0]
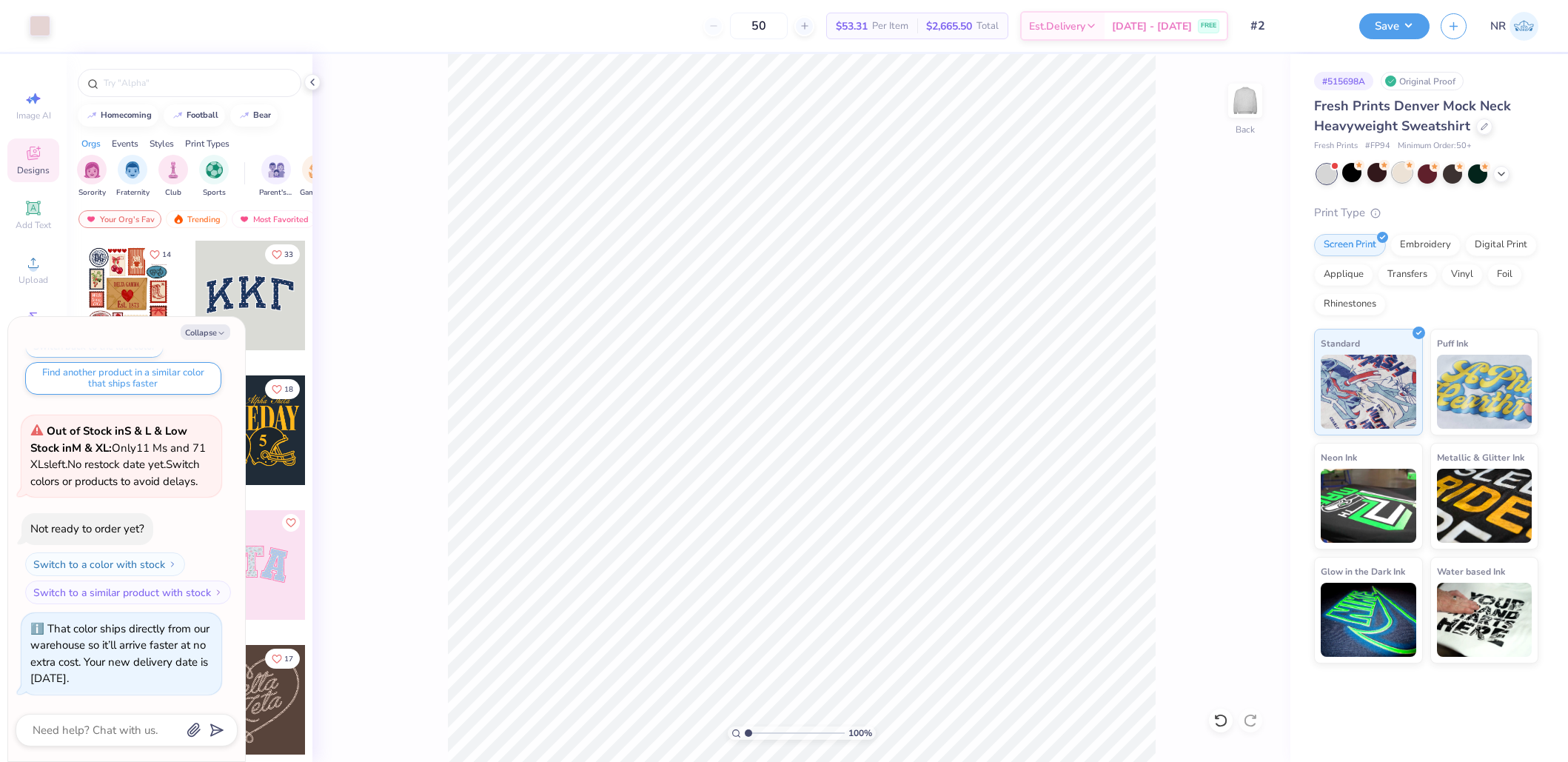
click at [1406, 169] on div at bounding box center [1402, 172] width 19 height 19
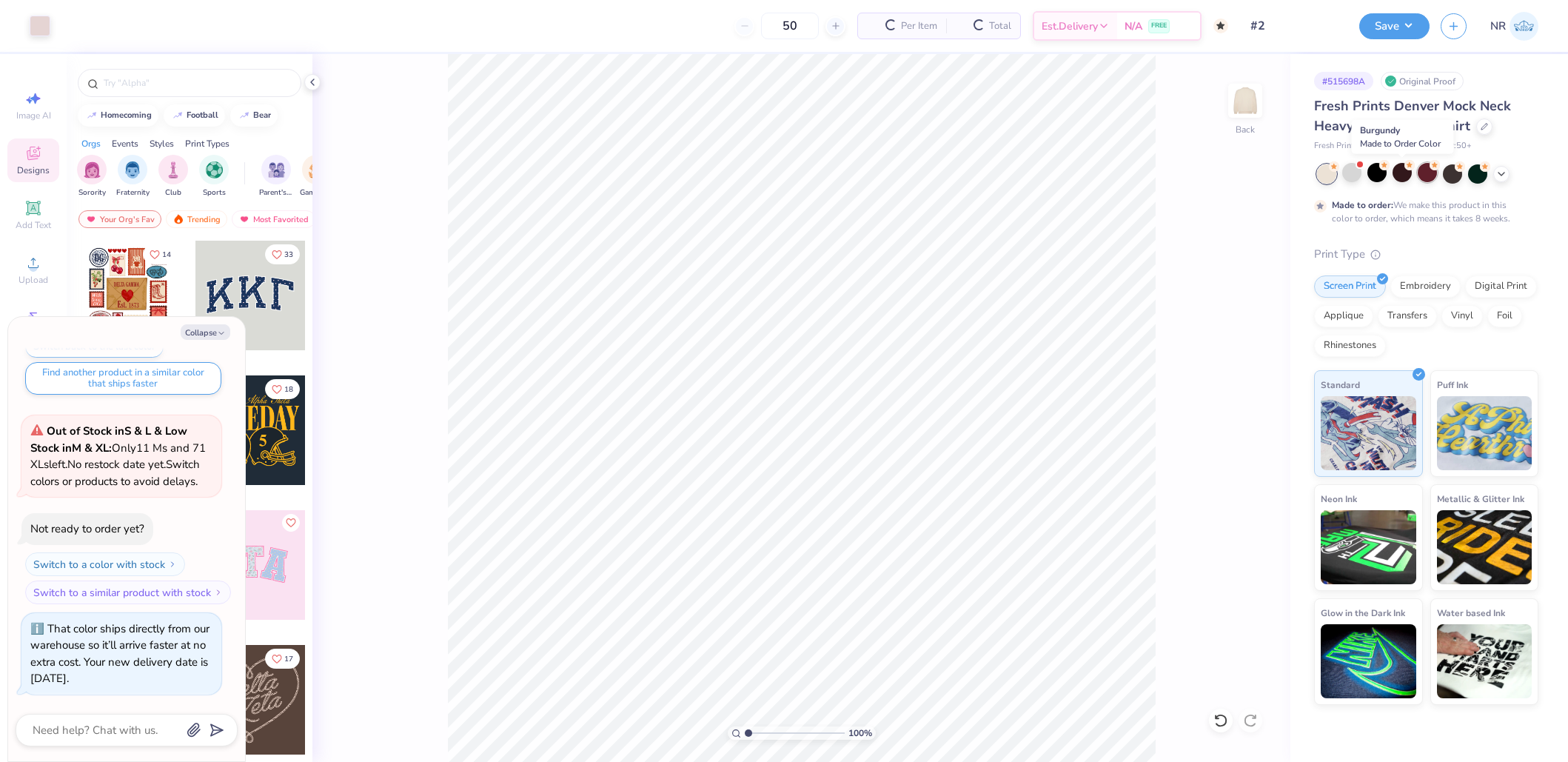
scroll to position [515, 0]
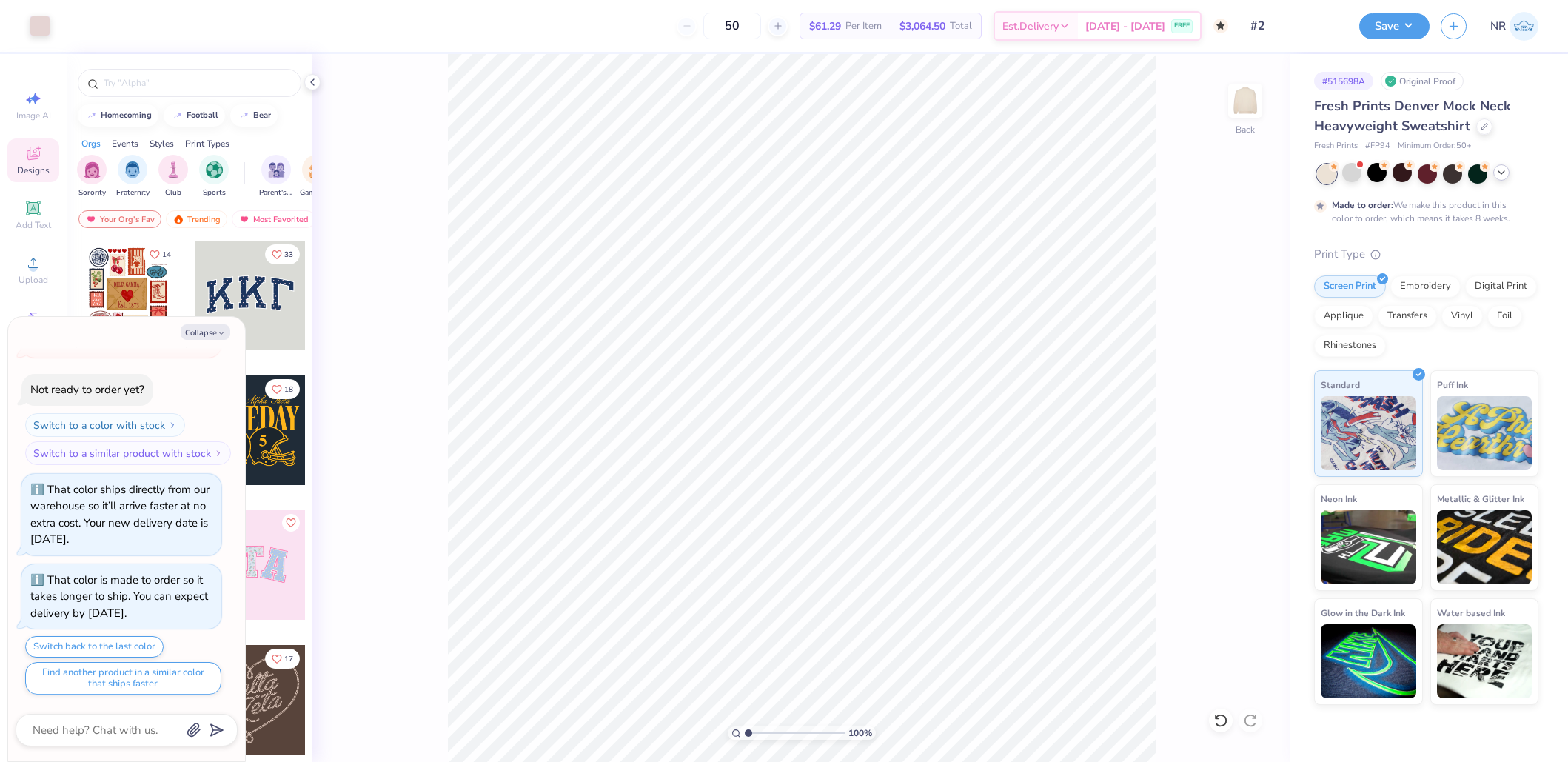
click at [1505, 169] on icon at bounding box center [1502, 172] width 12 height 12
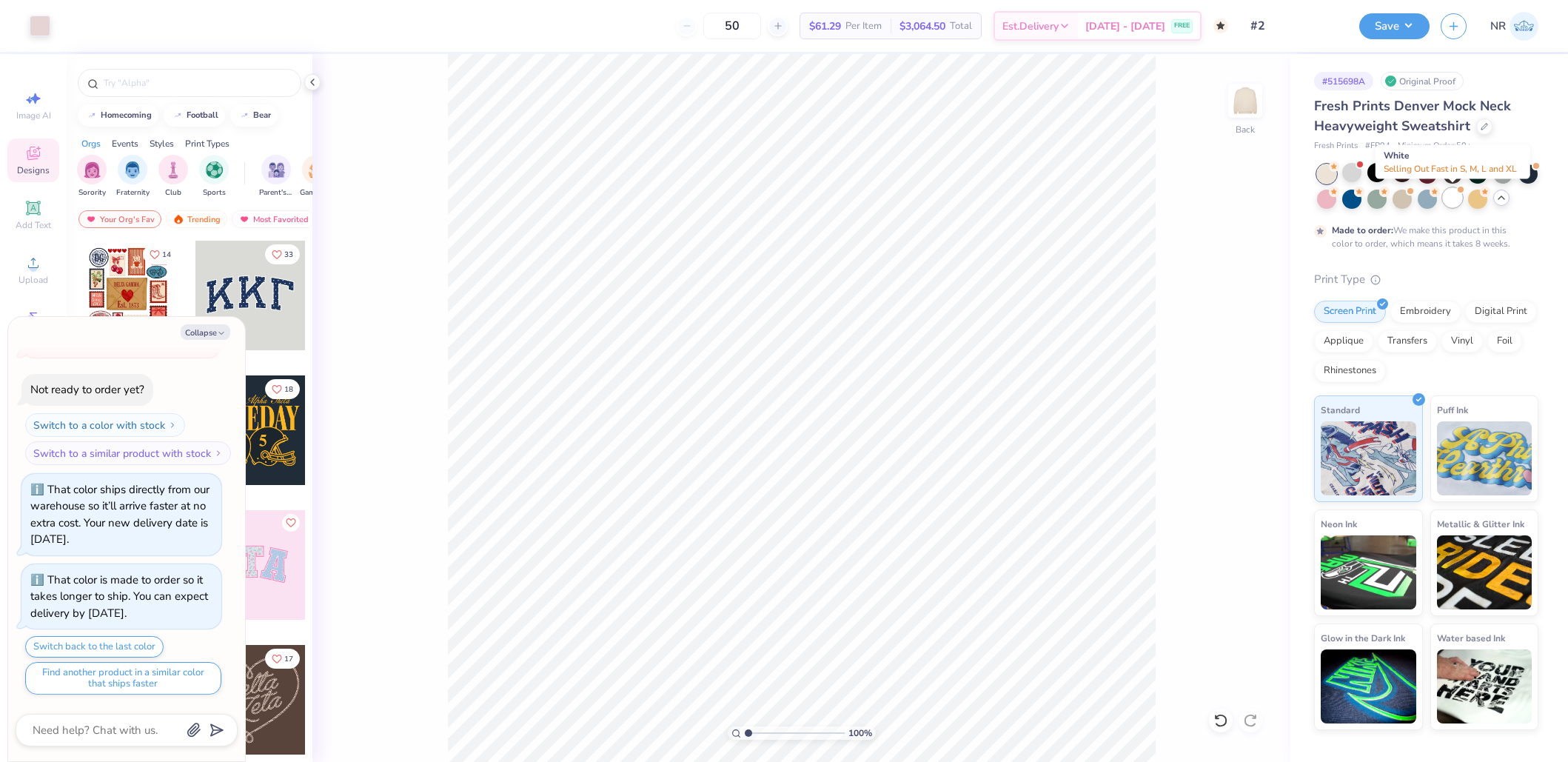
click at [1455, 197] on div at bounding box center [1453, 198] width 19 height 19
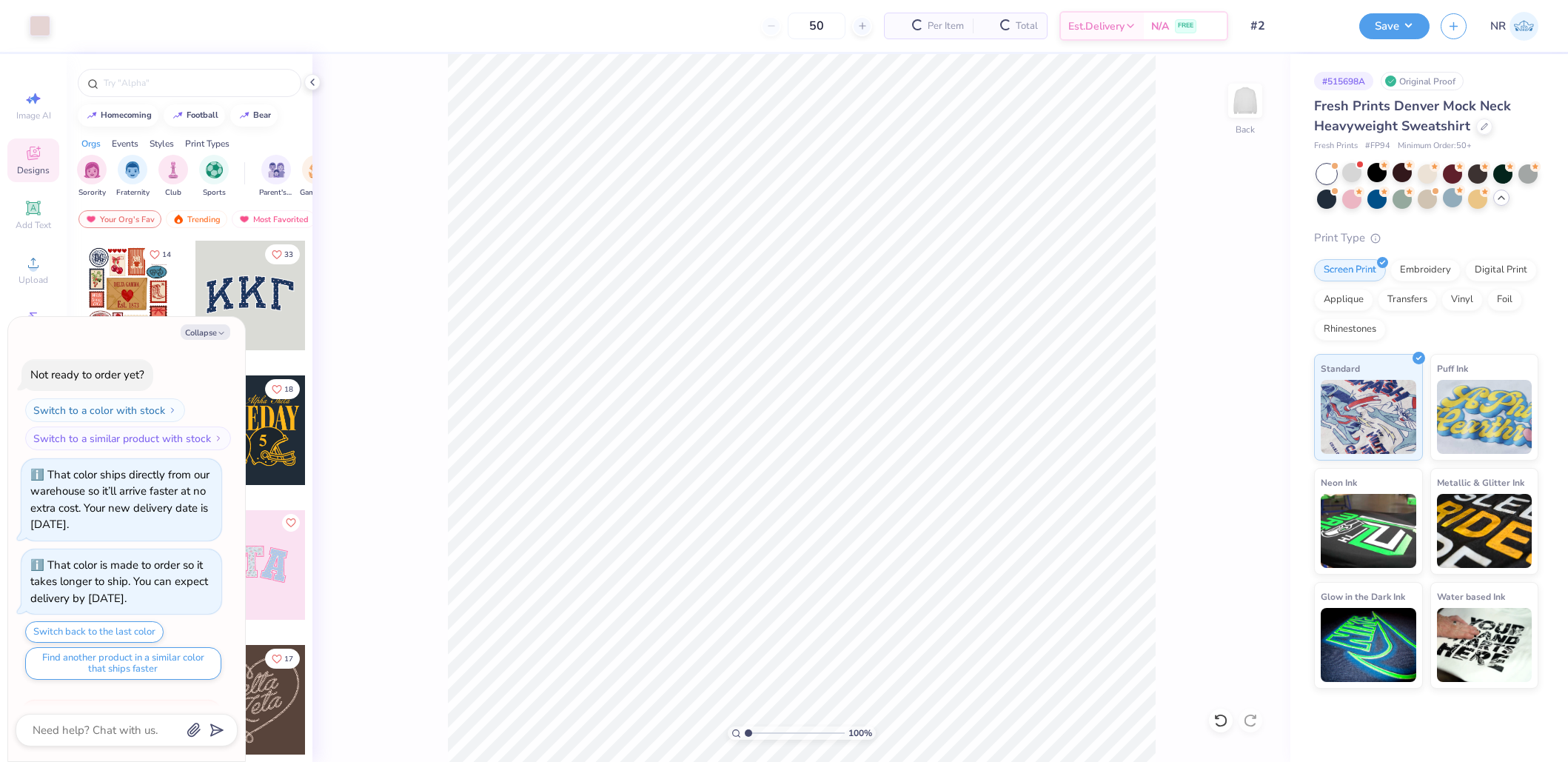
scroll to position [830, 0]
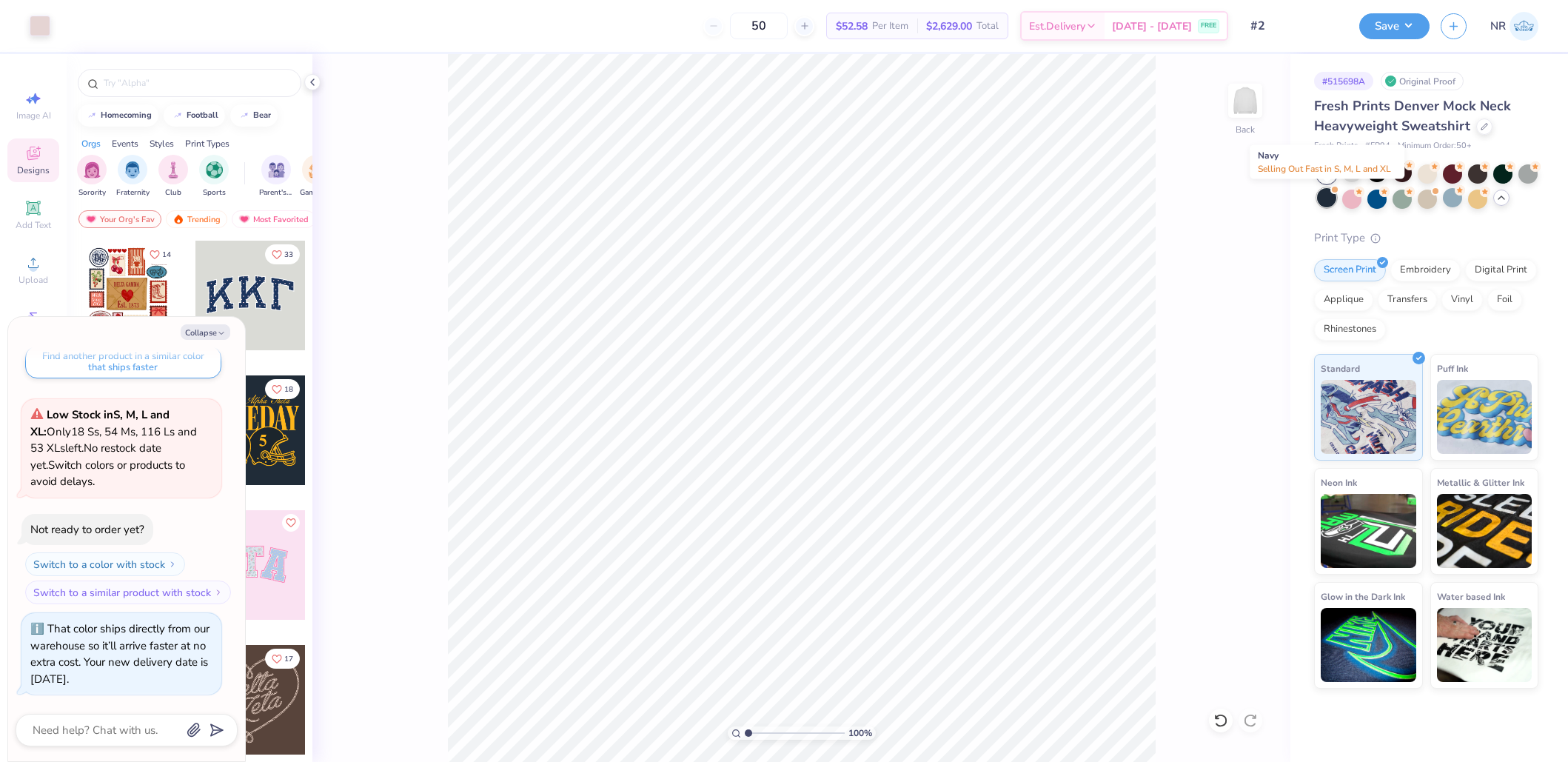
click at [1329, 196] on div at bounding box center [1327, 198] width 19 height 19
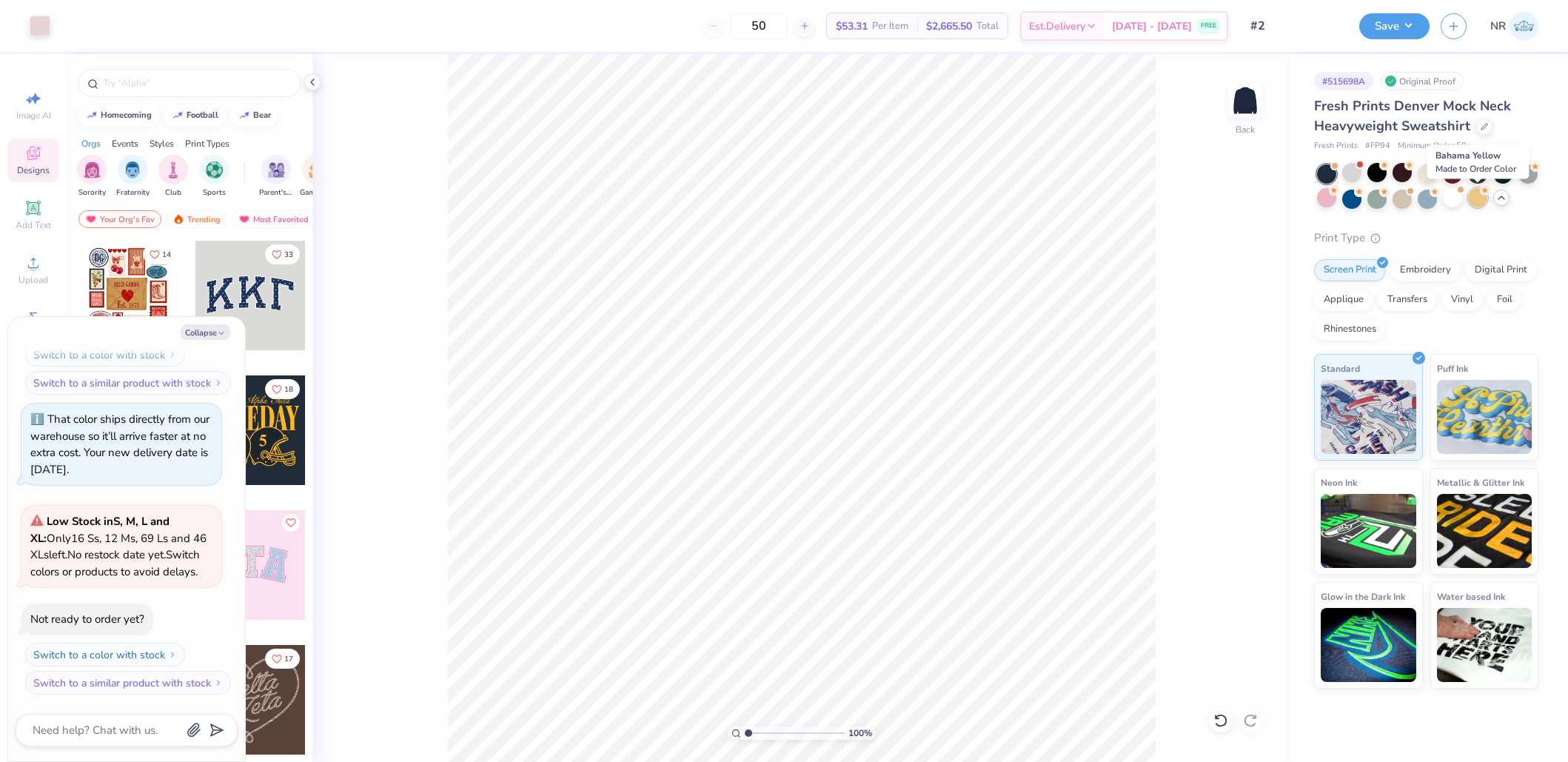
click at [1476, 200] on div at bounding box center [1478, 198] width 19 height 19
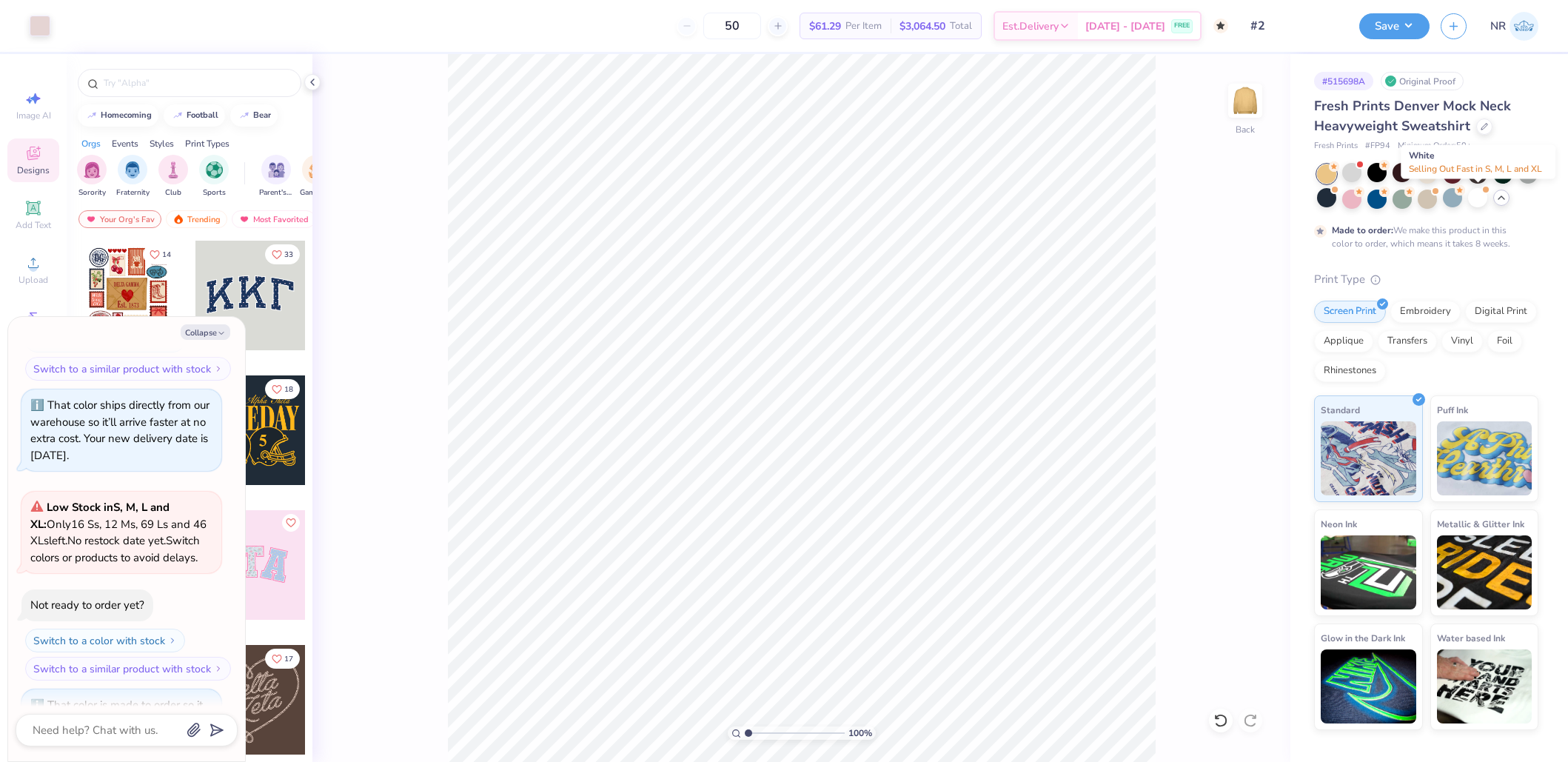
scroll to position [1179, 0]
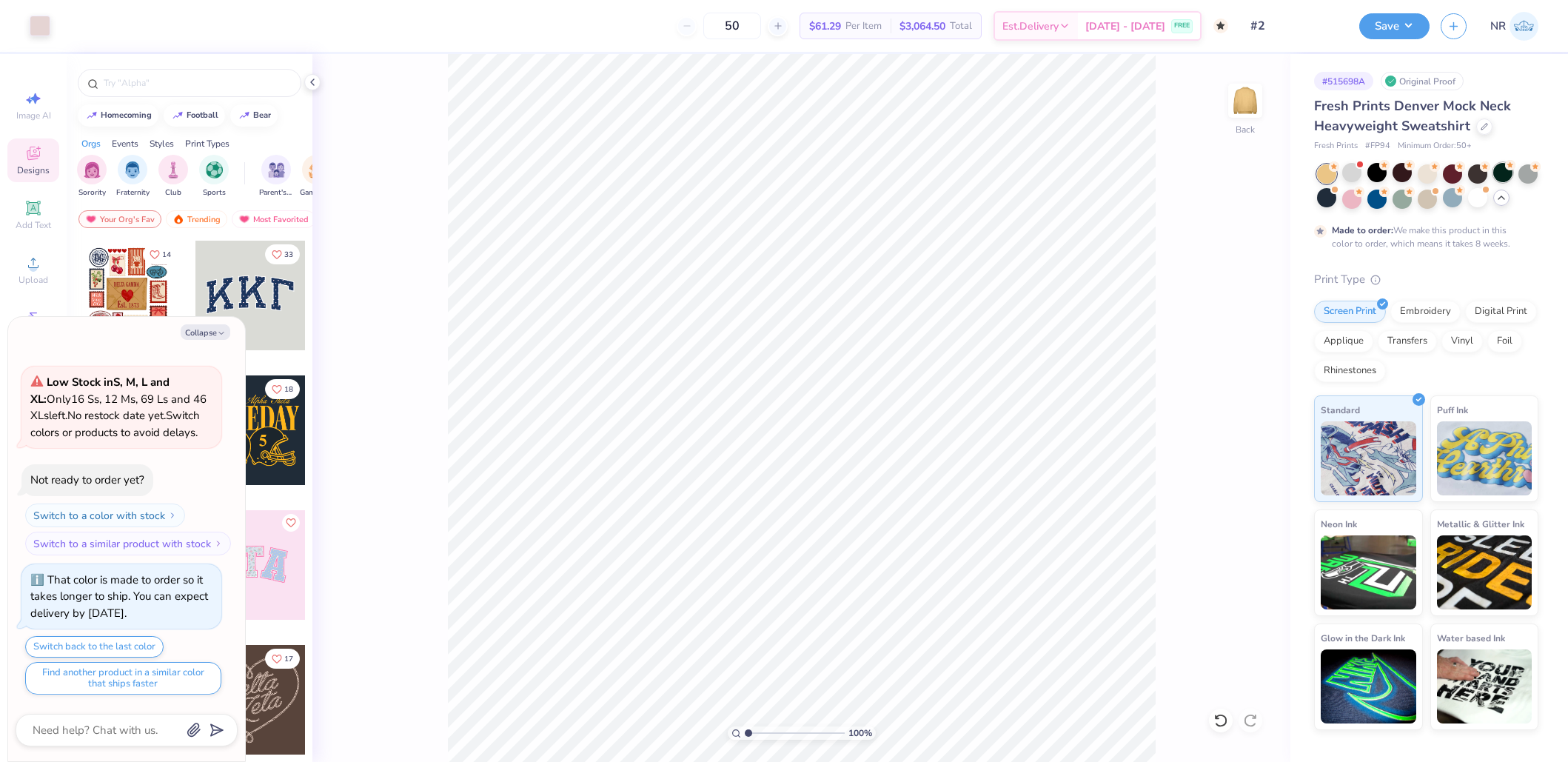
click at [1510, 169] on div at bounding box center [1503, 172] width 19 height 19
click at [1461, 174] on div at bounding box center [1453, 172] width 19 height 19
click at [1345, 157] on div "Fresh Prints Denver Mock Neck Heavyweight Sweatshirt Fresh Prints # FP94 Minimu…" at bounding box center [1426, 413] width 224 height 633
click at [1345, 169] on div at bounding box center [1351, 172] width 19 height 19
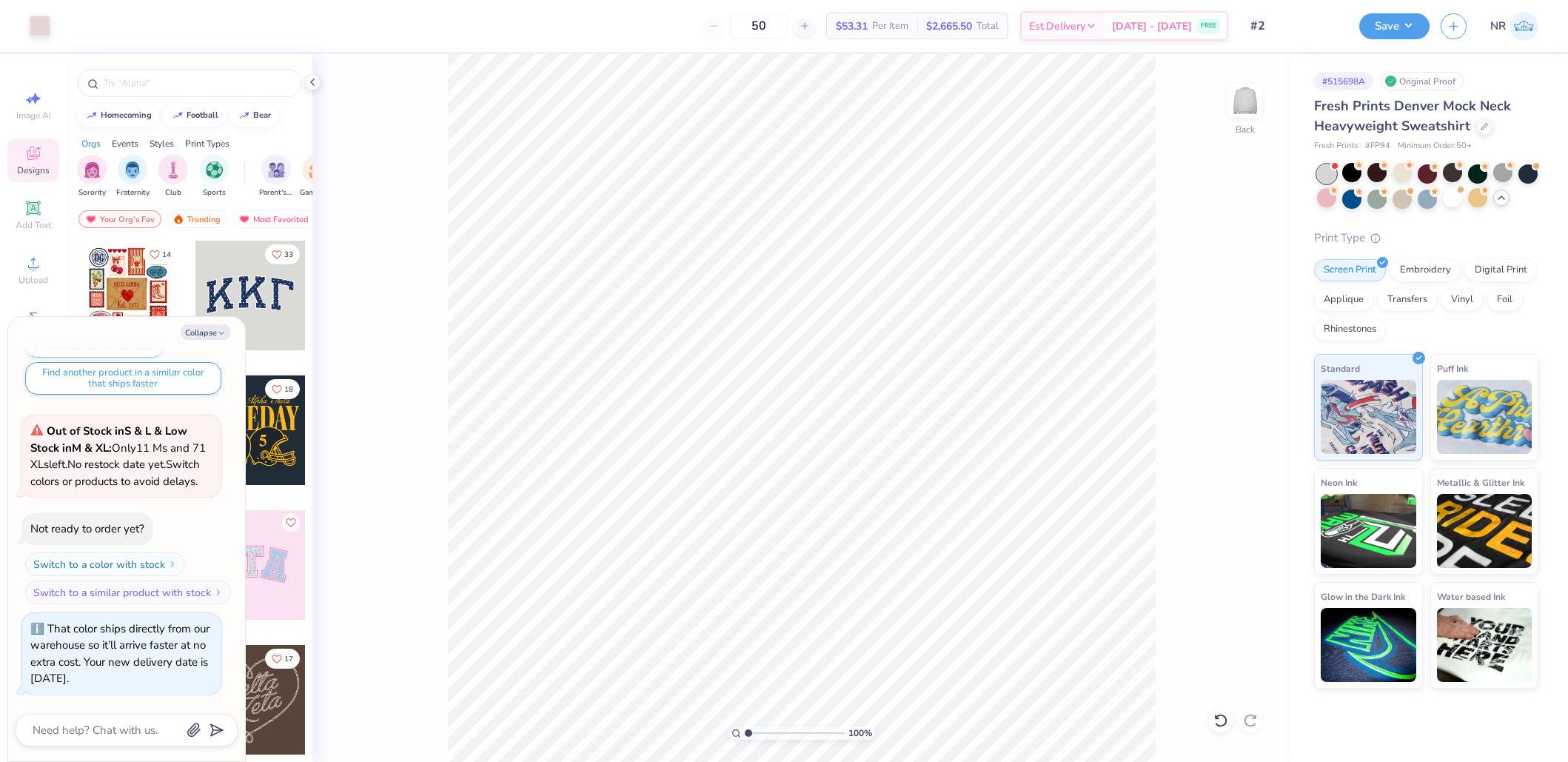
click at [1324, 174] on div at bounding box center [1327, 174] width 19 height 19
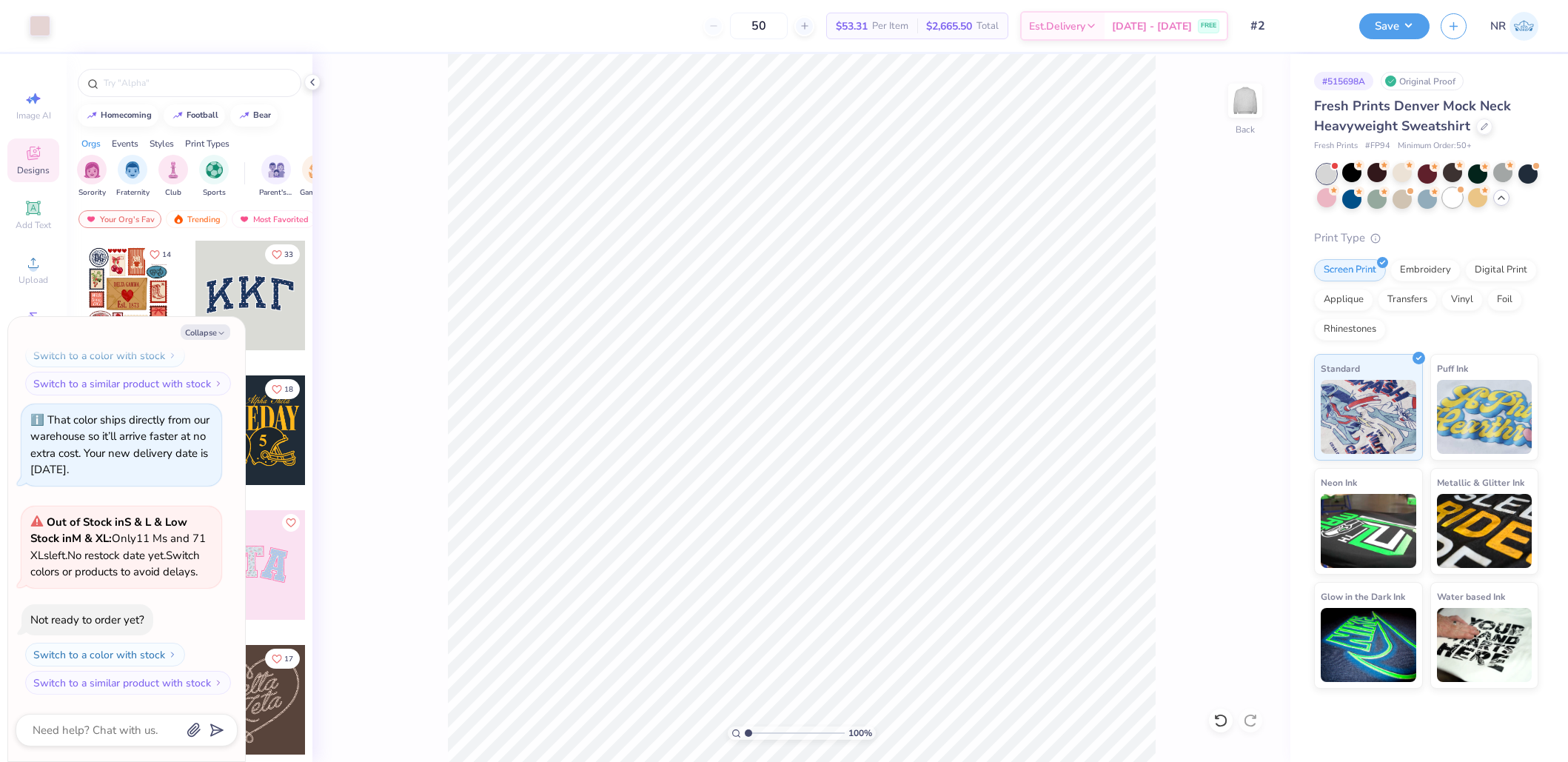
click at [1448, 196] on div at bounding box center [1453, 198] width 19 height 19
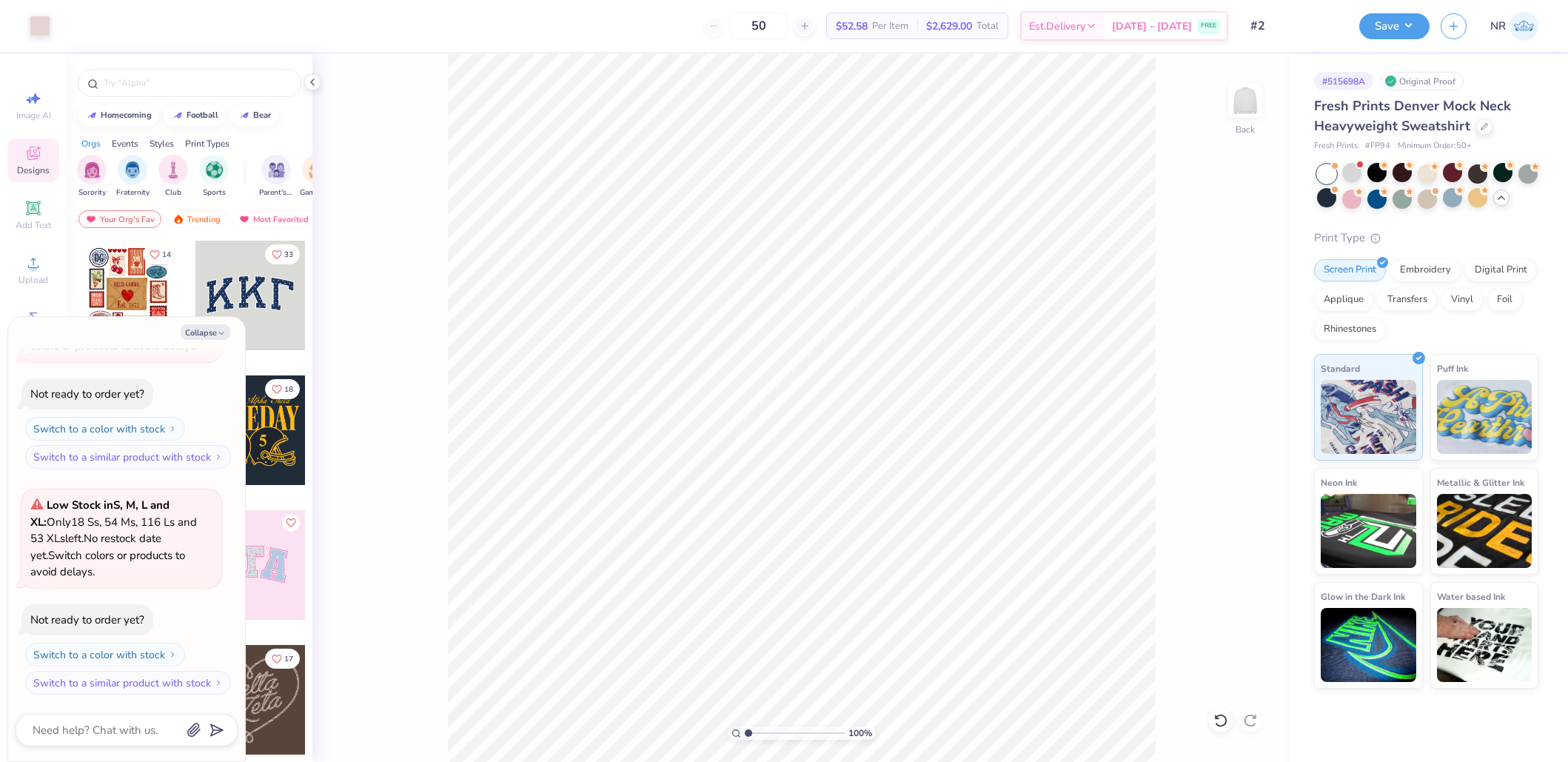
click at [1506, 199] on icon at bounding box center [1502, 198] width 12 height 12
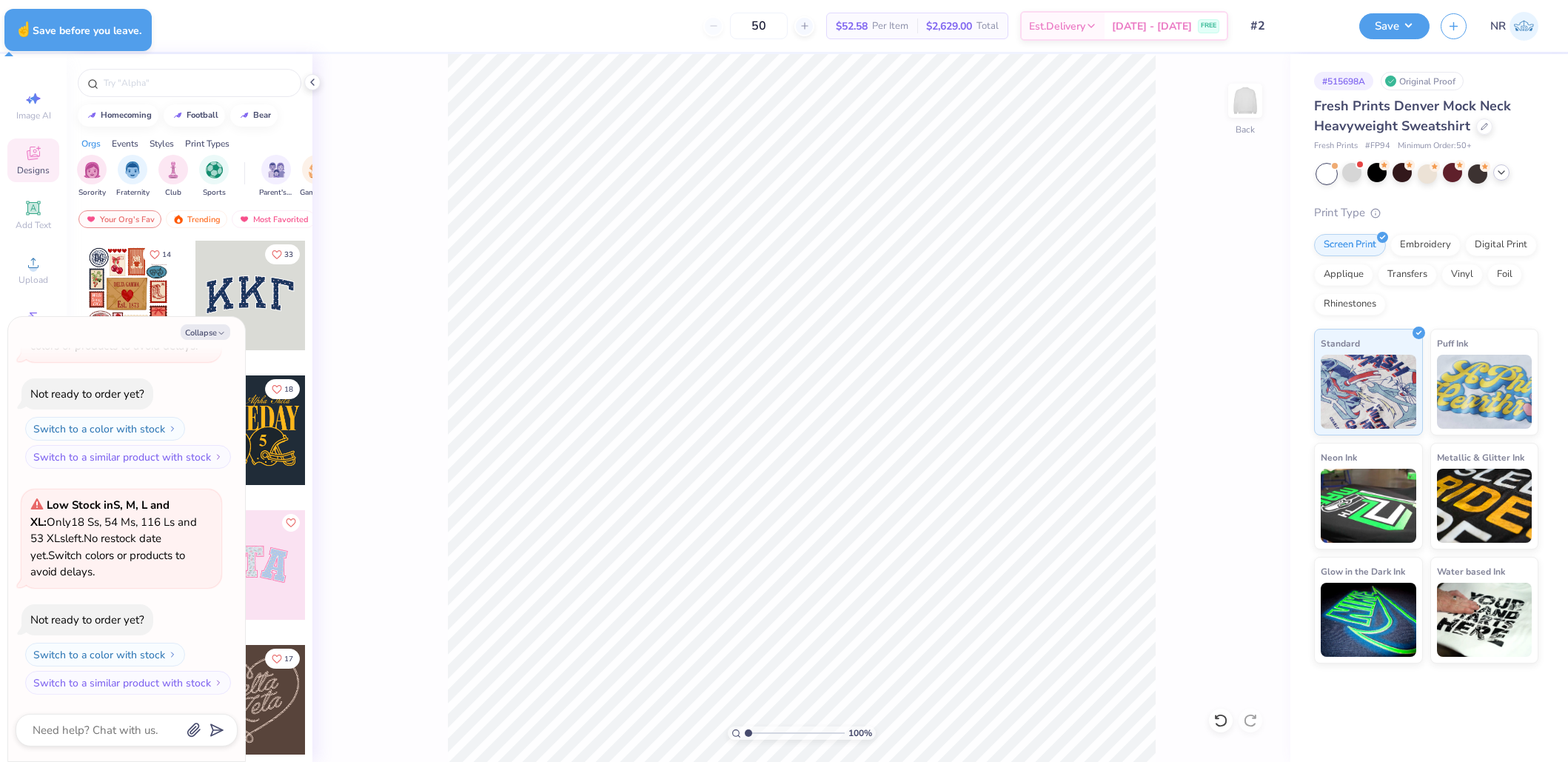
type textarea "x"
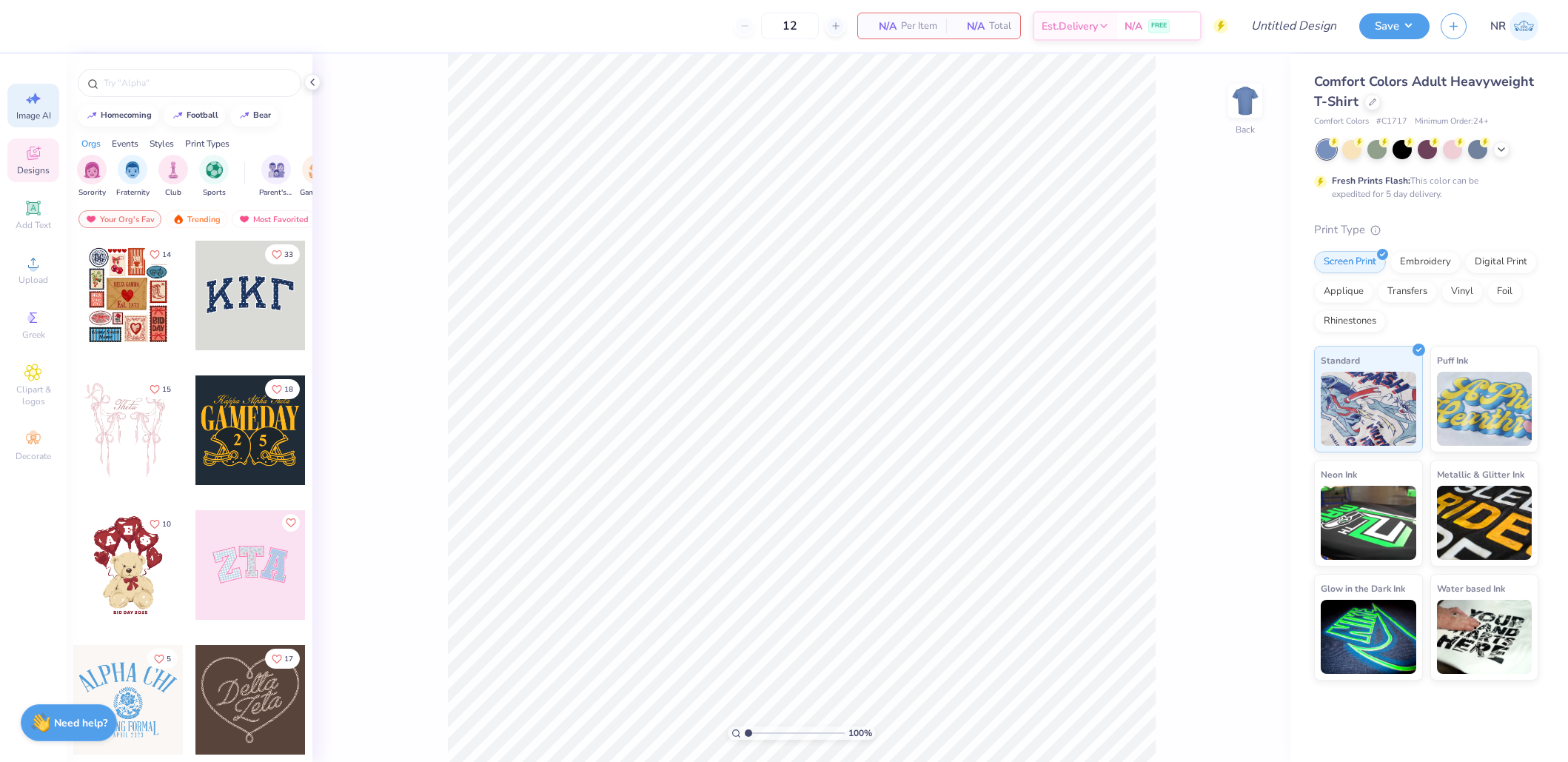
click at [32, 102] on icon at bounding box center [33, 98] width 18 height 18
select select "4"
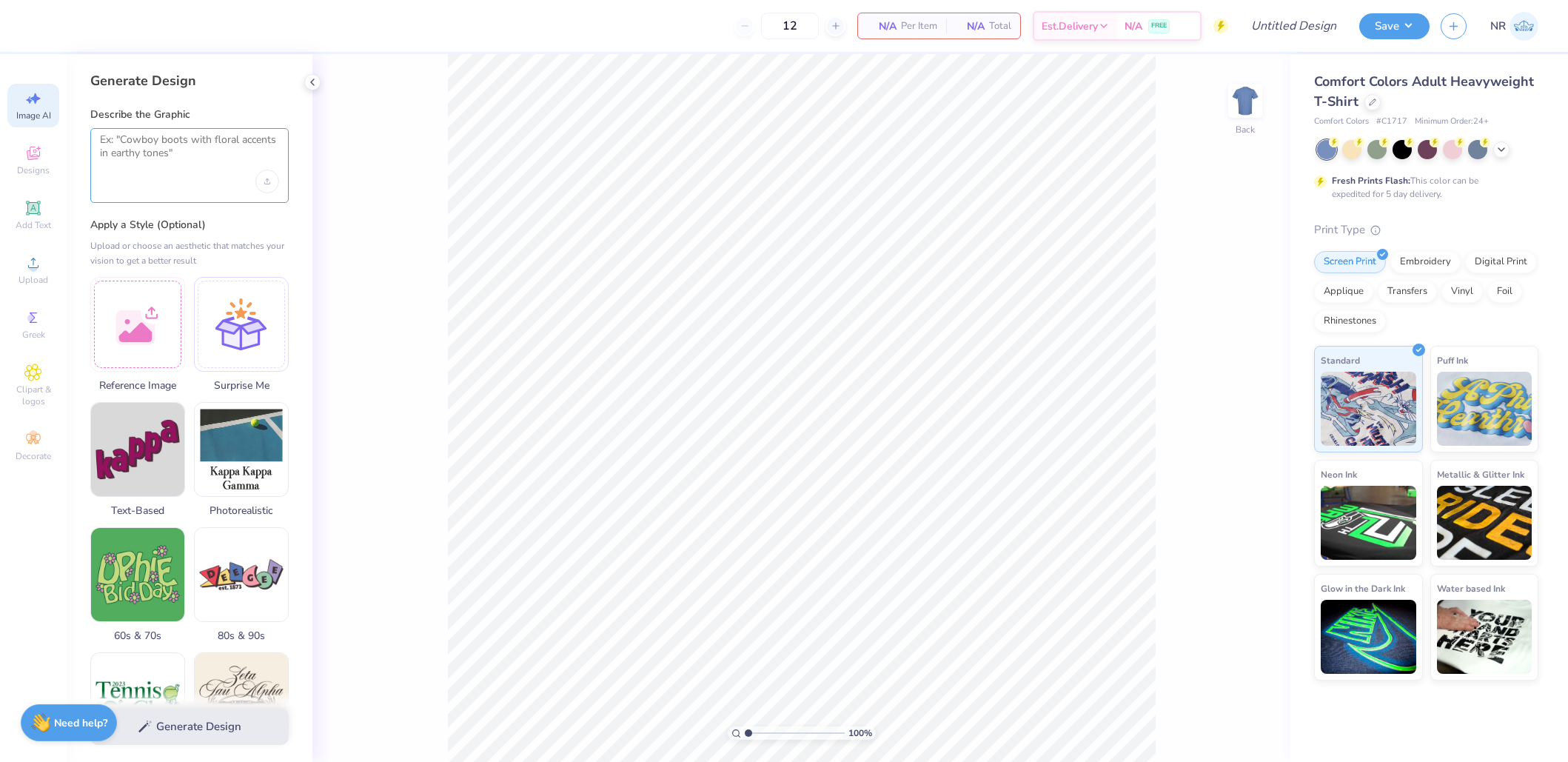
click at [180, 159] on textarea at bounding box center [189, 151] width 179 height 37
paste textarea "“Collegiate sports hoodie design for Men’s Volleyball Club. Bold athletic block…"
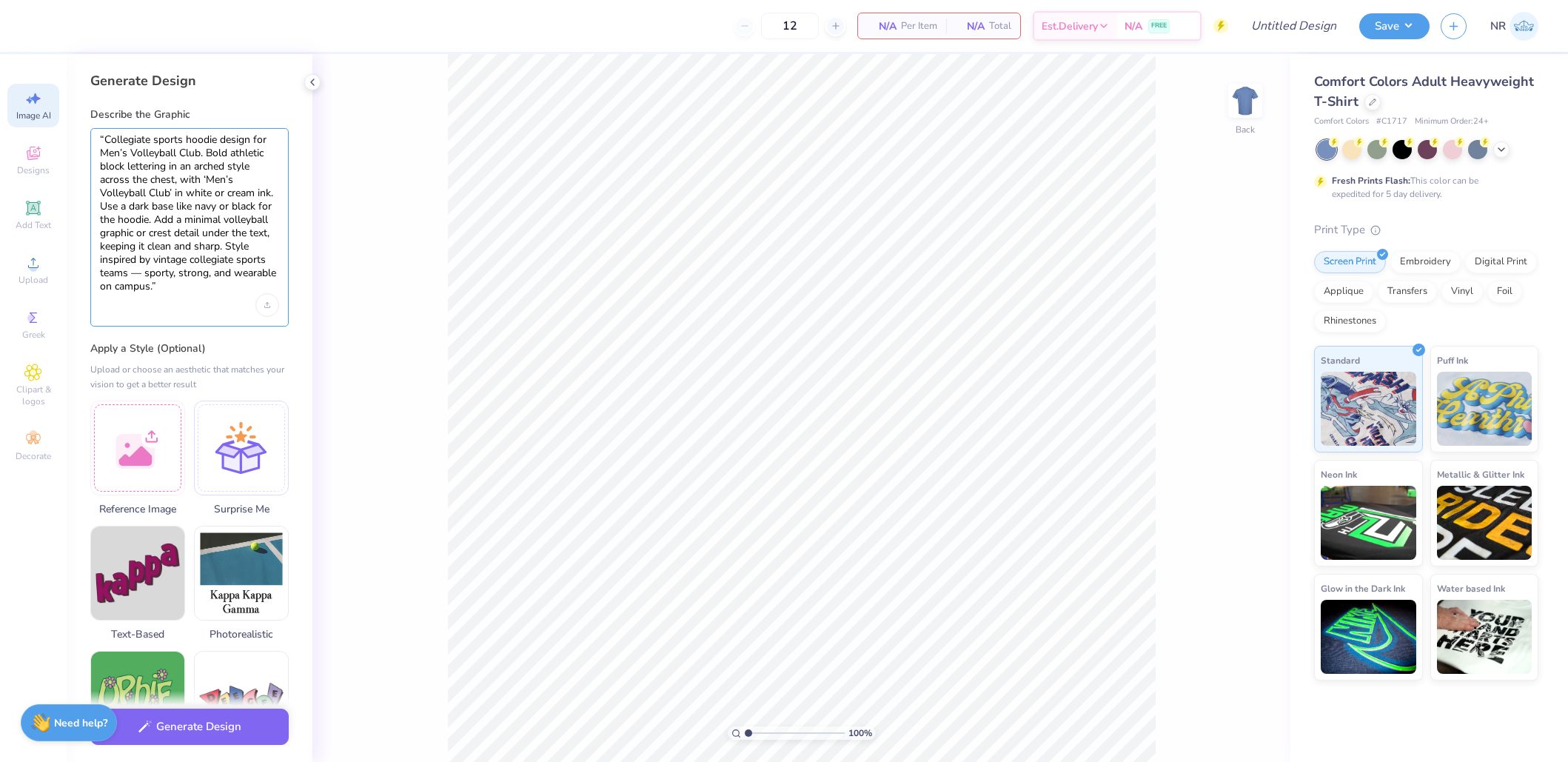
type textarea "“Collegiate sports hoodie design for Men’s Volleyball Club. Bold athletic block…"
click at [134, 441] on div at bounding box center [138, 445] width 95 height 95
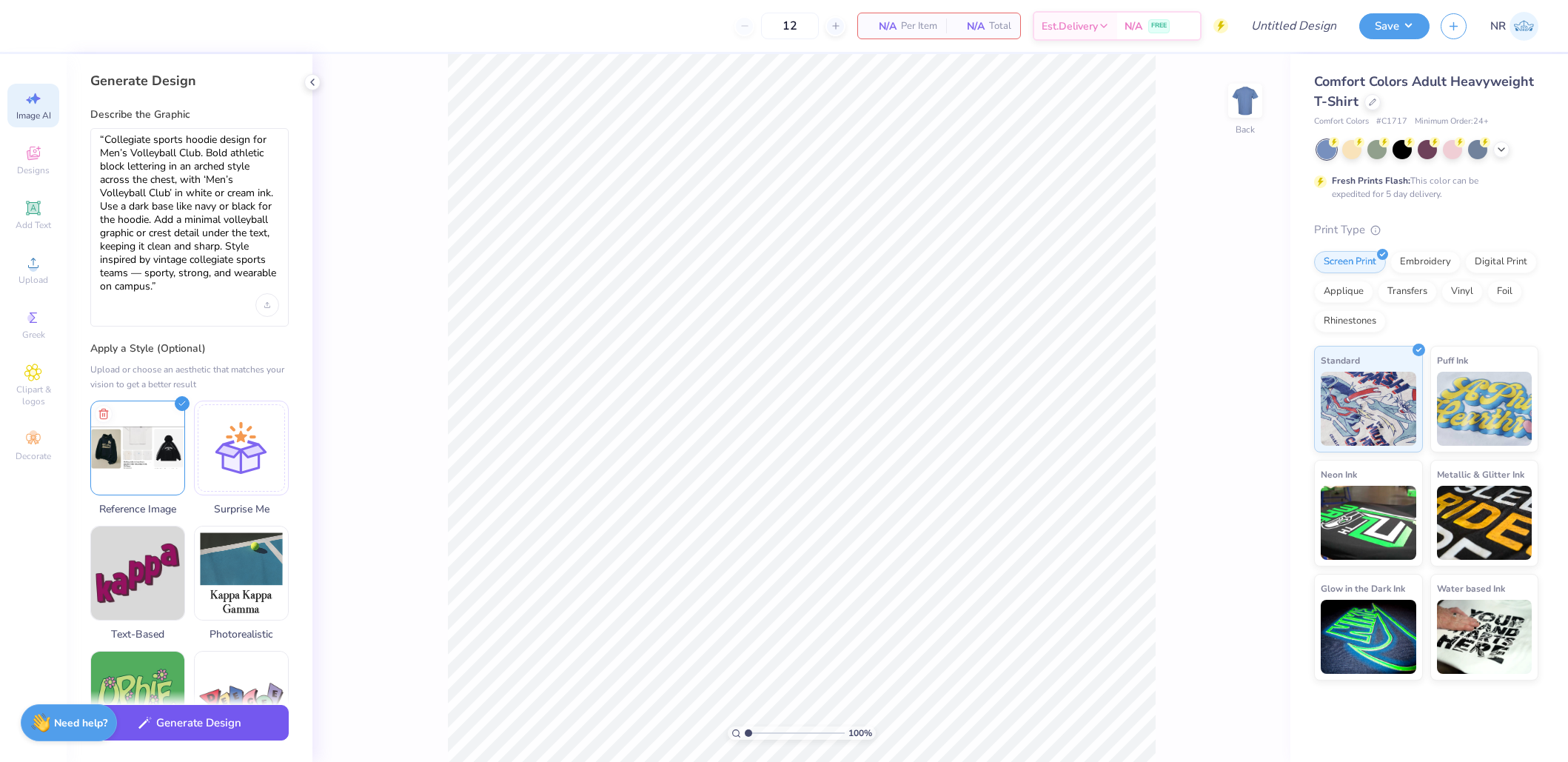
click at [220, 728] on button "Generate Design" at bounding box center [190, 722] width 199 height 36
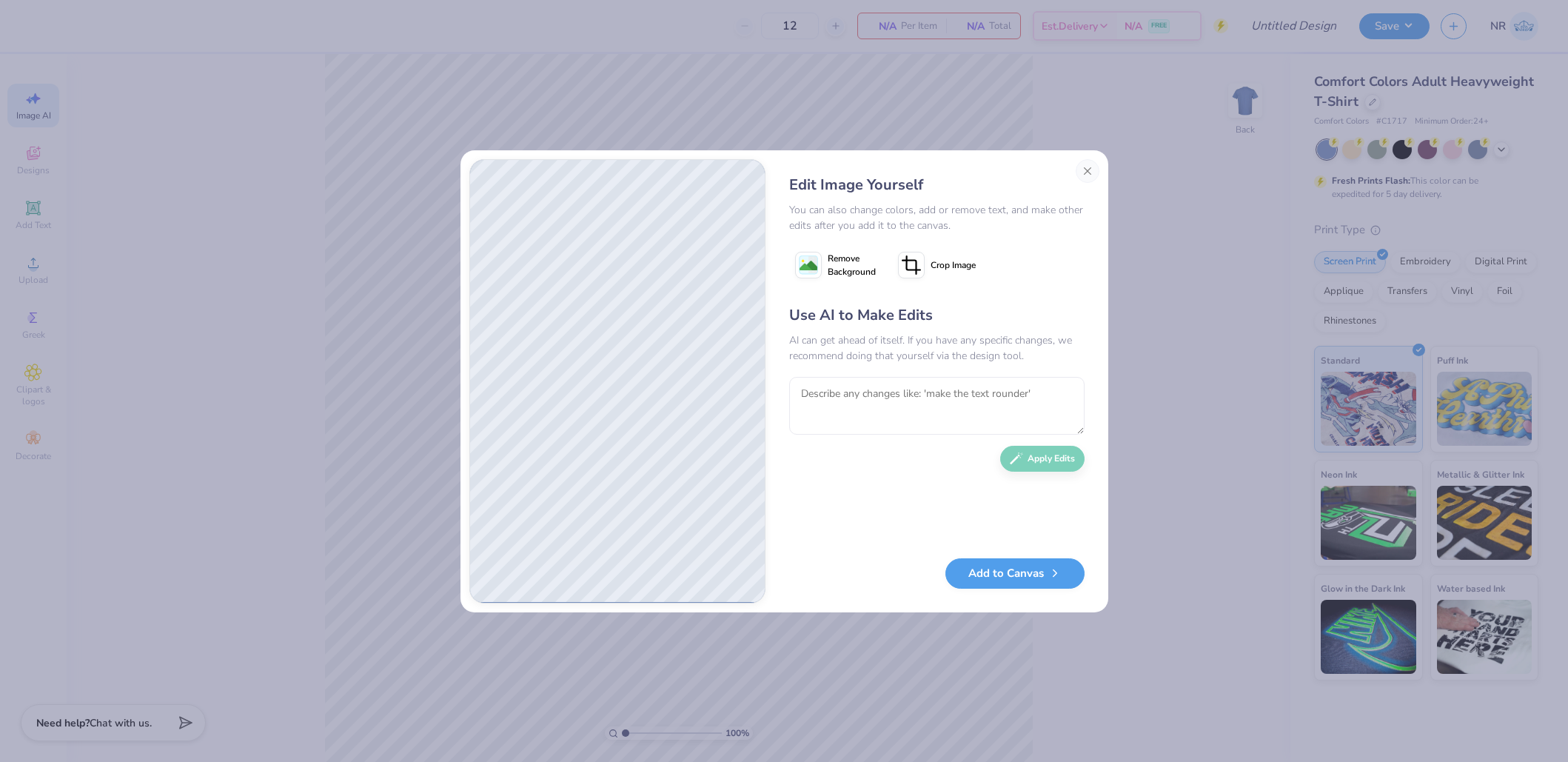
click at [912, 265] on icon at bounding box center [912, 265] width 26 height 26
click at [936, 265] on icon at bounding box center [937, 265] width 9 height 9
click at [841, 261] on span "Remove Background" at bounding box center [851, 265] width 48 height 26
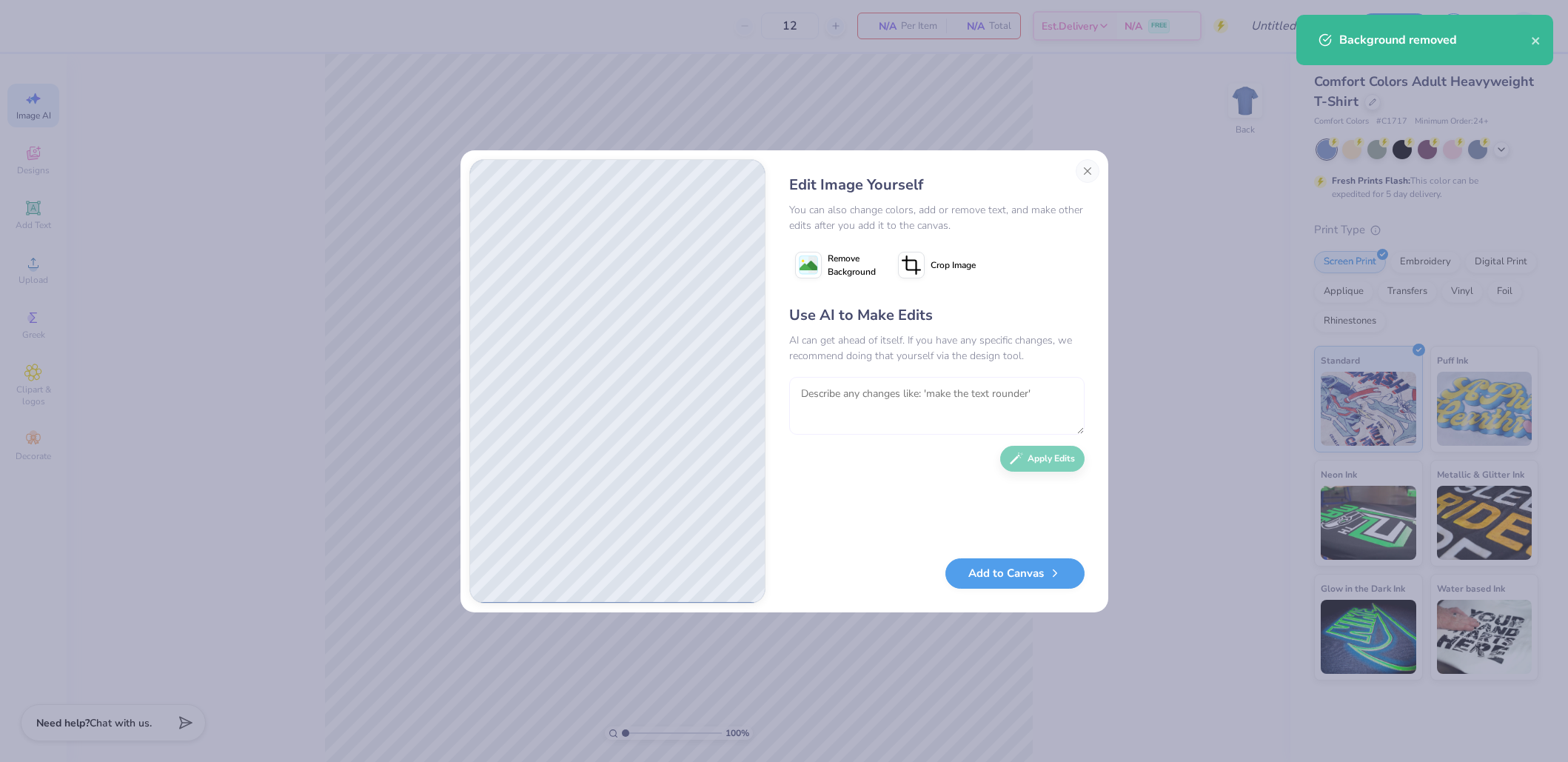
click at [884, 401] on textarea at bounding box center [937, 406] width 295 height 58
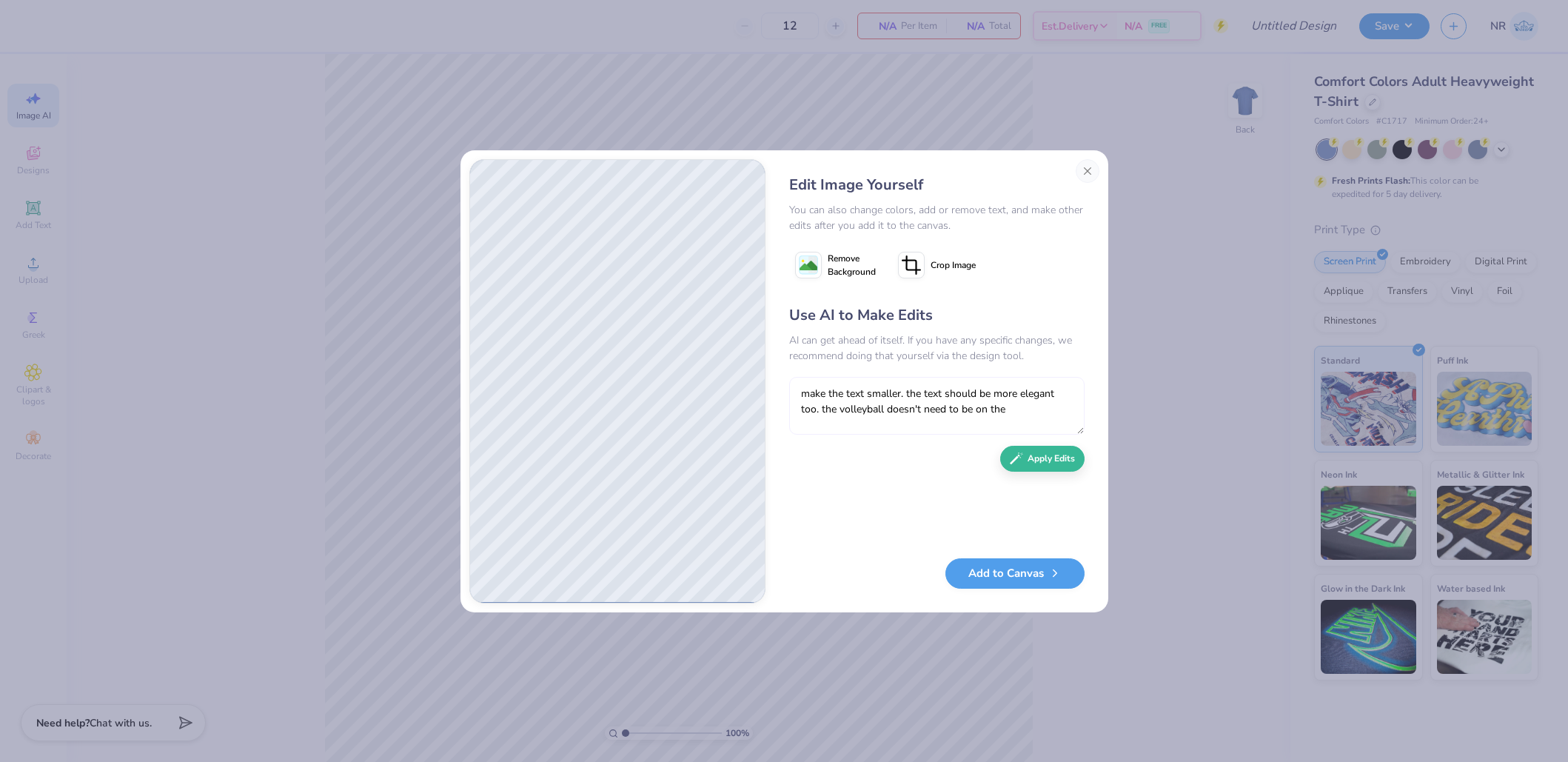
click at [889, 408] on textarea "make the text smaller. the text should be more elegant too. the volleyball does…" at bounding box center [937, 406] width 295 height 58
click at [1038, 404] on textarea "make the text smaller. the text should be more elegant too. the volleyball icon…" at bounding box center [937, 406] width 295 height 58
click at [874, 420] on textarea "make the text smaller. the text should be more elegant too. the volleyball icon…" at bounding box center [937, 406] width 295 height 58
type textarea "make the text smaller. the text should be more elegant too. the volleyball icon…"
click at [1038, 456] on button "Apply Edits" at bounding box center [1042, 454] width 84 height 26
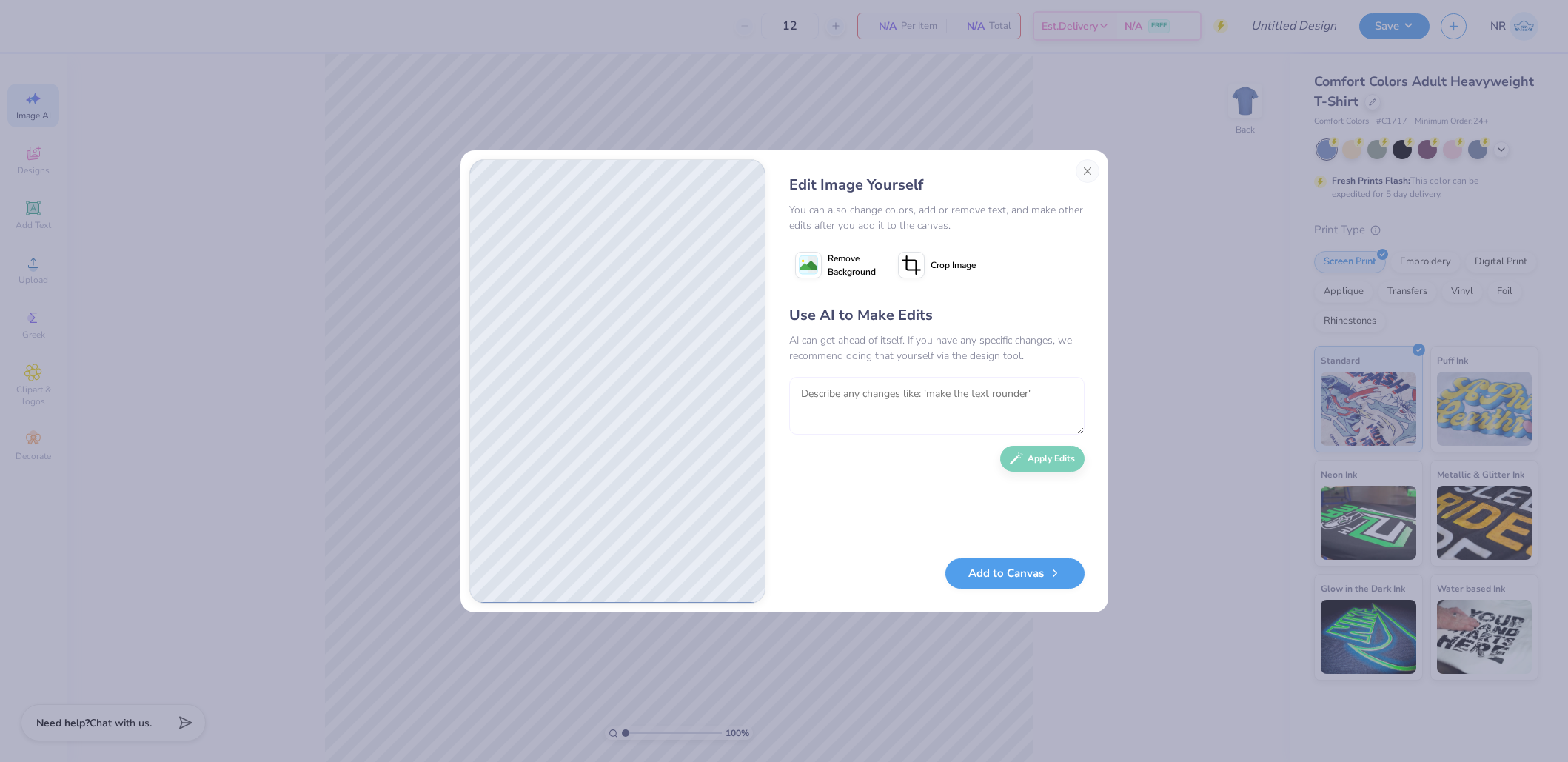
click at [950, 411] on textarea at bounding box center [937, 406] width 295 height 58
type textarea "change the text to black color"
click at [924, 407] on textarea "change the text to black color" at bounding box center [937, 406] width 295 height 58
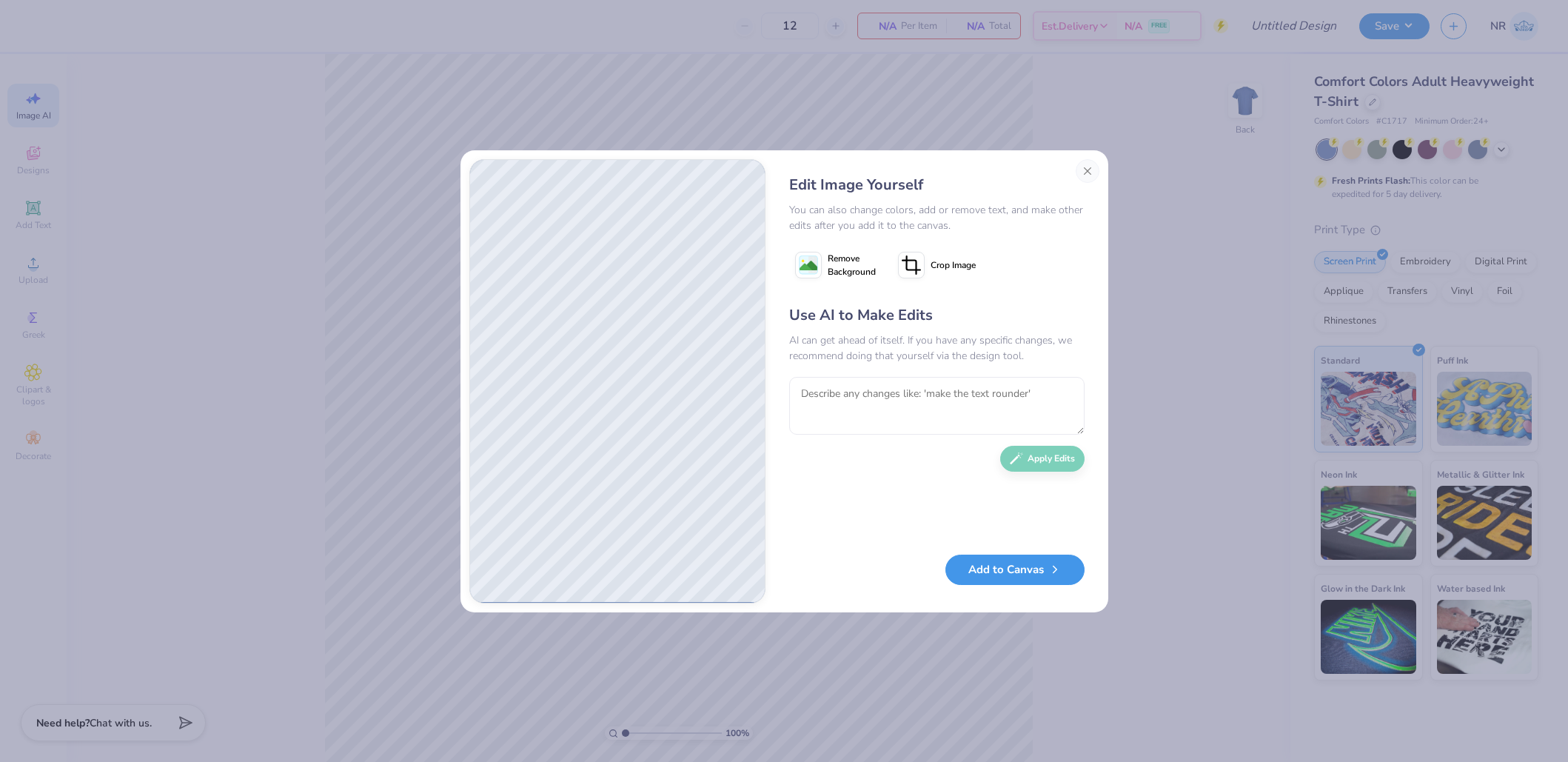
click at [1025, 573] on button "Add to Canvas" at bounding box center [1015, 569] width 139 height 30
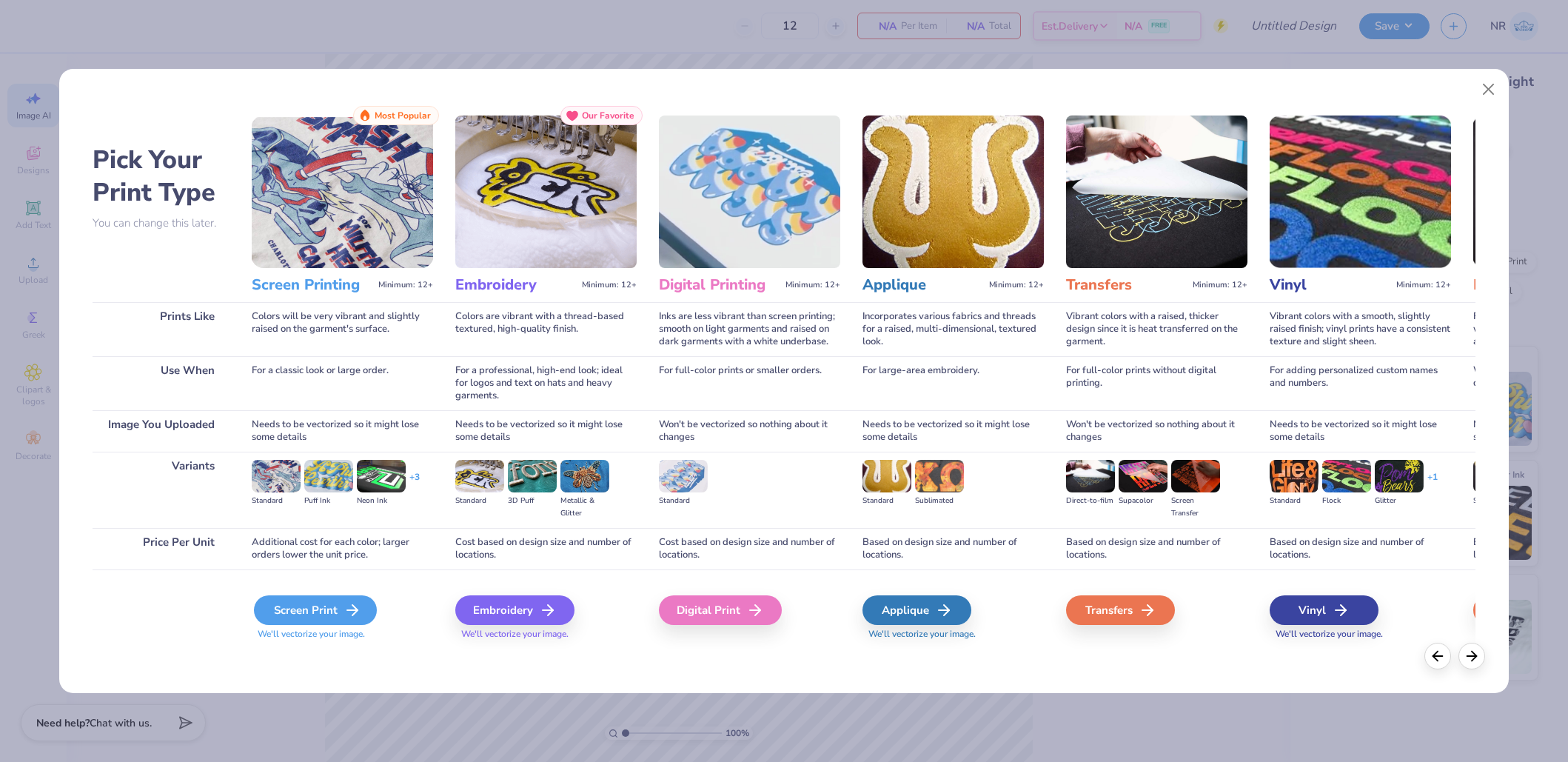
click at [336, 609] on div "Screen Print" at bounding box center [316, 609] width 123 height 29
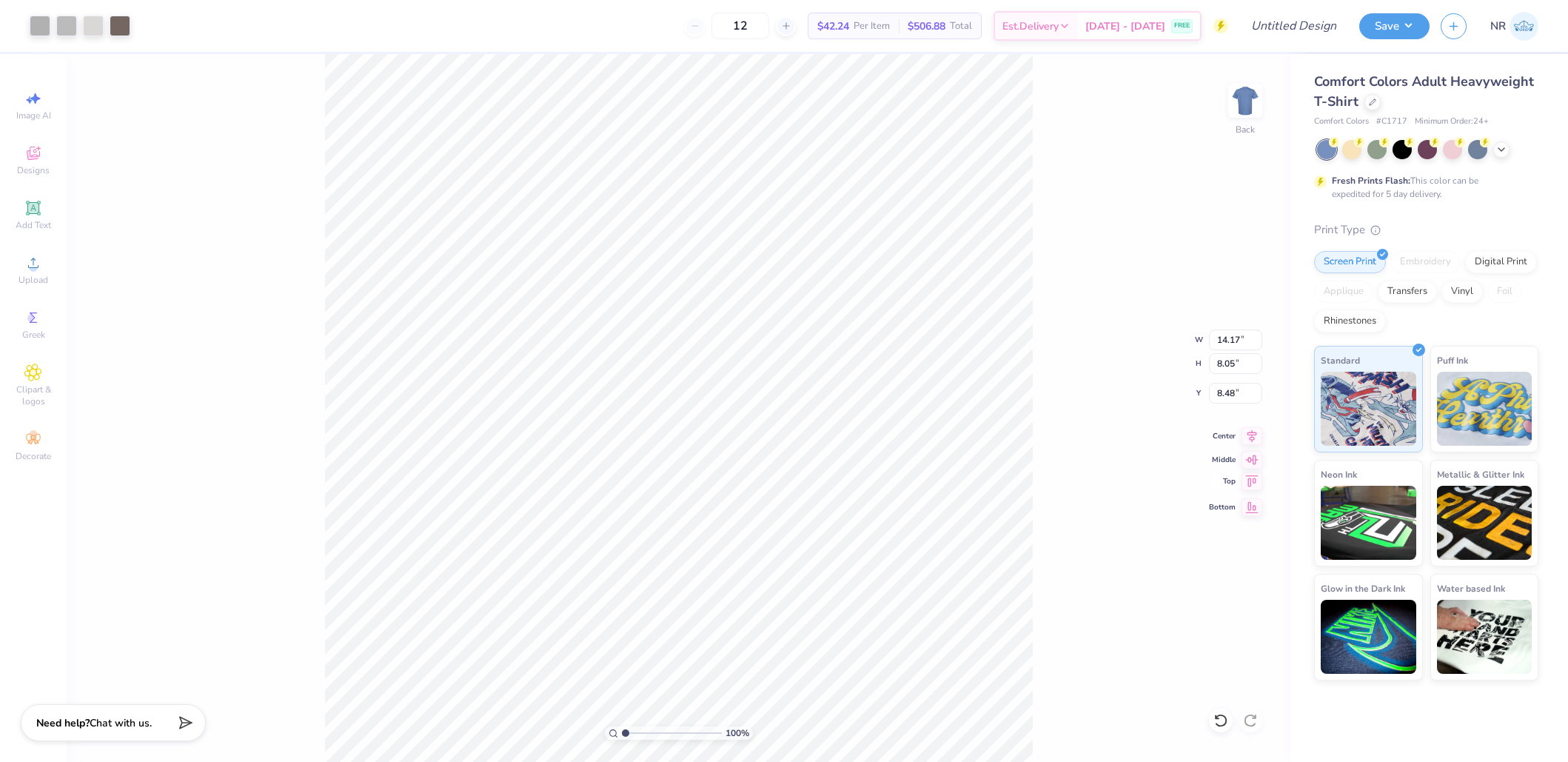
click at [1250, 481] on icon at bounding box center [1252, 480] width 12 height 11
type input "0.50"
click at [1250, 456] on icon at bounding box center [1252, 457] width 12 height 9
type input "8.48"
click at [1149, 216] on div "100 % Back W 14.17 14.17 " H 8.05 8.05 " Y 8.48 8.48 " Center Middle Top Bottom" at bounding box center [678, 407] width 1224 height 707
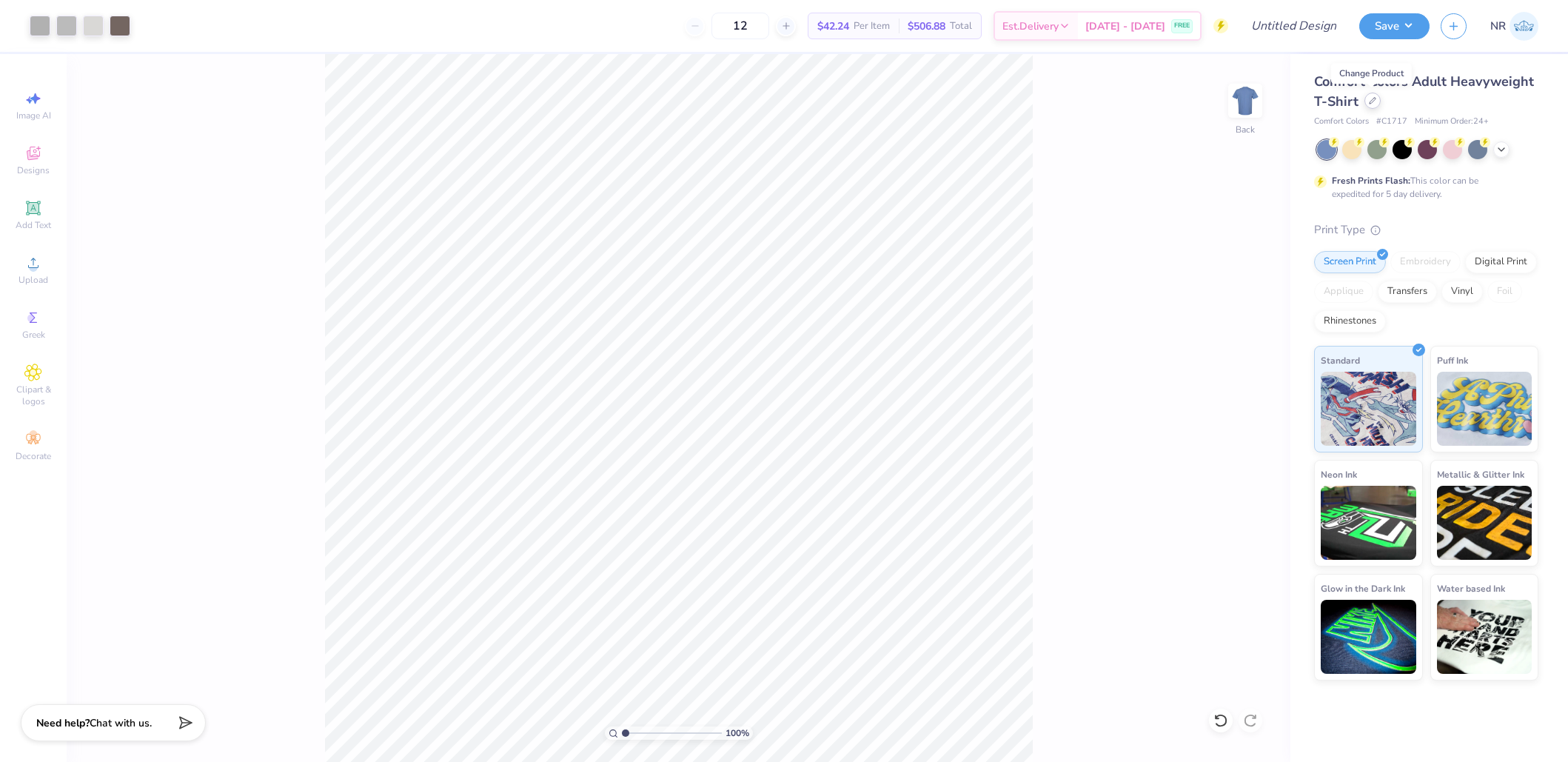
click at [1369, 97] on icon at bounding box center [1373, 101] width 8 height 8
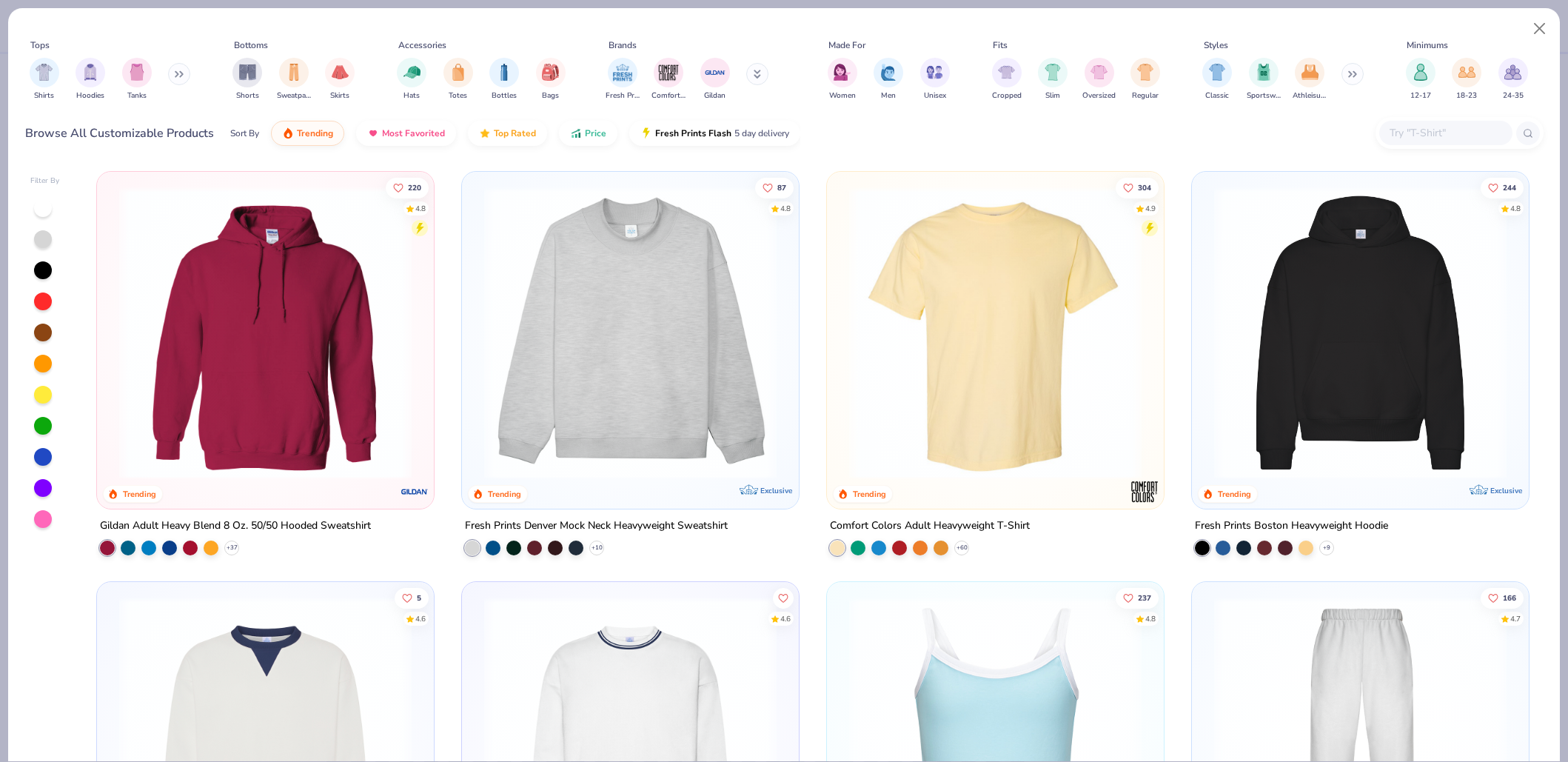
click at [1335, 289] on img at bounding box center [1360, 332] width 307 height 292
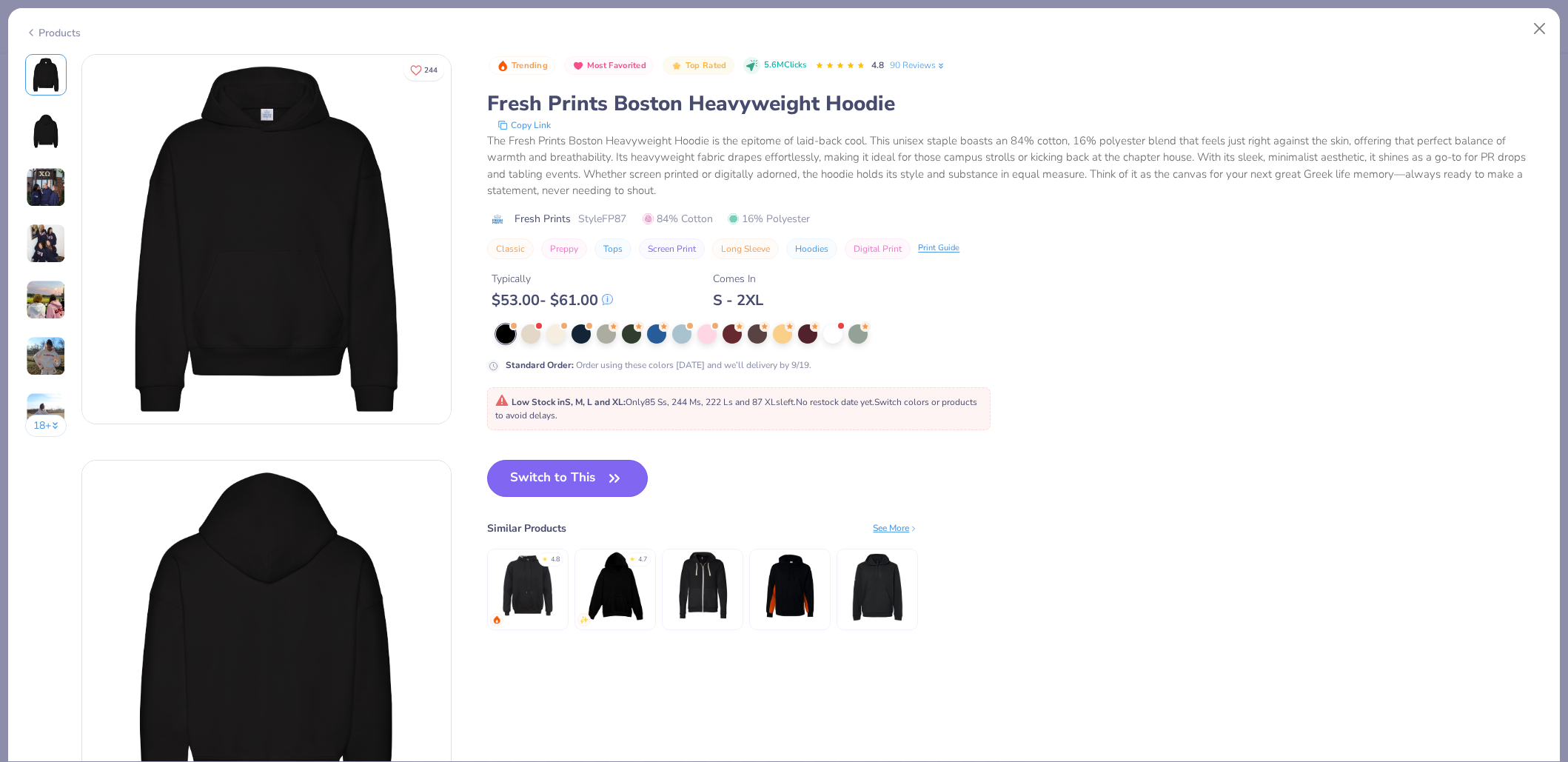
click at [580, 474] on button "Switch to This" at bounding box center [567, 477] width 161 height 37
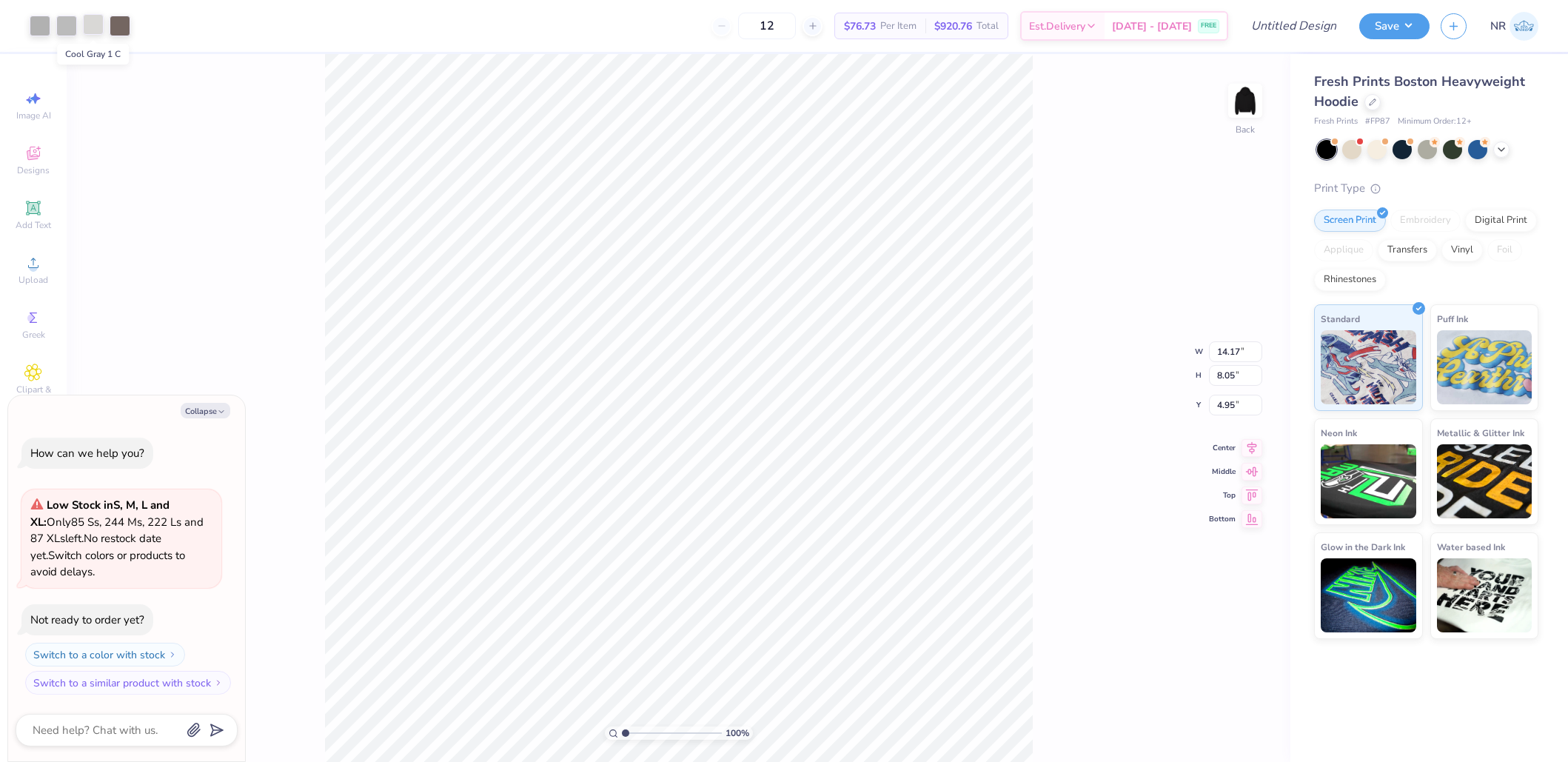
click at [97, 22] on div at bounding box center [94, 25] width 21 height 21
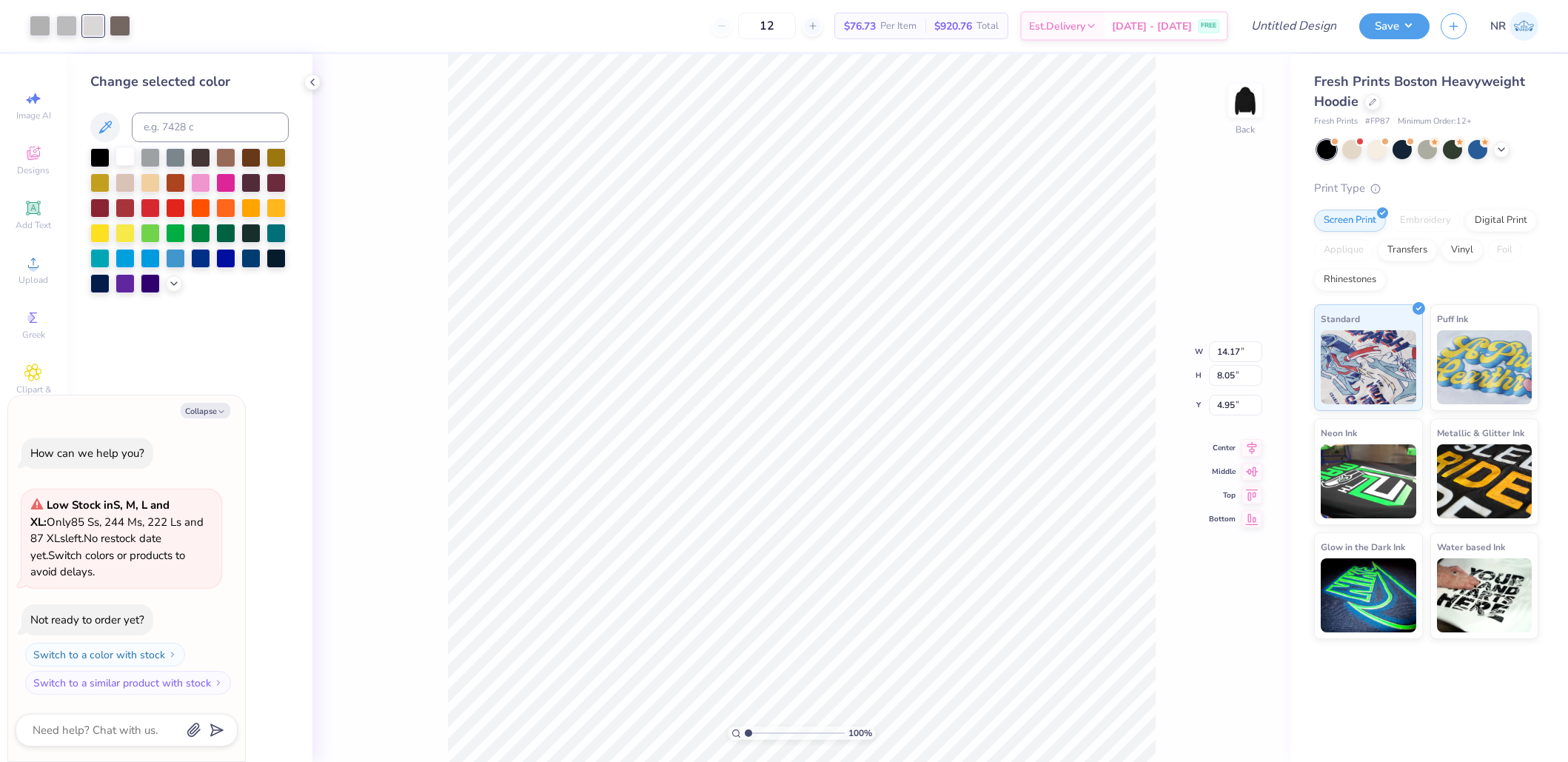
click at [128, 157] on div at bounding box center [125, 156] width 19 height 19
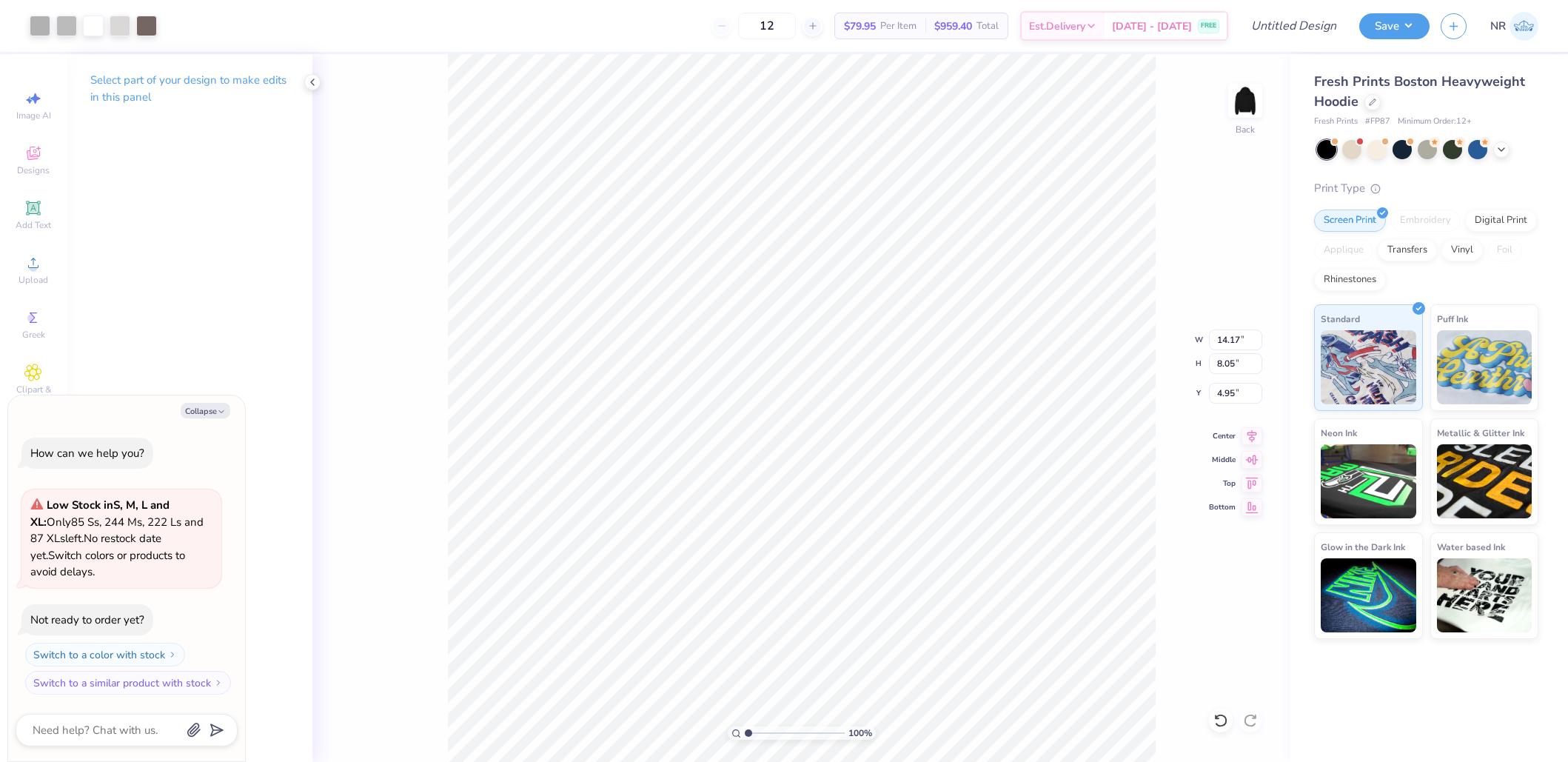
click at [422, 337] on div "100 % Back W 14.17 14.17 " H 8.05 8.05 " Y 4.95 4.95 " Center Middle Top Bottom" at bounding box center [801, 407] width 978 height 707
click at [116, 24] on div at bounding box center [120, 25] width 21 height 21
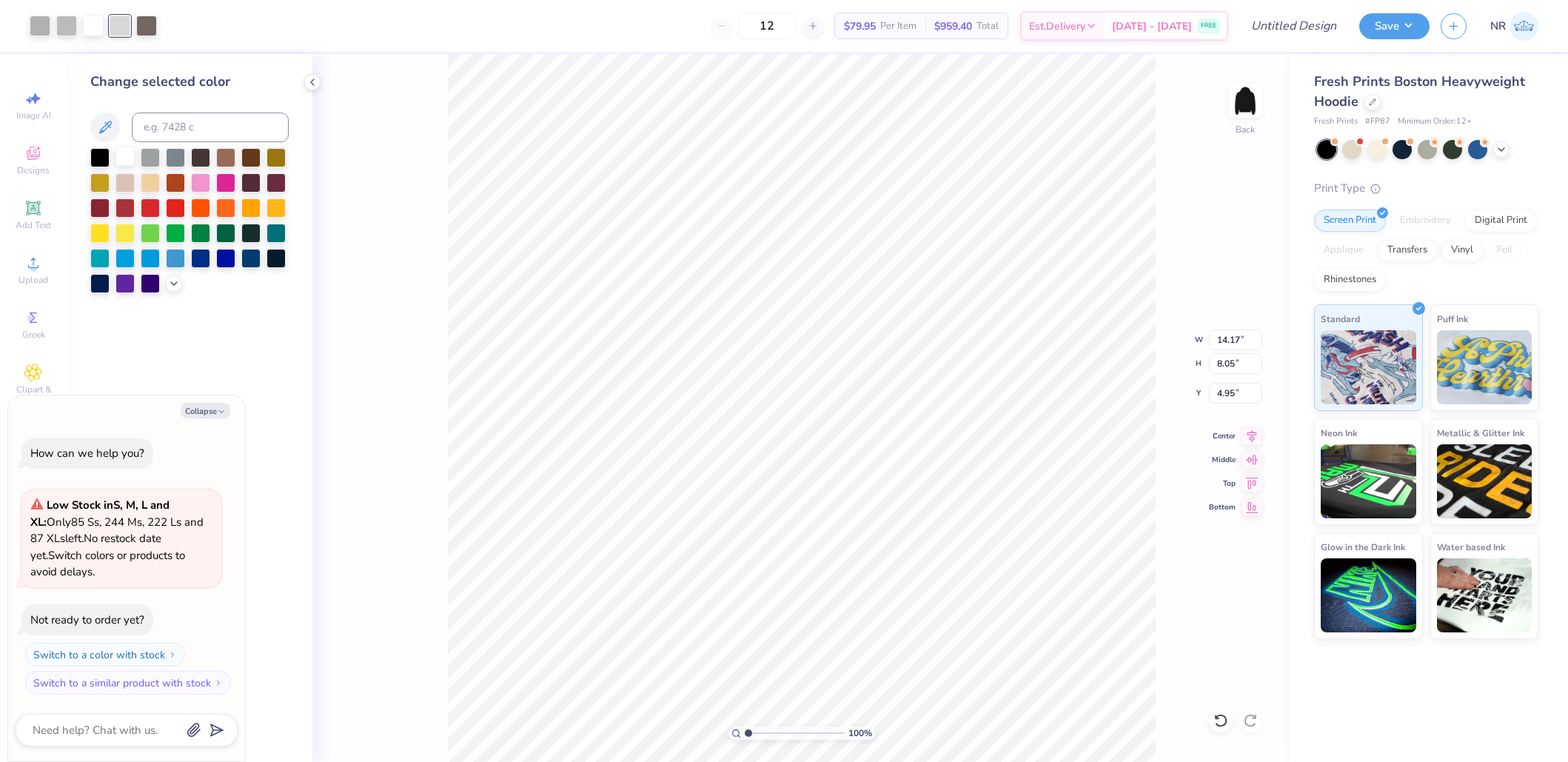
click at [121, 159] on div at bounding box center [125, 156] width 19 height 19
click at [125, 20] on div at bounding box center [120, 25] width 21 height 21
click at [125, 152] on div at bounding box center [125, 156] width 19 height 19
click at [63, 29] on div at bounding box center [67, 25] width 21 height 21
click at [121, 147] on div at bounding box center [125, 156] width 19 height 19
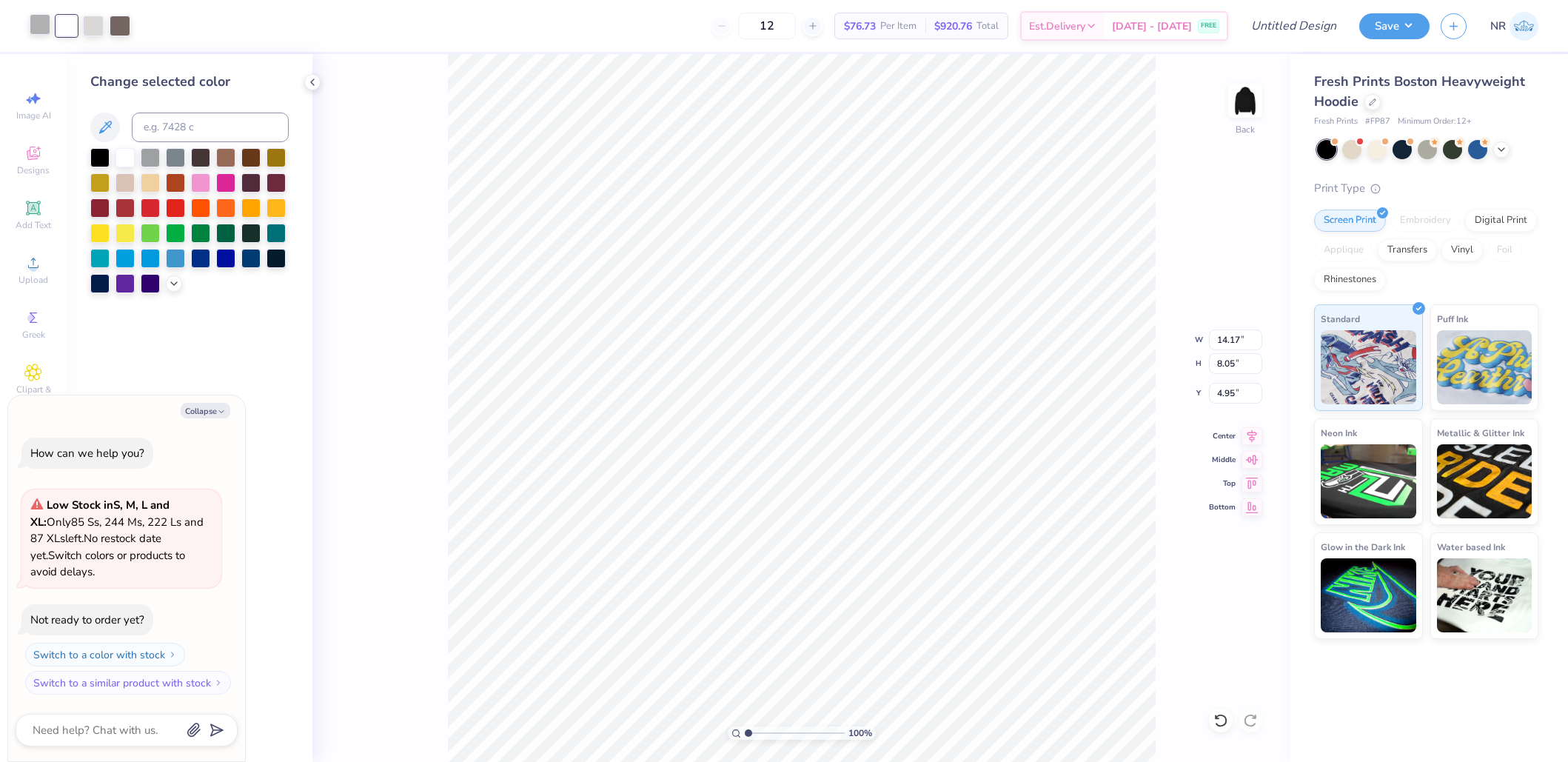
click at [43, 24] on div at bounding box center [40, 25] width 21 height 21
click at [126, 155] on div at bounding box center [125, 156] width 19 height 19
click at [63, 22] on div at bounding box center [67, 25] width 21 height 21
click at [126, 151] on div at bounding box center [125, 156] width 19 height 19
click at [89, 22] on div at bounding box center [94, 25] width 21 height 21
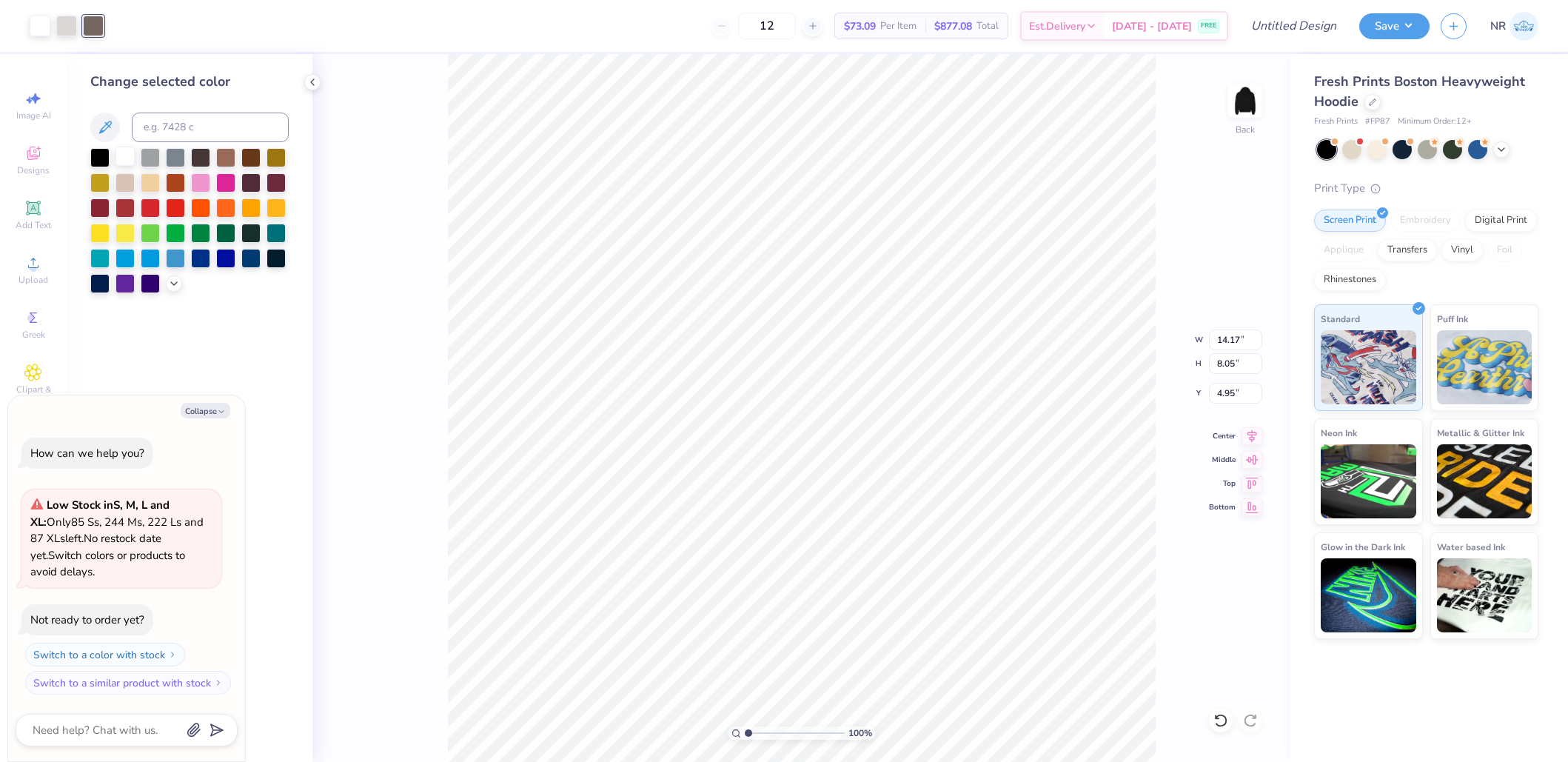
click at [125, 154] on div at bounding box center [125, 156] width 19 height 19
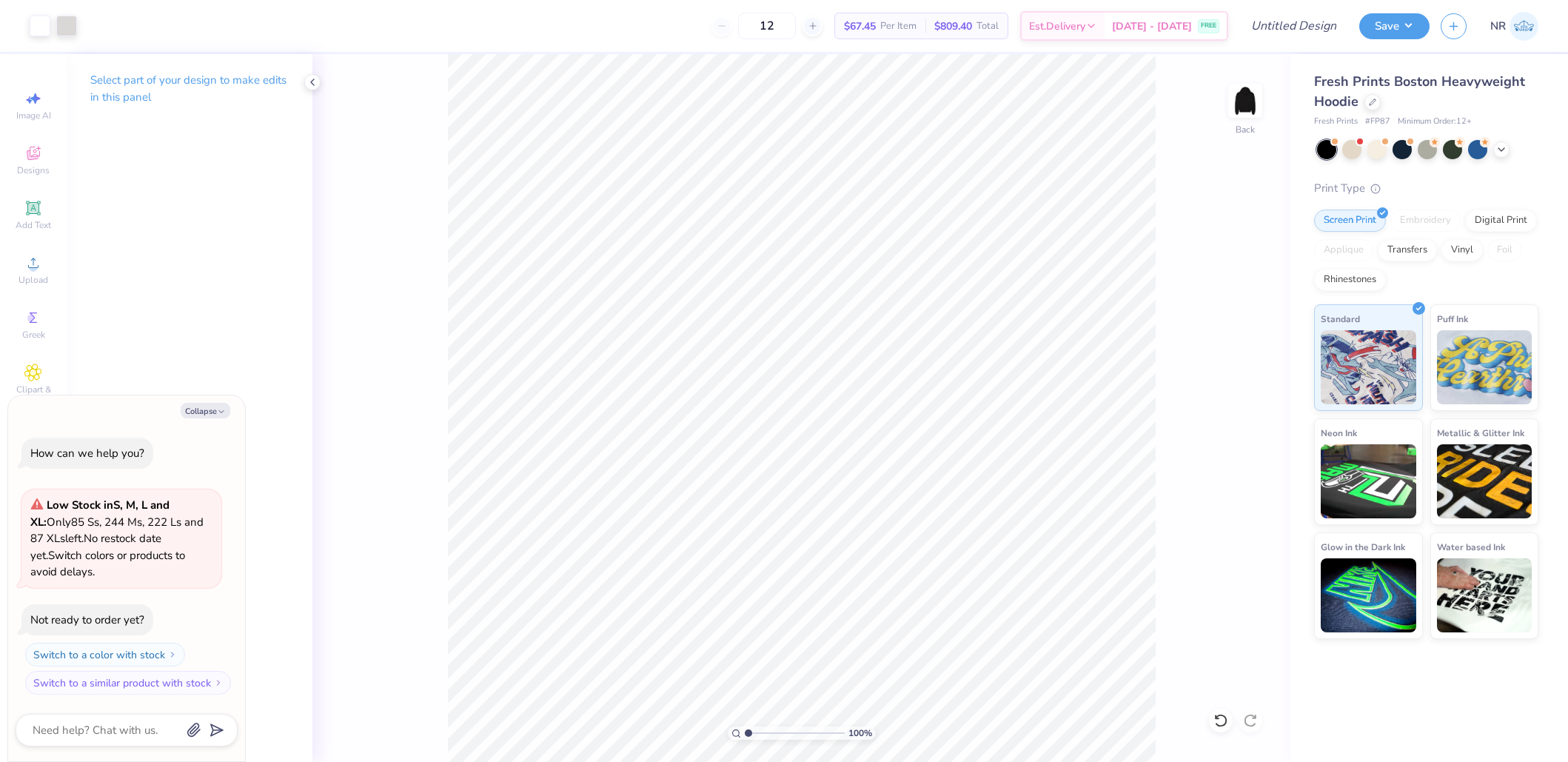
click at [403, 363] on div "100 % Back" at bounding box center [801, 407] width 978 height 707
type textarea "x"
type input "3.00"
click at [428, 318] on div "100 % Back W 14.17 14.17 " H 8.05 8.05 " Y 3.00 3.00 " Center Middle Top Bottom" at bounding box center [801, 407] width 978 height 707
type textarea "x"
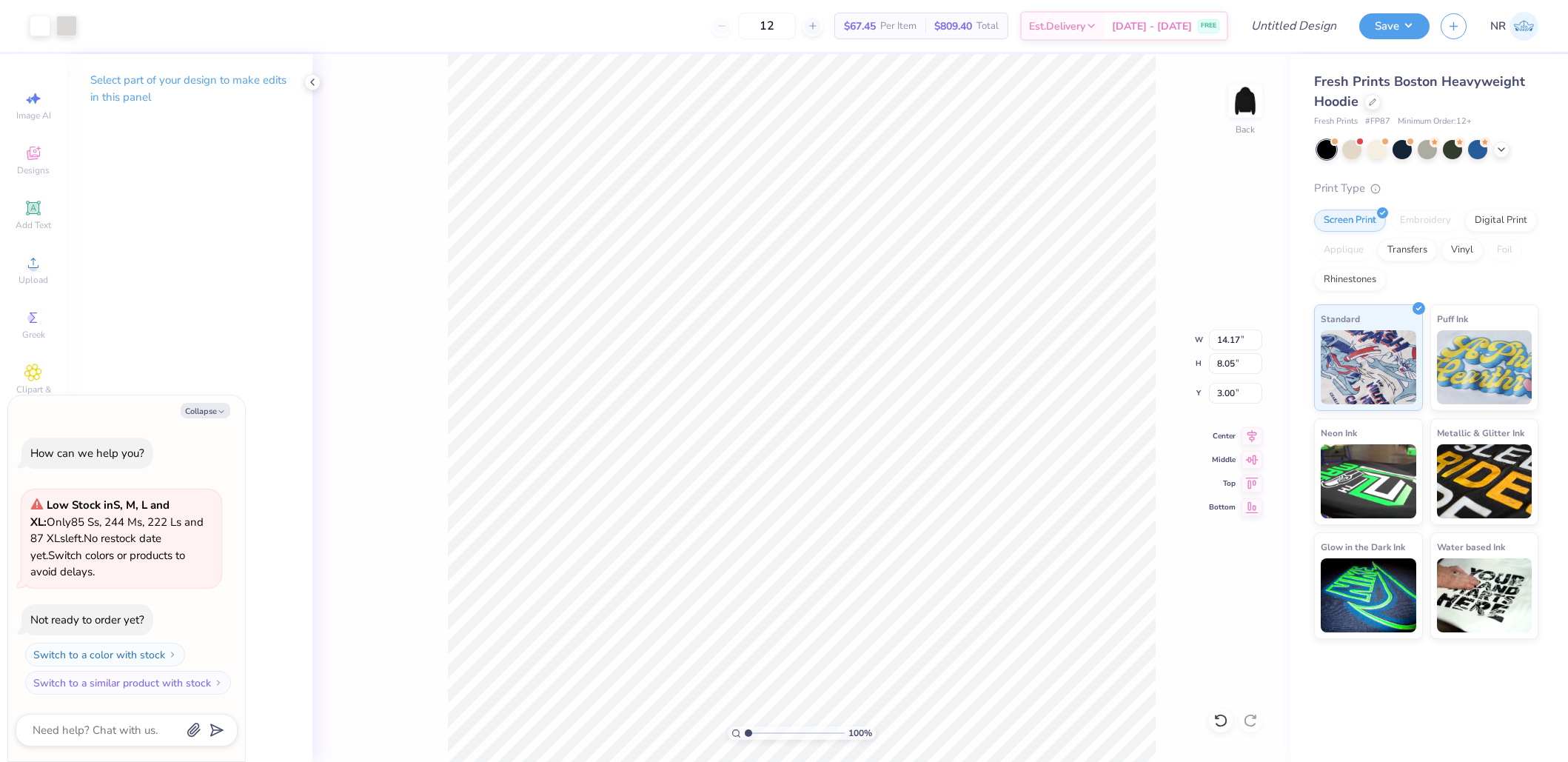
type input "6.84"
type input "3.88"
type textarea "x"
